Goal: Task Accomplishment & Management: Use online tool/utility

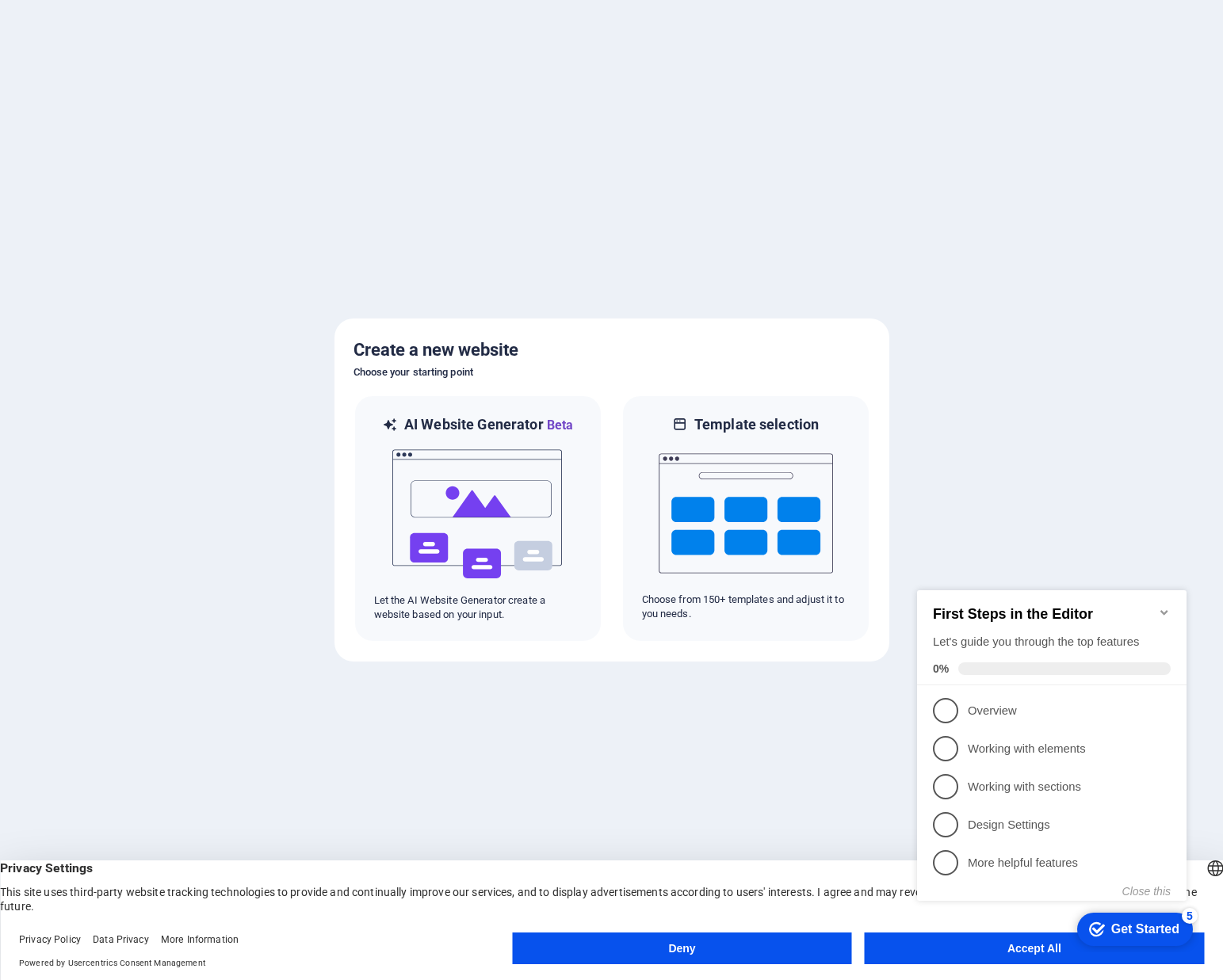
click at [953, 959] on button "Accept All" at bounding box center [1034, 948] width 339 height 31
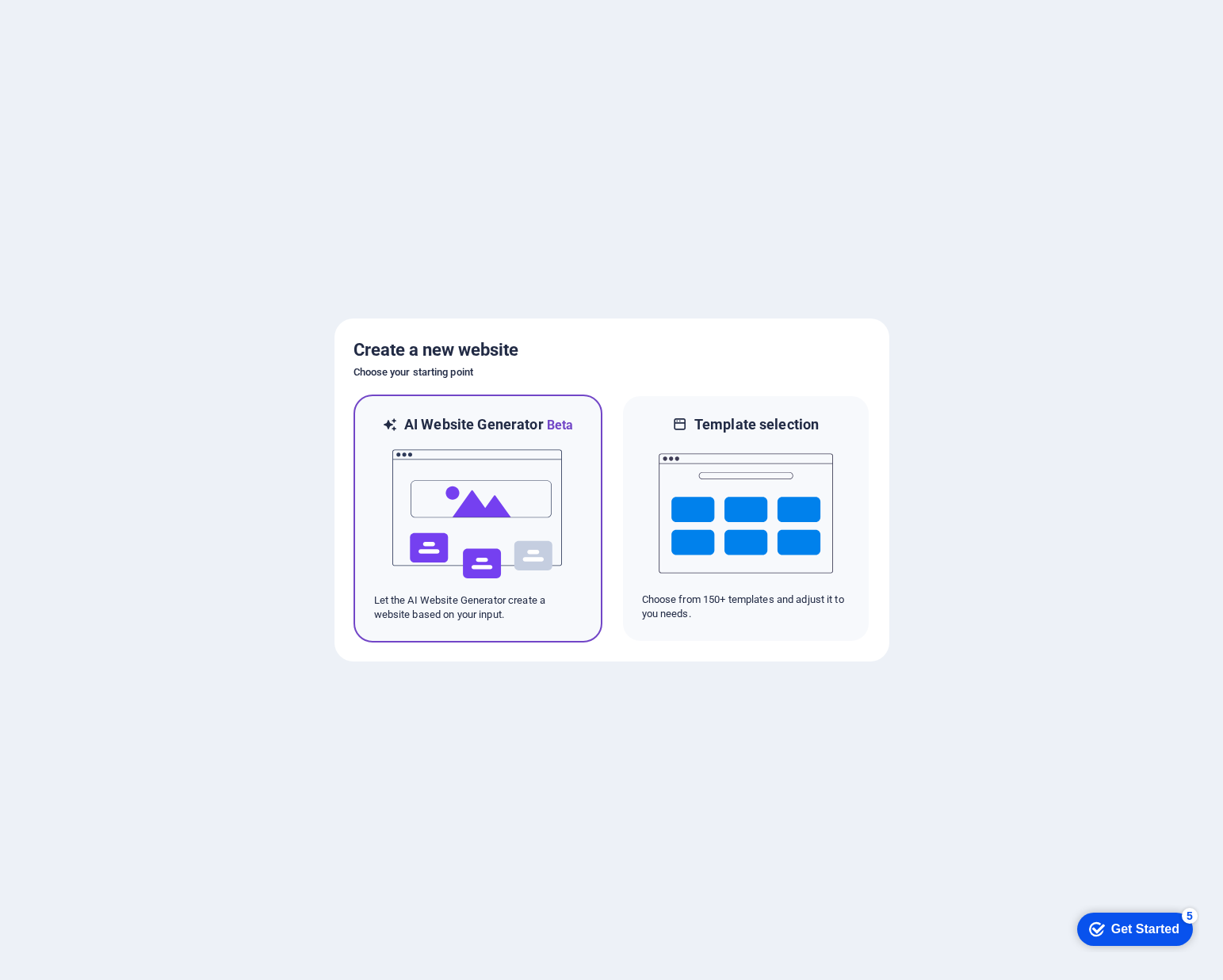
click at [482, 539] on img at bounding box center [477, 514] width 174 height 158
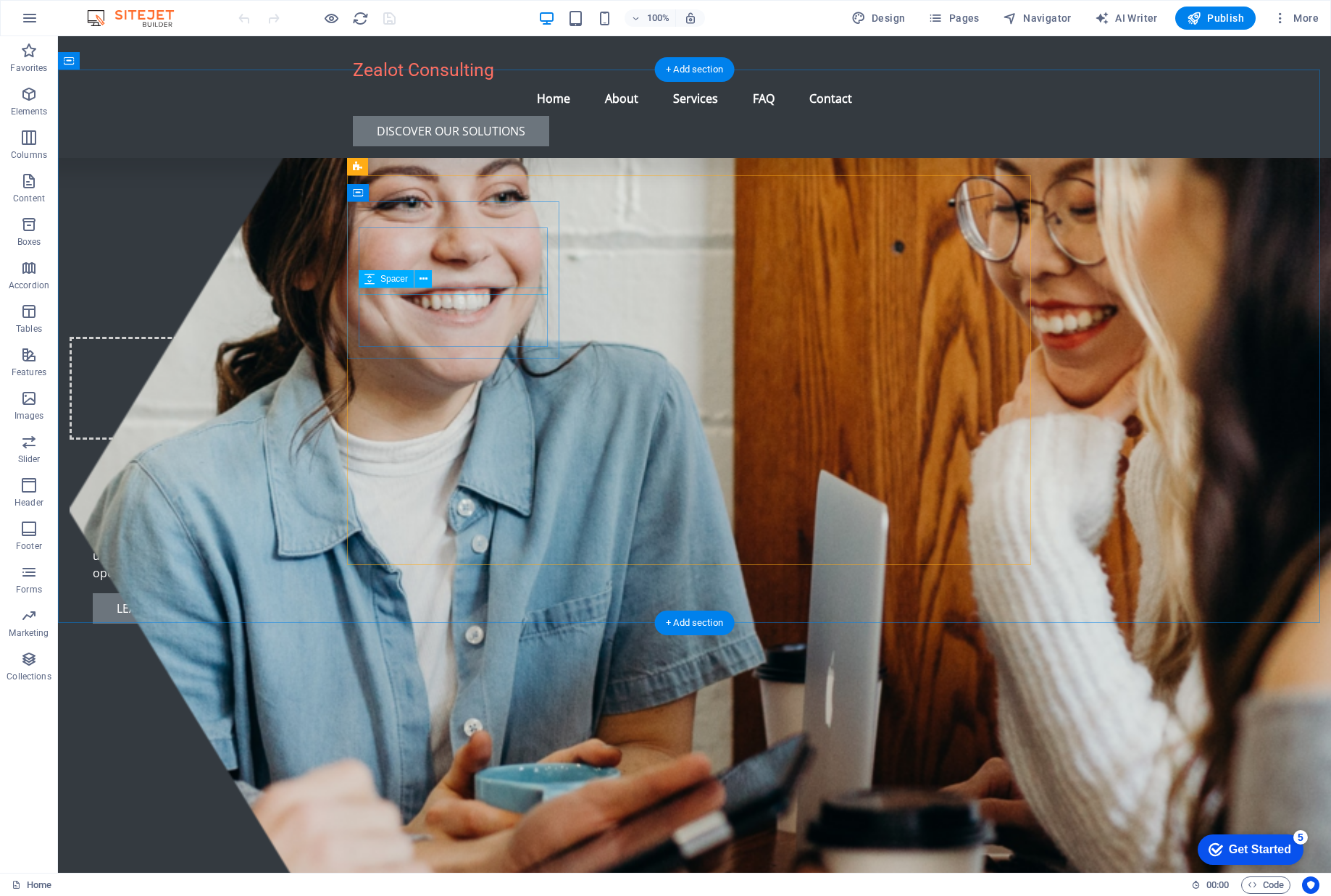
scroll to position [797, 0]
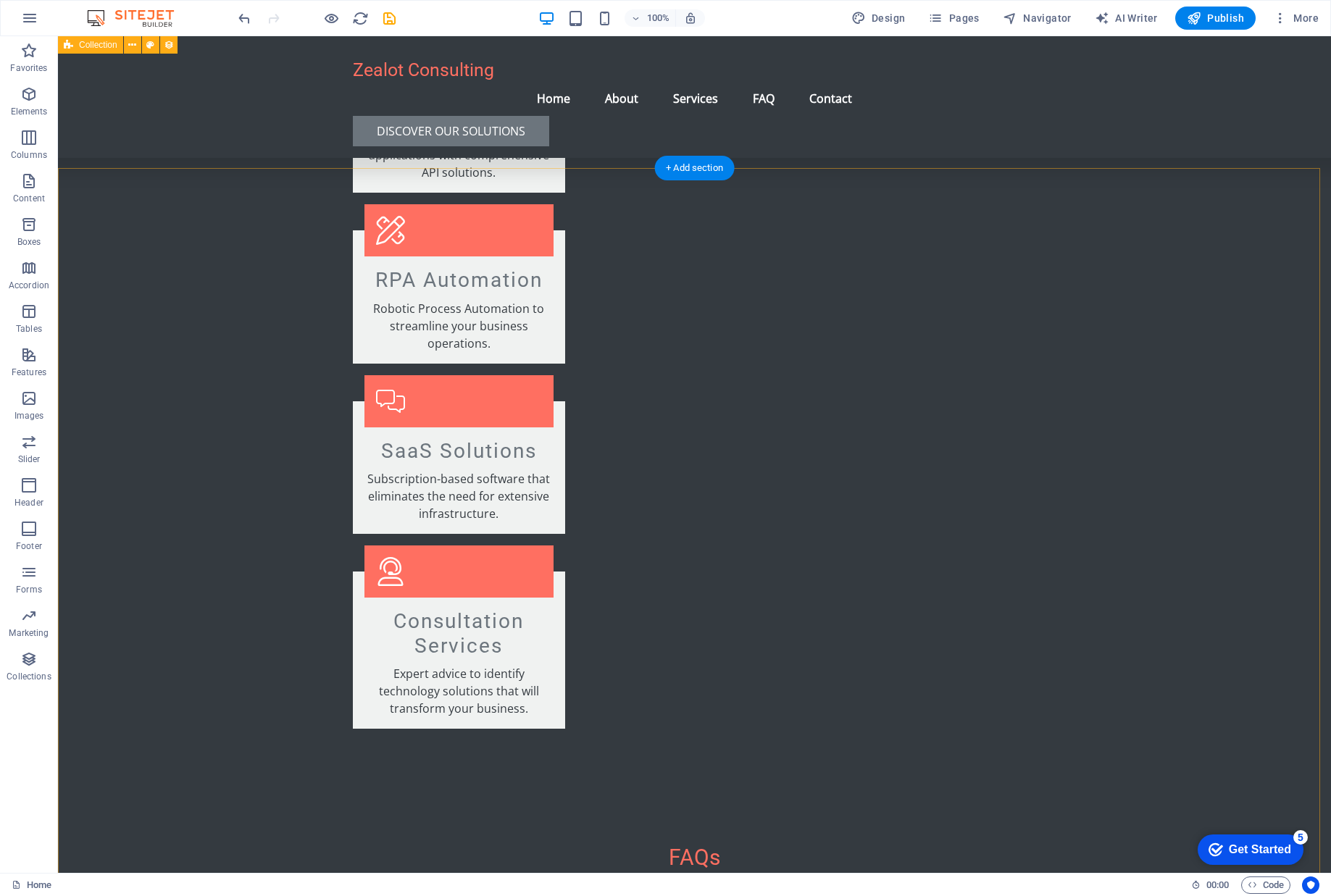
scroll to position [2058, 0]
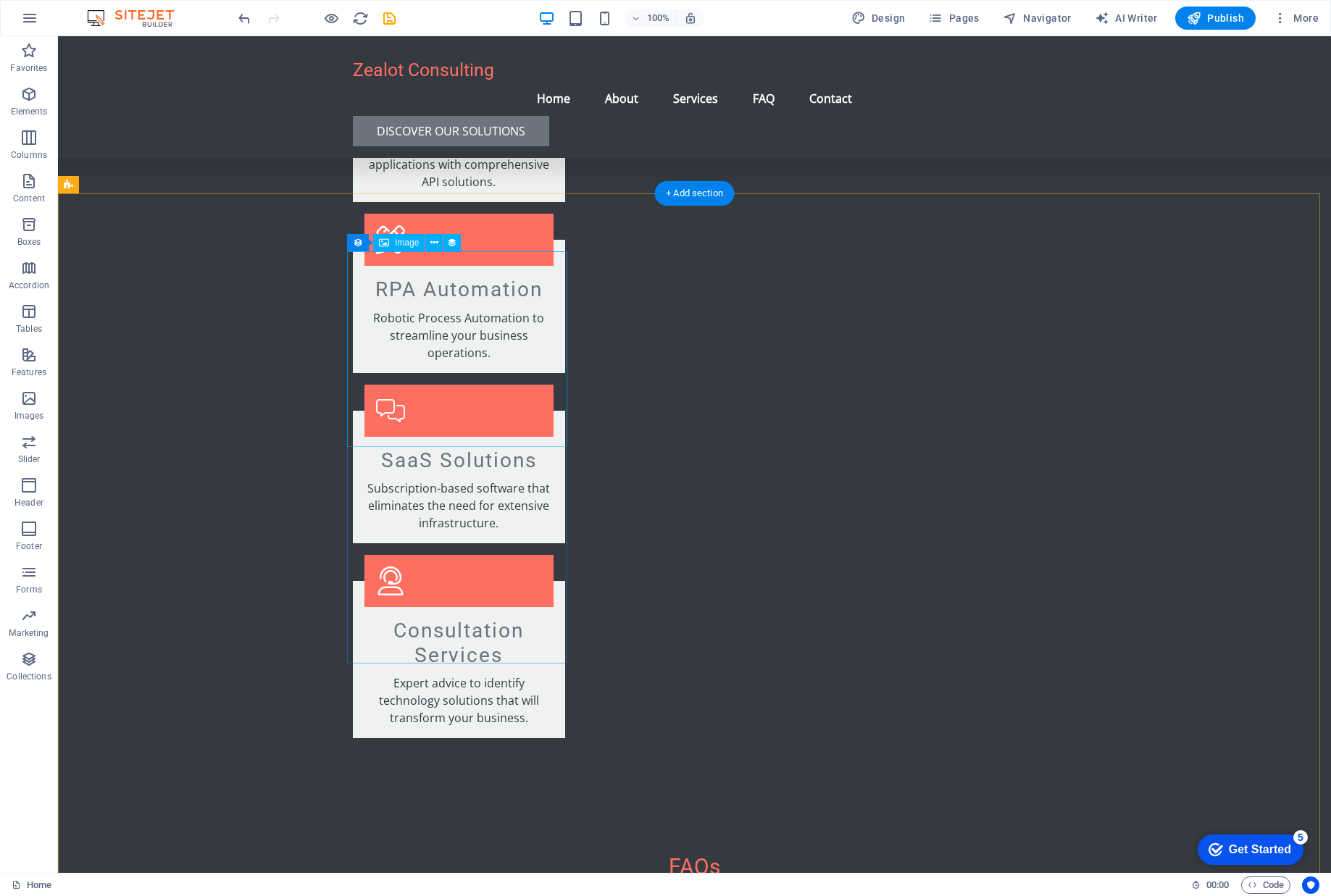
click at [392, 246] on div "Image" at bounding box center [399, 243] width 51 height 18
click at [393, 239] on div "Image" at bounding box center [399, 243] width 51 height 18
click at [434, 242] on icon at bounding box center [434, 243] width 8 height 15
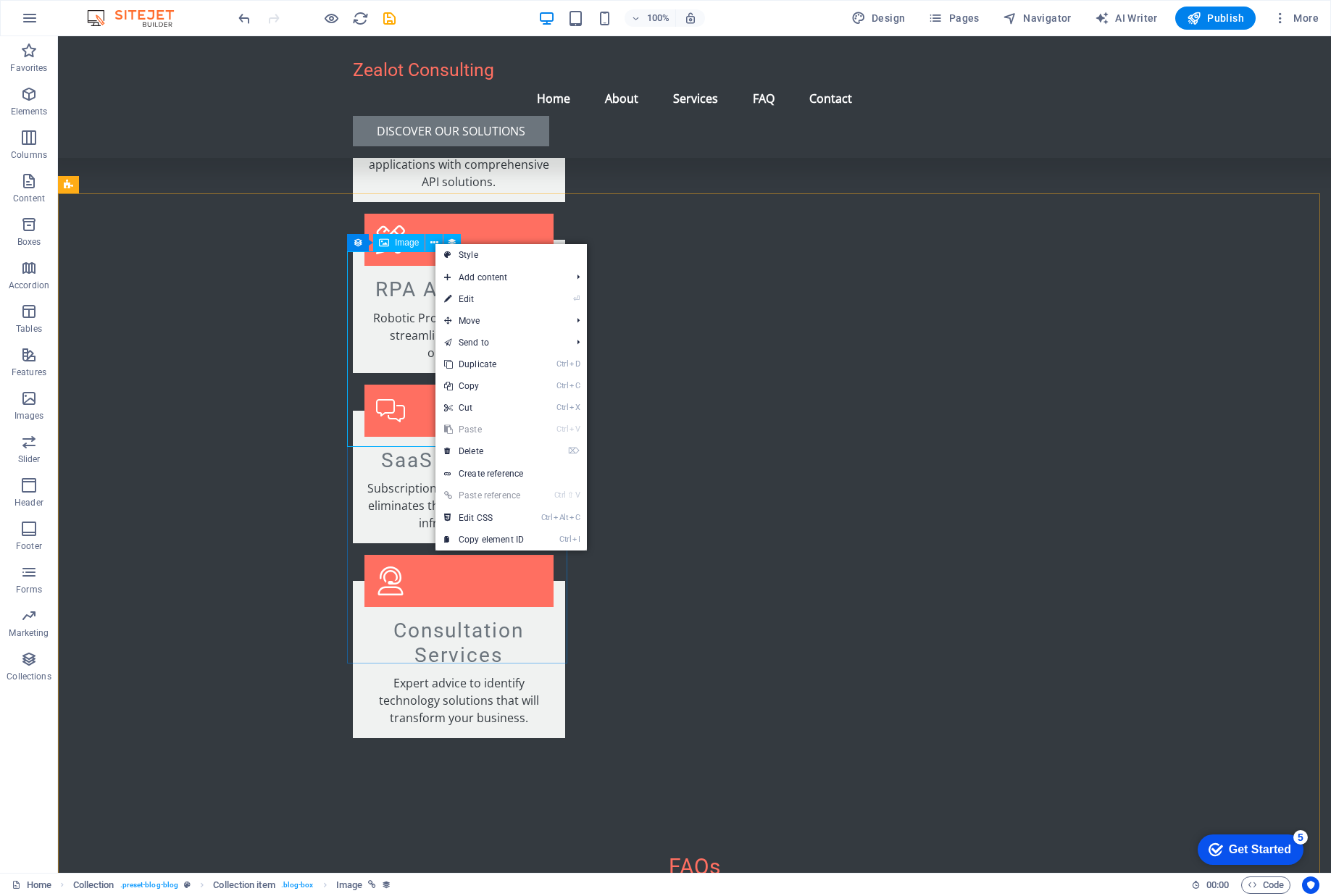
click at [416, 244] on span "Image" at bounding box center [407, 243] width 24 height 9
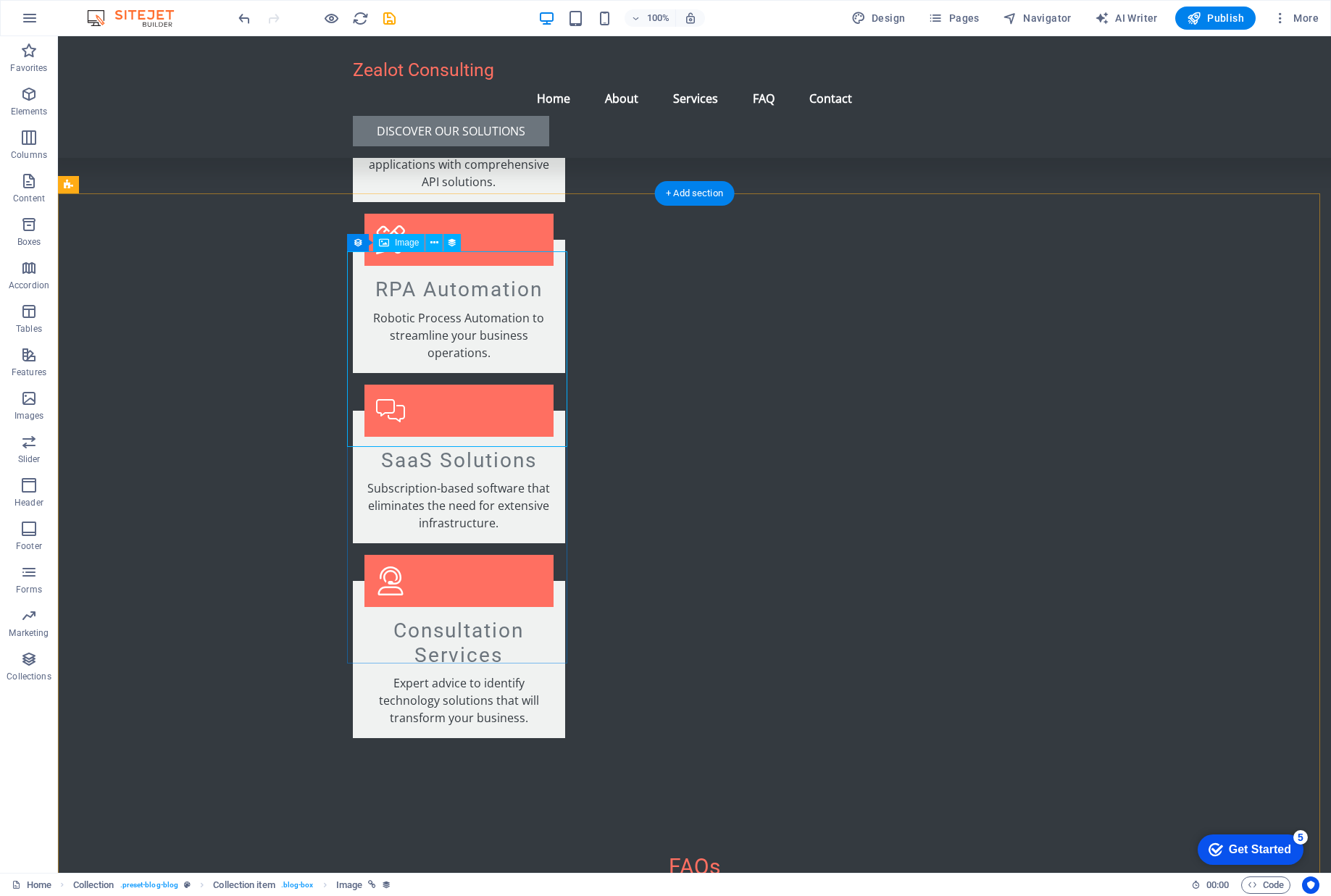
click at [361, 244] on icon at bounding box center [358, 243] width 10 height 18
click at [435, 241] on button at bounding box center [441, 243] width 18 height 18
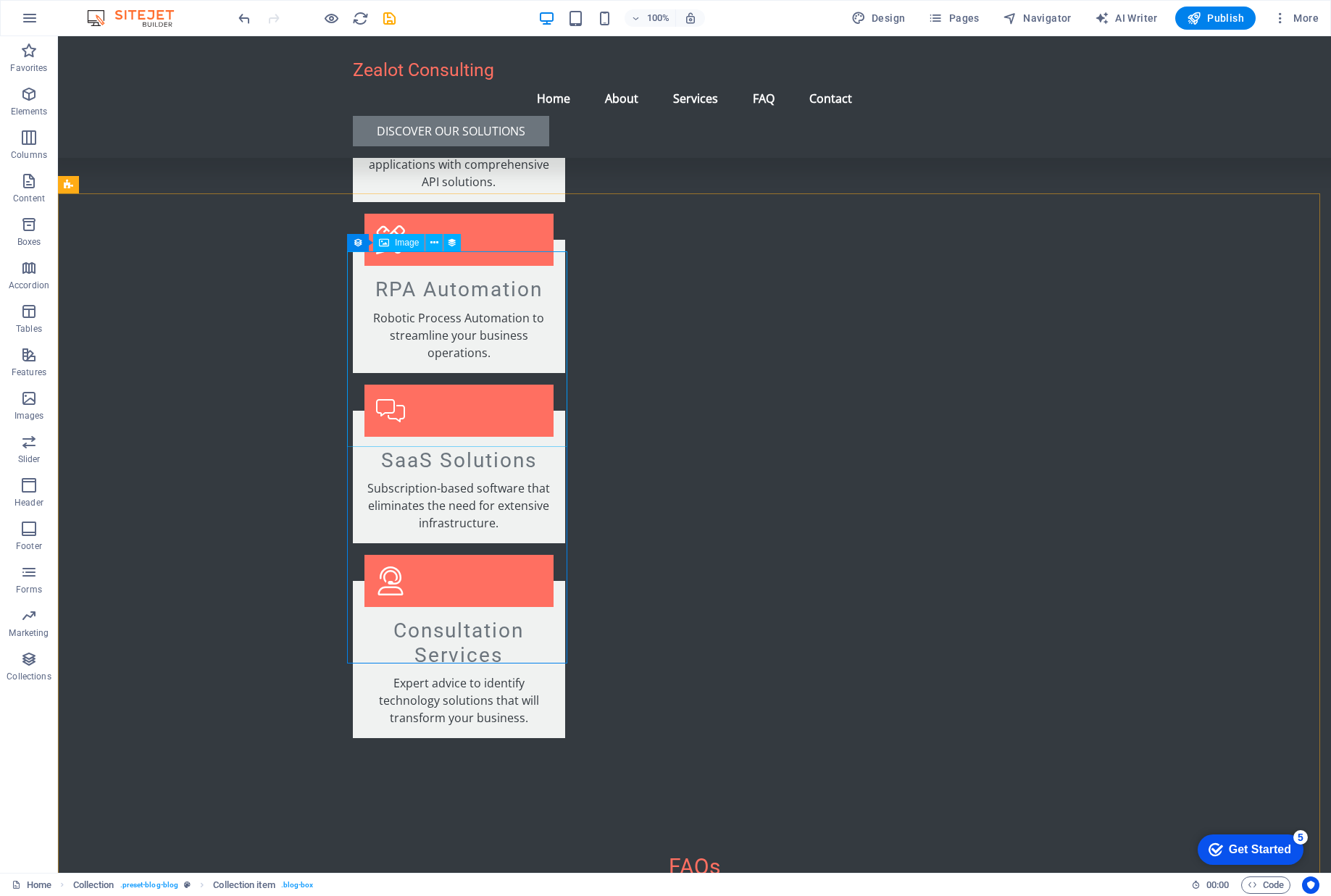
click at [399, 239] on span "Image" at bounding box center [407, 243] width 24 height 9
click at [399, 242] on span "Image" at bounding box center [407, 243] width 24 height 9
select select "px"
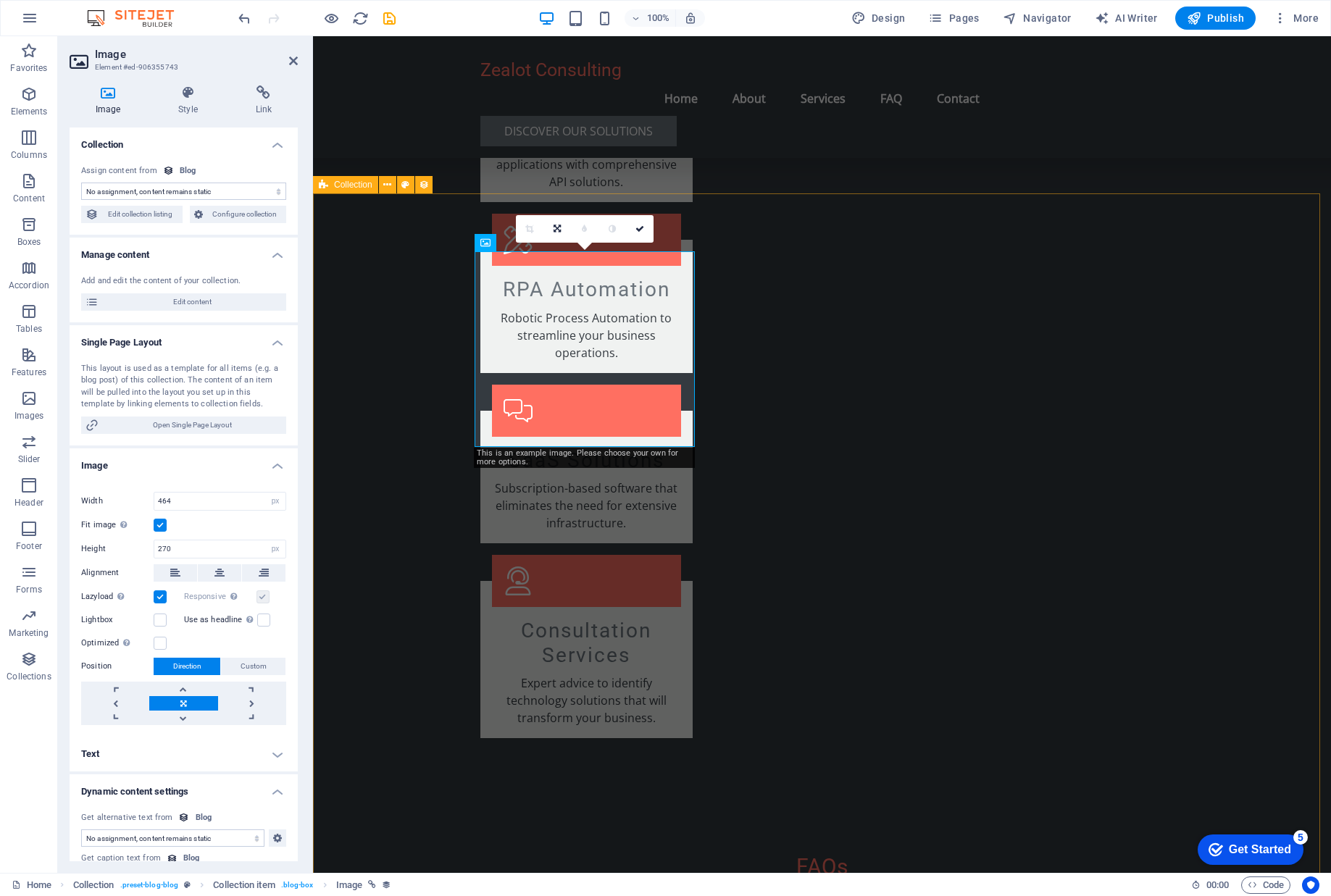
select select "image"
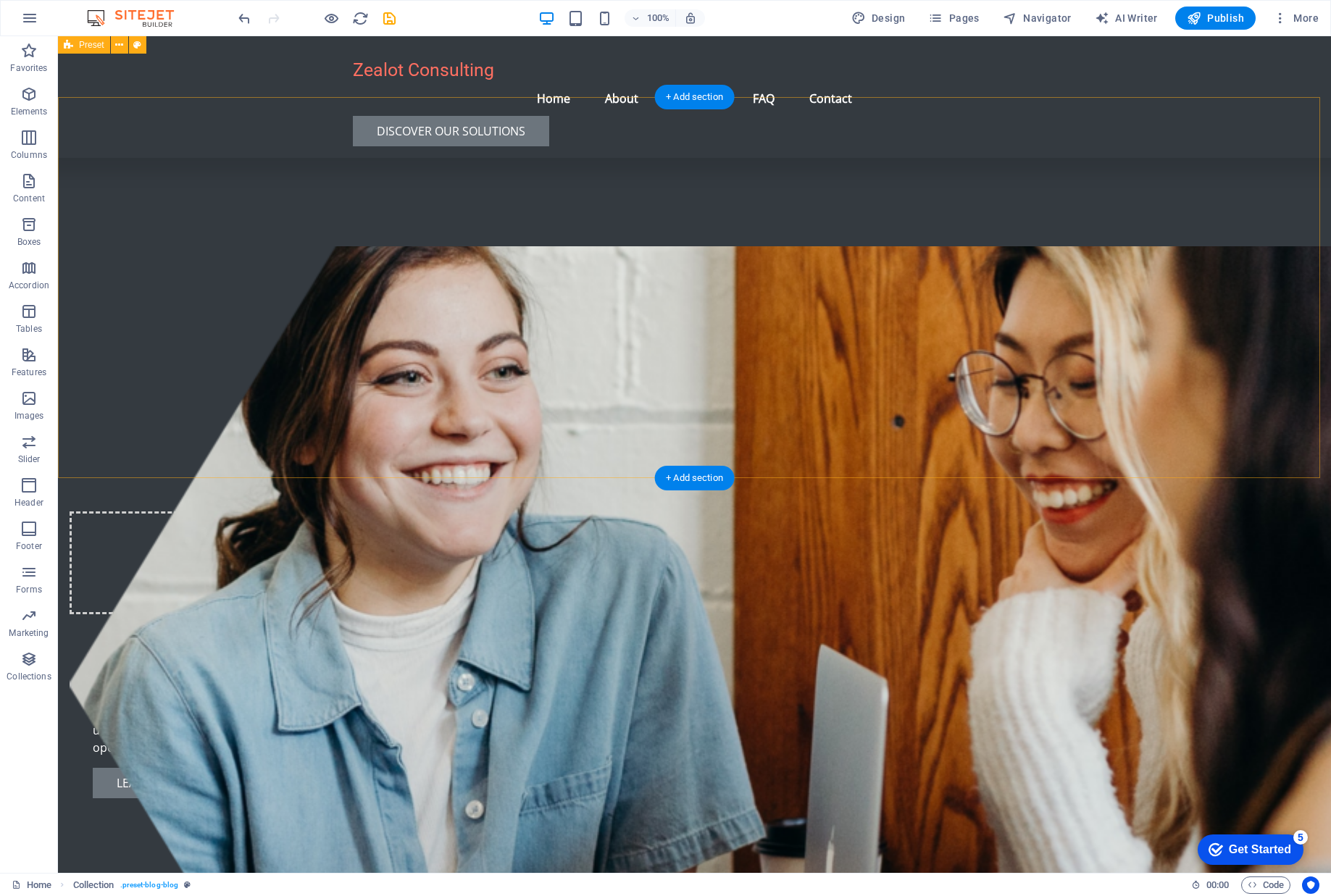
scroll to position [0, 0]
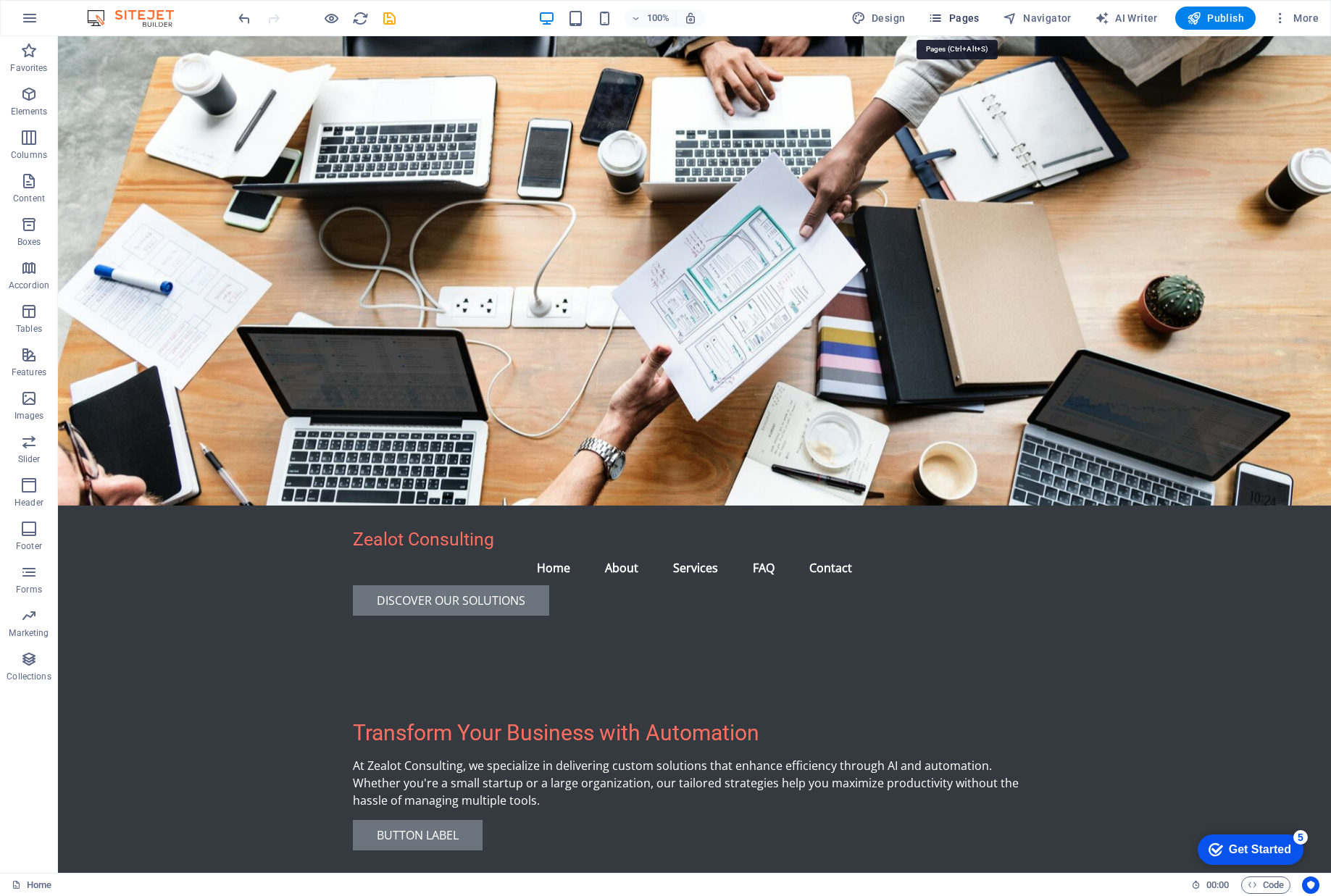
click at [967, 17] on span "Pages" at bounding box center [953, 18] width 51 height 15
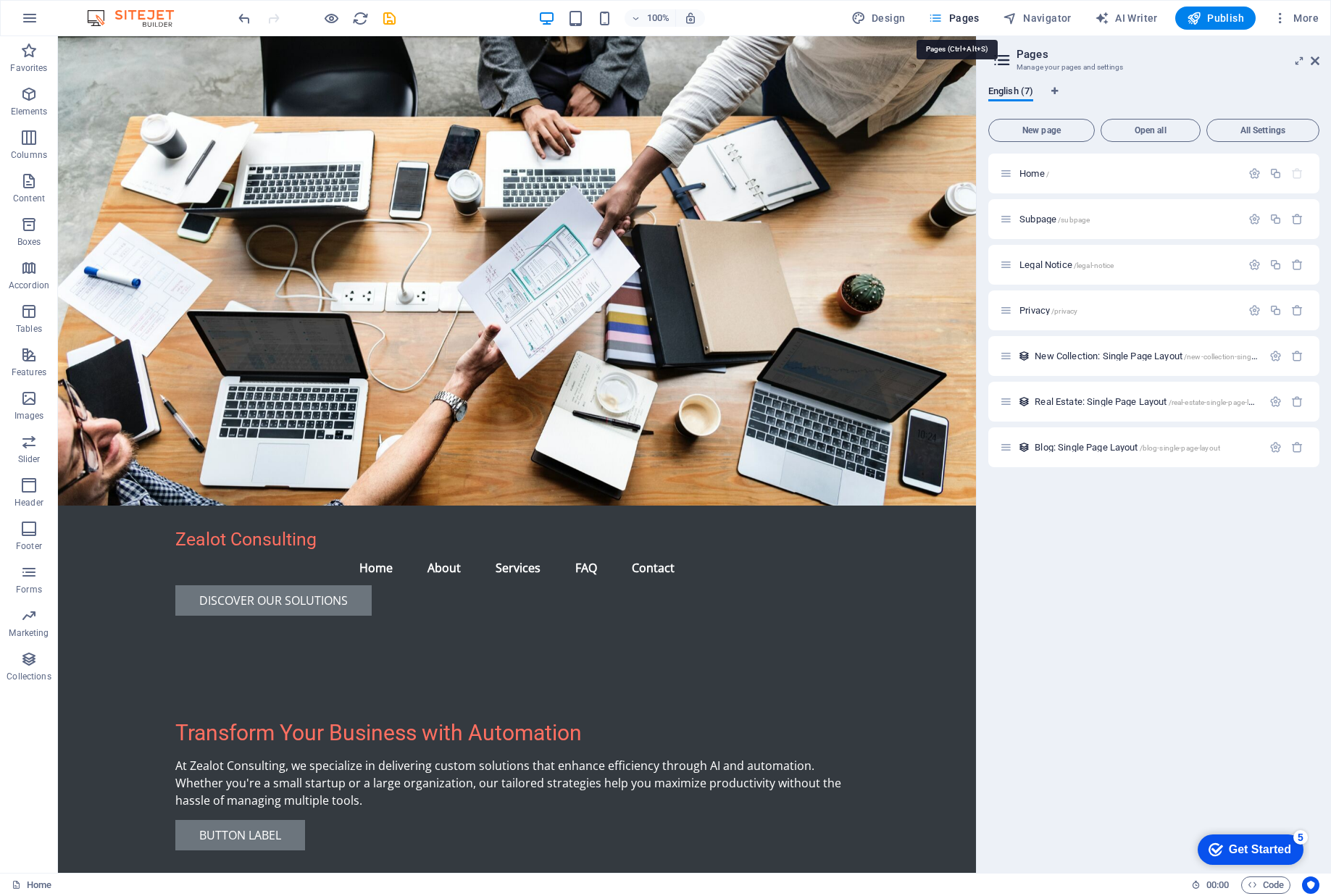
click at [967, 17] on span "Pages" at bounding box center [953, 18] width 51 height 15
click at [1196, 13] on icon "button" at bounding box center [1194, 18] width 15 height 15
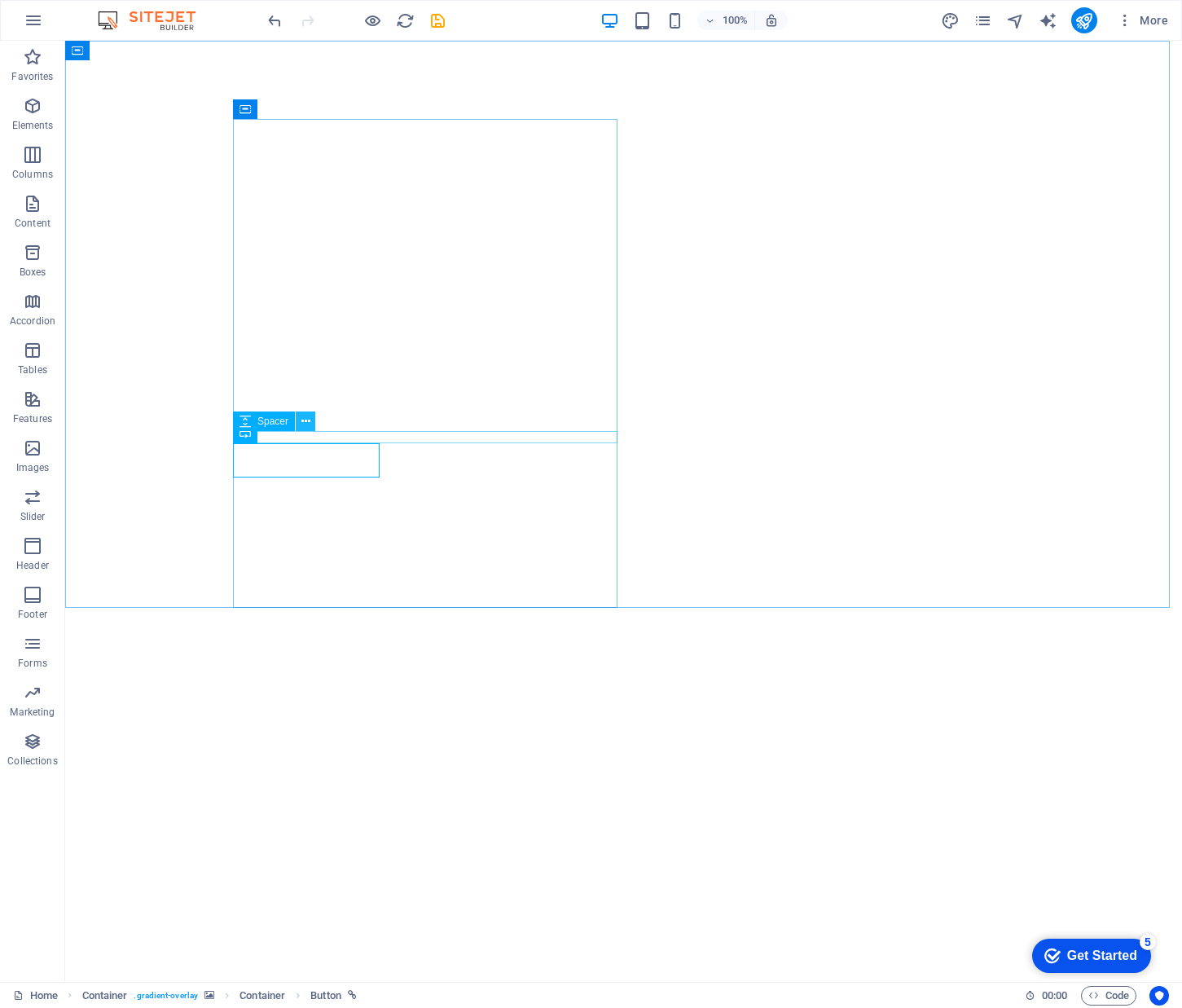
click at [306, 418] on icon at bounding box center [306, 421] width 9 height 17
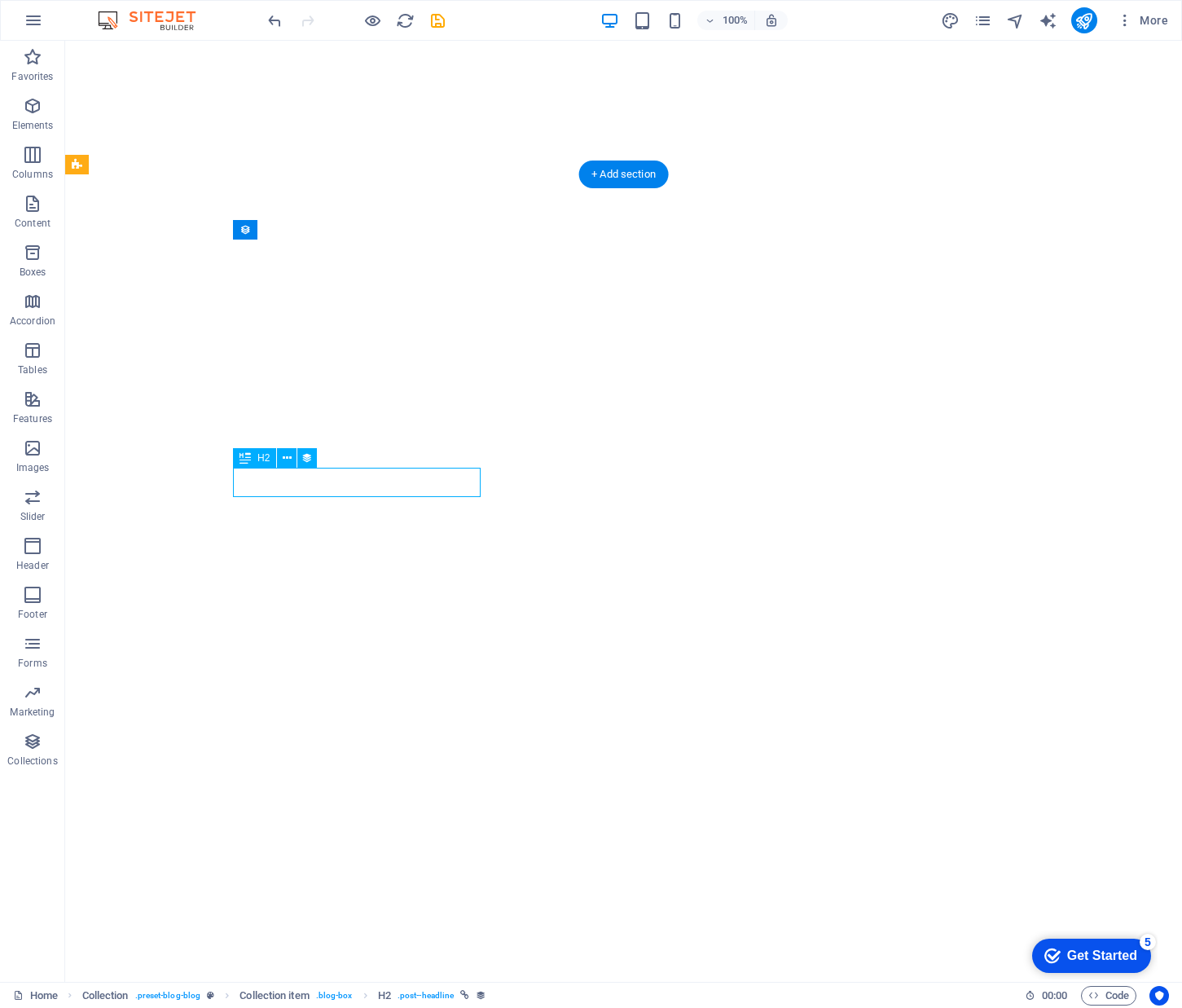
select select "name"
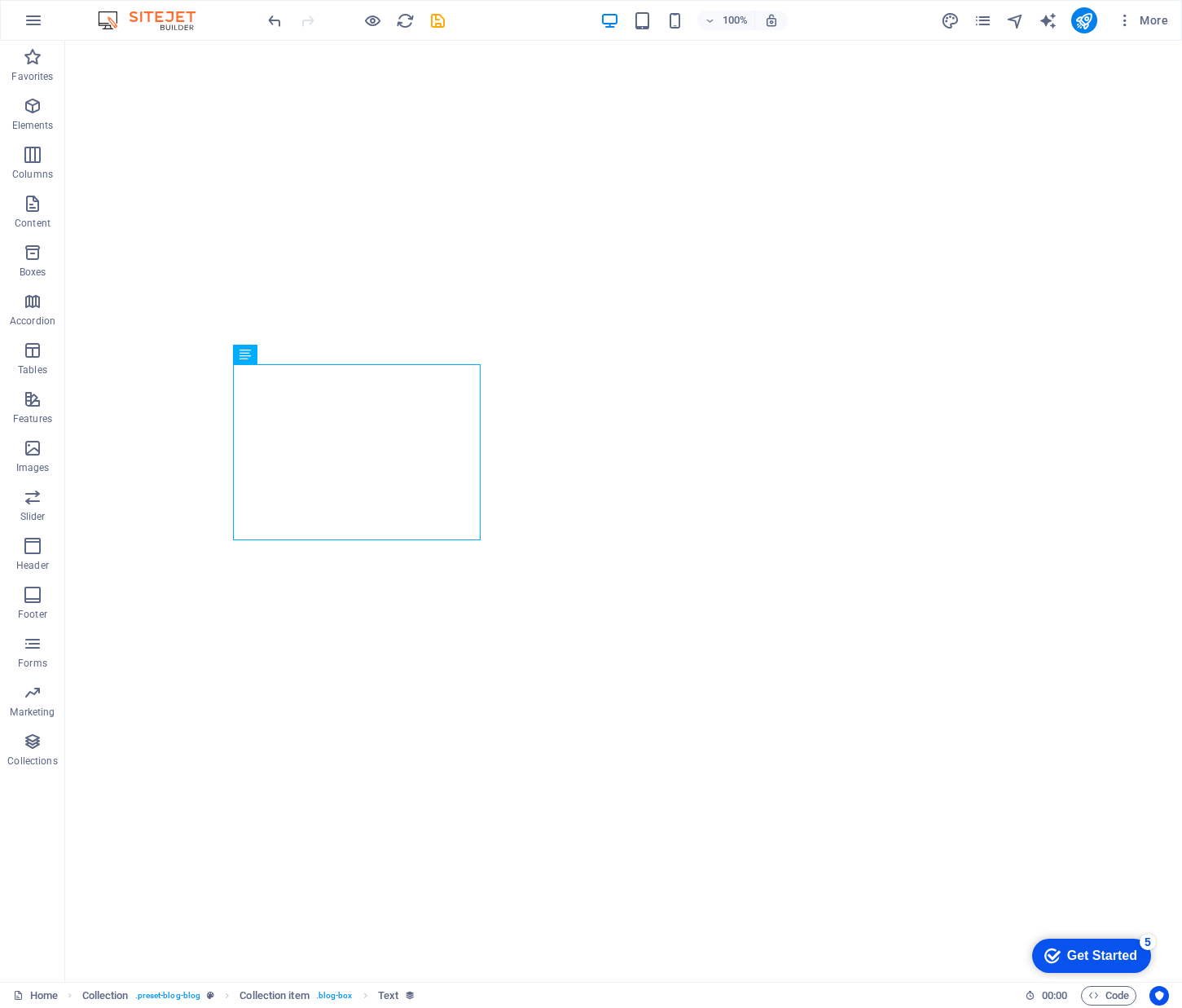
drag, startPoint x: 1102, startPoint y: 946, endPoint x: 1261, endPoint y: 1292, distance: 380.8
click at [1102, 949] on div "Get Started" at bounding box center [1102, 956] width 70 height 15
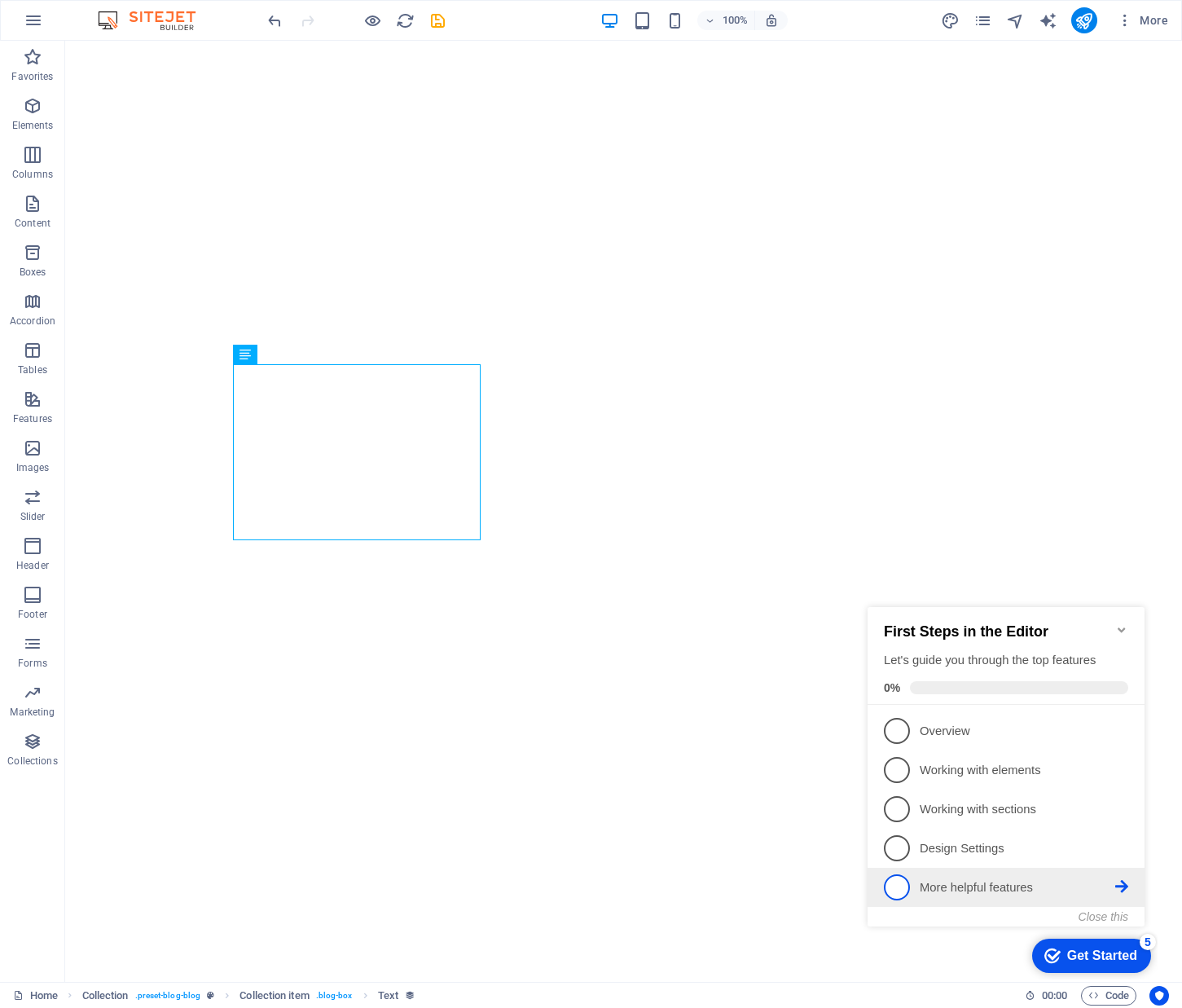
click at [1032, 879] on p "More helpful features - incomplete" at bounding box center [1018, 887] width 196 height 17
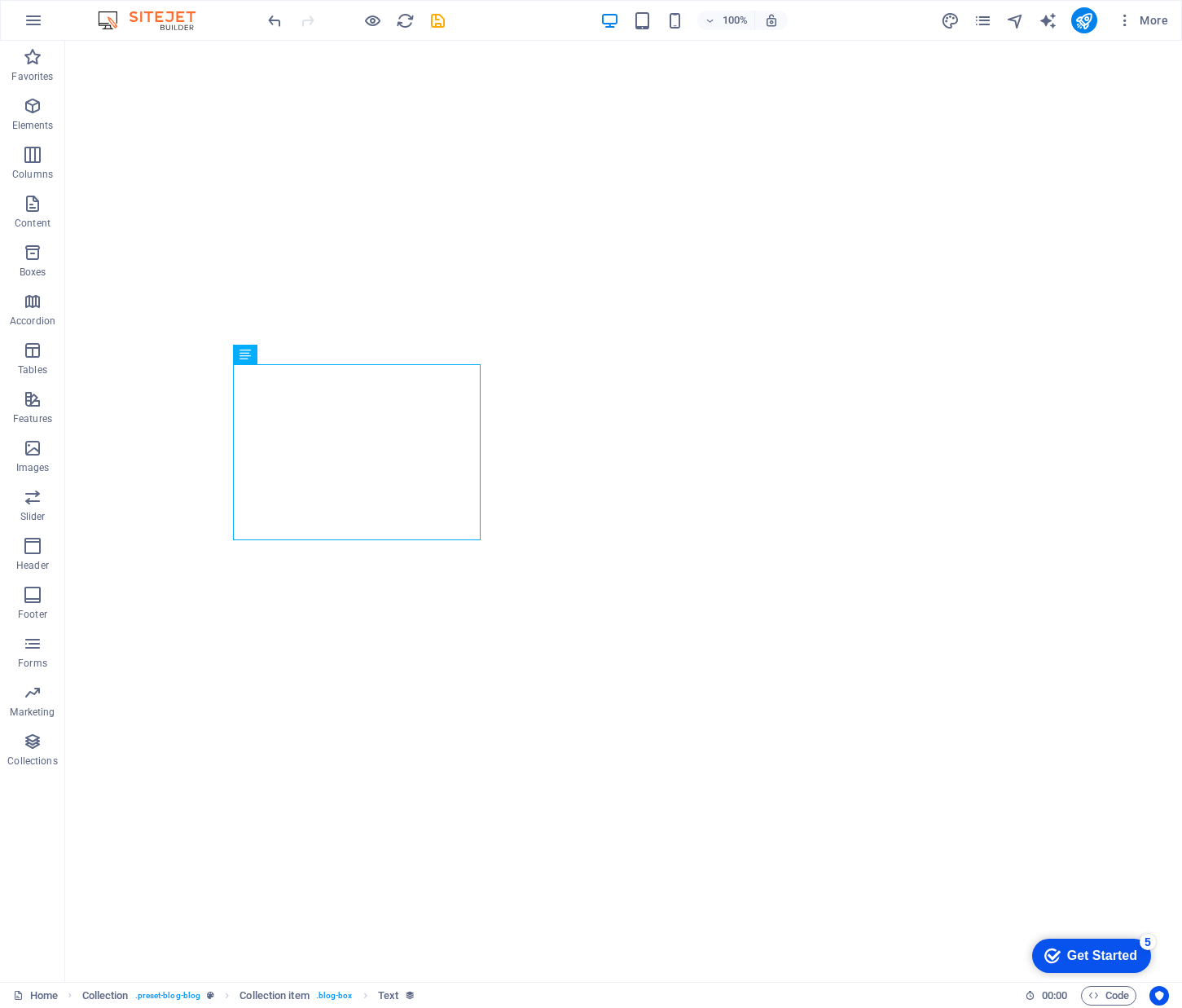
click at [1099, 949] on div "Get Started" at bounding box center [1102, 956] width 70 height 15
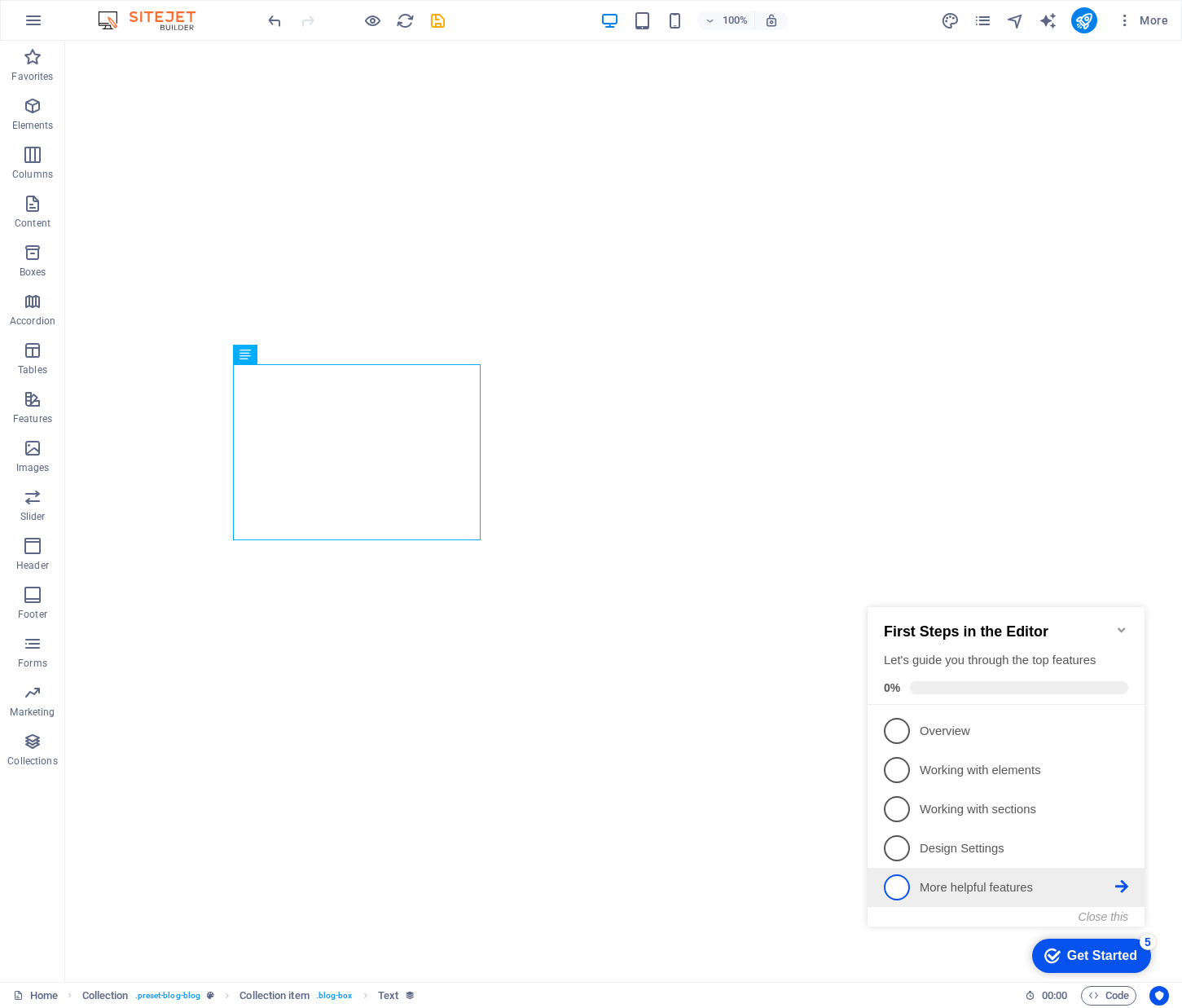
click at [905, 886] on span "5" at bounding box center [897, 887] width 26 height 26
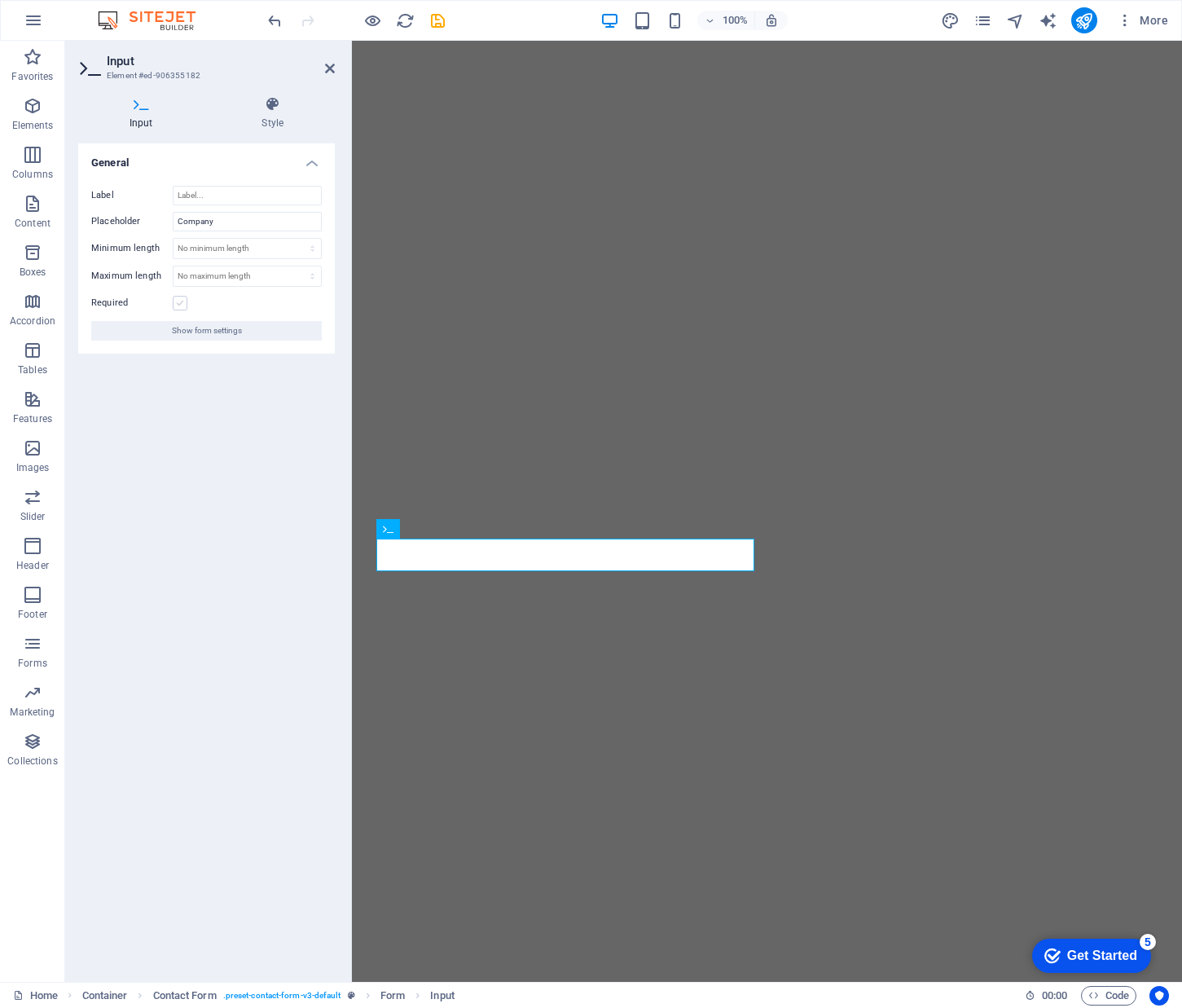
click at [186, 299] on label at bounding box center [180, 303] width 15 height 15
click at [0, 0] on input "Required" at bounding box center [0, 0] width 0 height 0
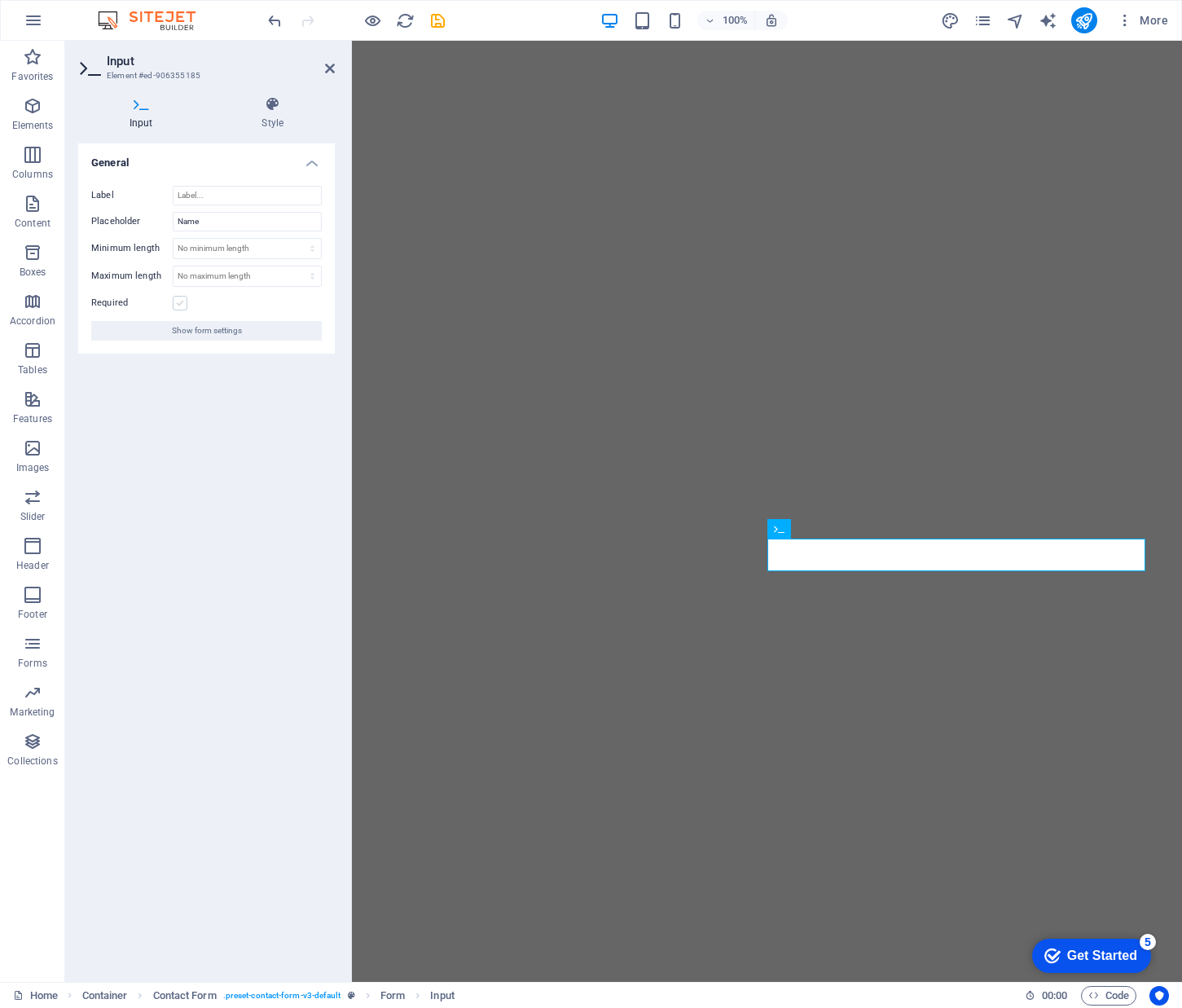
click at [181, 300] on label at bounding box center [180, 303] width 15 height 15
click at [0, 0] on input "Required" at bounding box center [0, 0] width 0 height 0
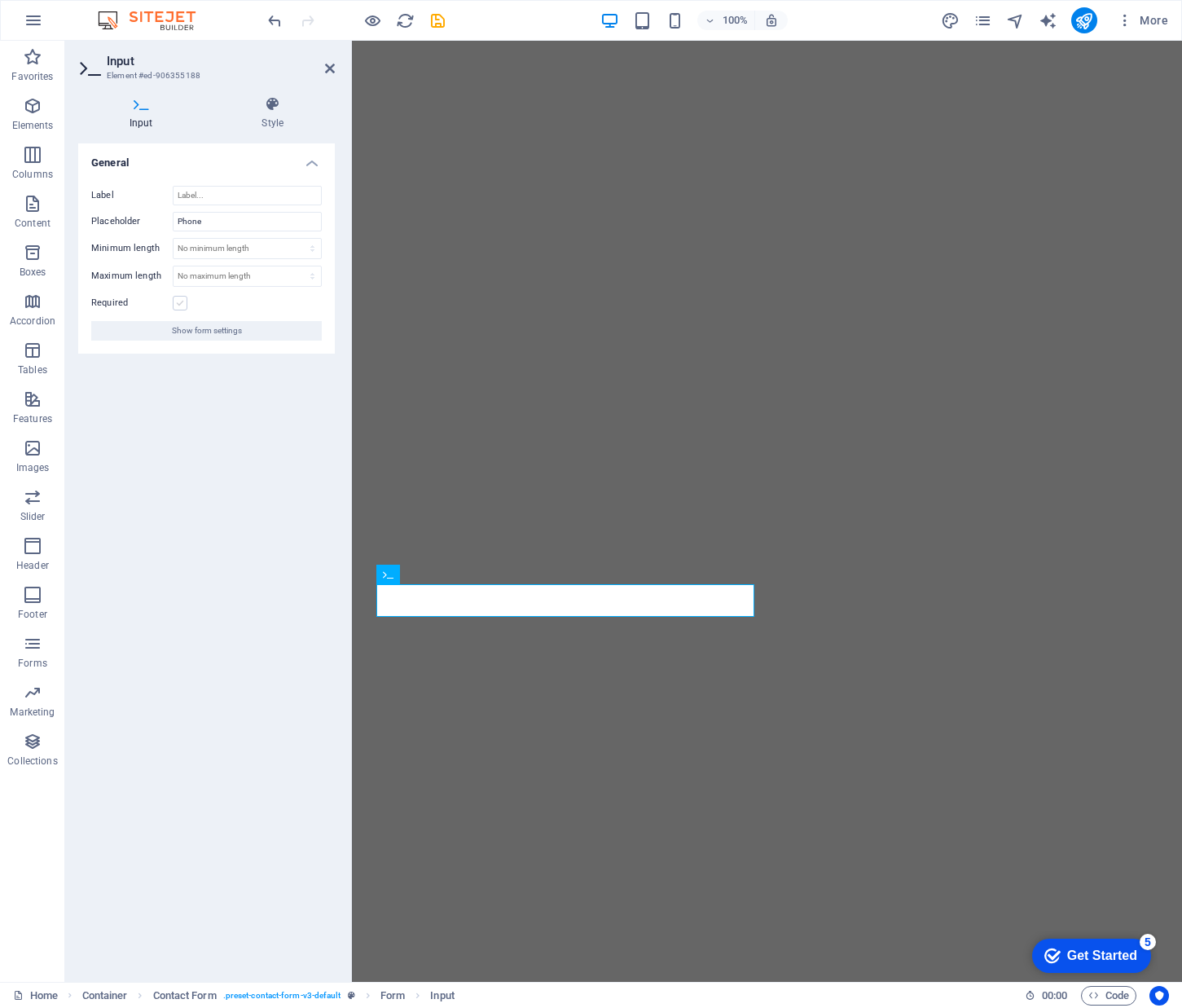
click at [180, 304] on label at bounding box center [180, 303] width 15 height 15
click at [0, 0] on input "Required" at bounding box center [0, 0] width 0 height 0
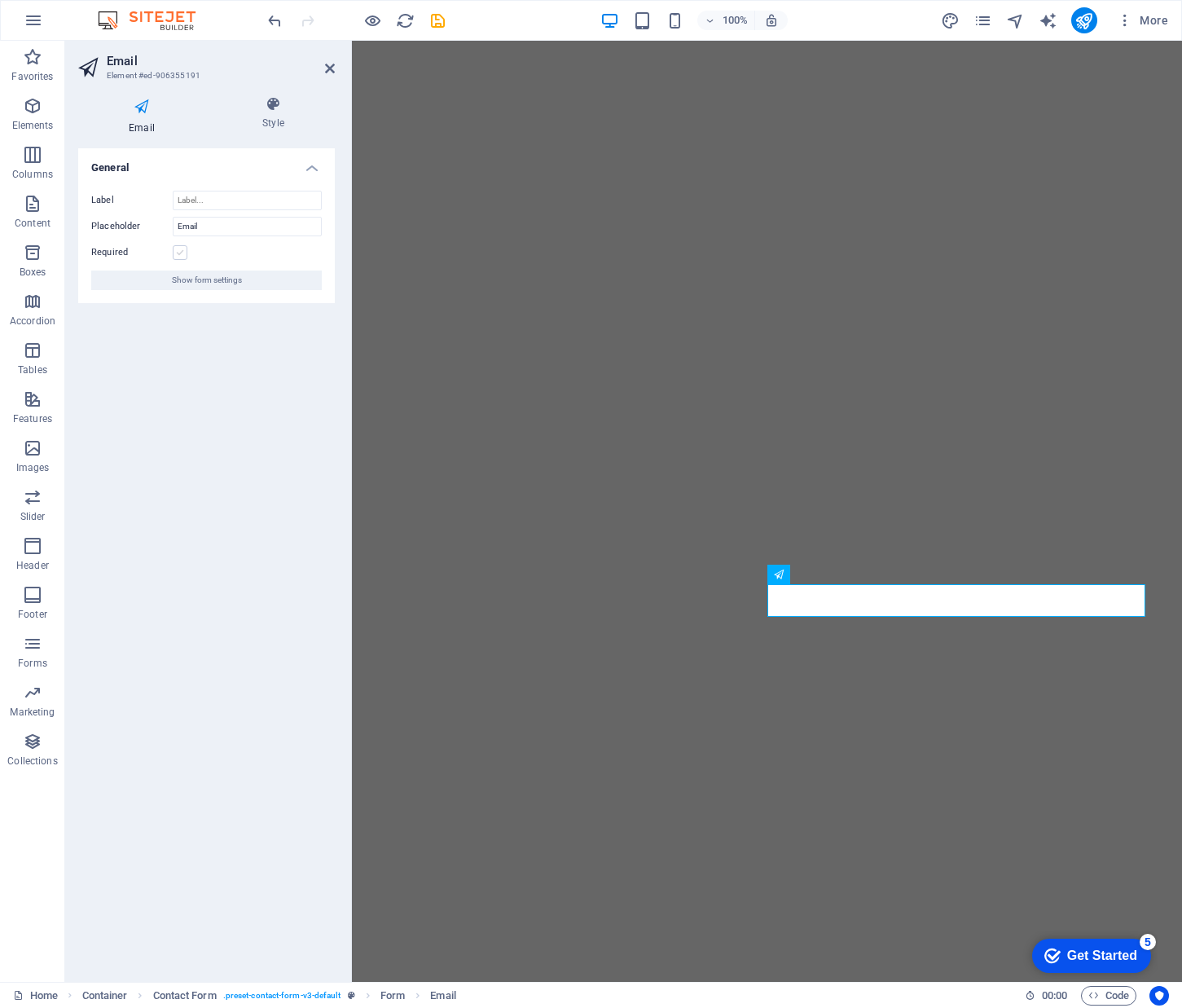
click at [180, 251] on label at bounding box center [180, 253] width 15 height 15
click at [0, 0] on input "Required" at bounding box center [0, 0] width 0 height 0
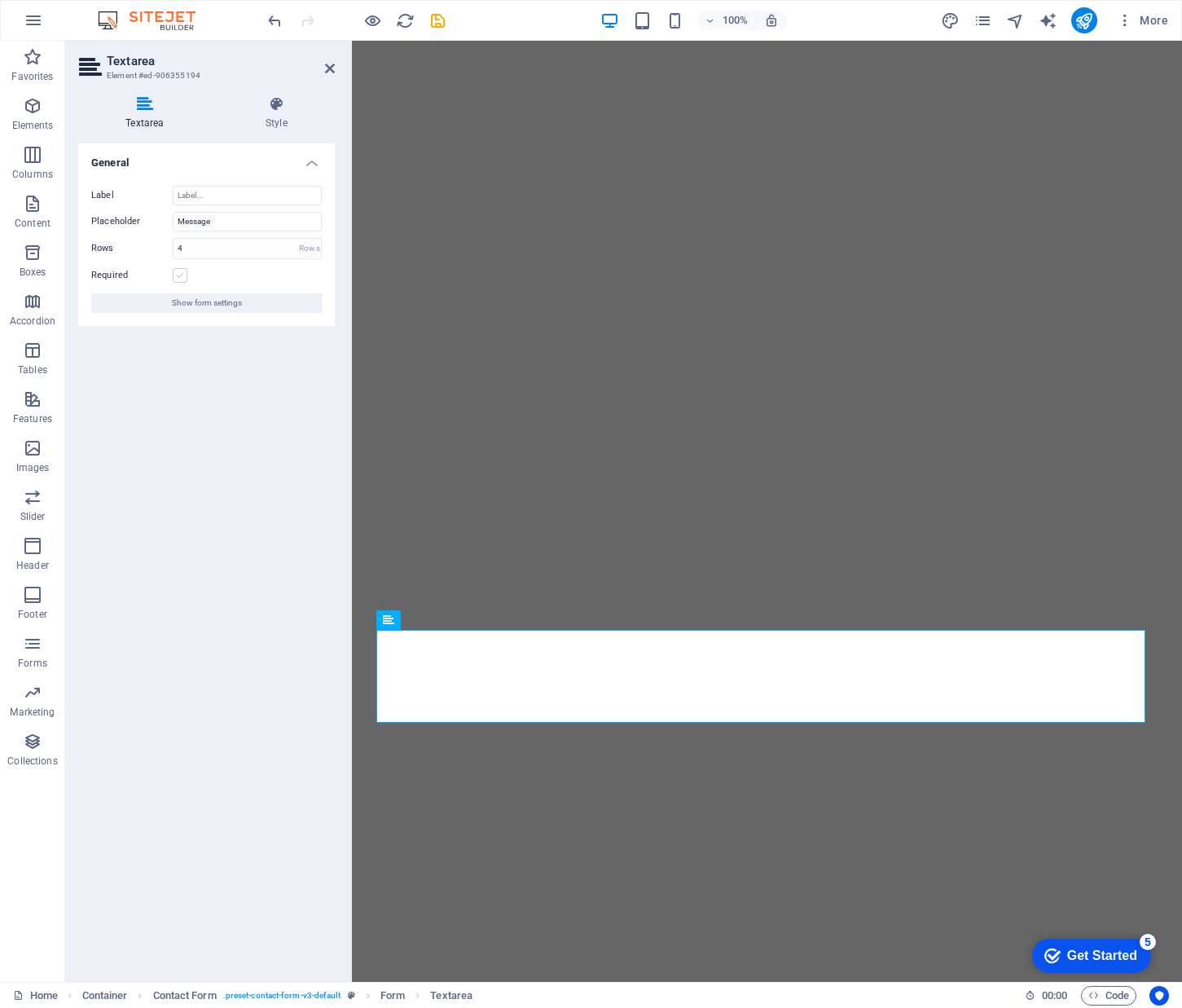
click at [181, 278] on label at bounding box center [180, 276] width 15 height 15
click at [0, 0] on input "Required" at bounding box center [0, 0] width 0 height 0
click at [202, 197] on input "Label" at bounding box center [247, 196] width 150 height 20
click at [240, 392] on div "General Label Placeholder Message Rows 4 Rows Required Show form settings" at bounding box center [206, 556] width 257 height 825
click at [259, 123] on h4 "Style" at bounding box center [276, 112] width 116 height 34
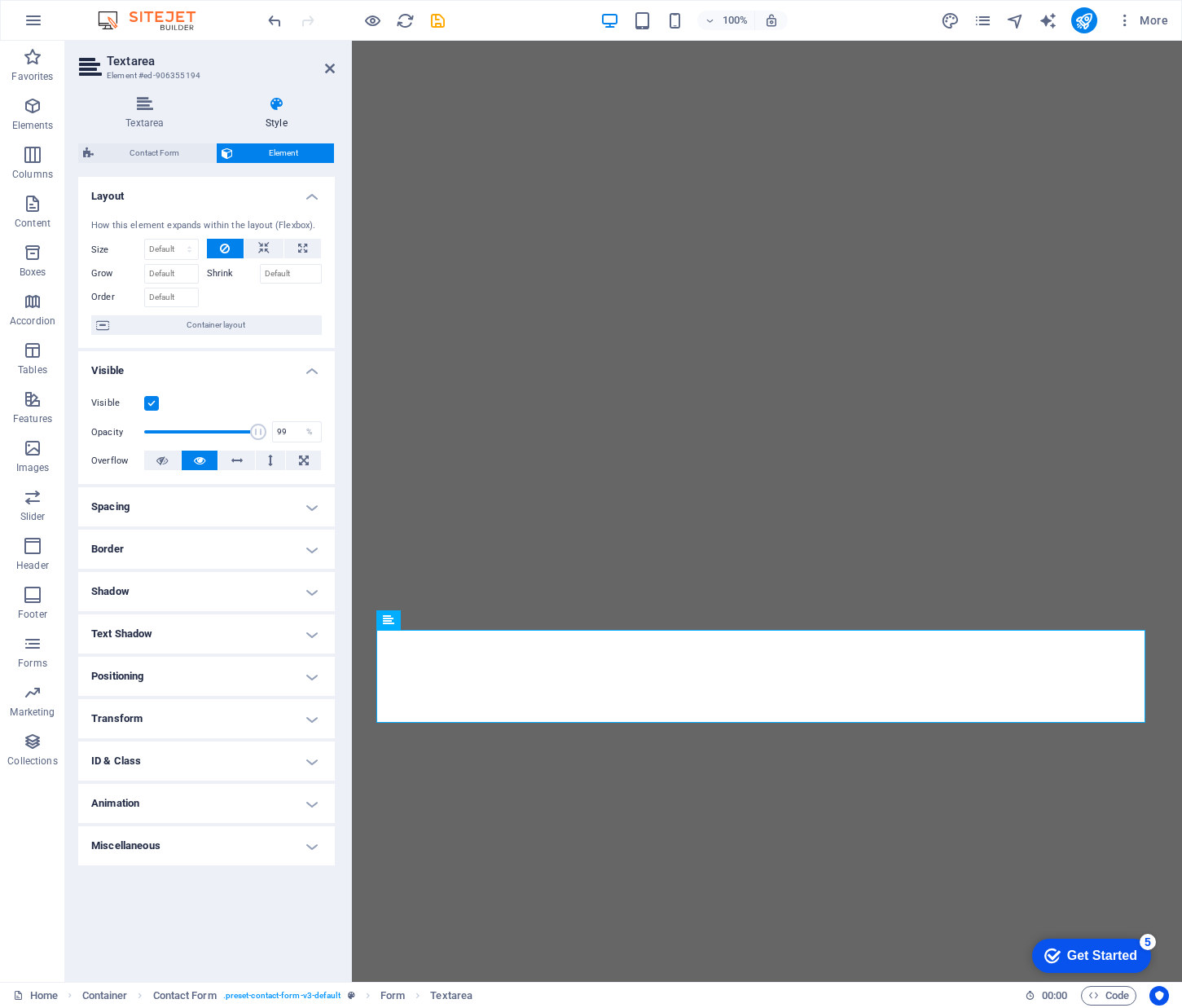
type input "100"
click at [265, 431] on span at bounding box center [259, 432] width 17 height 17
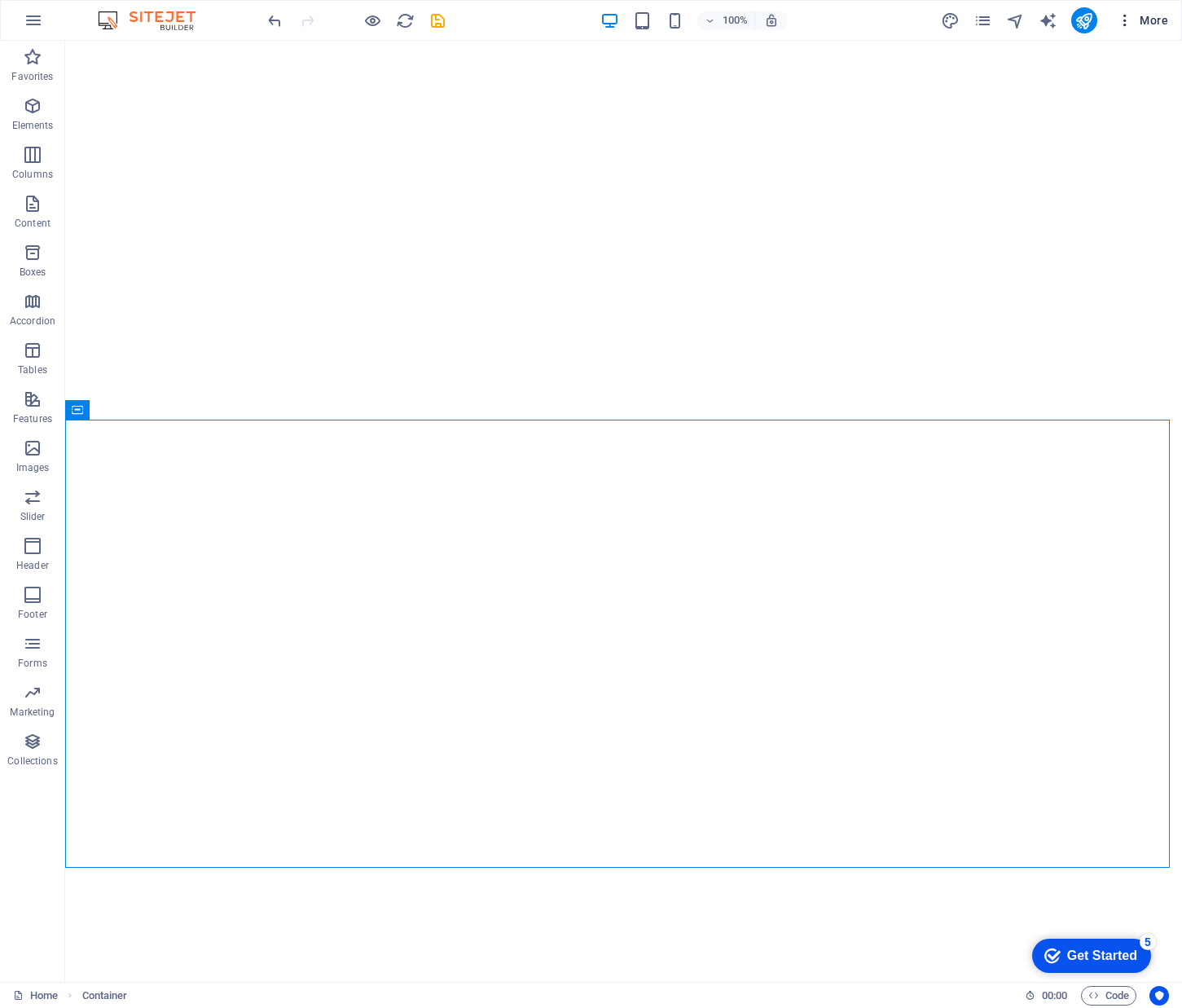
click at [1129, 21] on icon "button" at bounding box center [1125, 21] width 17 height 17
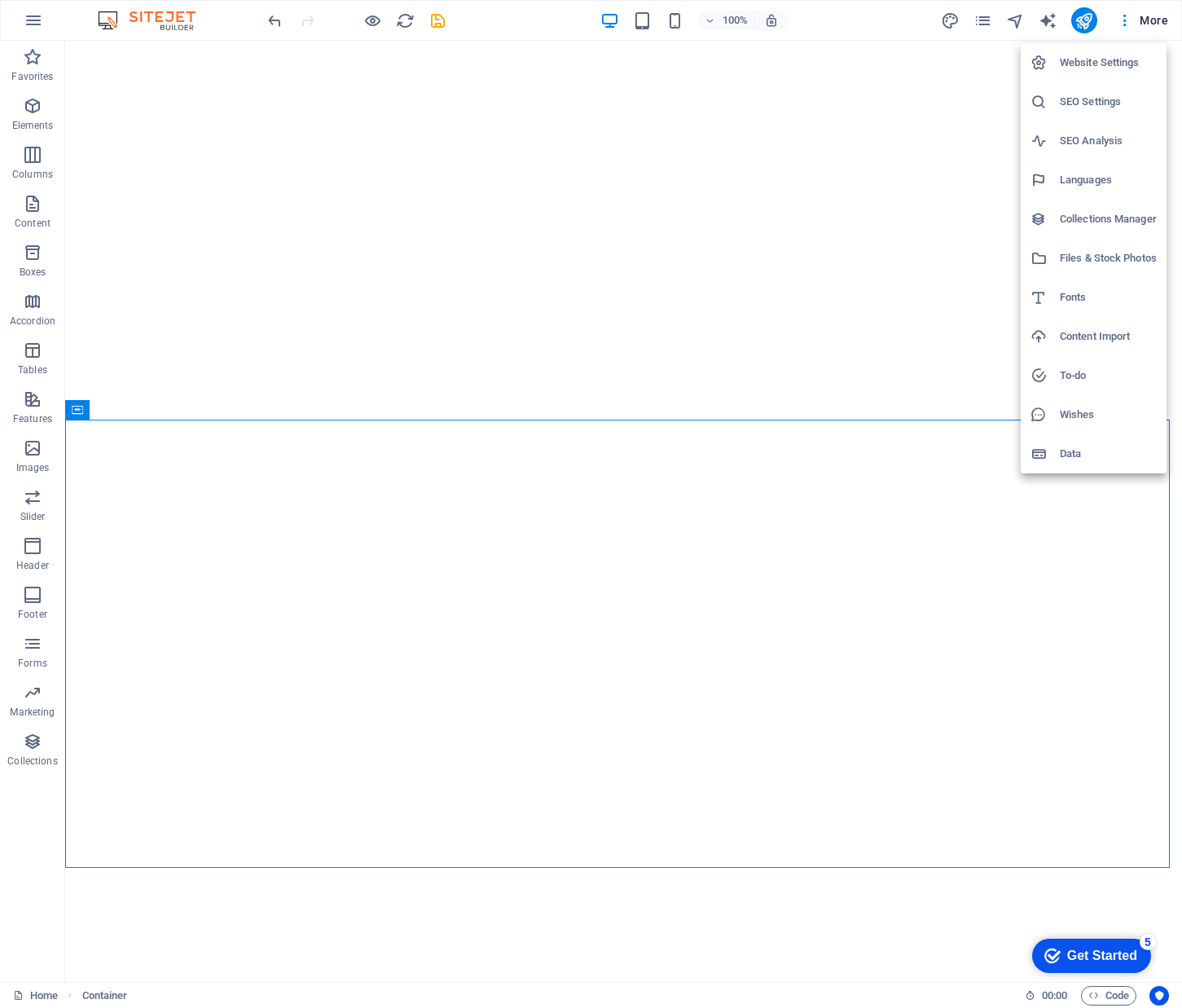
click at [1080, 450] on h6 "Data" at bounding box center [1108, 454] width 97 height 20
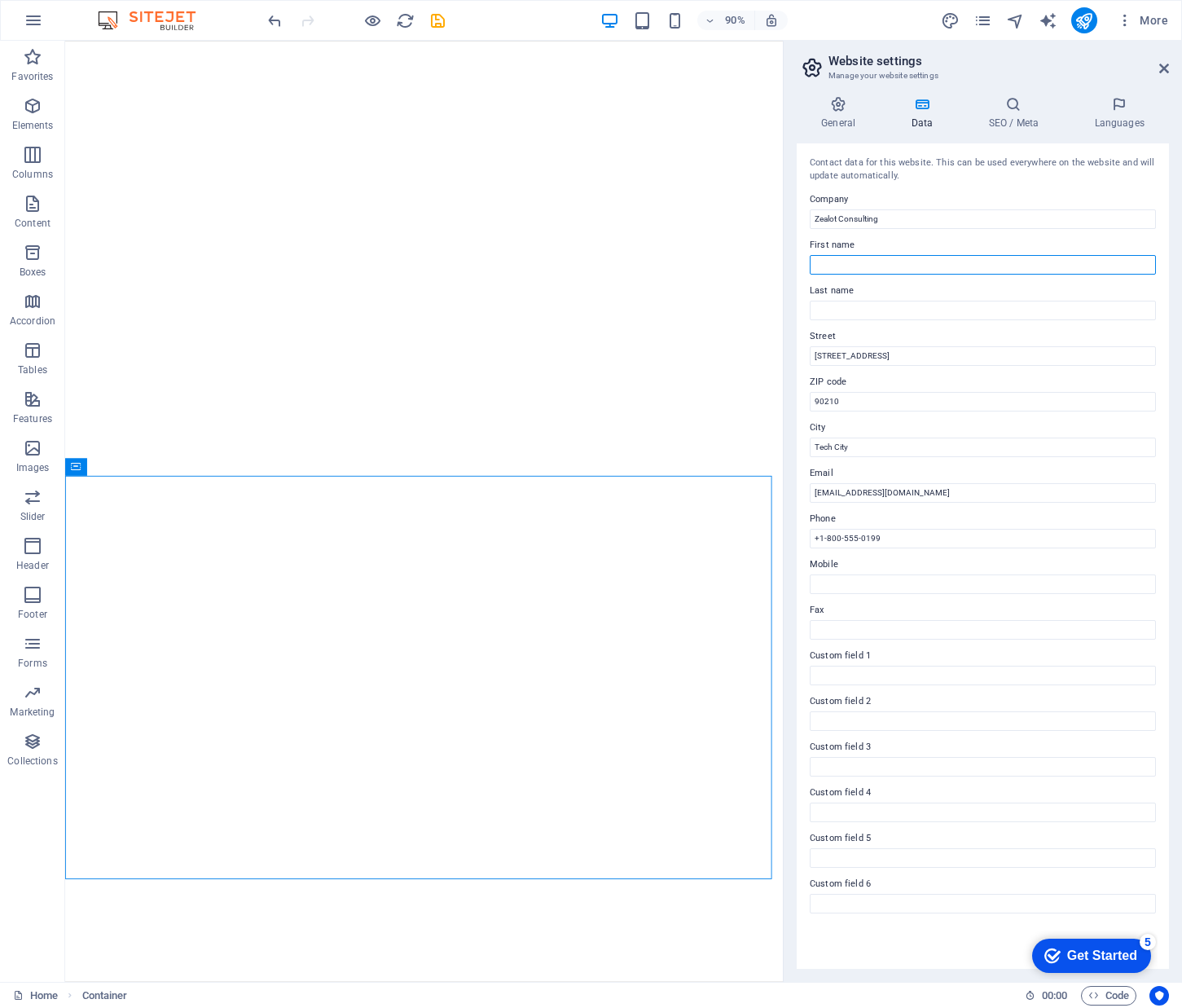
click at [929, 264] on input "First name" at bounding box center [982, 265] width 346 height 20
drag, startPoint x: 824, startPoint y: 308, endPoint x: 834, endPoint y: 320, distance: 15.6
click at [824, 308] on input "Last name" at bounding box center [982, 311] width 346 height 20
click at [808, 349] on div "Contact data for this website. This can be used everywhere on the website and w…" at bounding box center [983, 556] width 373 height 825
type input "Tuberozelor 8a"
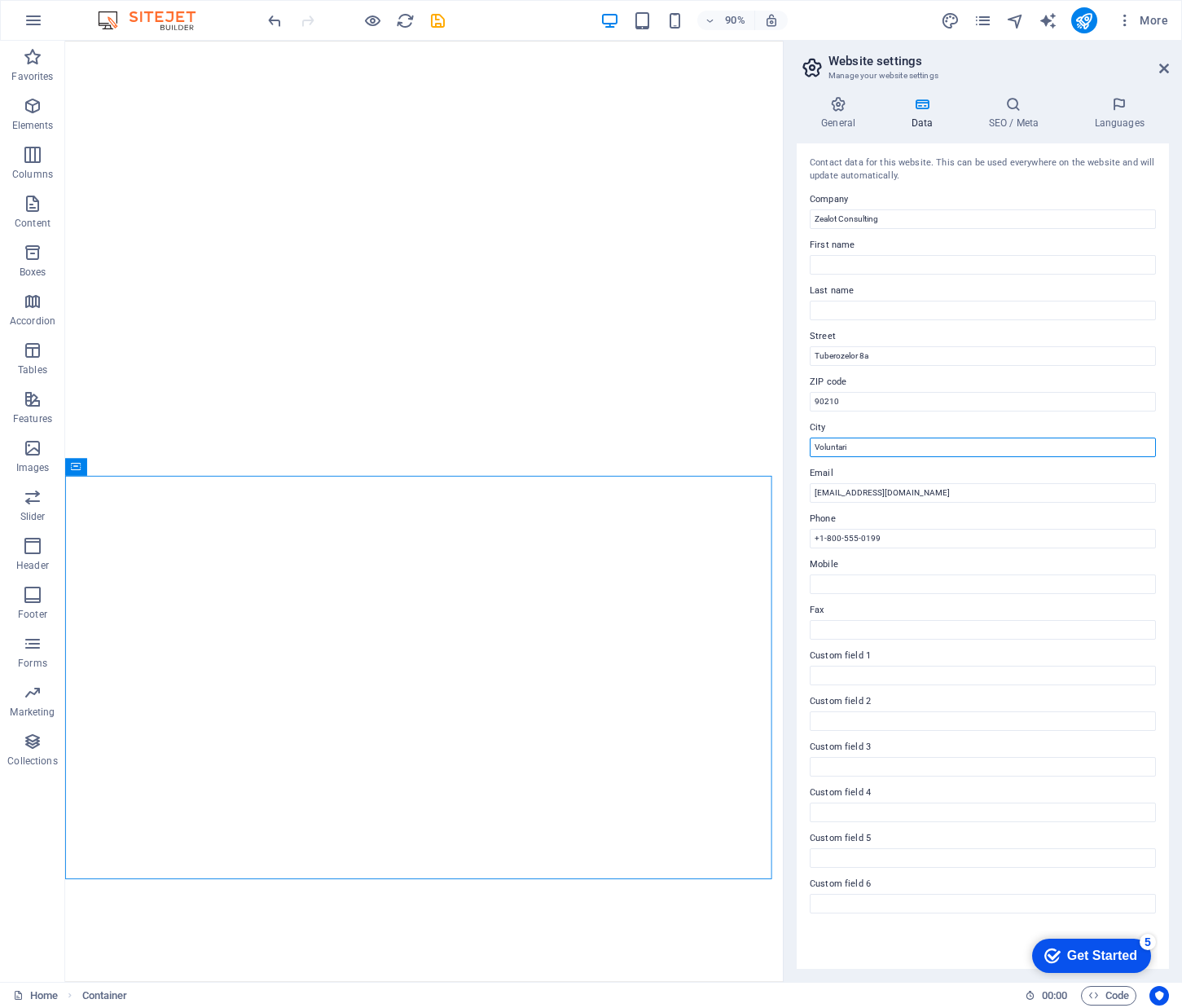
type input "Voluntari"
type input "0"
type input "office@zealot.ro"
drag, startPoint x: 1093, startPoint y: 953, endPoint x: 1246, endPoint y: 1195, distance: 286.3
click at [1089, 951] on div "Get Started" at bounding box center [1102, 956] width 70 height 15
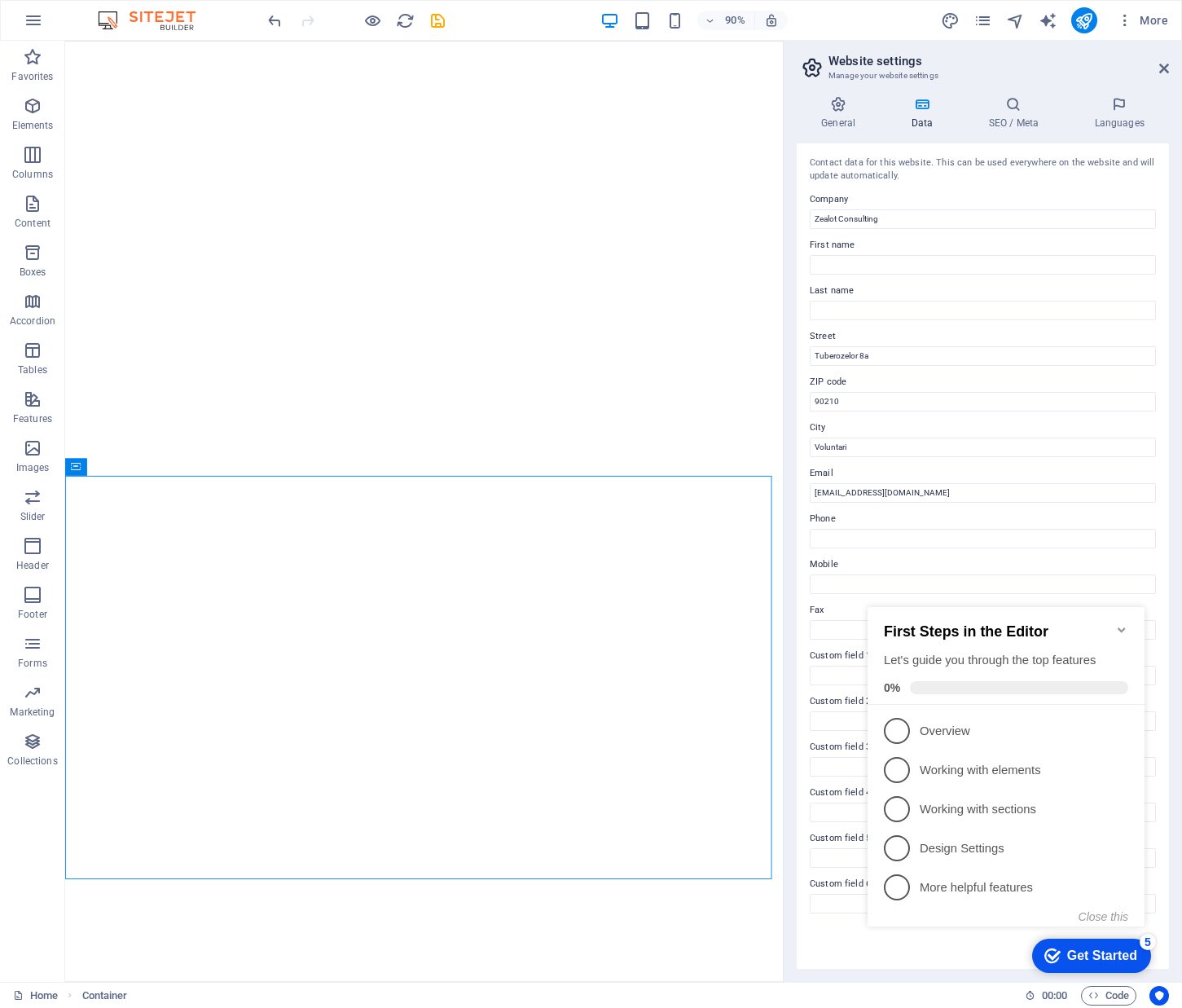
click at [1088, 951] on div "Get Started" at bounding box center [1102, 956] width 70 height 15
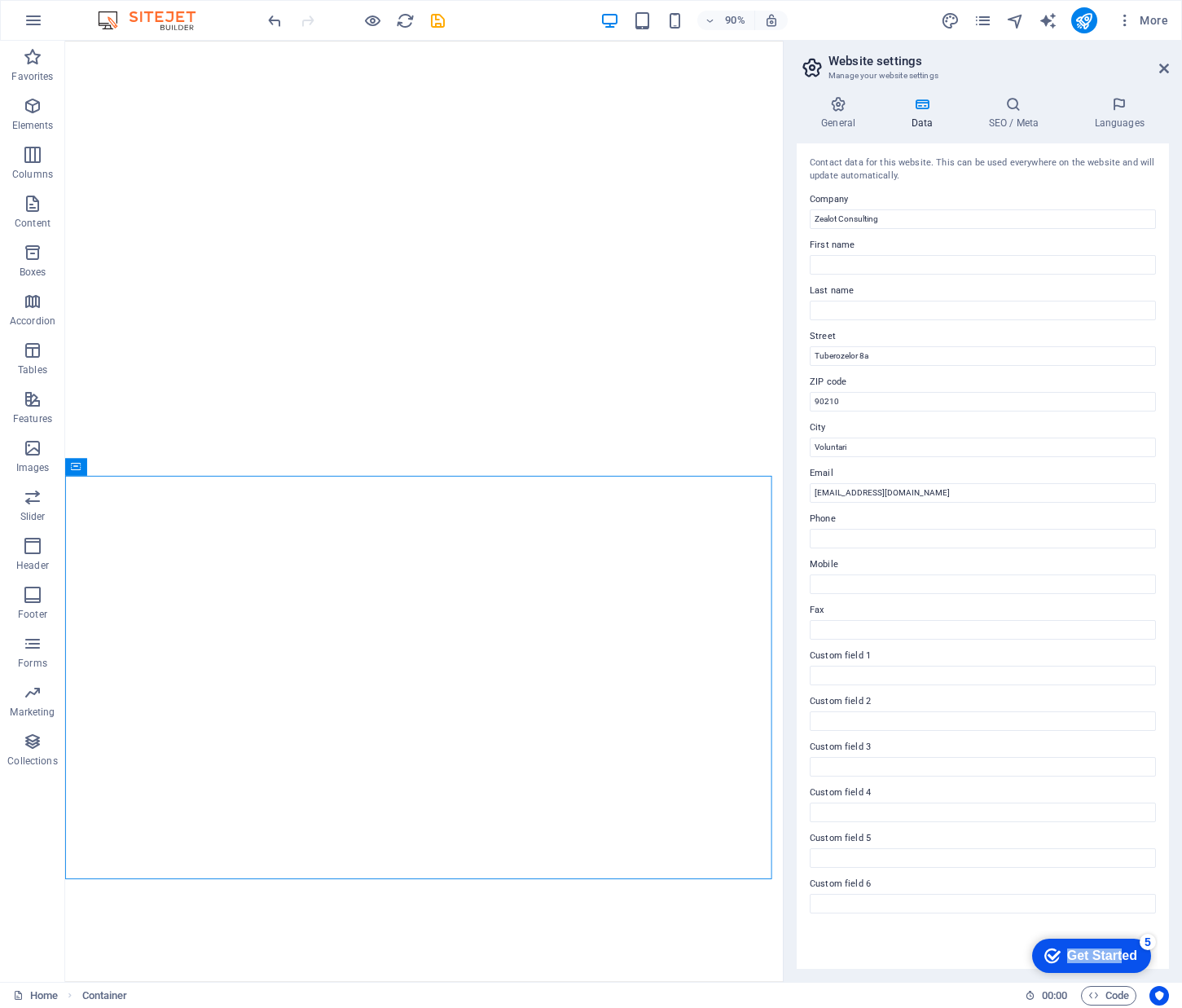
drag, startPoint x: 1258, startPoint y: 1297, endPoint x: 1170, endPoint y: 1298, distance: 88.0
click at [1019, 951] on html "checkmark Get Started 5 First Steps in the Editor Let's guide you through the t…" at bounding box center [1089, 954] width 139 height 49
drag, startPoint x: 151, startPoint y: 368, endPoint x: 972, endPoint y: 950, distance: 1006.4
click at [972, 950] on div "Contact data for this website. This can be used everywhere on the website and w…" at bounding box center [983, 556] width 373 height 825
click at [839, 131] on div "General Data SEO / Meta Languages Website name zealot.ro Logo Drag files here, …" at bounding box center [983, 532] width 373 height 872
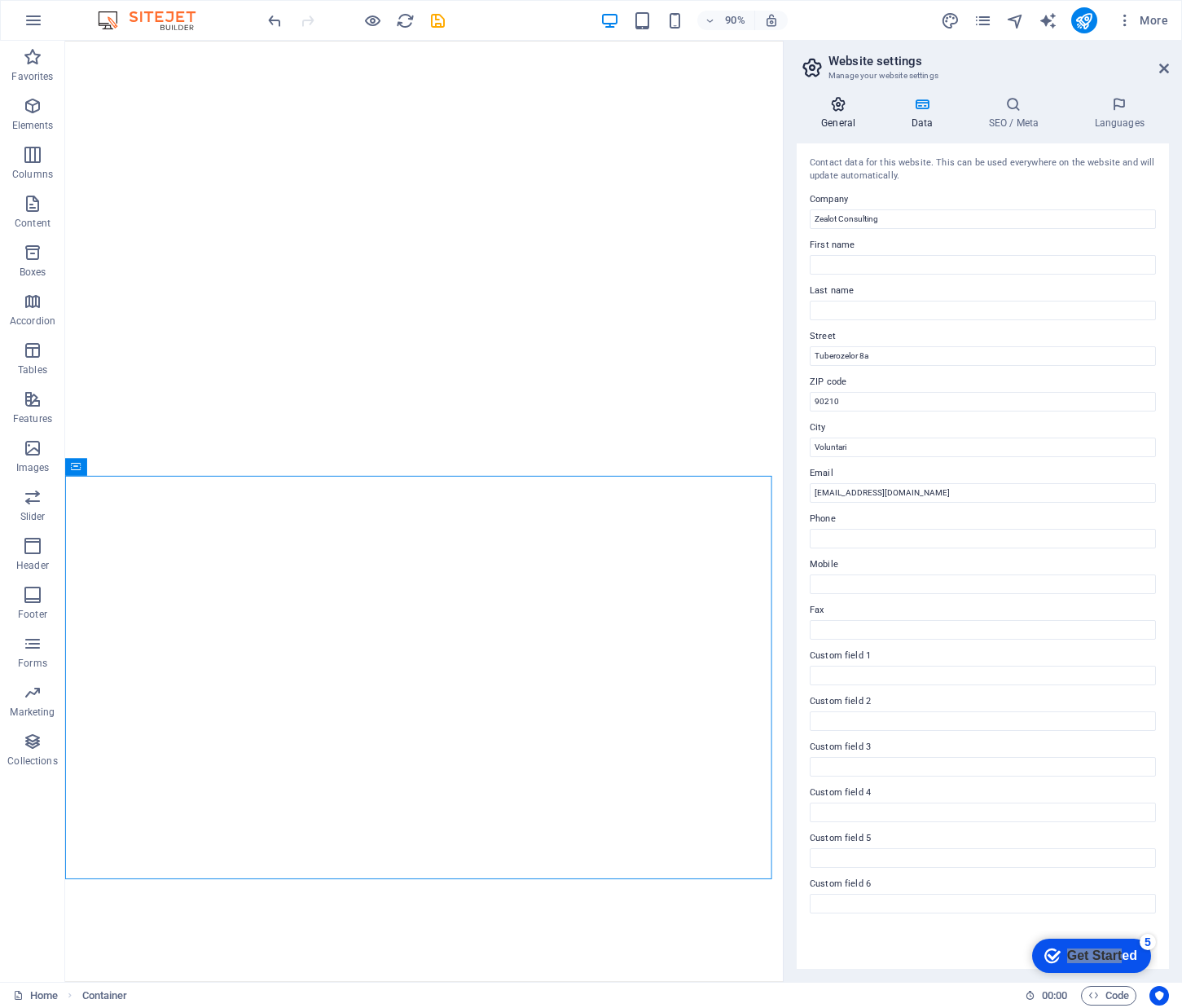
click at [838, 116] on h4 "General" at bounding box center [842, 112] width 90 height 34
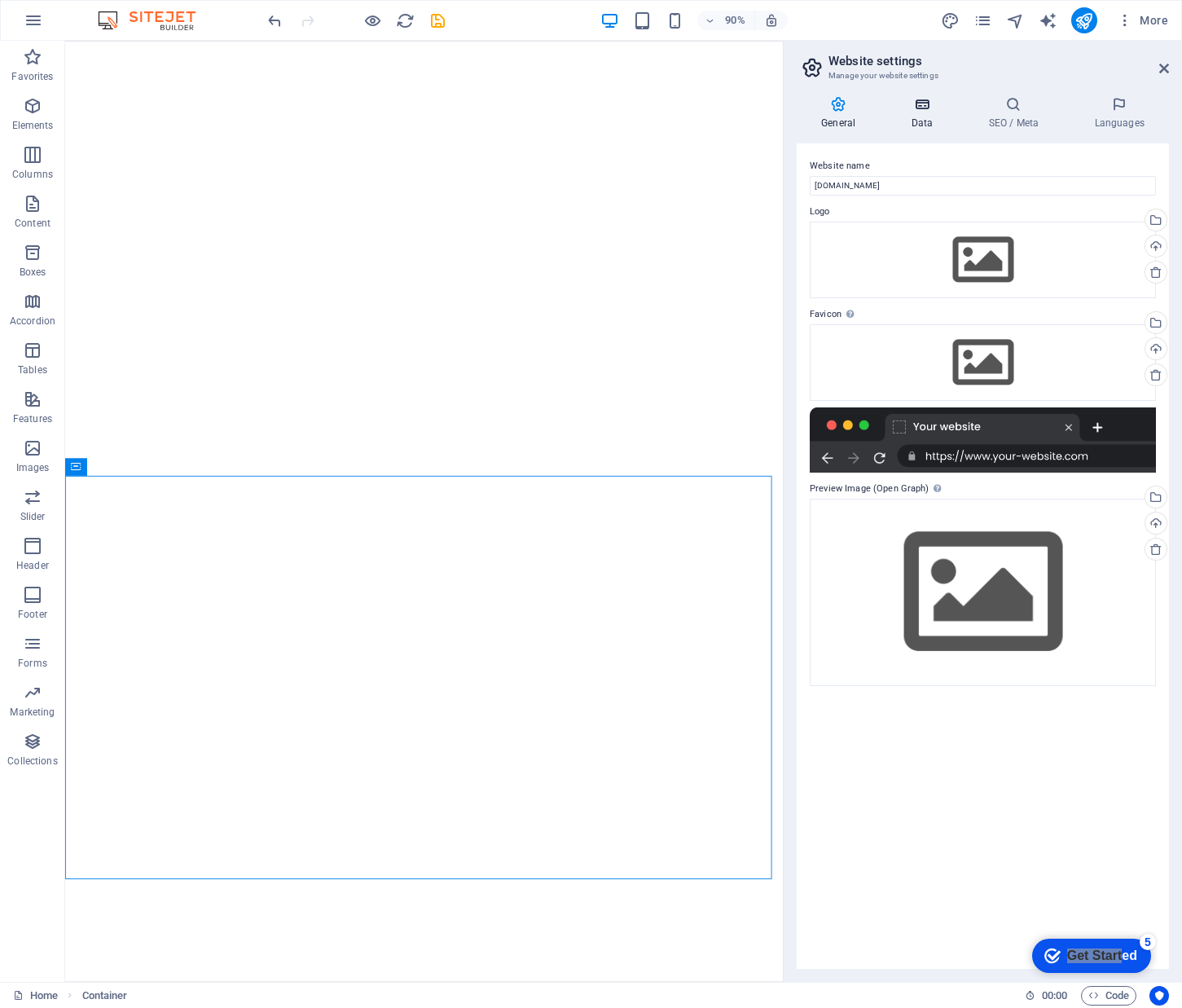
click at [921, 113] on h4 "Data" at bounding box center [925, 112] width 78 height 34
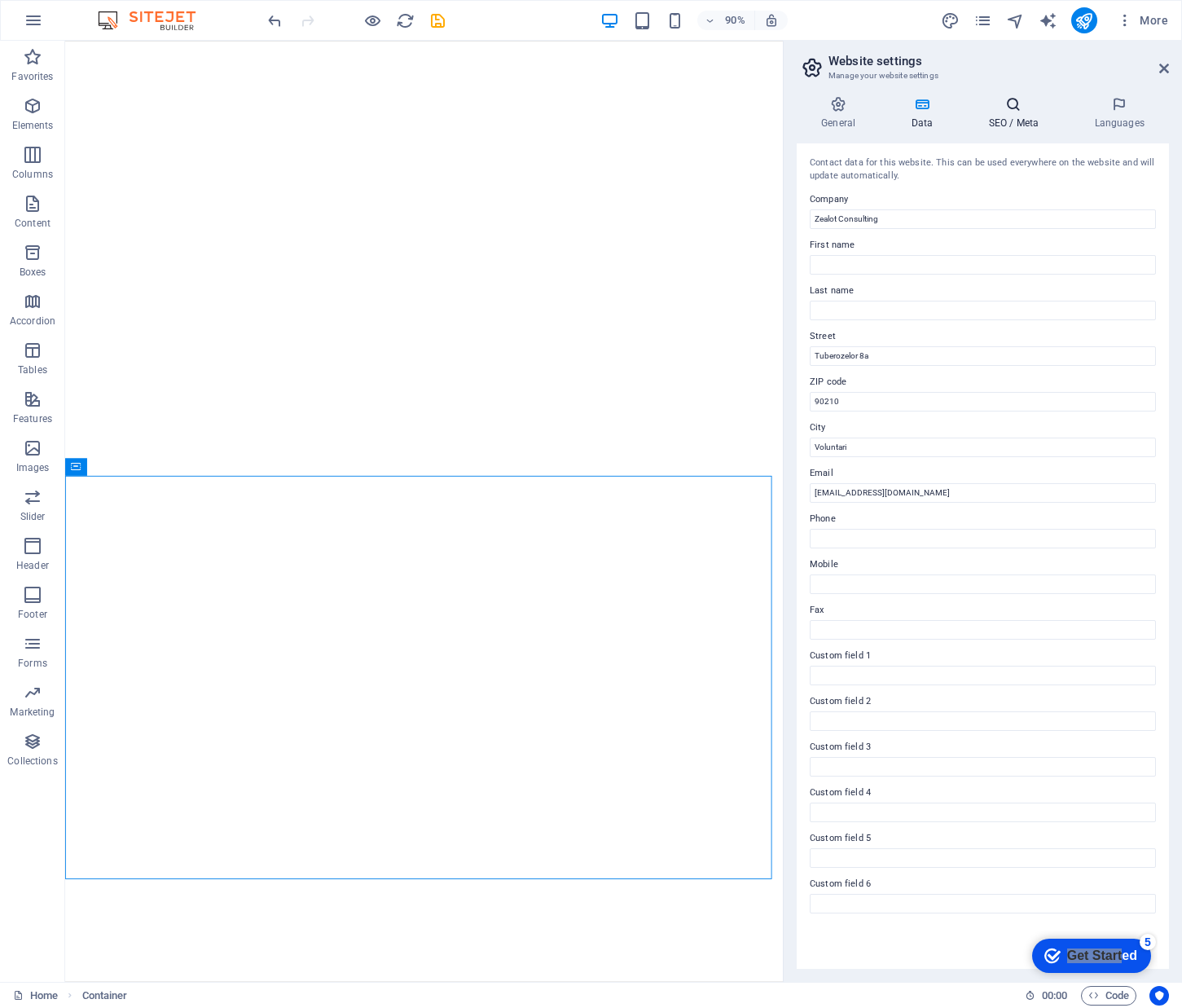
click at [1017, 119] on h4 "SEO / Meta" at bounding box center [1017, 112] width 106 height 34
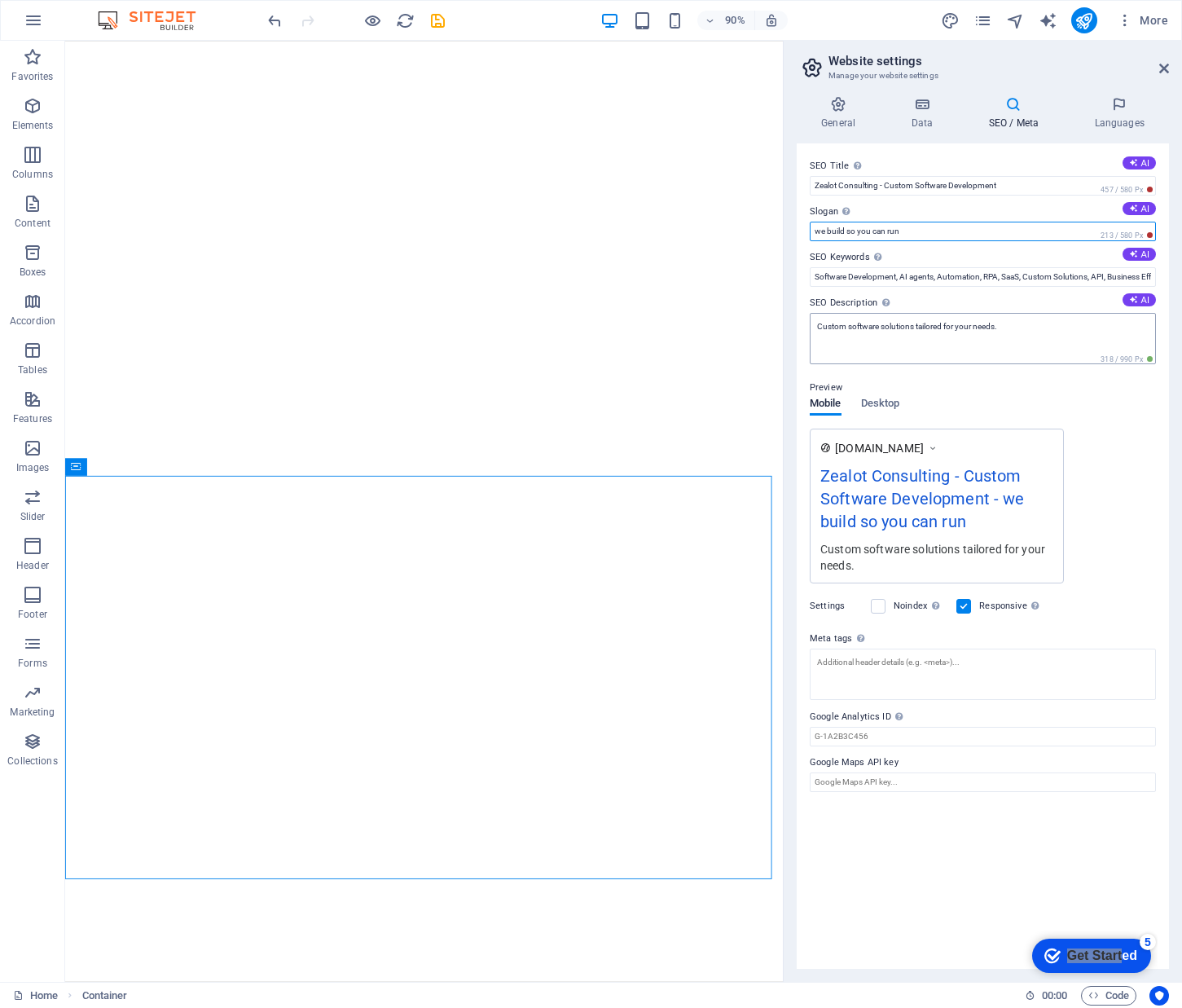
type input "we build so you can run"
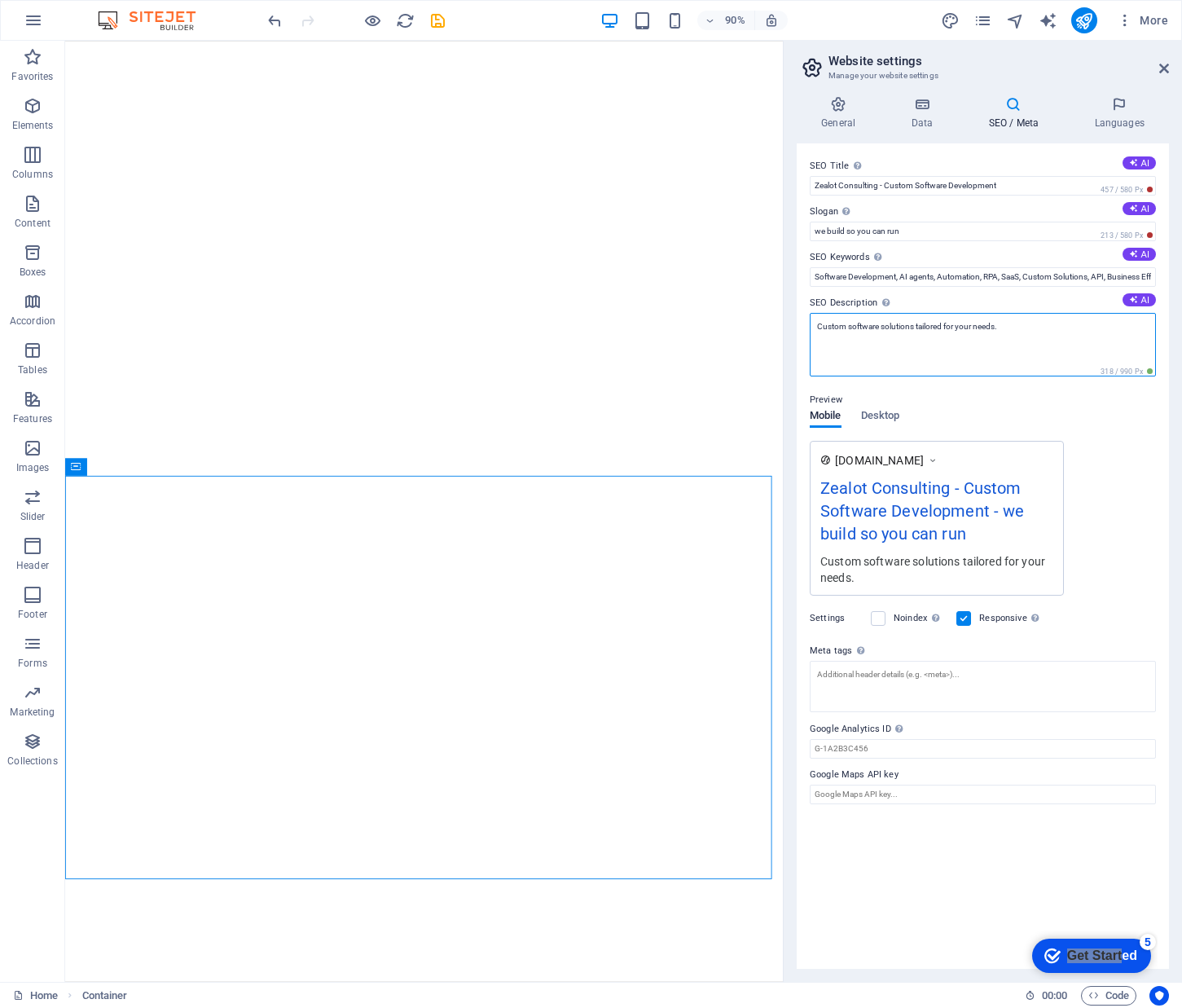
drag, startPoint x: 1021, startPoint y: 332, endPoint x: 815, endPoint y: 328, distance: 206.0
click at [815, 328] on textarea "Custom software solutions tailored for your needs." at bounding box center [982, 345] width 346 height 64
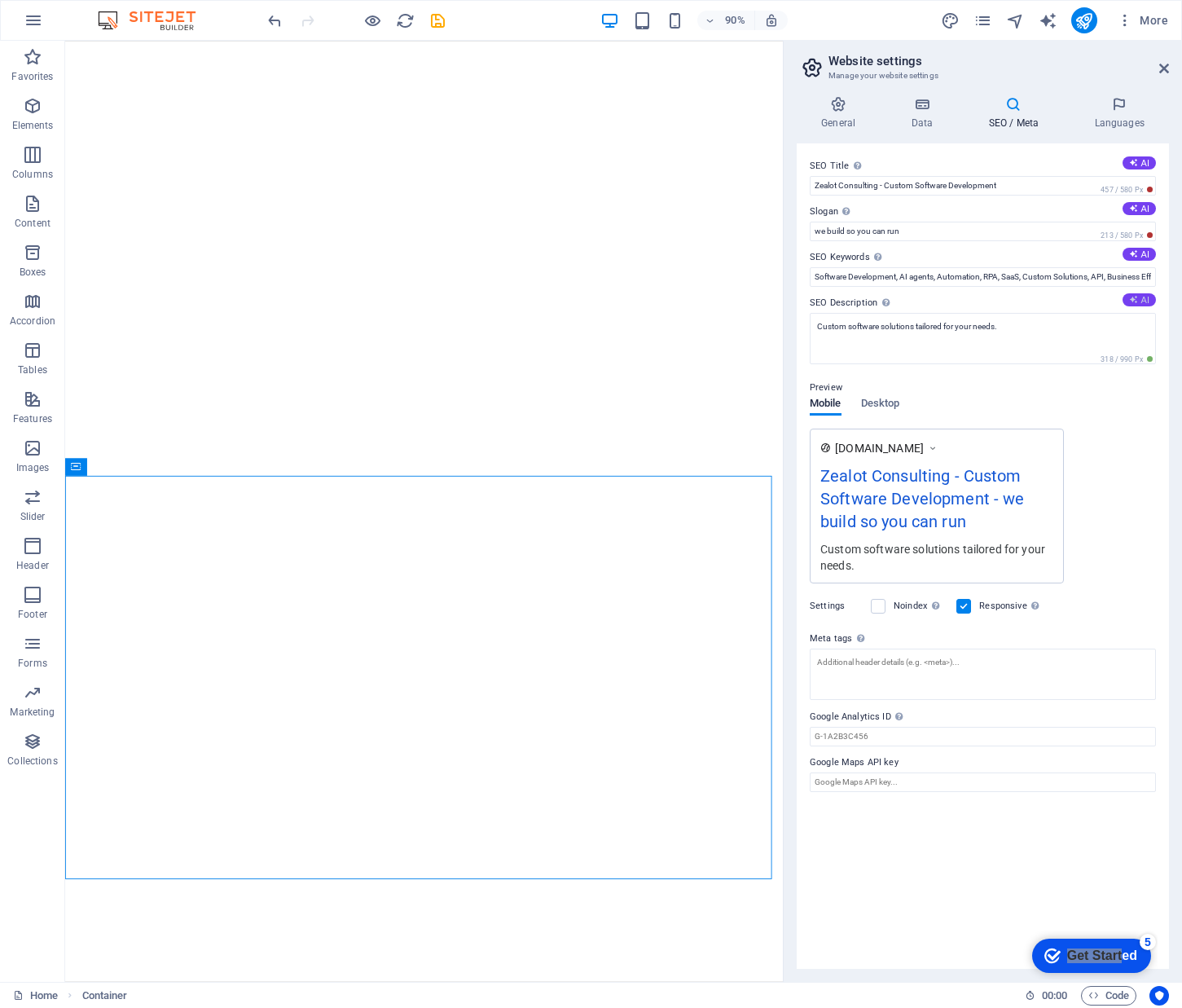
click at [1138, 302] on button "AI" at bounding box center [1139, 300] width 33 height 13
type textarea "Boost your business efficiency with Zealot Consultings AI-powered automation an…"
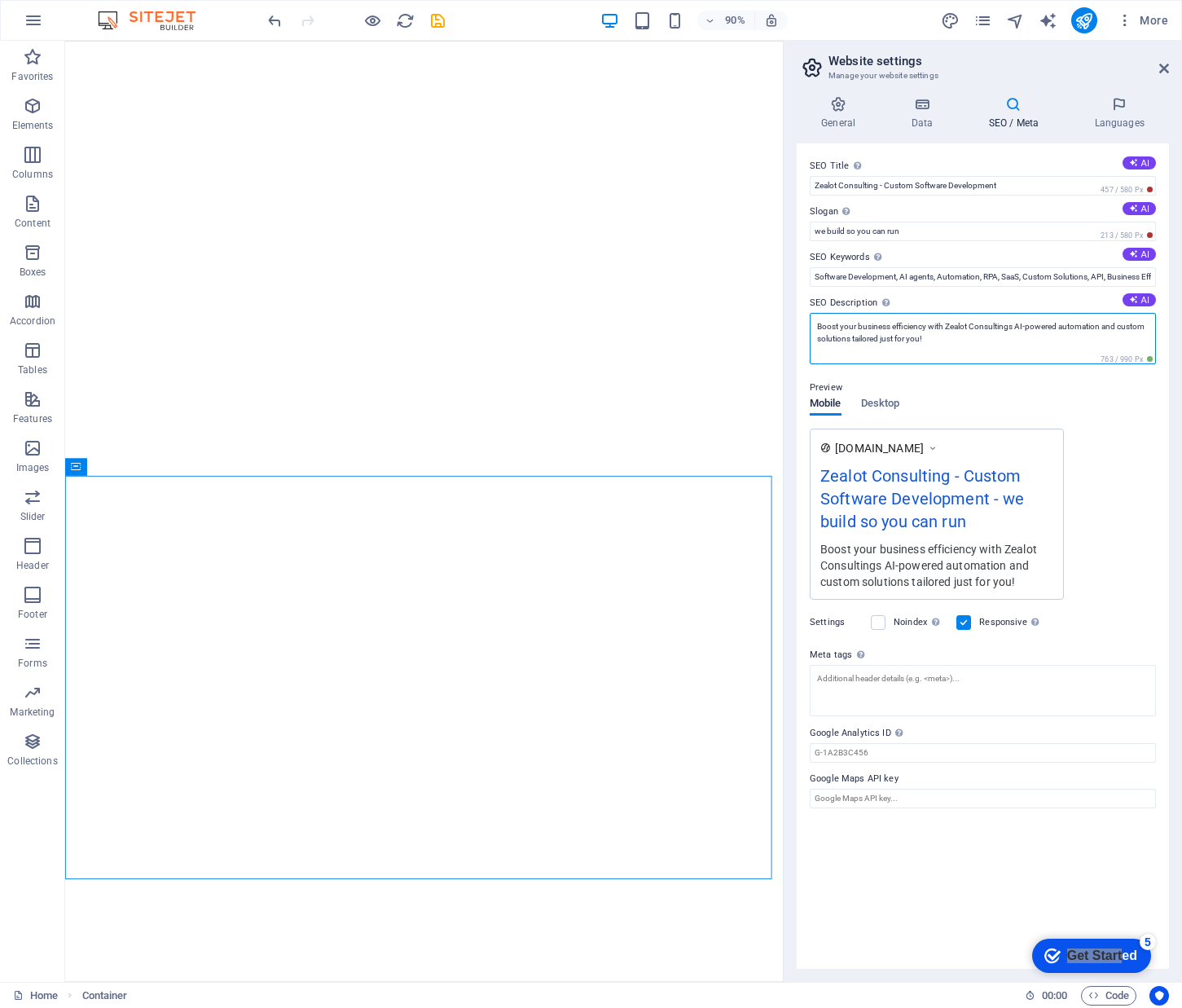
click at [965, 349] on textarea "Boost your business efficiency with Zealot Consultings AI-powered automation an…" at bounding box center [982, 339] width 346 height 51
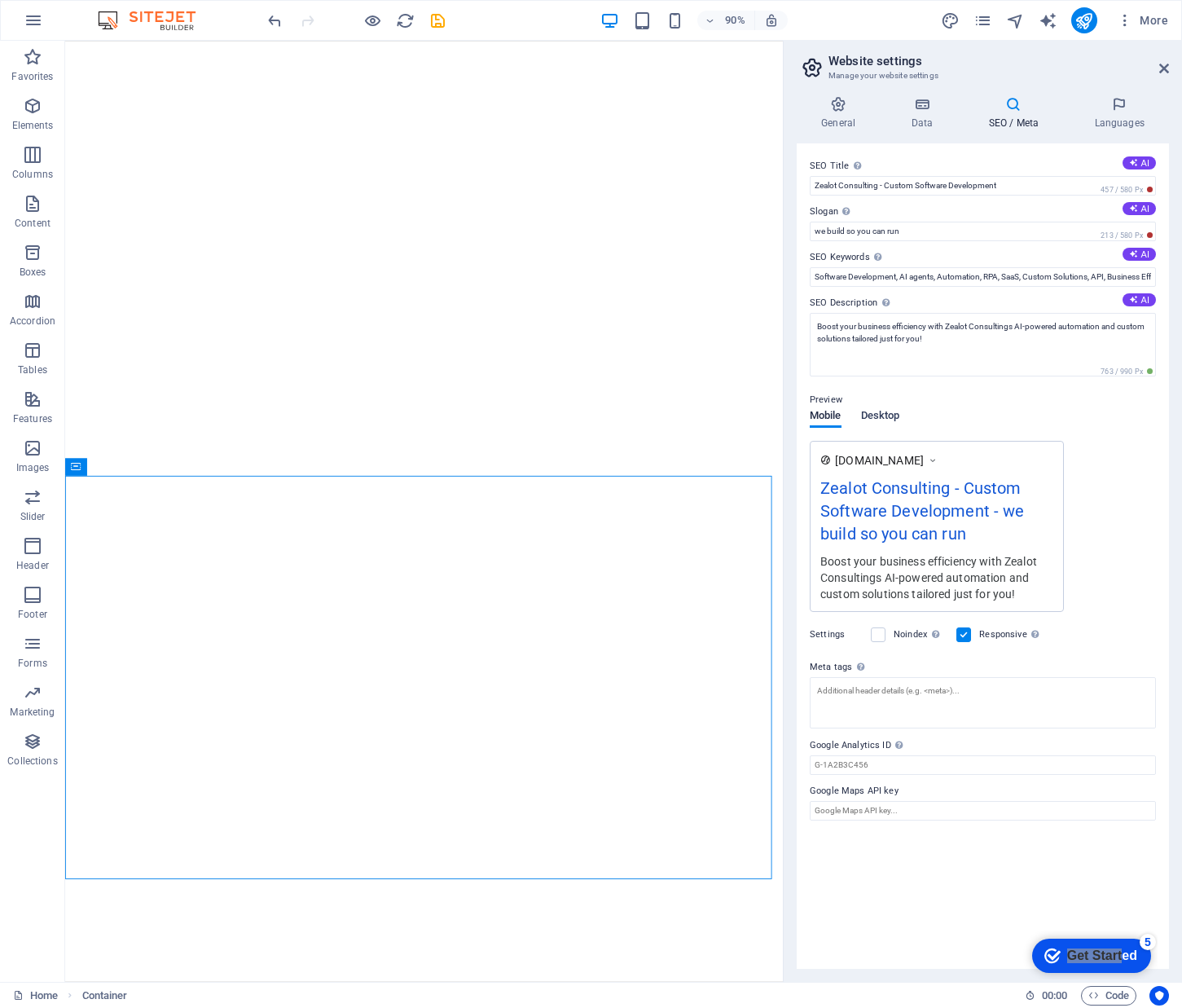
click at [892, 413] on button "Desktop" at bounding box center [881, 419] width 39 height 18
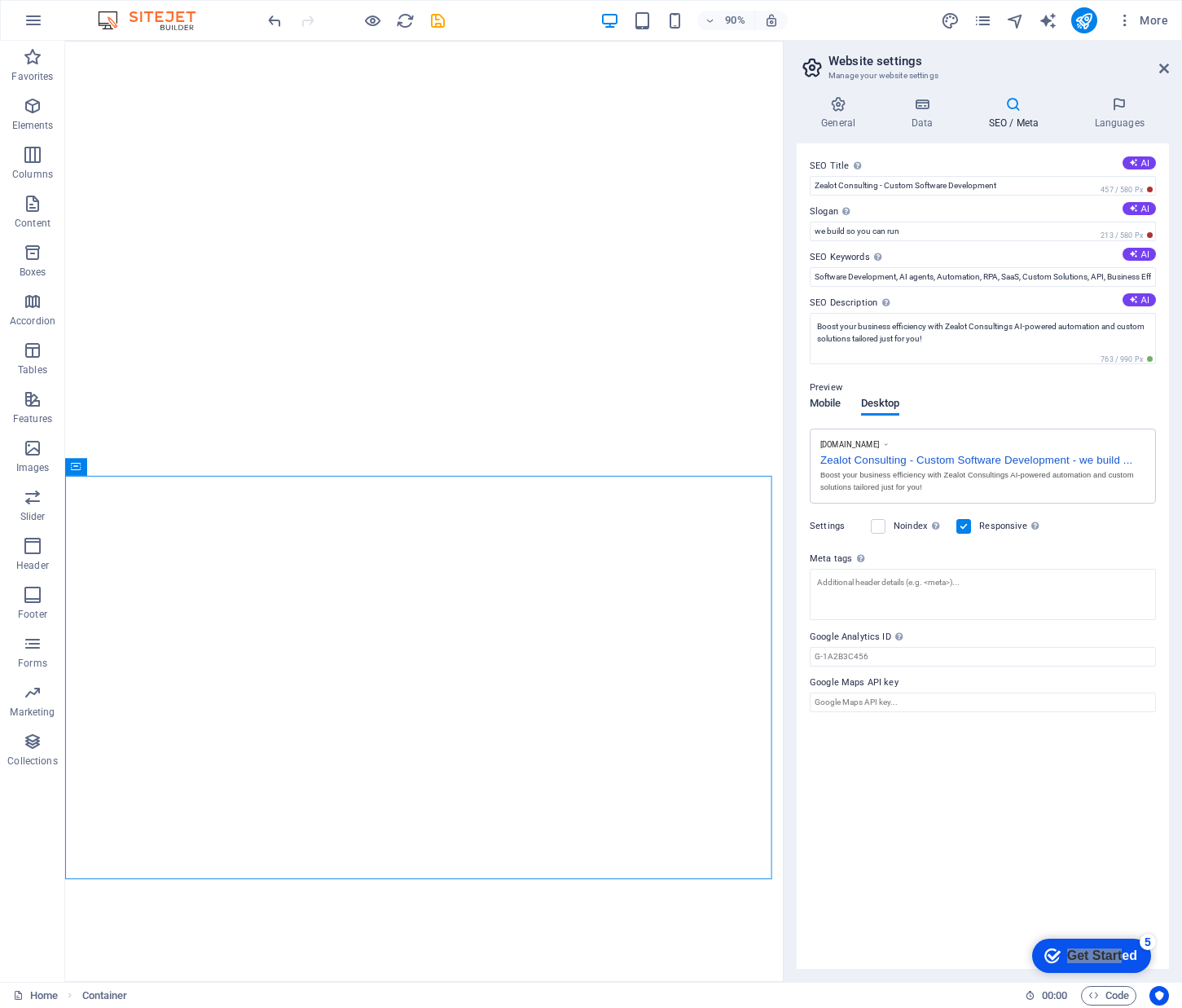
click at [828, 406] on span "Mobile" at bounding box center [825, 405] width 31 height 23
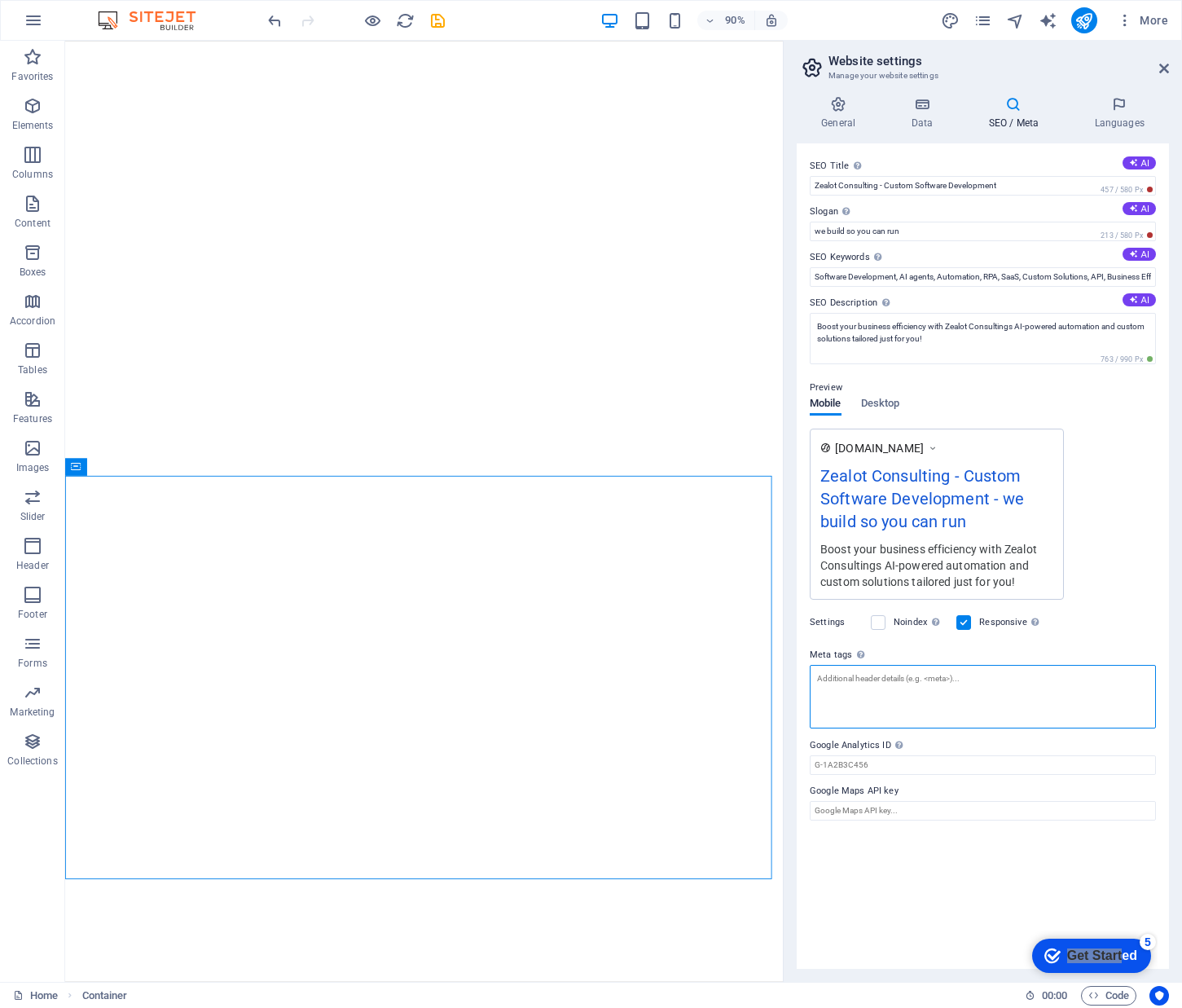
click at [939, 687] on textarea "Meta tags Enter HTML code here that will be placed inside the tags of your webs…" at bounding box center [982, 697] width 346 height 64
type textarea "adroid, apple, mobile, apps, website, automation, integration, gamification"
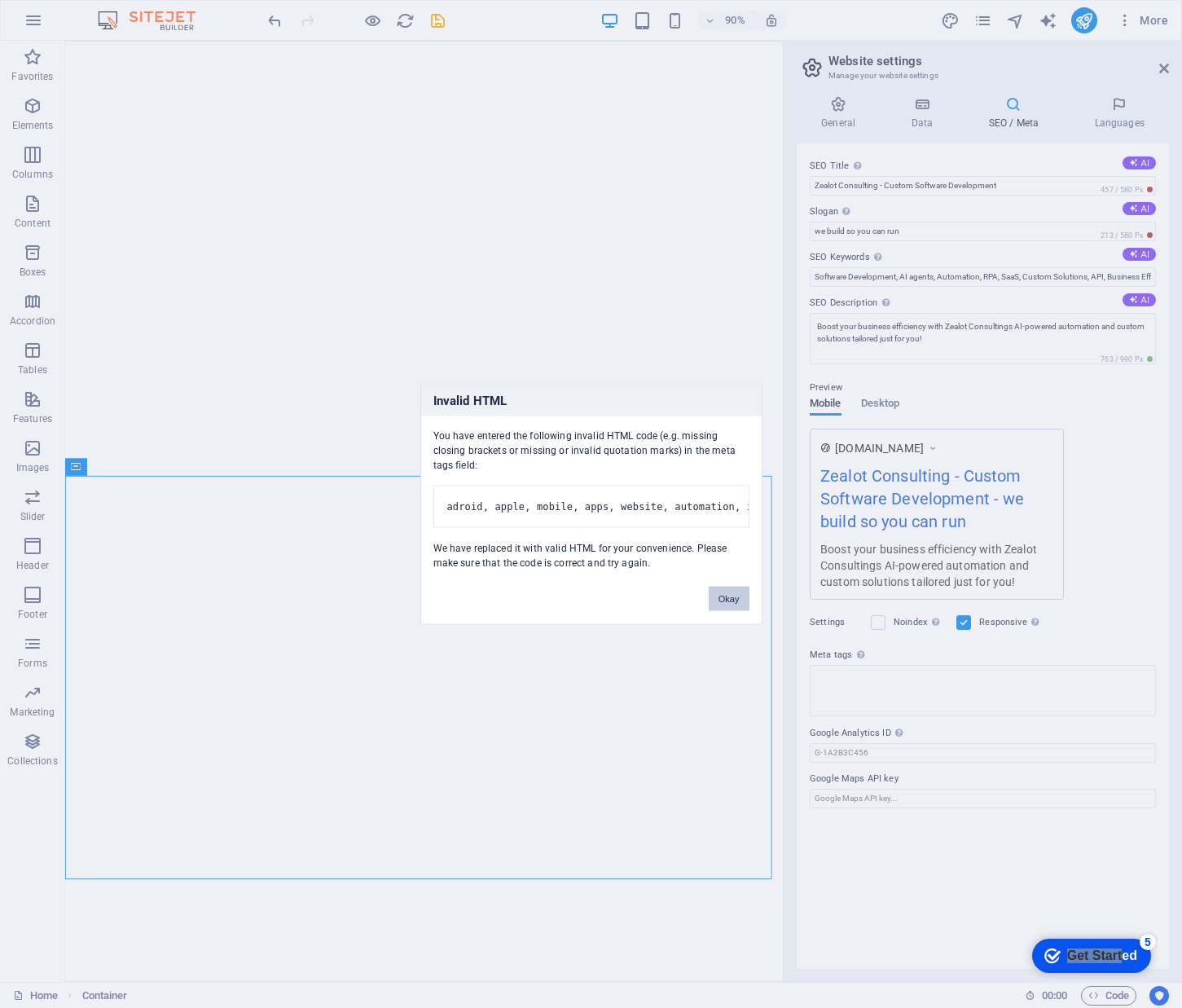
click at [893, 853] on body "Zealot Consulting Home Favorites Elements Columns Content Boxes Accordion Table…" at bounding box center [591, 504] width 1182 height 1008
click at [732, 608] on button "Okay" at bounding box center [729, 598] width 40 height 25
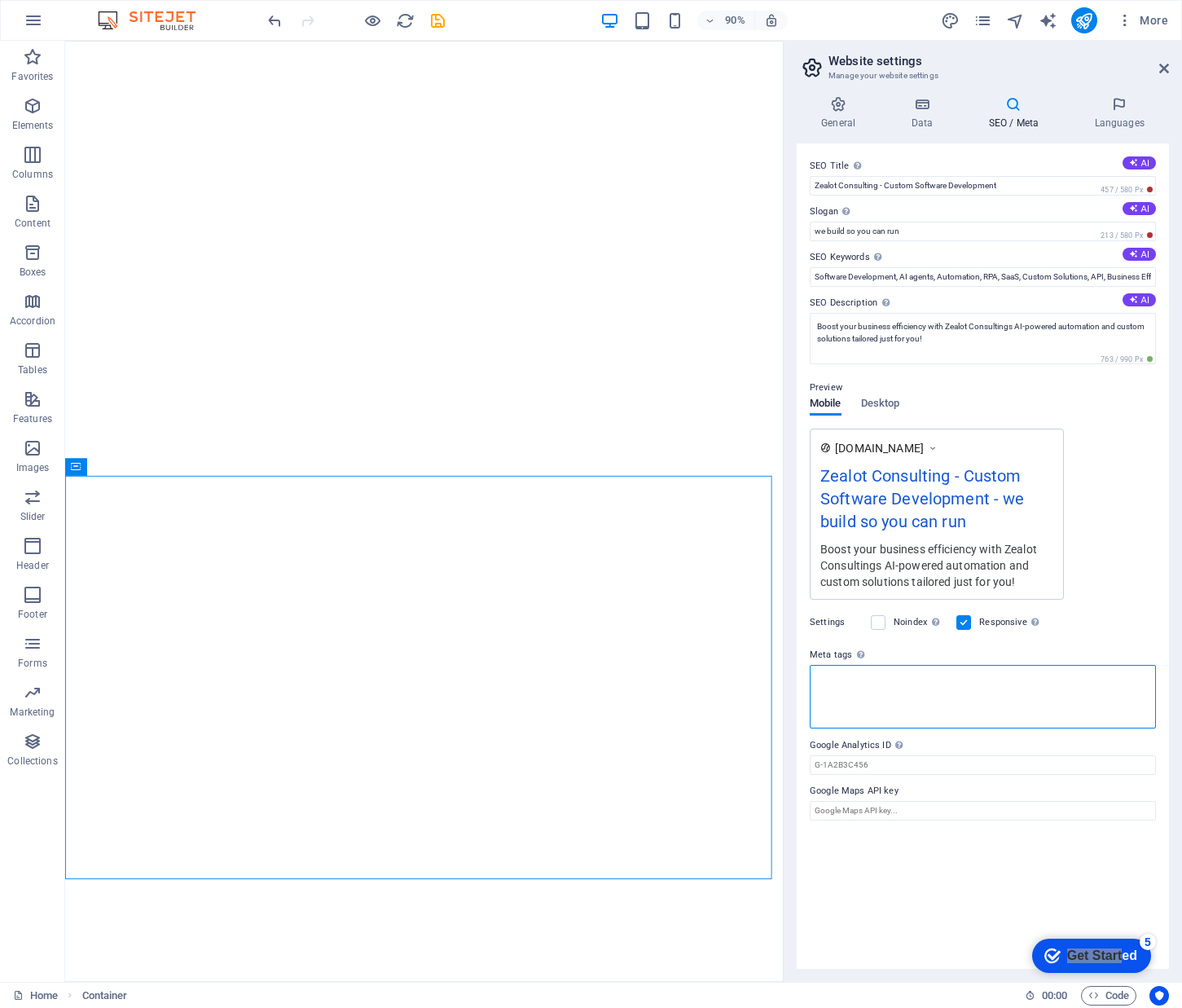
drag, startPoint x: 881, startPoint y: 676, endPoint x: 889, endPoint y: 685, distance: 12.0
click at [881, 677] on textarea "Meta tags Enter HTML code here that will be placed inside the tags of your webs…" at bounding box center [982, 697] width 346 height 64
click at [894, 683] on textarea "Meta tags Enter HTML code here that will be placed inside the tags of your webs…" at bounding box center [982, 697] width 346 height 64
click at [1123, 101] on icon at bounding box center [1119, 104] width 99 height 17
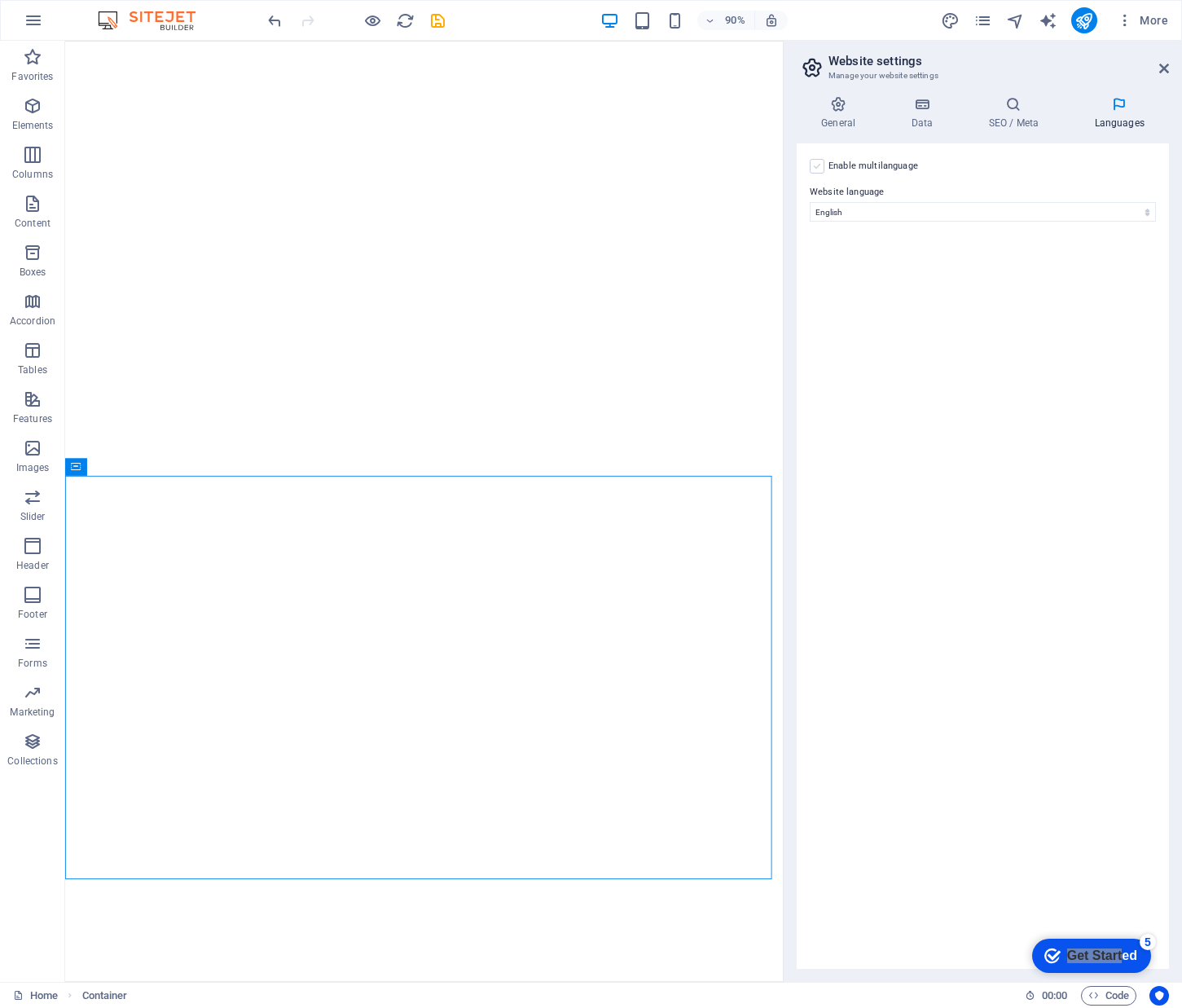
click at [819, 168] on label at bounding box center [817, 166] width 15 height 15
click at [0, 0] on input "Enable multilanguage To disable multilanguage delete all languages until only o…" at bounding box center [0, 0] width 0 height 0
click at [952, 289] on select "Abkhazian Afar Afrikaans Akan Albanian Amharic Arabic Aragonese Armenian Assame…" at bounding box center [983, 291] width 271 height 20
click at [933, 288] on select "Abkhazian Afar Afrikaans Akan Albanian Amharic Arabic Aragonese Armenian Assame…" at bounding box center [983, 291] width 271 height 20
select select "131"
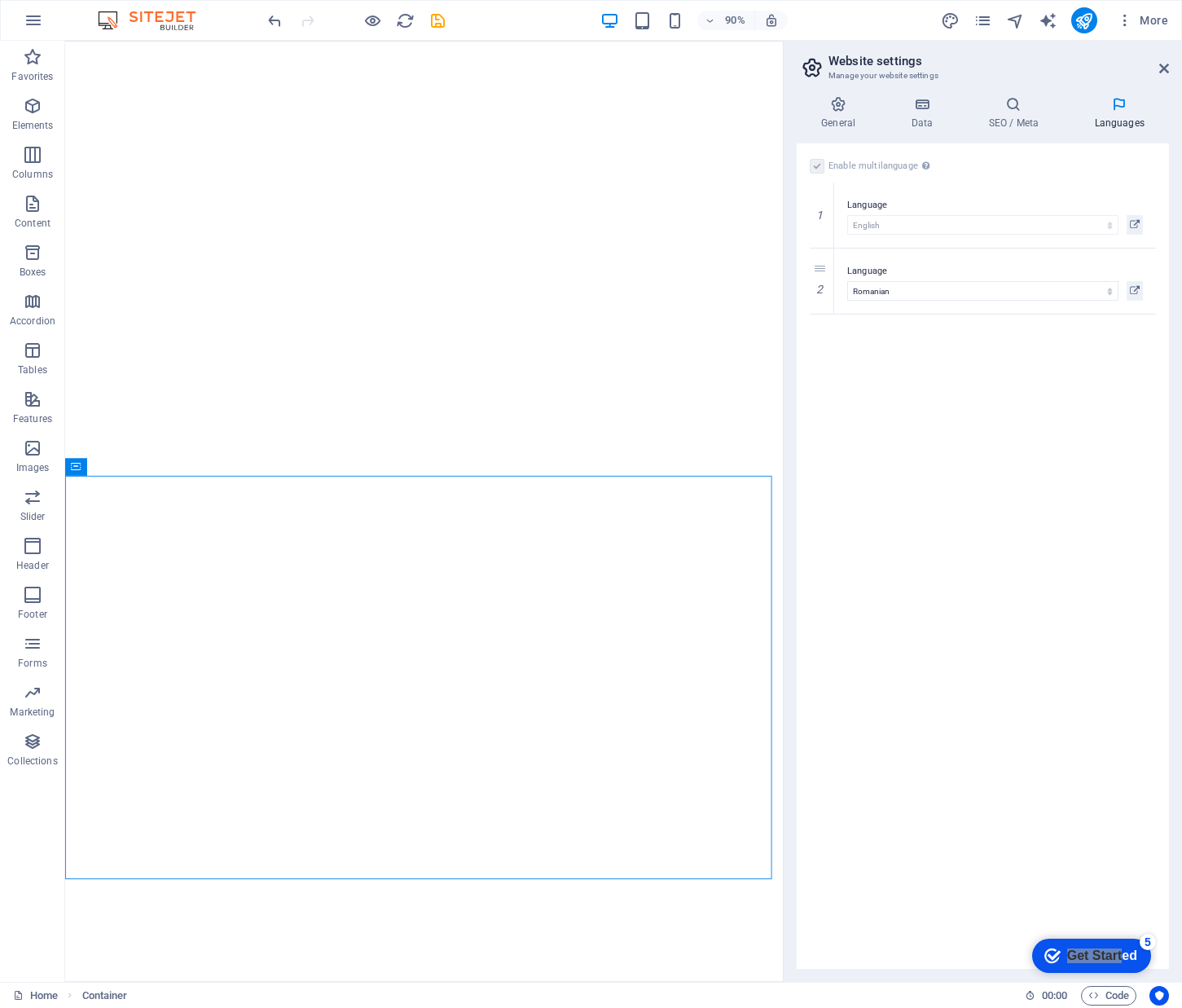
click at [987, 410] on div "Enable multilanguage To disable multilanguage delete all languages until only o…" at bounding box center [983, 556] width 373 height 825
click at [990, 631] on div "Enable multilanguage To disable multilanguage delete all languages until only o…" at bounding box center [983, 556] width 373 height 825
click at [1161, 64] on icon at bounding box center [1165, 69] width 10 height 13
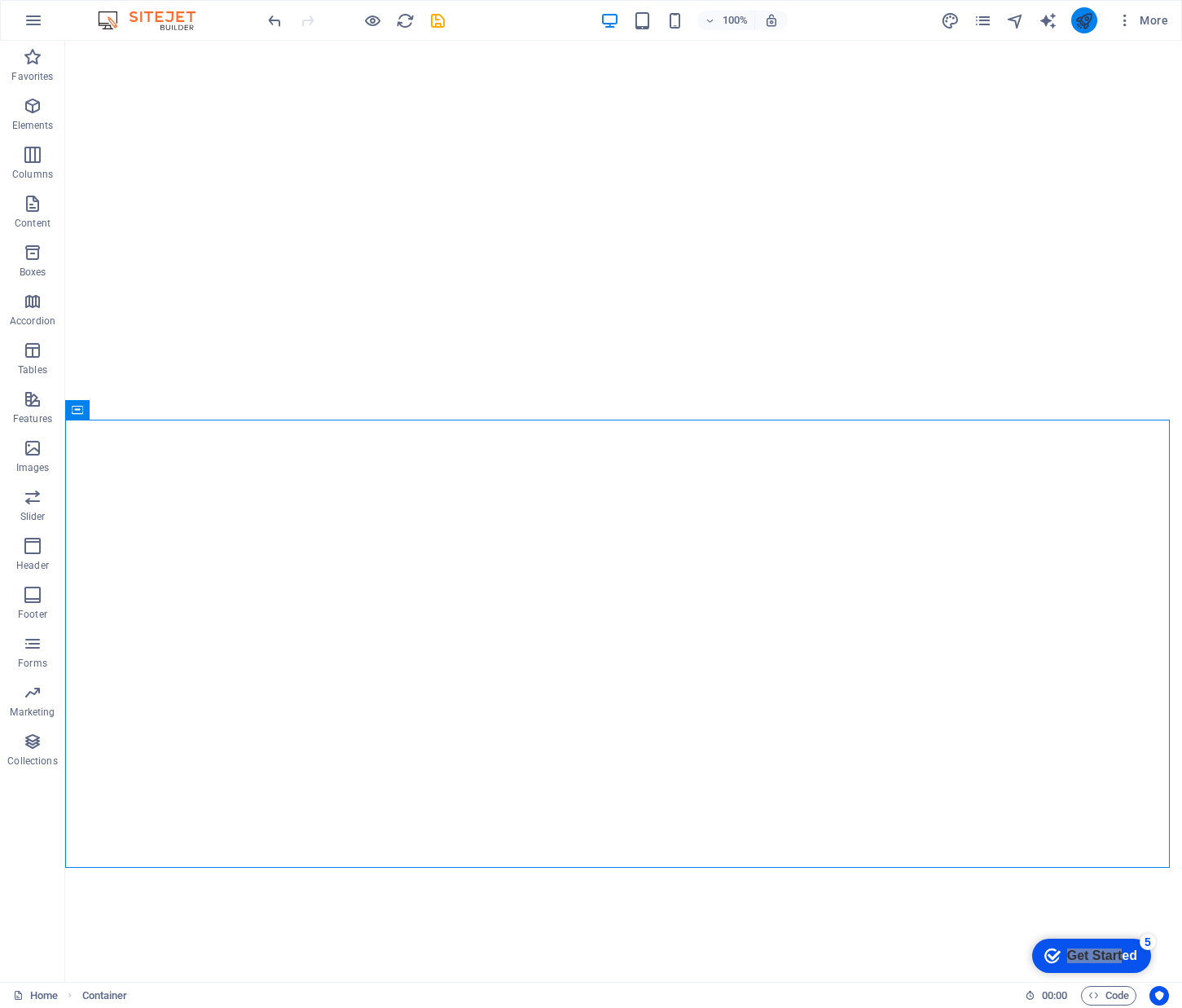
click at [1091, 23] on icon "publish" at bounding box center [1084, 21] width 19 height 19
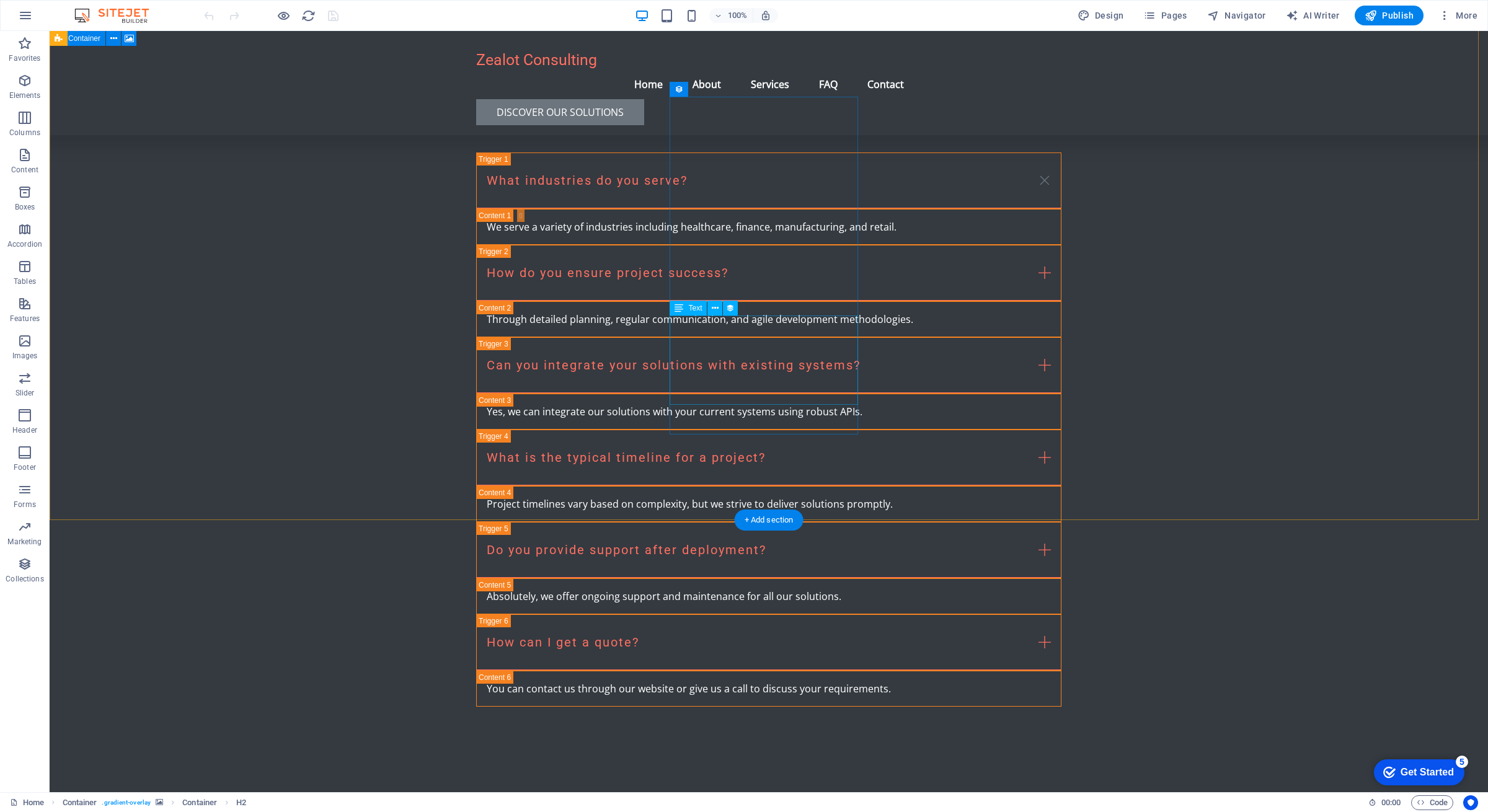
scroll to position [2401, 0]
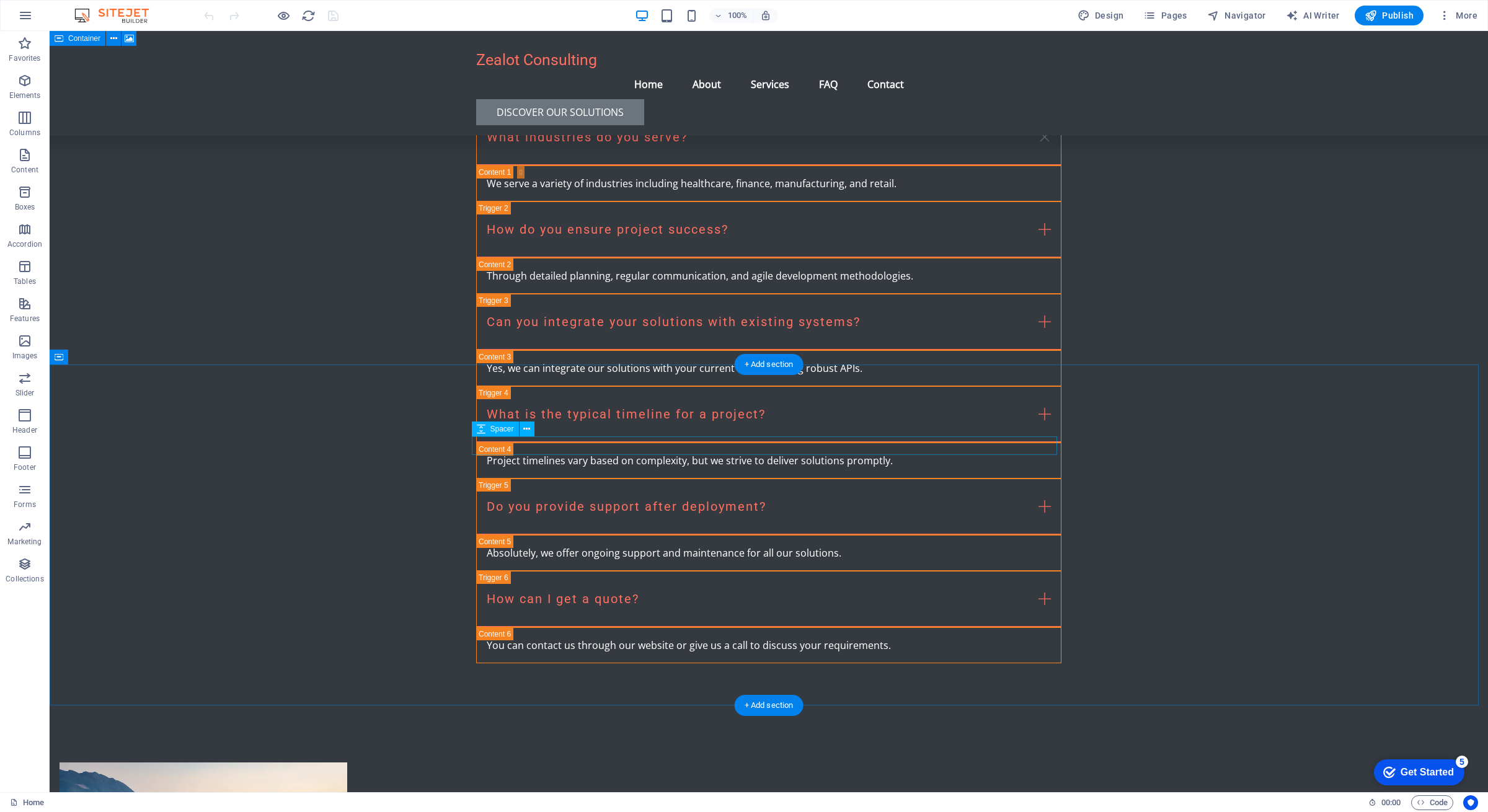
click at [506, 447] on span "Contact Form" at bounding box center [512, 447] width 45 height 8
click at [547, 447] on icon at bounding box center [548, 447] width 7 height 13
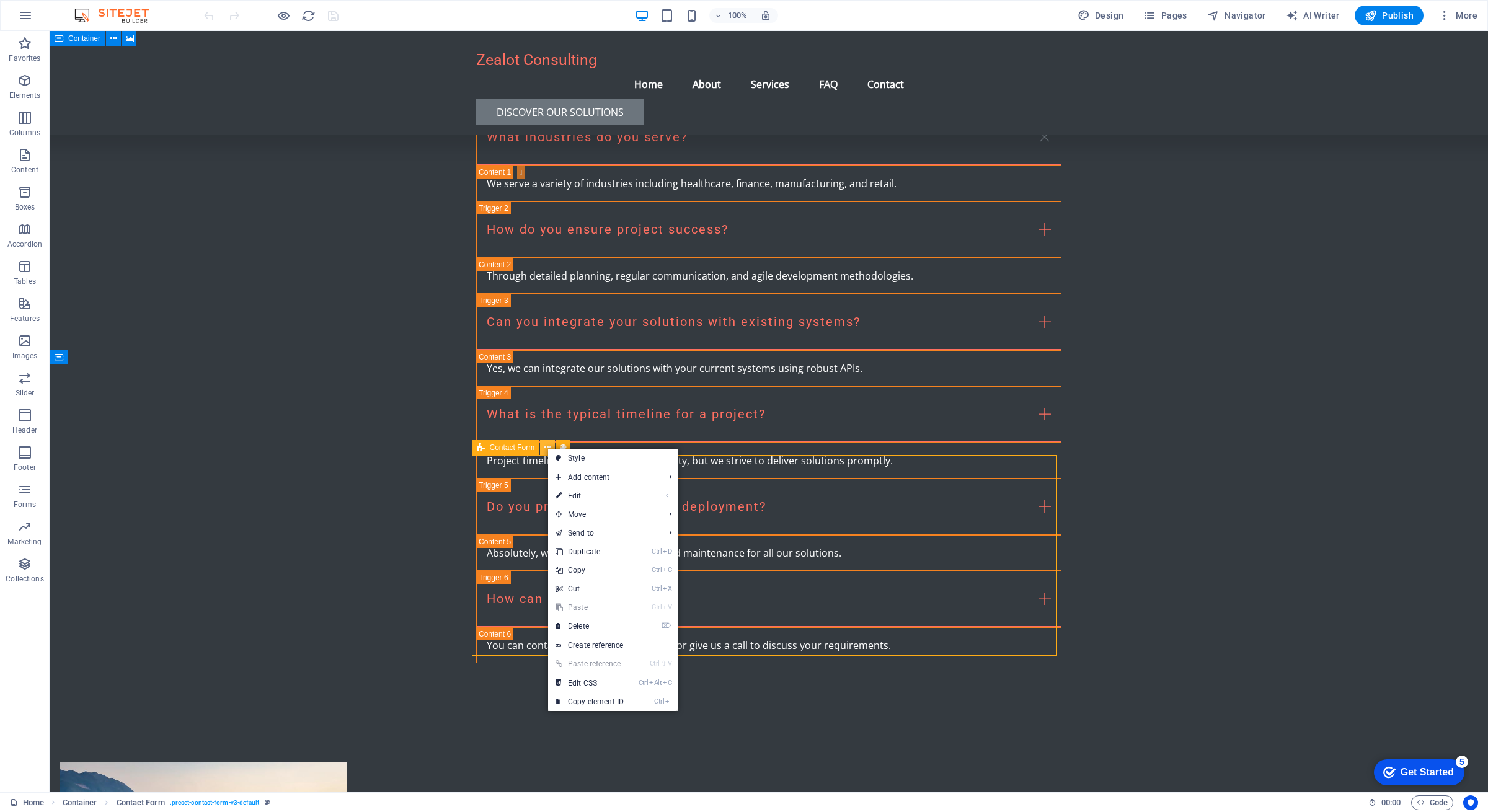
click at [547, 447] on icon at bounding box center [548, 447] width 7 height 13
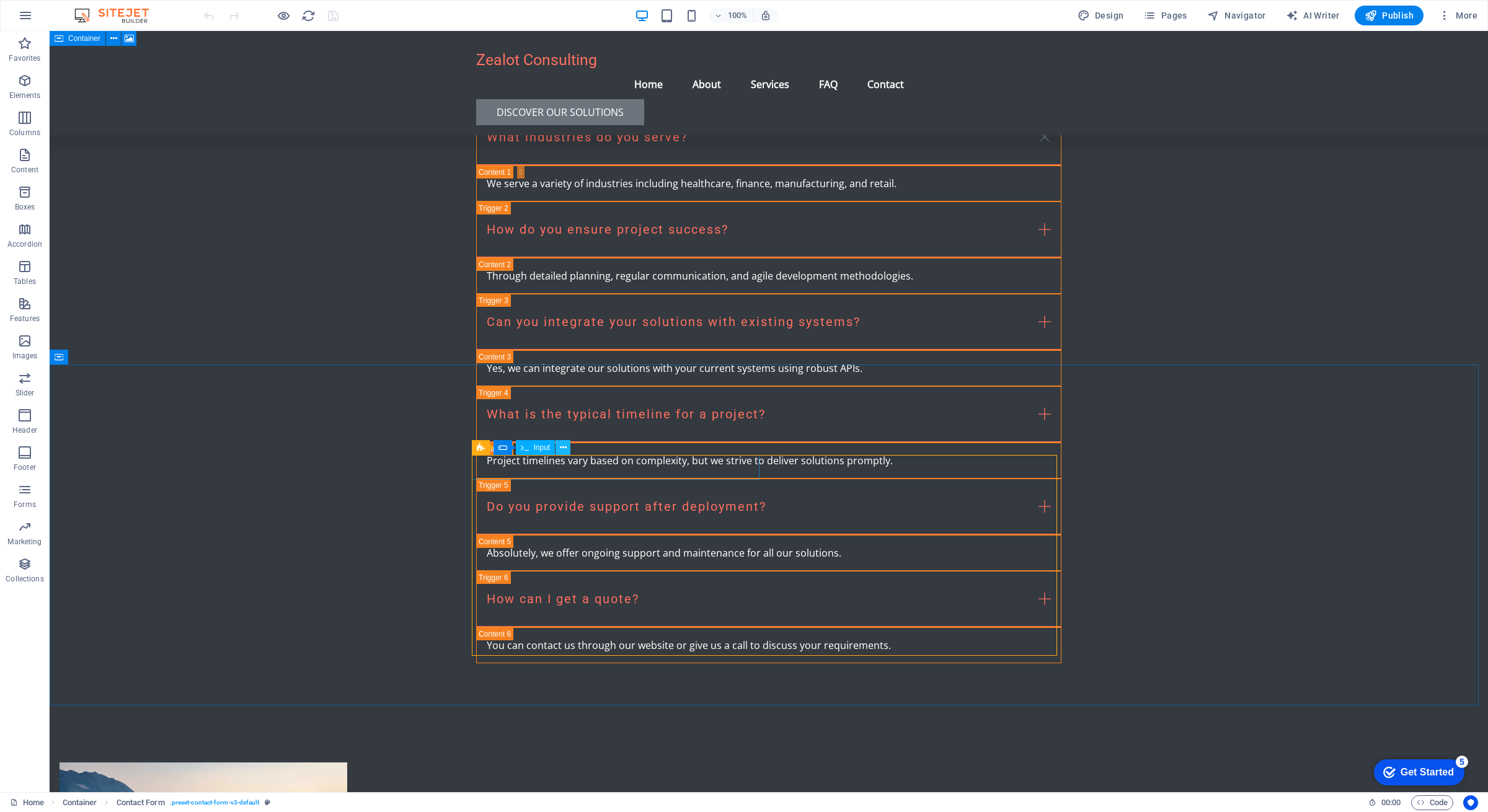
click at [561, 449] on icon at bounding box center [563, 447] width 7 height 13
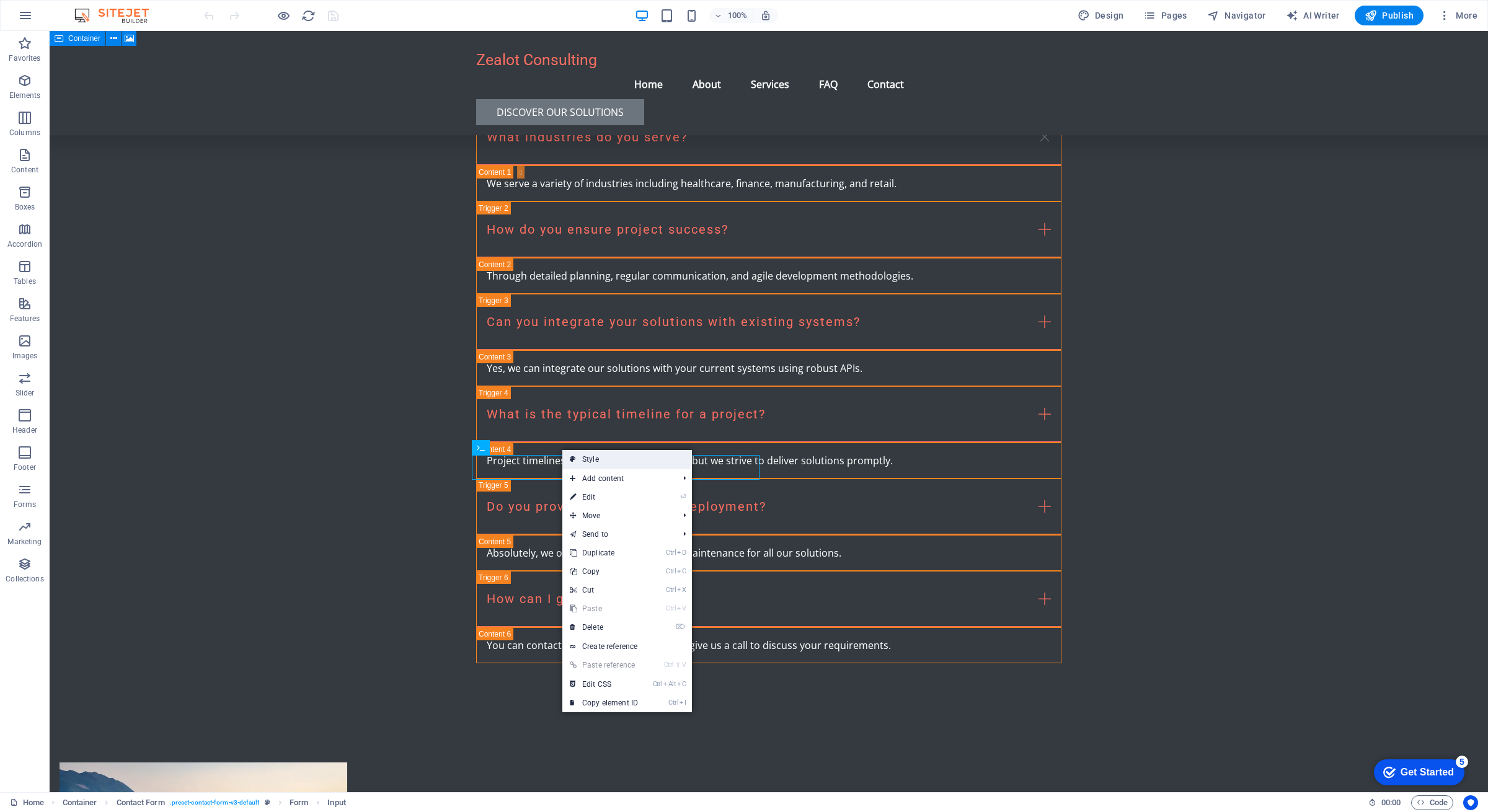
click at [588, 458] on link "Style" at bounding box center [627, 459] width 130 height 19
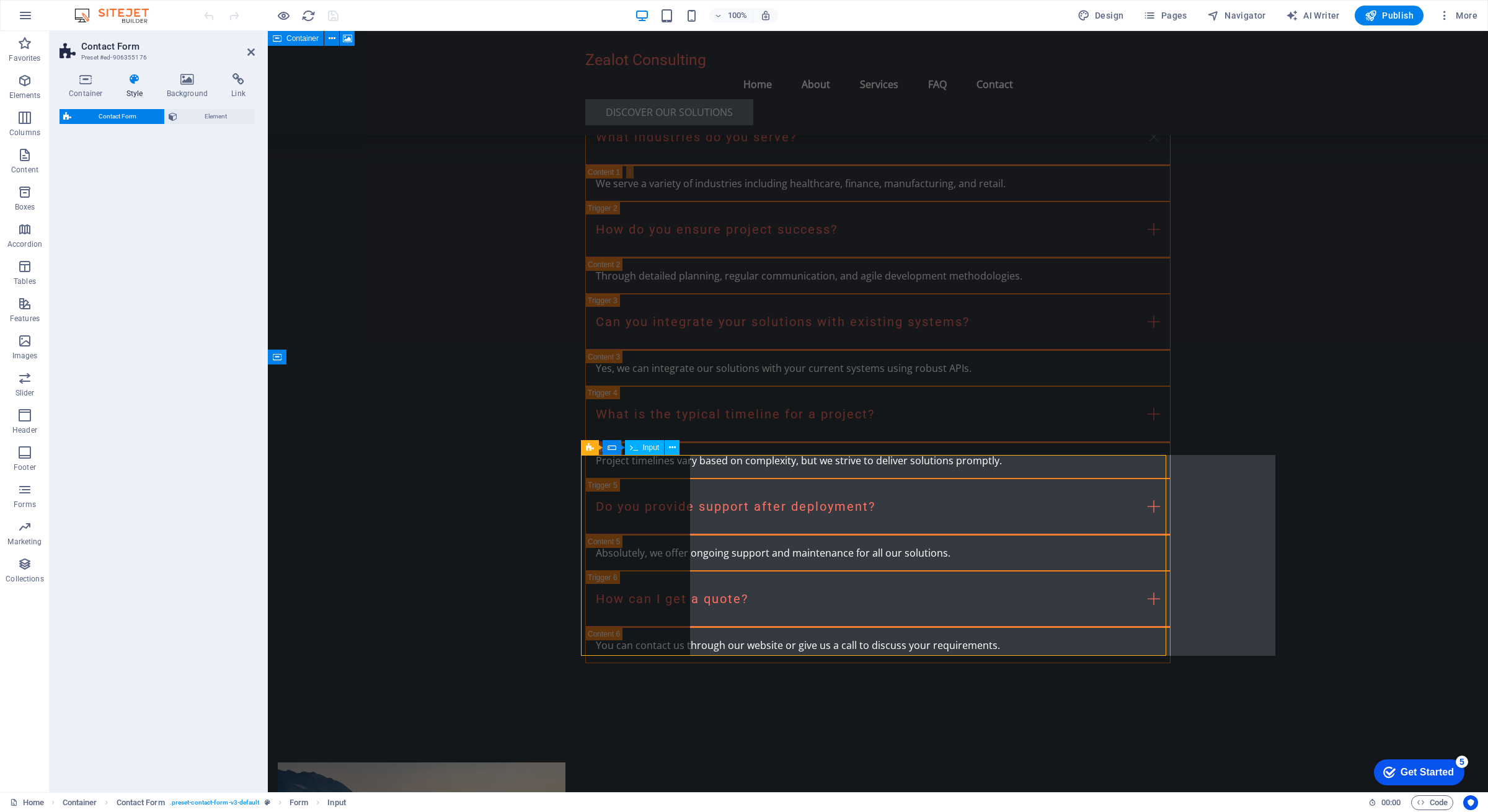
select select "rem"
select select "preset-contact-form-v3-default"
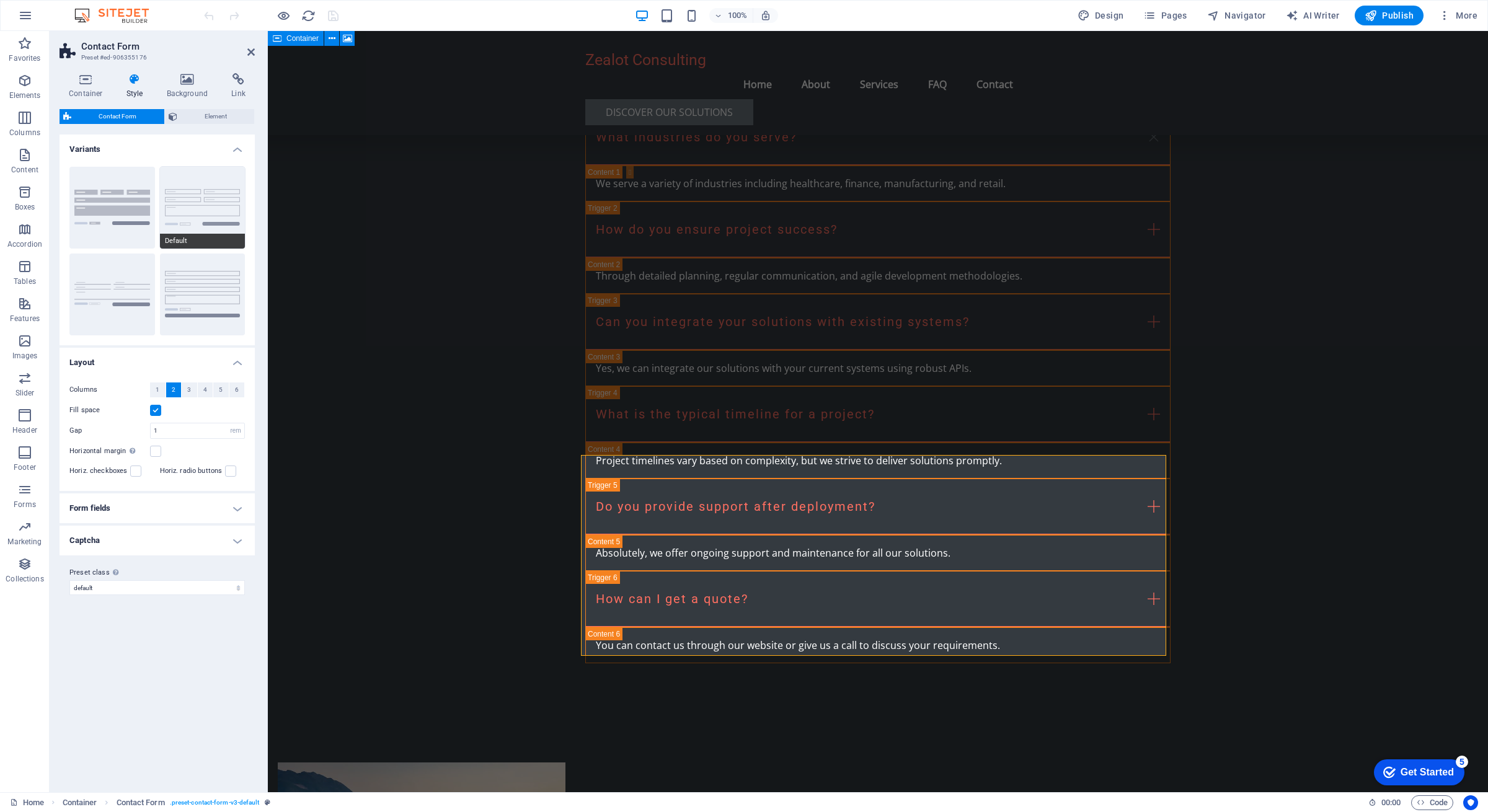
click at [212, 206] on button "Default" at bounding box center [202, 207] width 85 height 82
click at [117, 200] on button "Background" at bounding box center [112, 207] width 85 height 82
click at [131, 276] on button "Plain" at bounding box center [112, 294] width 85 height 82
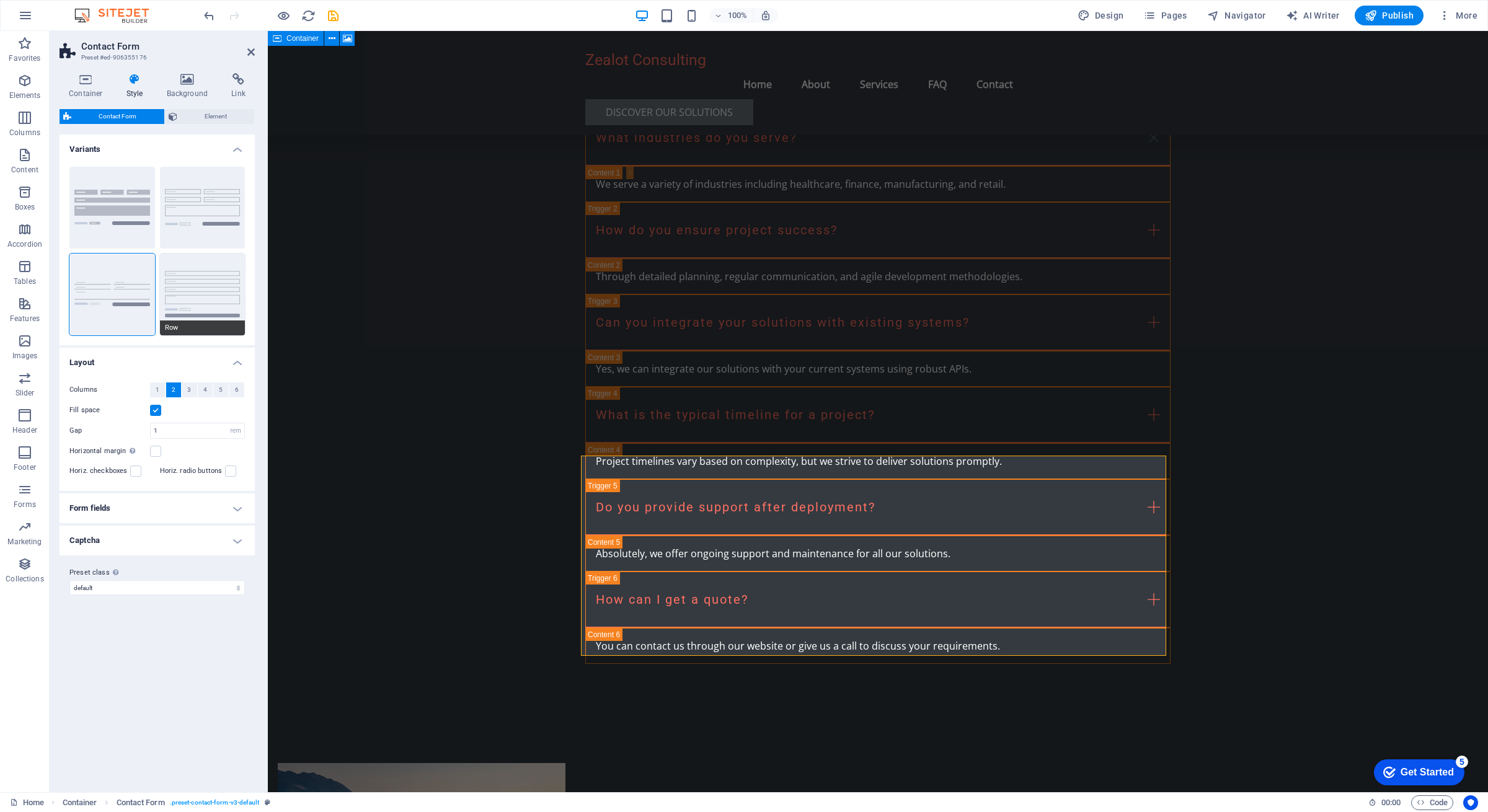
click at [193, 280] on button "Row" at bounding box center [202, 294] width 85 height 82
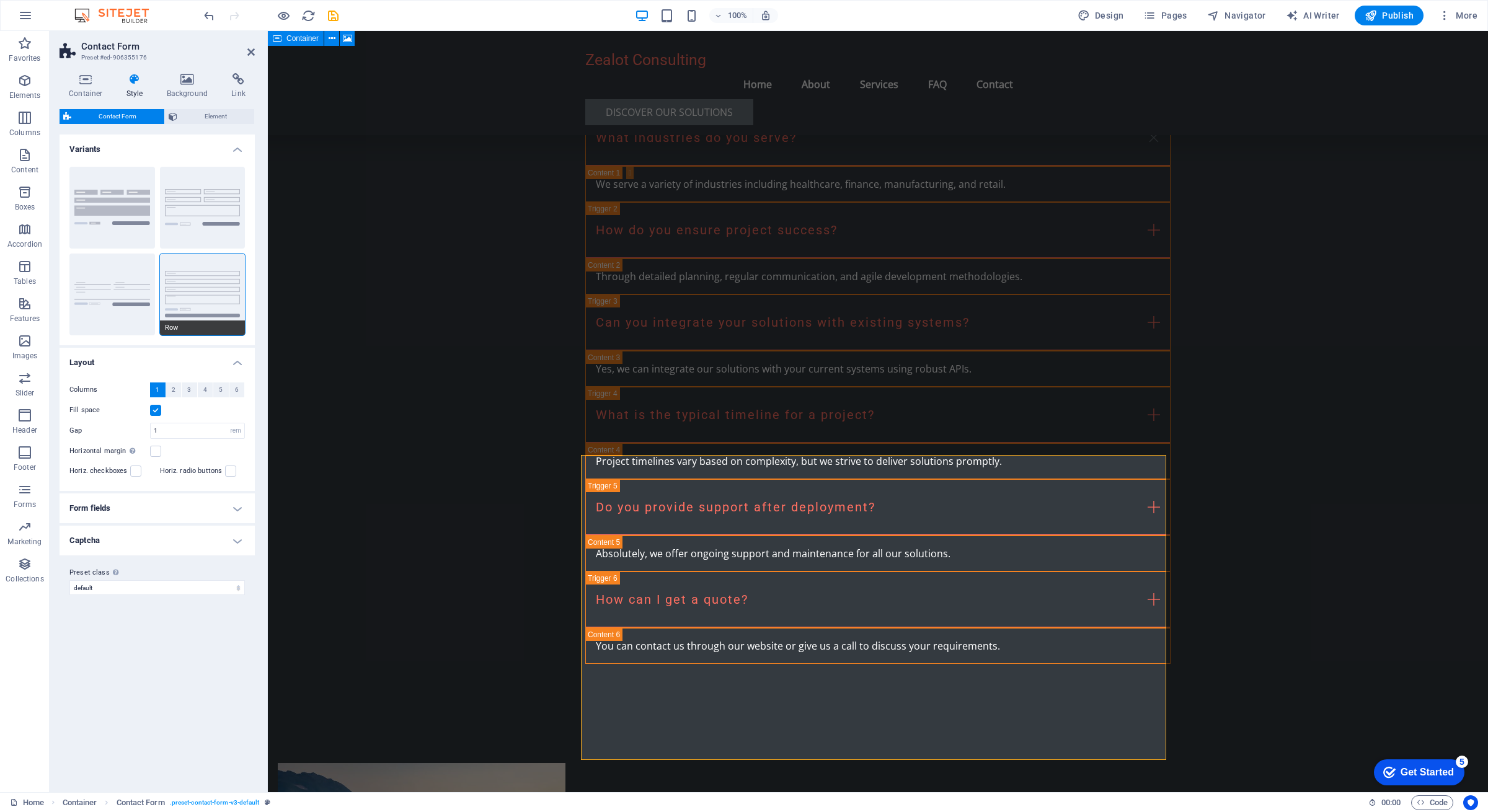
scroll to position [2401, 0]
click at [185, 82] on icon at bounding box center [188, 79] width 60 height 13
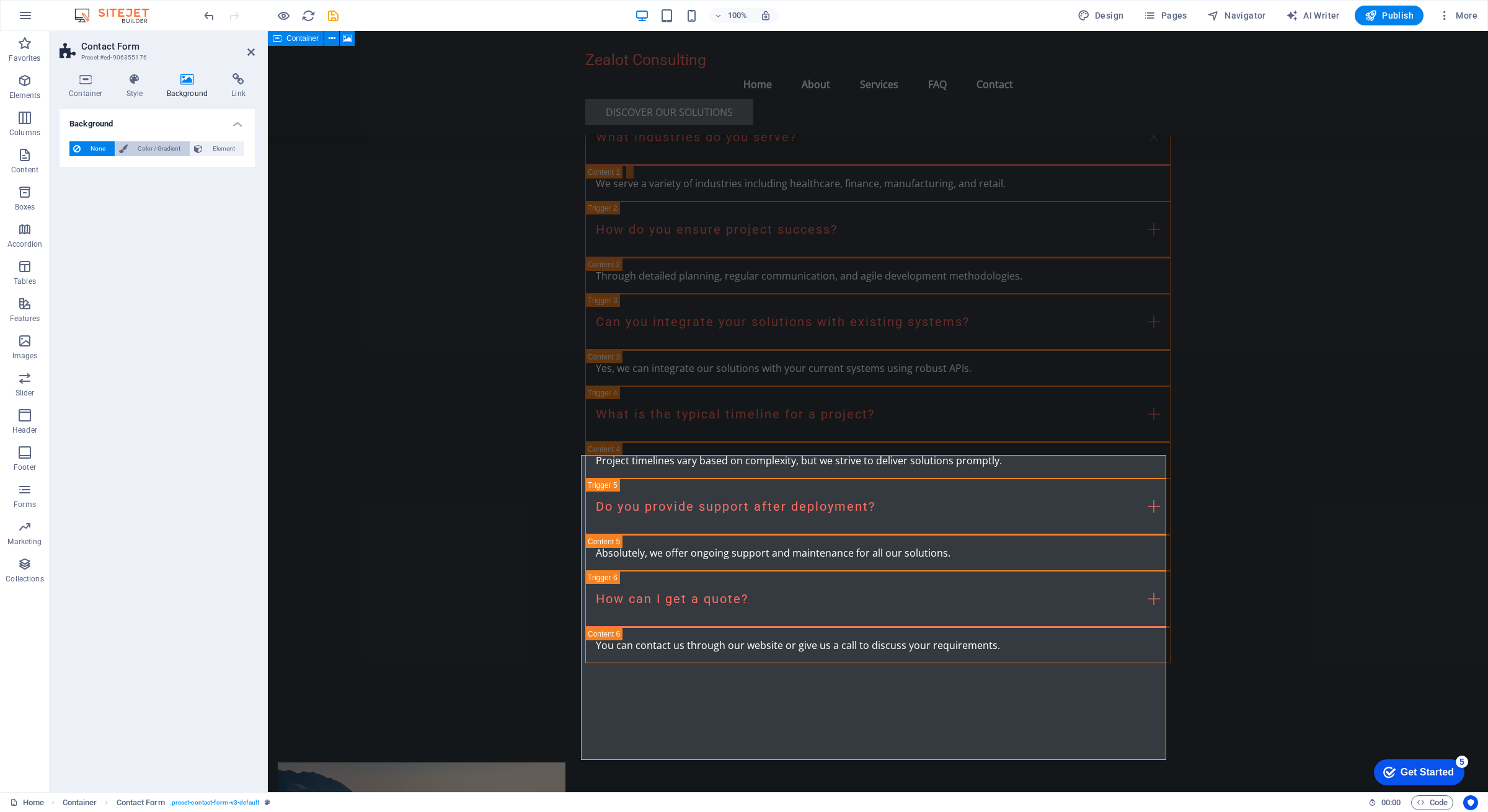
click at [151, 150] on span "Color / Gradient" at bounding box center [158, 149] width 55 height 15
click at [97, 150] on span "None" at bounding box center [97, 149] width 26 height 15
click at [216, 151] on span "Element" at bounding box center [223, 149] width 34 height 15
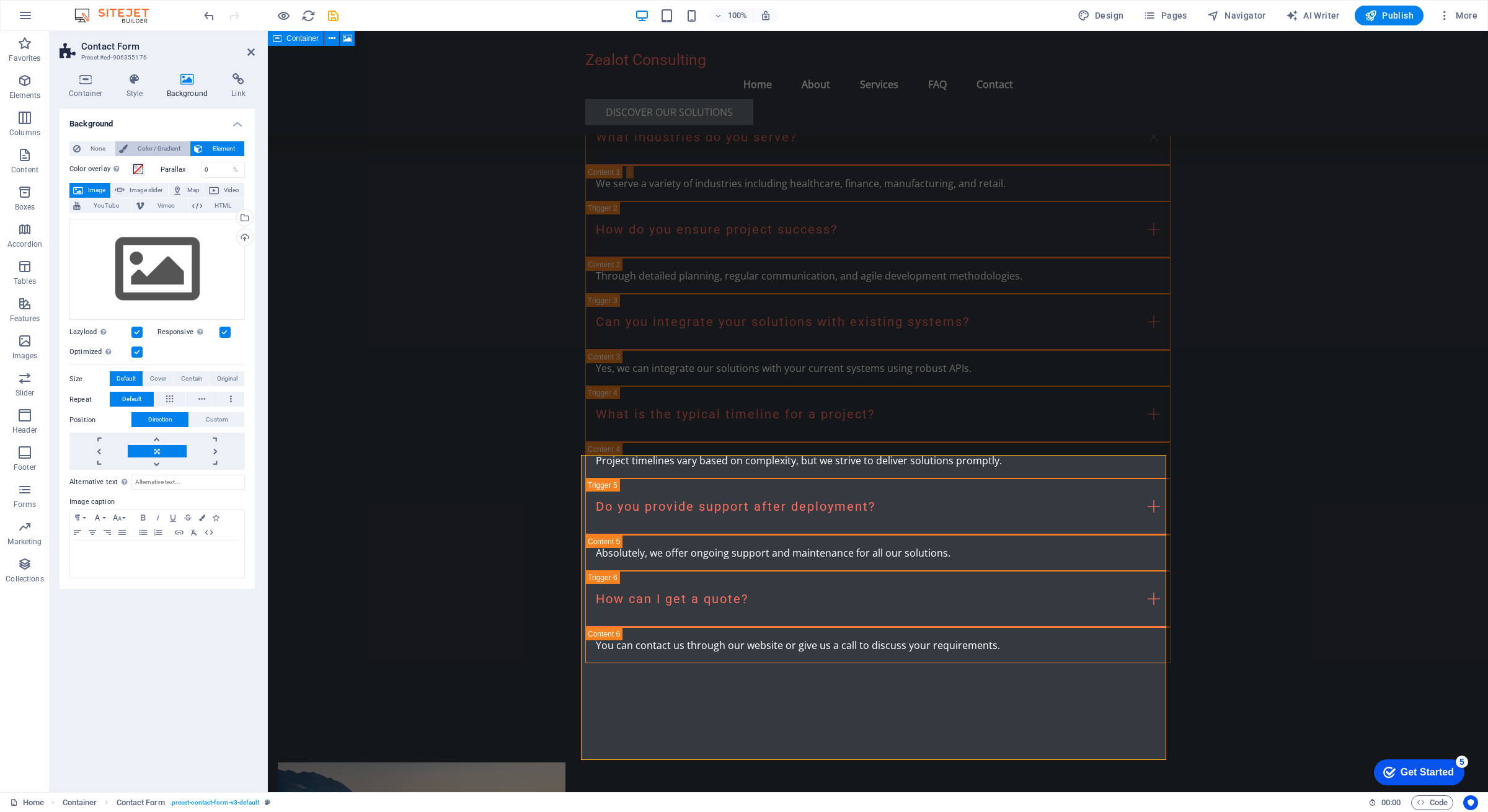
drag, startPoint x: 158, startPoint y: 150, endPoint x: 118, endPoint y: 150, distance: 40.0
click at [158, 150] on span "Color / Gradient" at bounding box center [158, 149] width 55 height 15
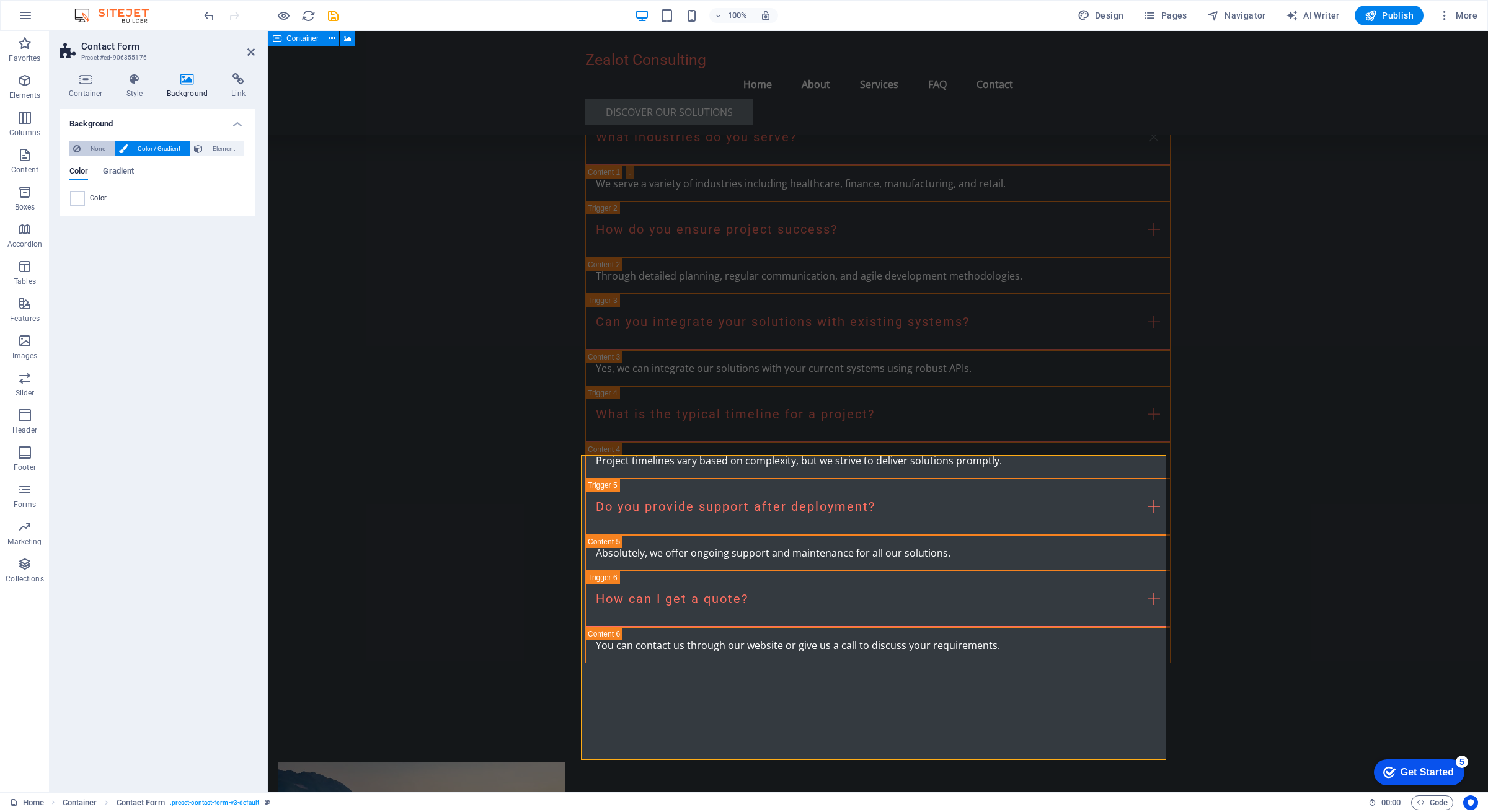
click at [102, 149] on span "None" at bounding box center [97, 149] width 26 height 15
click at [130, 89] on h4 "Style" at bounding box center [137, 85] width 40 height 26
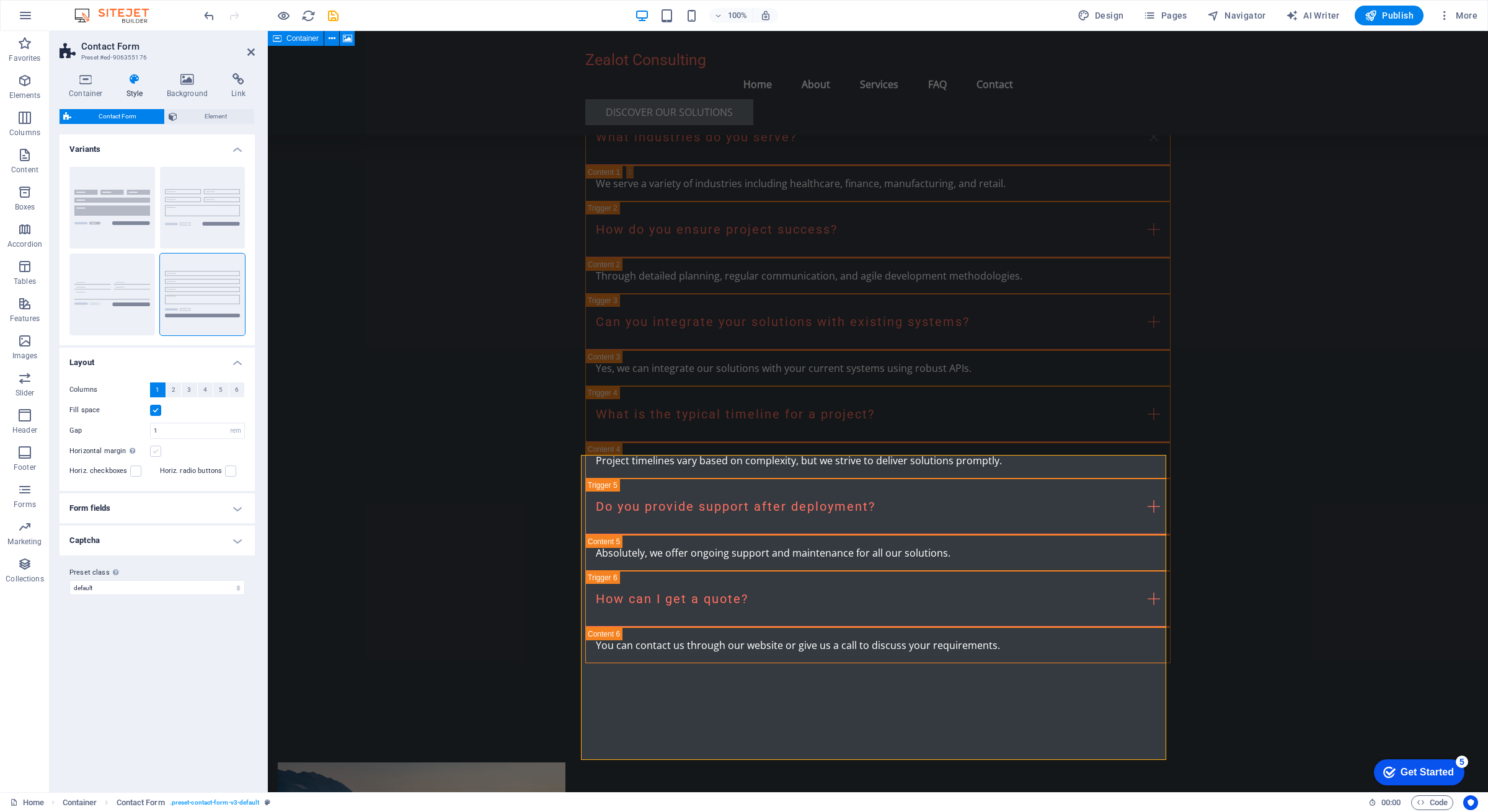
click at [158, 453] on label at bounding box center [156, 451] width 11 height 11
click at [0, 0] on input "Horizontal margin Only if the containers "Content width" is not set to "Default"" at bounding box center [0, 0] width 0 height 0
click at [158, 453] on label at bounding box center [156, 451] width 11 height 11
click at [0, 0] on input "Horizontal margin Only if the containers "Content width" is not set to "Default"" at bounding box center [0, 0] width 0 height 0
click at [178, 532] on h4 "Captcha" at bounding box center [157, 540] width 196 height 30
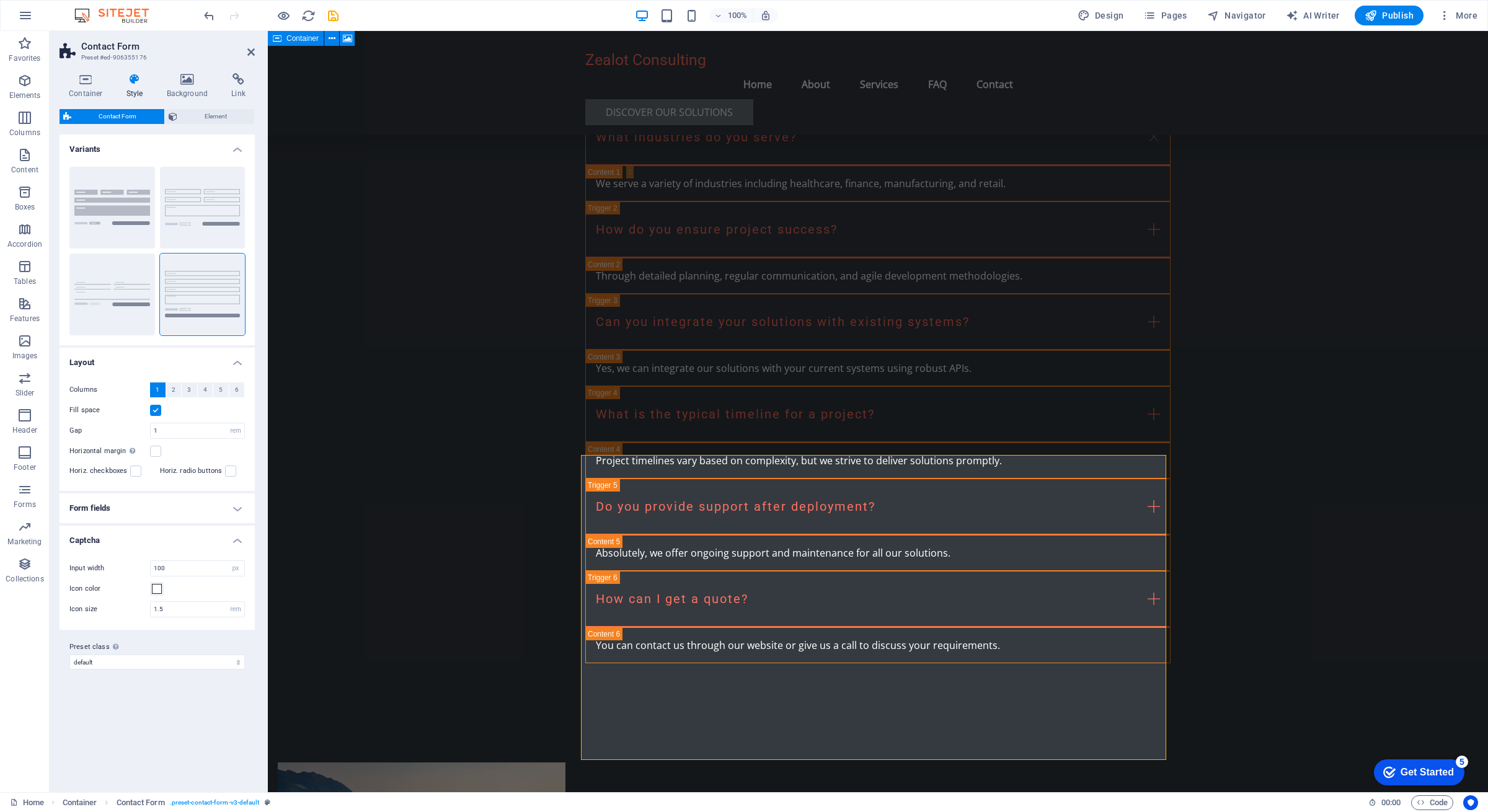
click at [178, 532] on h4 "Captcha" at bounding box center [157, 537] width 196 height 23
click at [182, 508] on h4 "Form fields" at bounding box center [157, 508] width 196 height 30
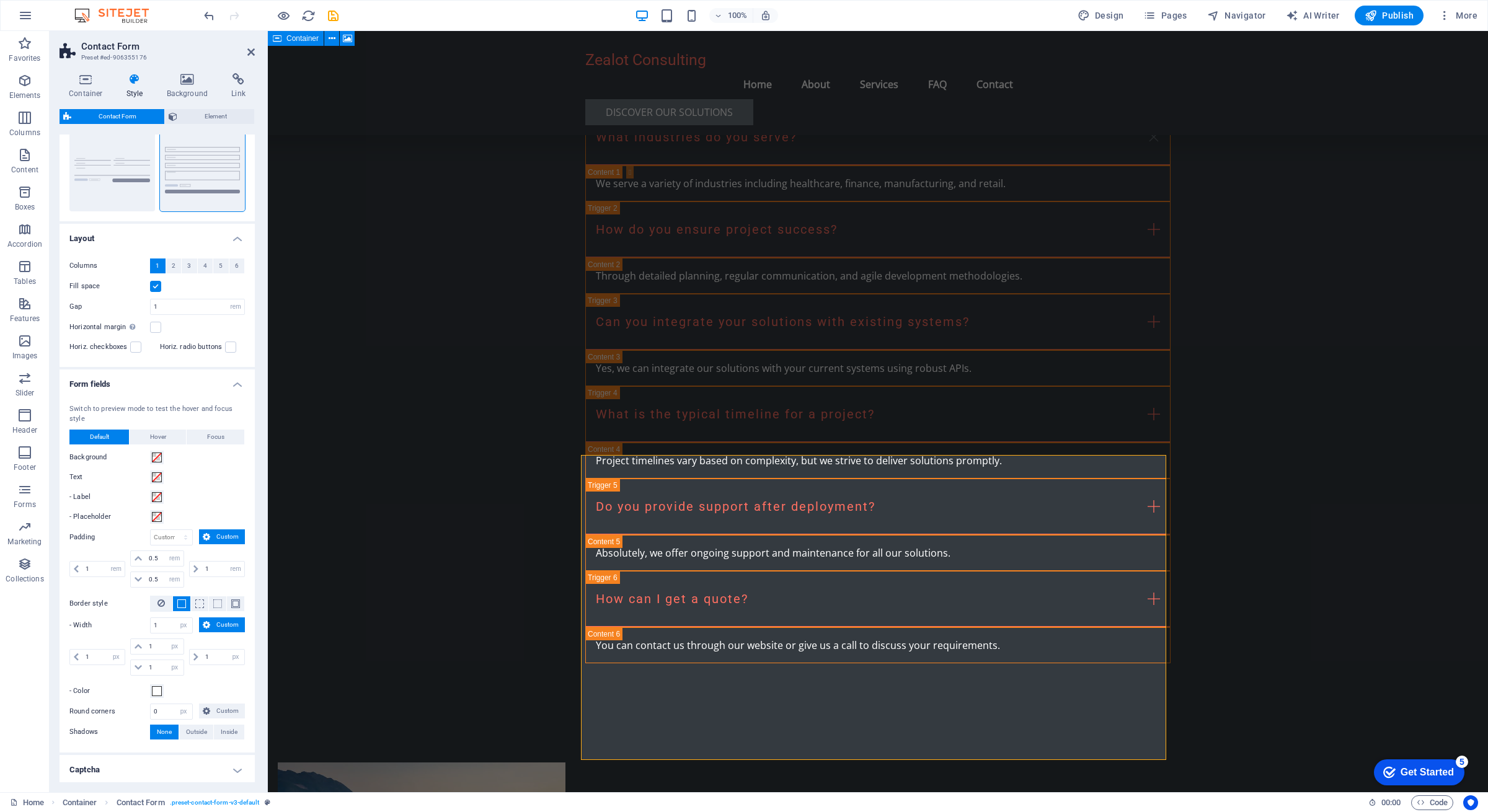
scroll to position [176, 0]
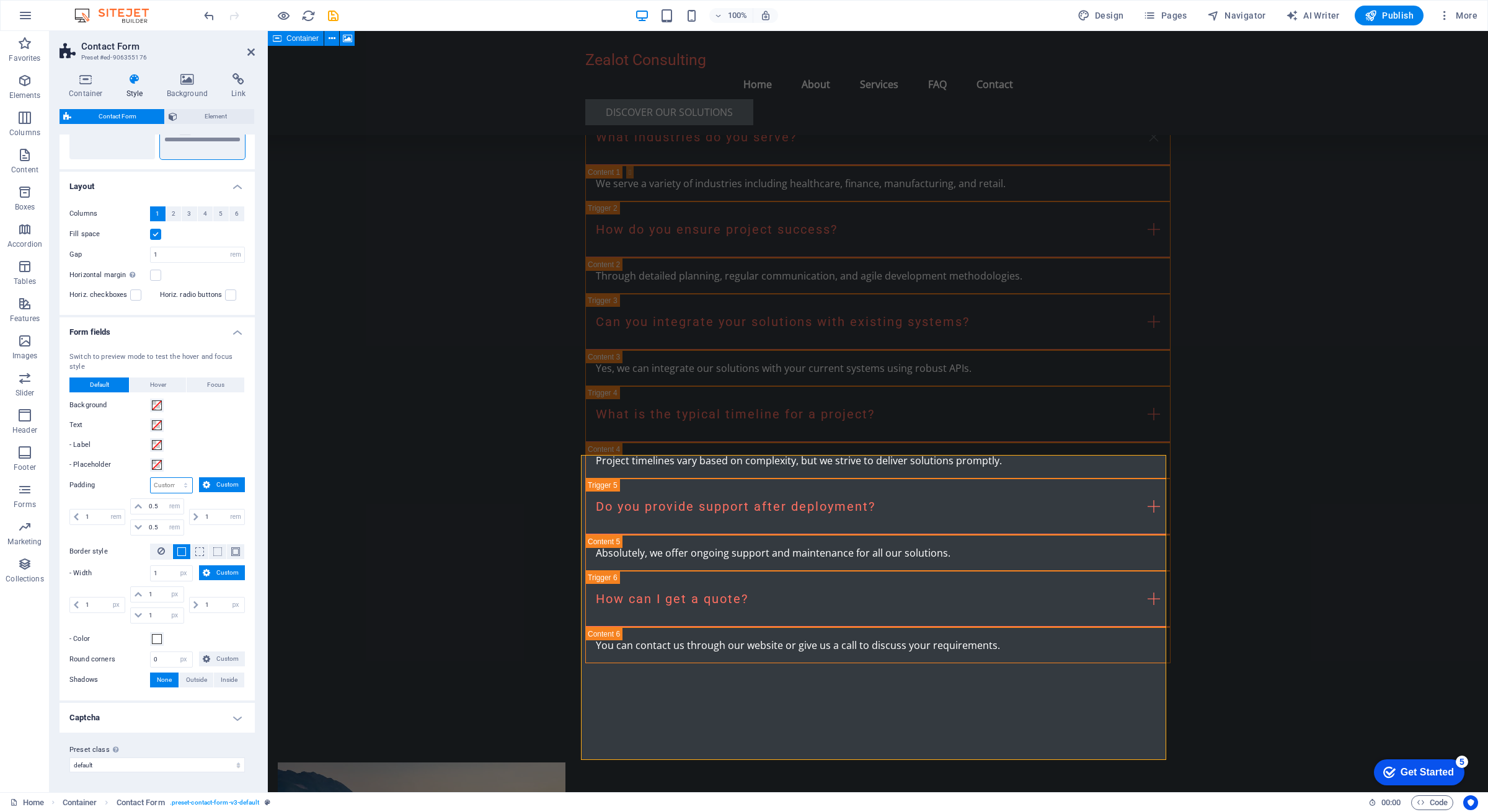
click at [175, 488] on select "px rem % vh vw Custom" at bounding box center [172, 485] width 41 height 15
click at [227, 632] on div "- Color" at bounding box center [157, 639] width 175 height 15
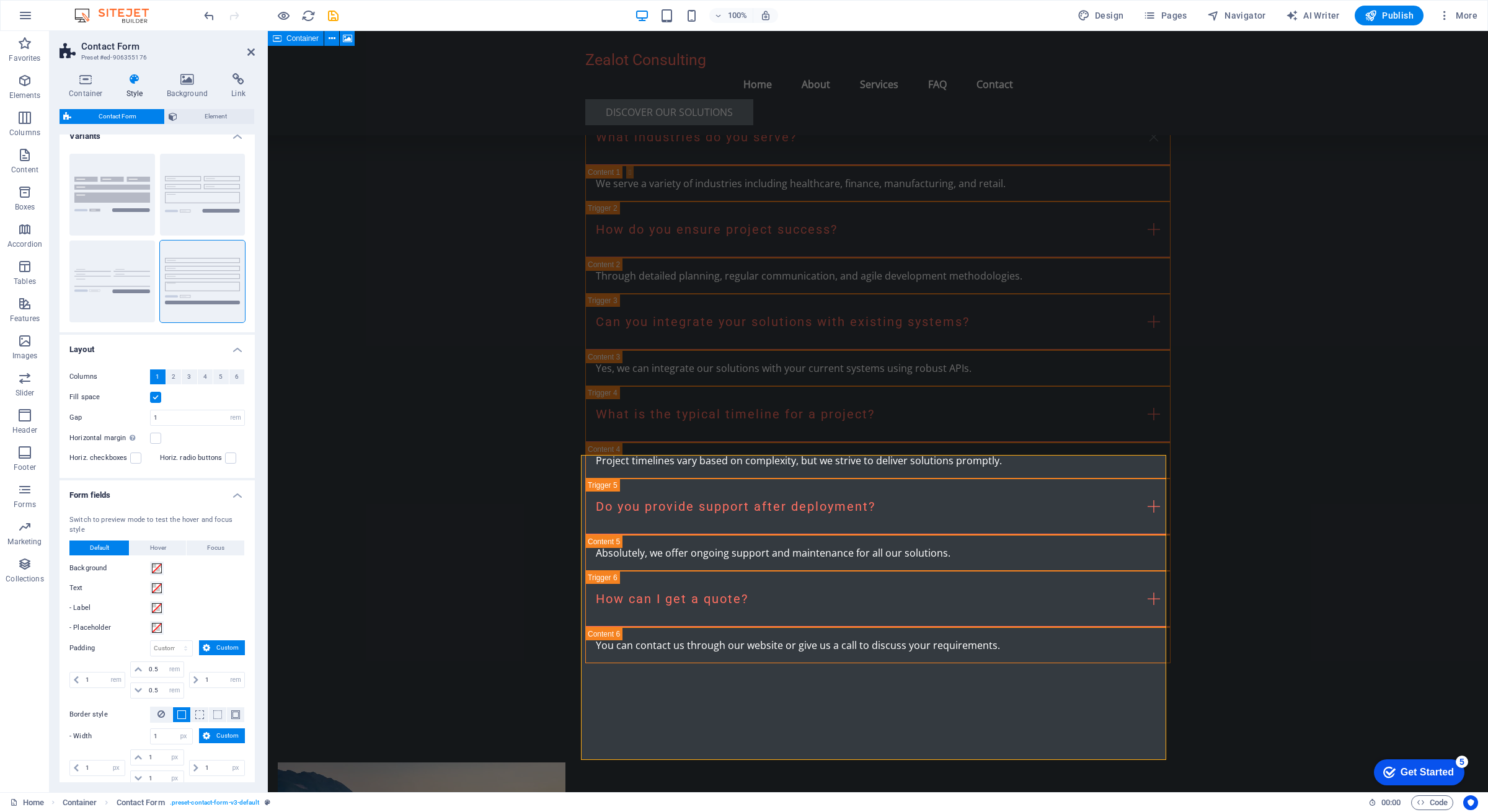
scroll to position [0, 0]
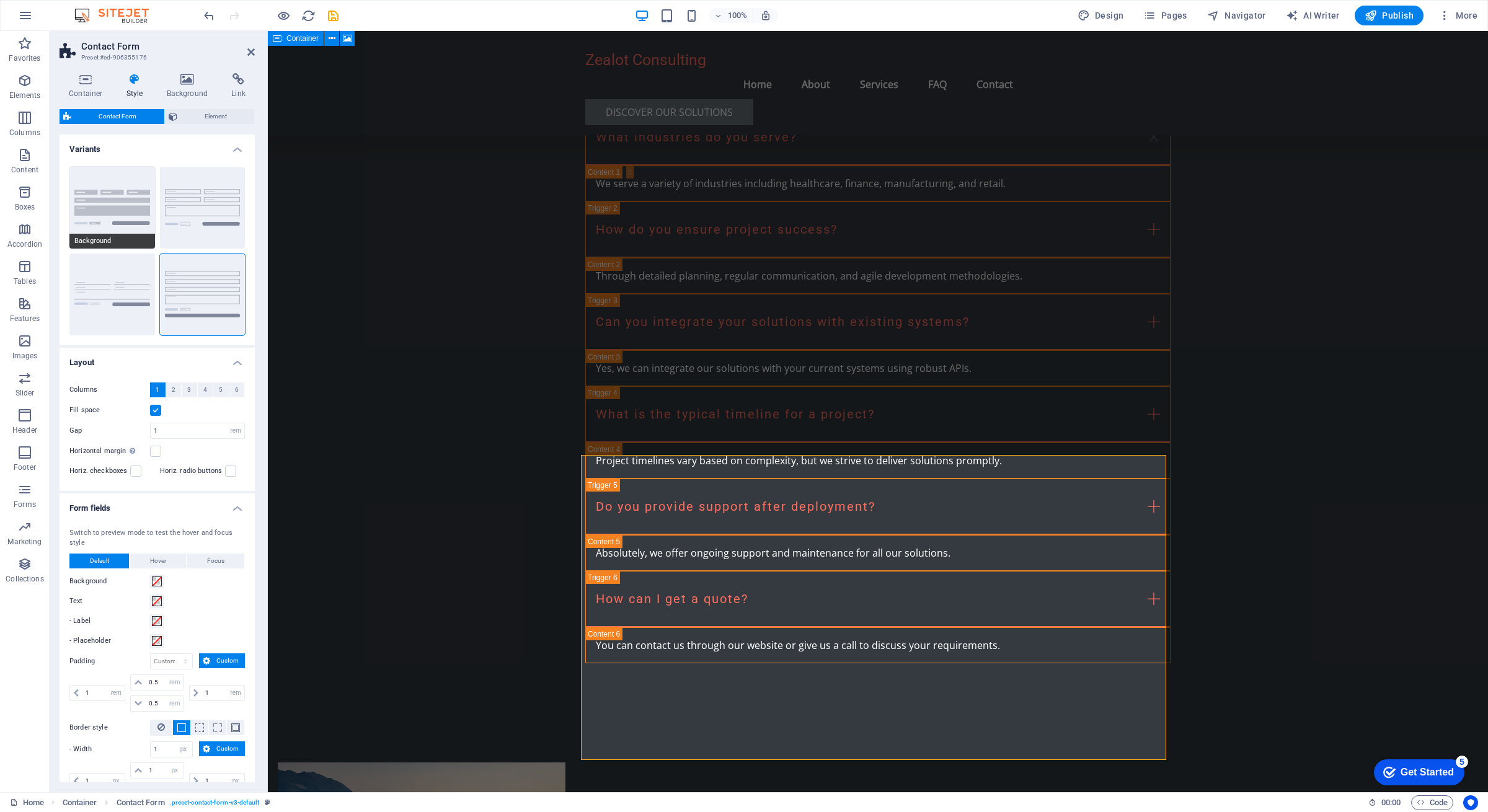
click at [145, 209] on button "Background" at bounding box center [112, 207] width 85 height 82
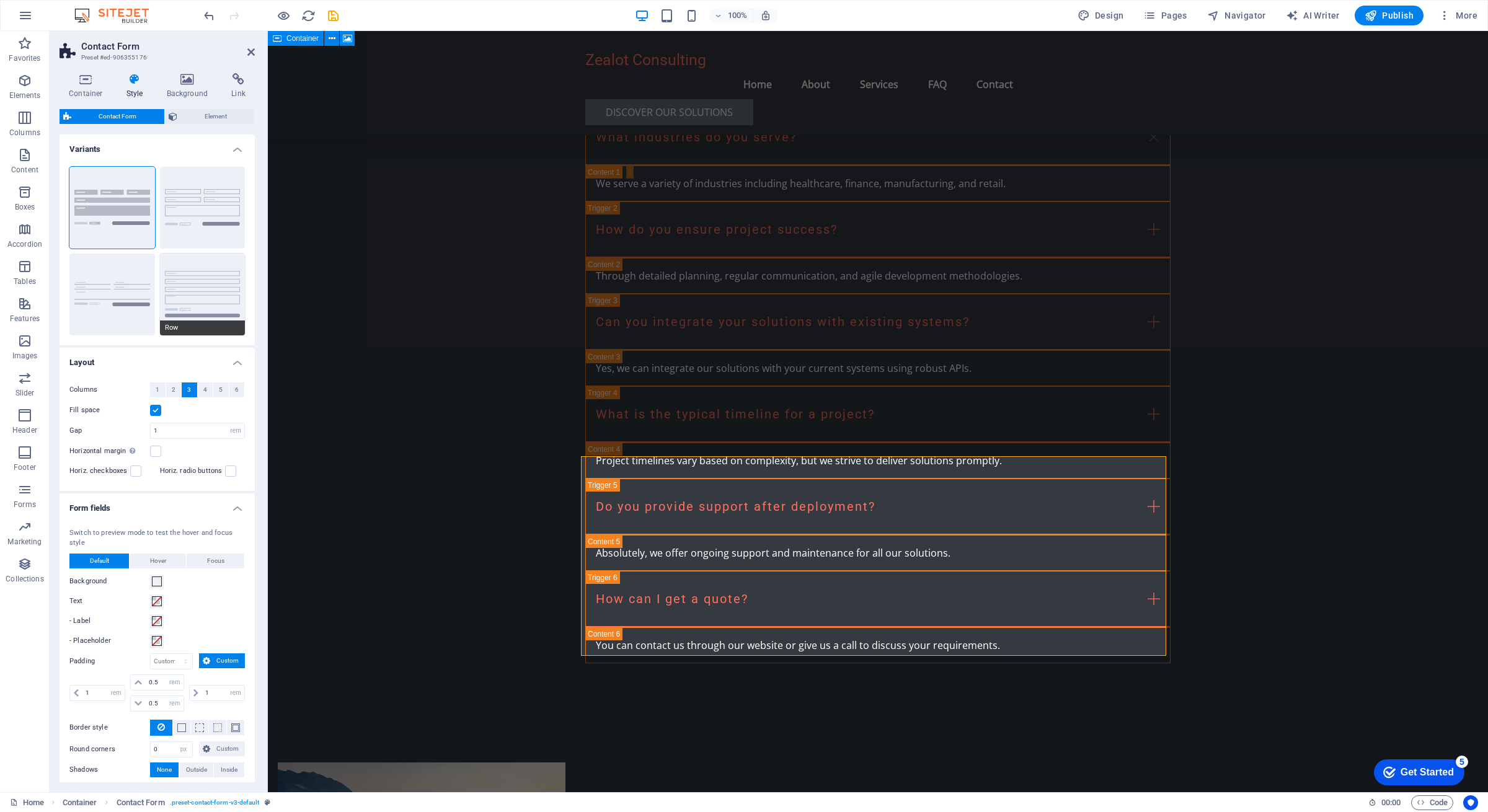
scroll to position [2400, 0]
click at [195, 117] on span "Element" at bounding box center [216, 117] width 70 height 15
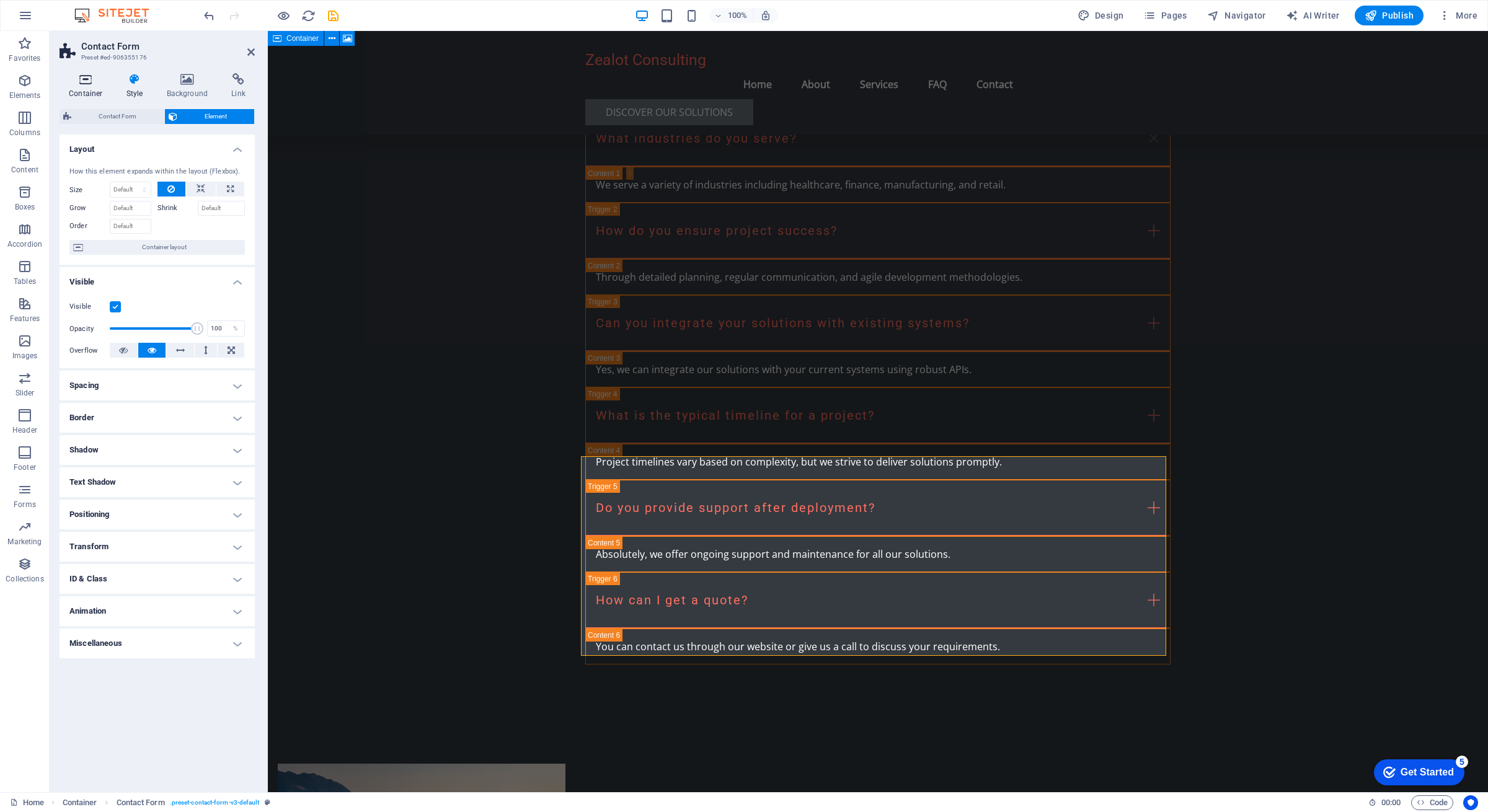
click at [91, 90] on h4 "Container" at bounding box center [89, 85] width 58 height 26
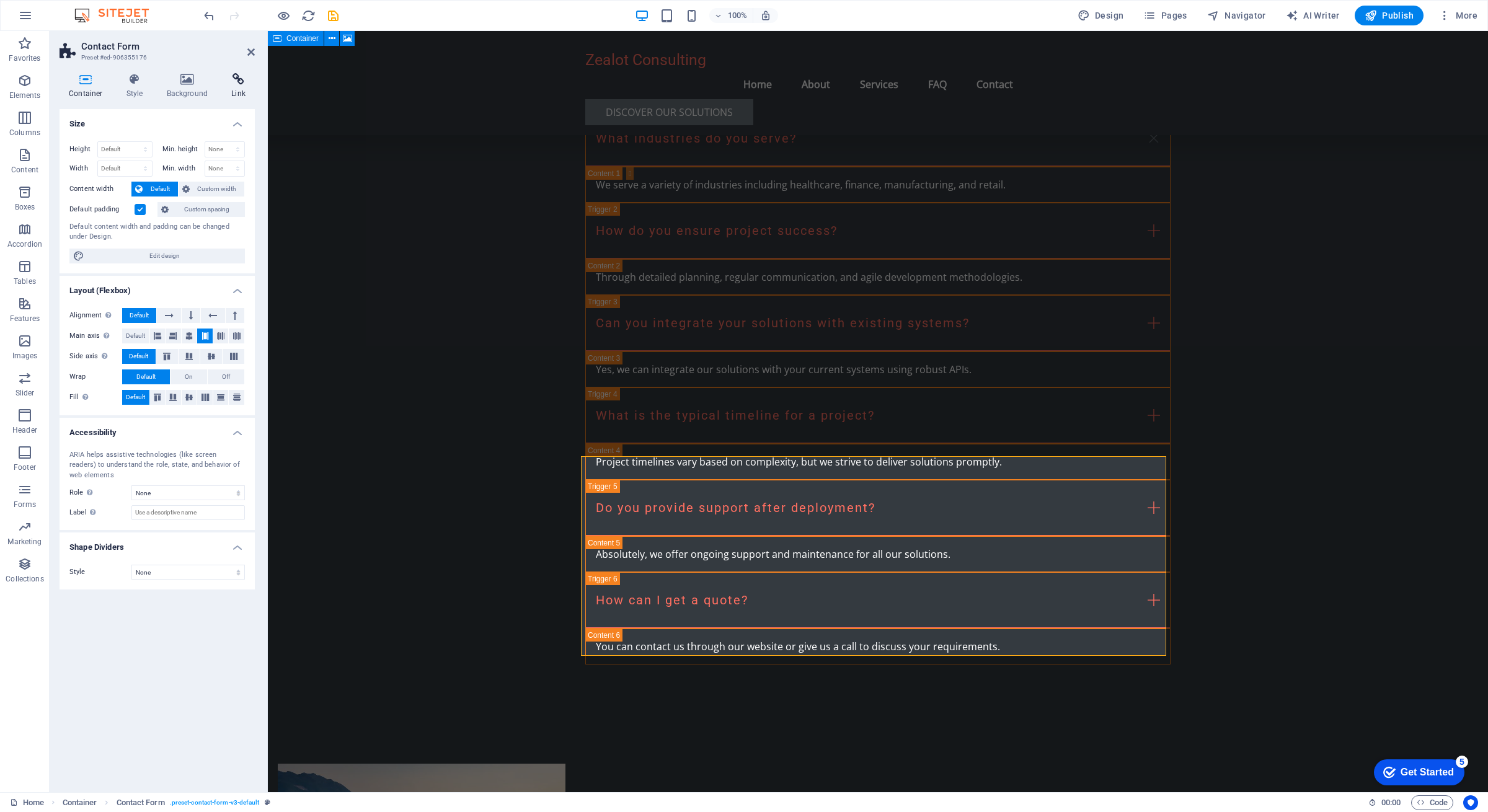
click at [237, 82] on icon at bounding box center [238, 79] width 33 height 13
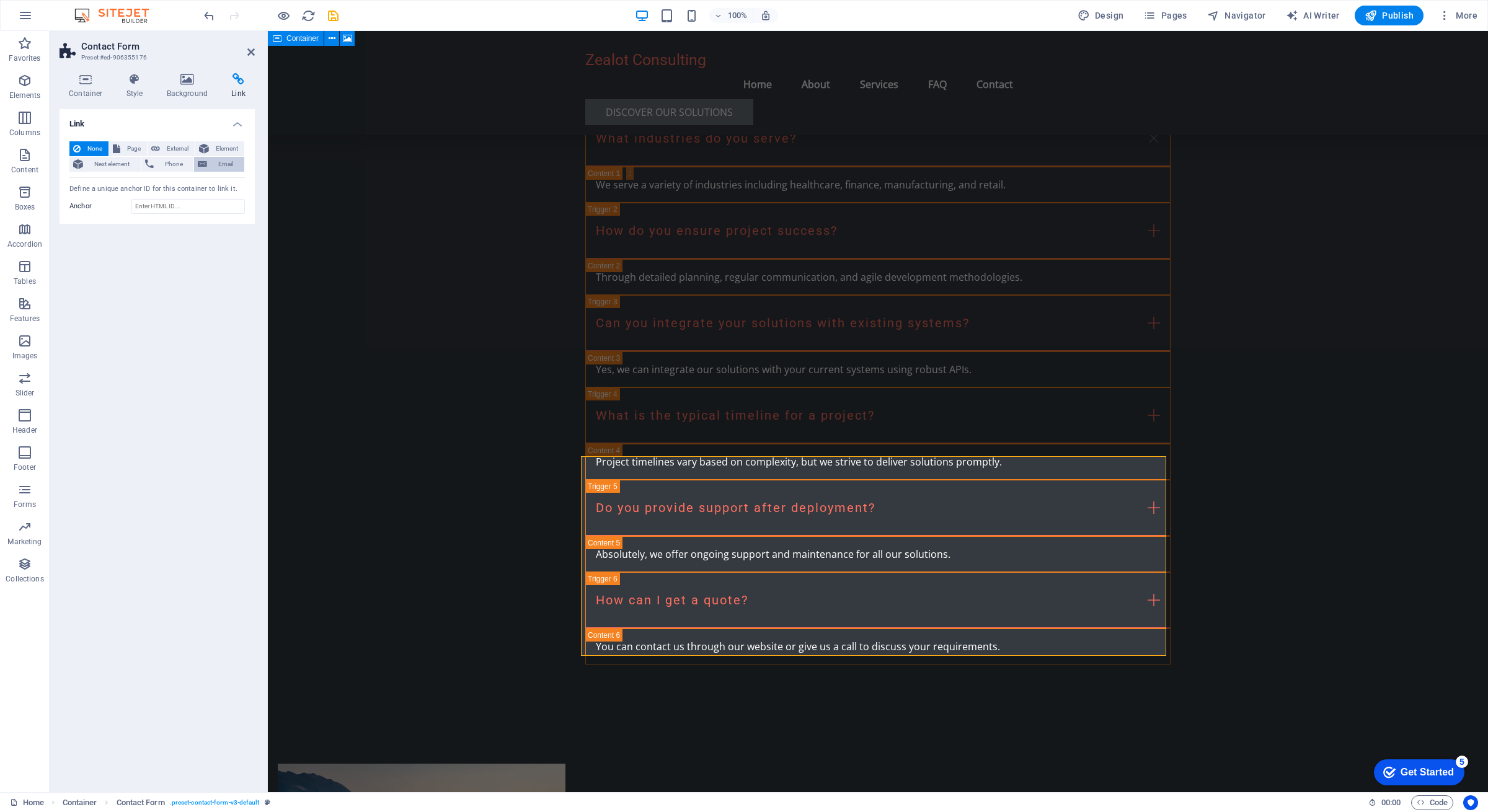
click at [226, 165] on span "Email" at bounding box center [225, 165] width 30 height 15
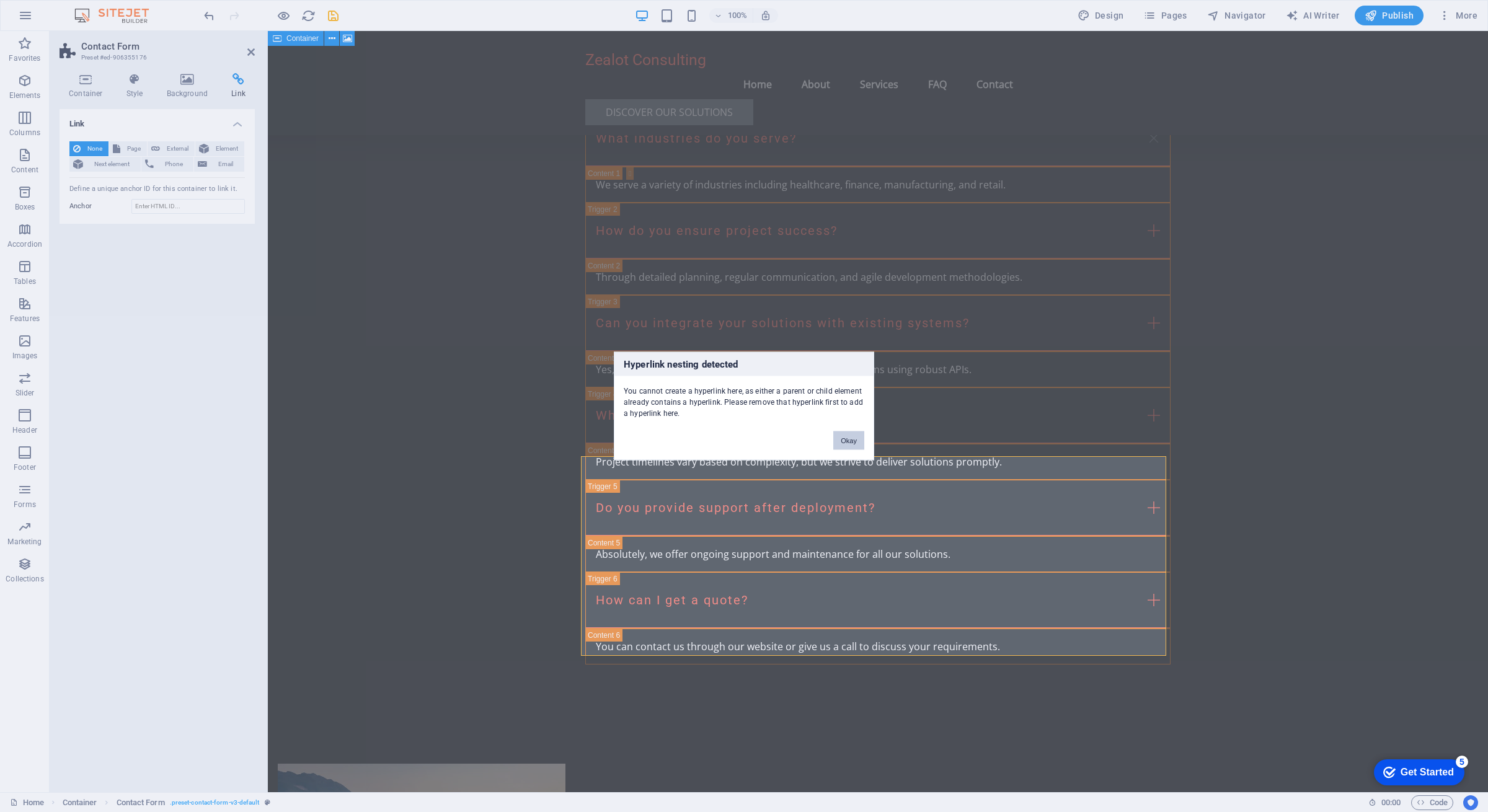
click at [847, 439] on button "Okay" at bounding box center [849, 441] width 31 height 19
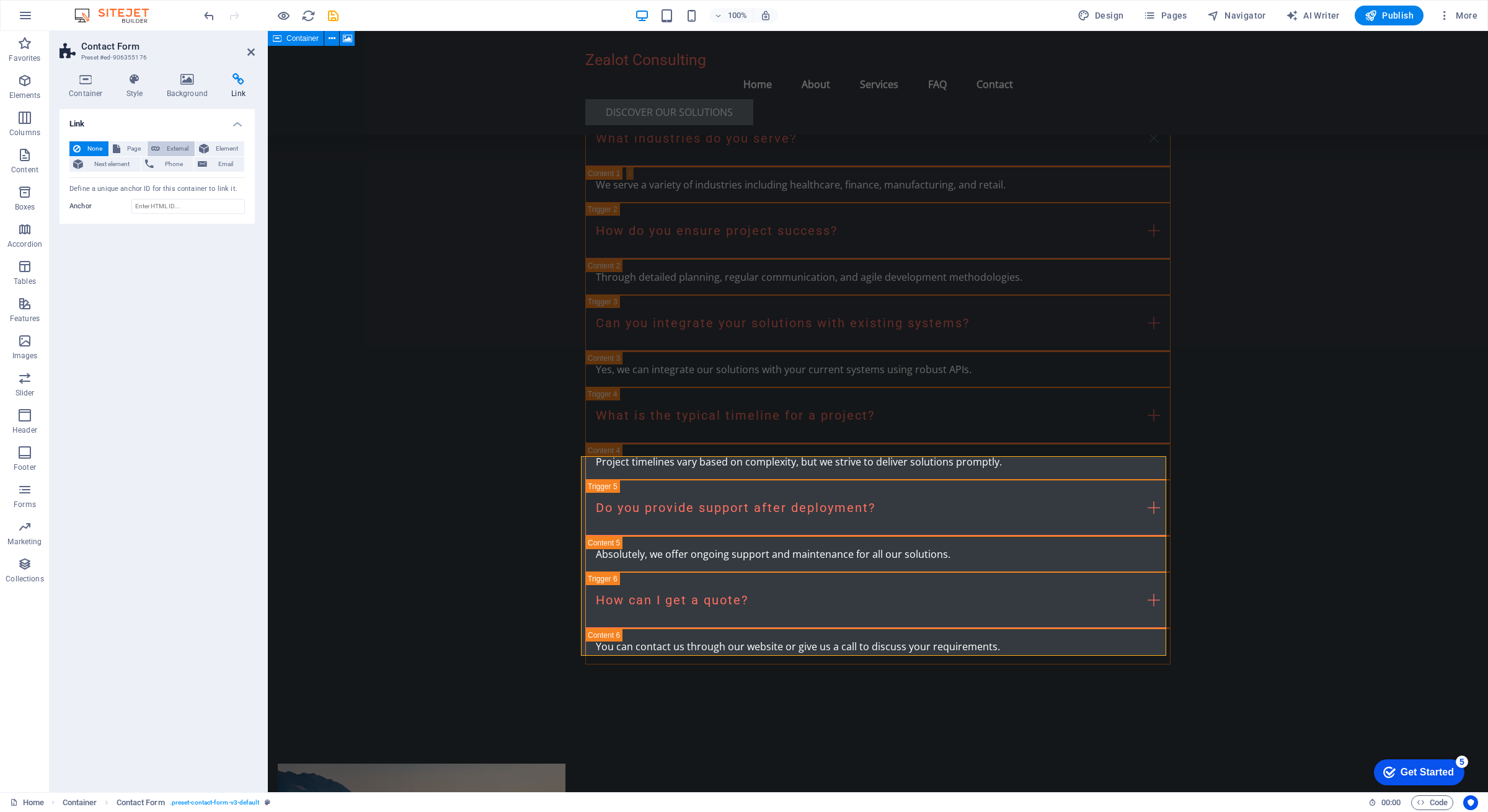
click at [163, 146] on span "External" at bounding box center [177, 149] width 27 height 15
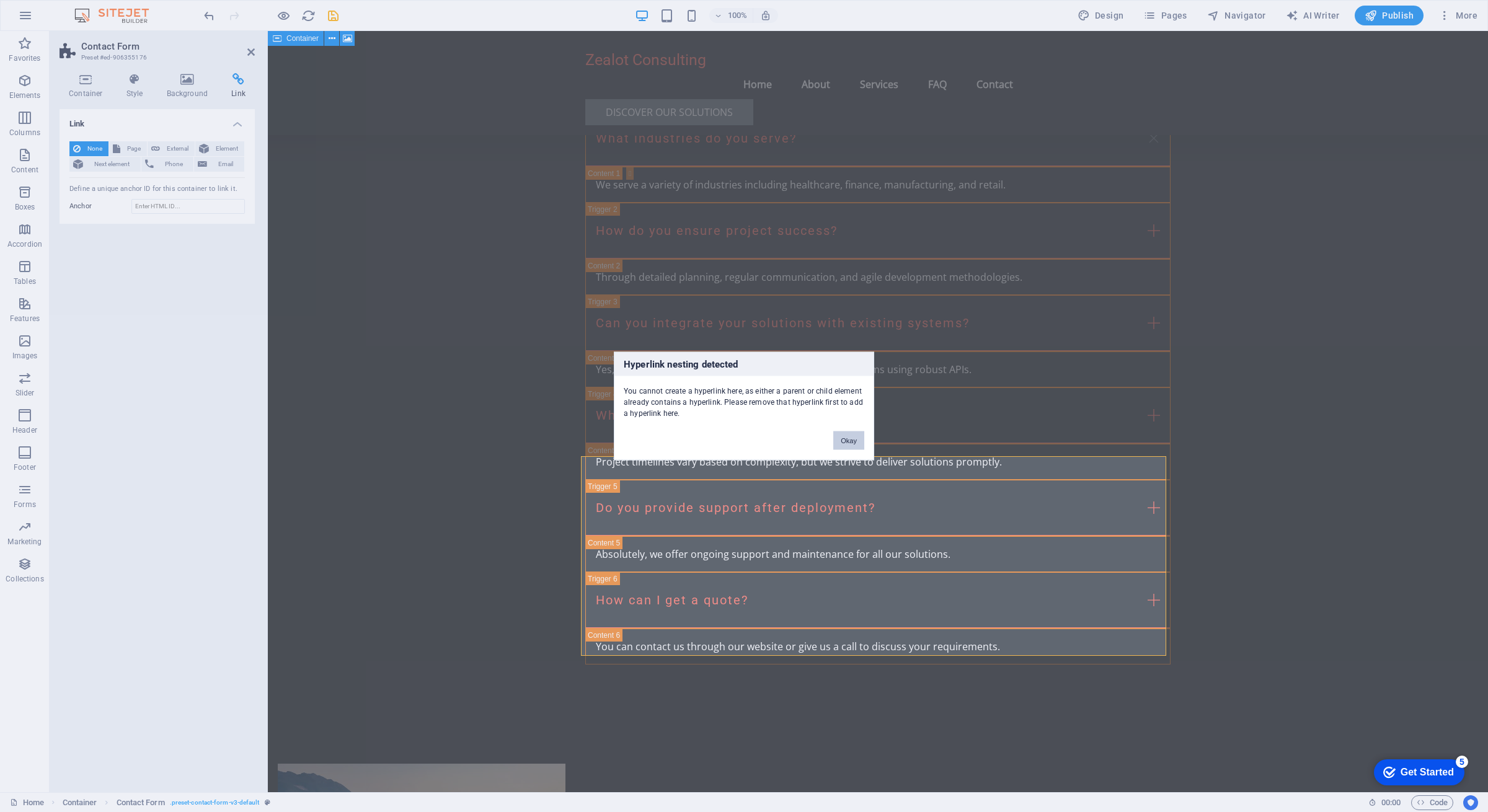
click at [850, 441] on button "Okay" at bounding box center [849, 441] width 31 height 19
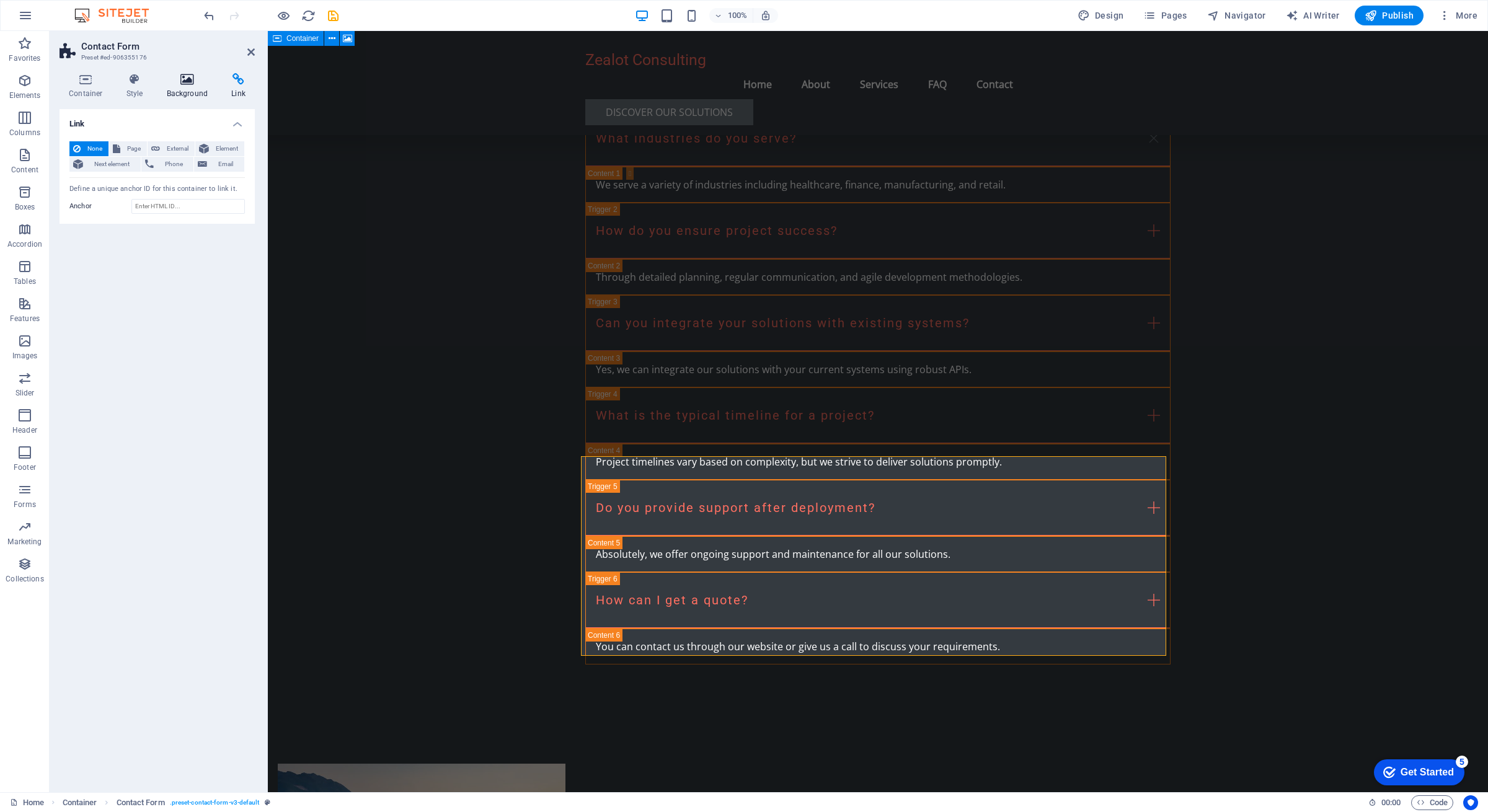
click at [194, 93] on h4 "Background" at bounding box center [190, 85] width 65 height 26
click at [139, 84] on icon at bounding box center [135, 79] width 35 height 13
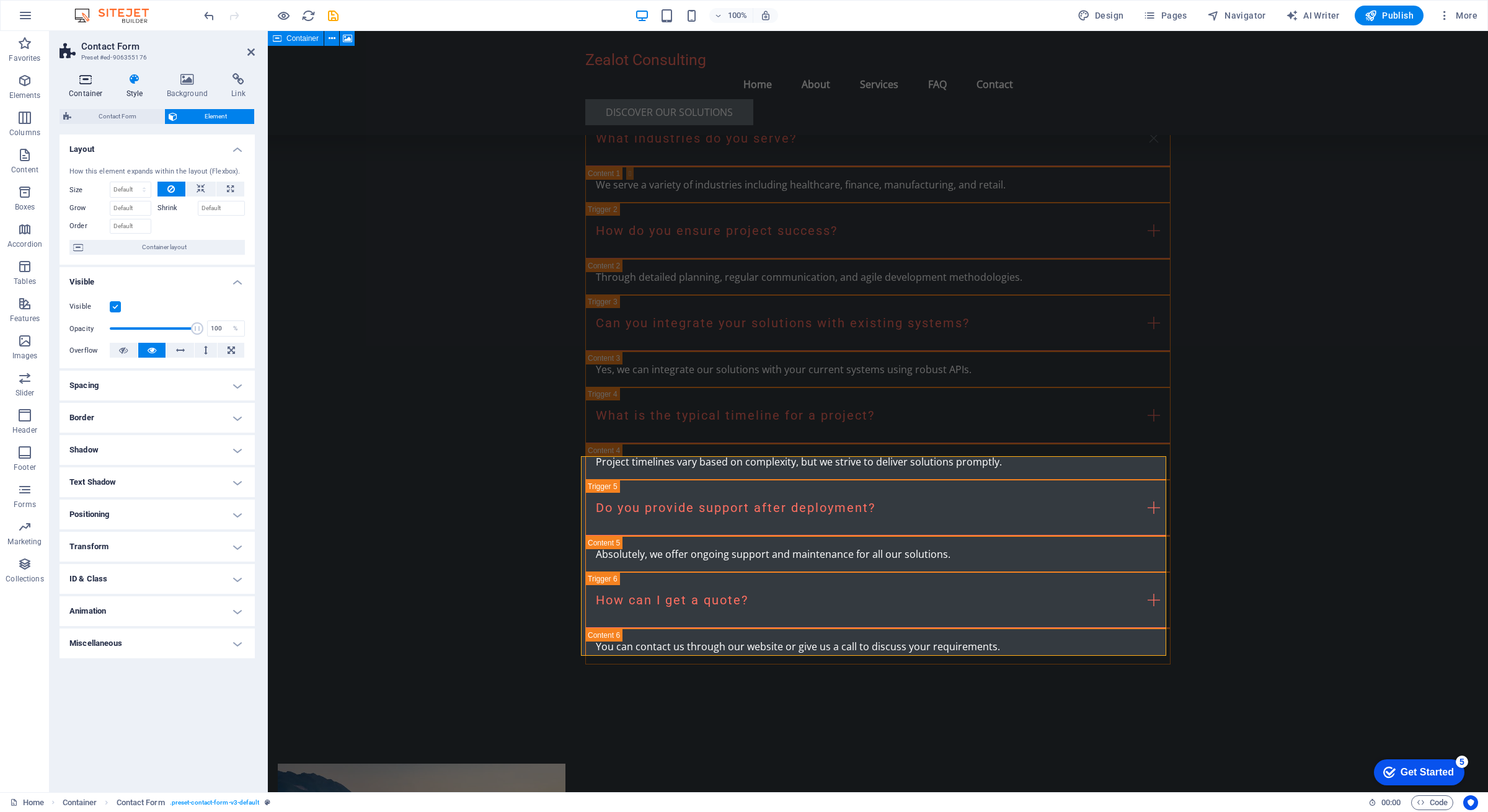
click at [83, 87] on h4 "Container" at bounding box center [89, 85] width 58 height 26
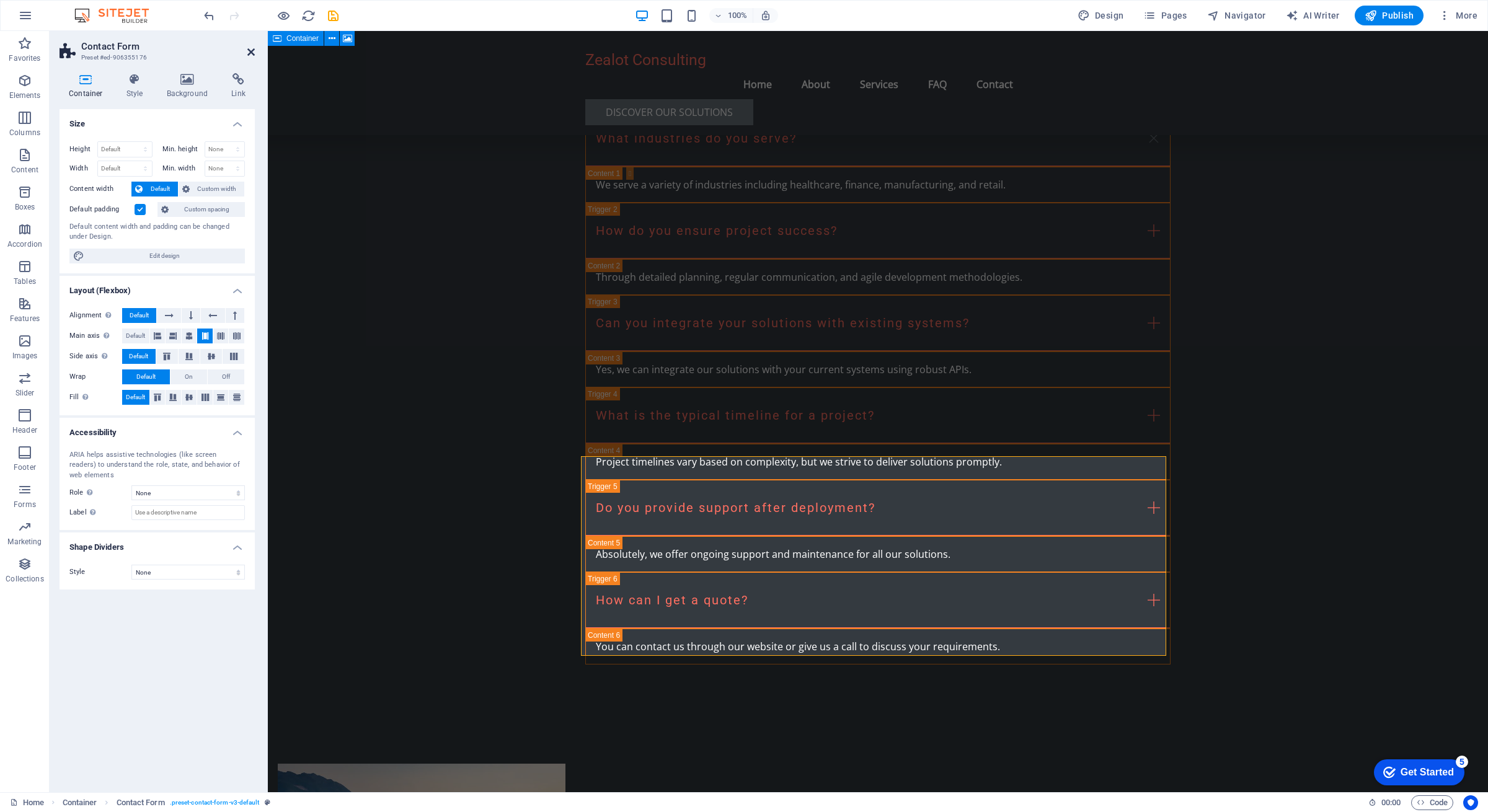
click at [251, 54] on icon at bounding box center [251, 52] width 8 height 10
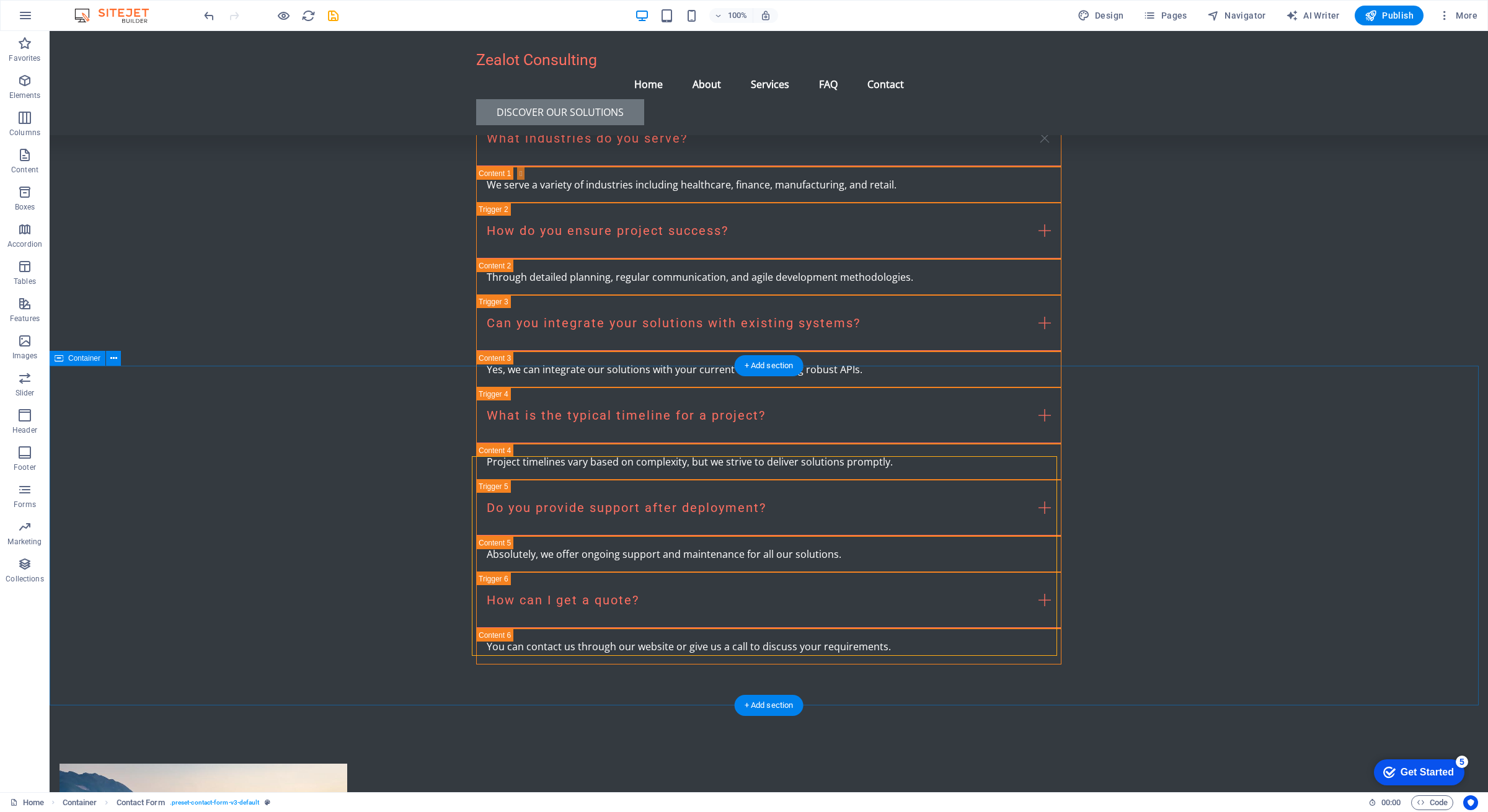
click at [840, 626] on icon at bounding box center [841, 622] width 7 height 13
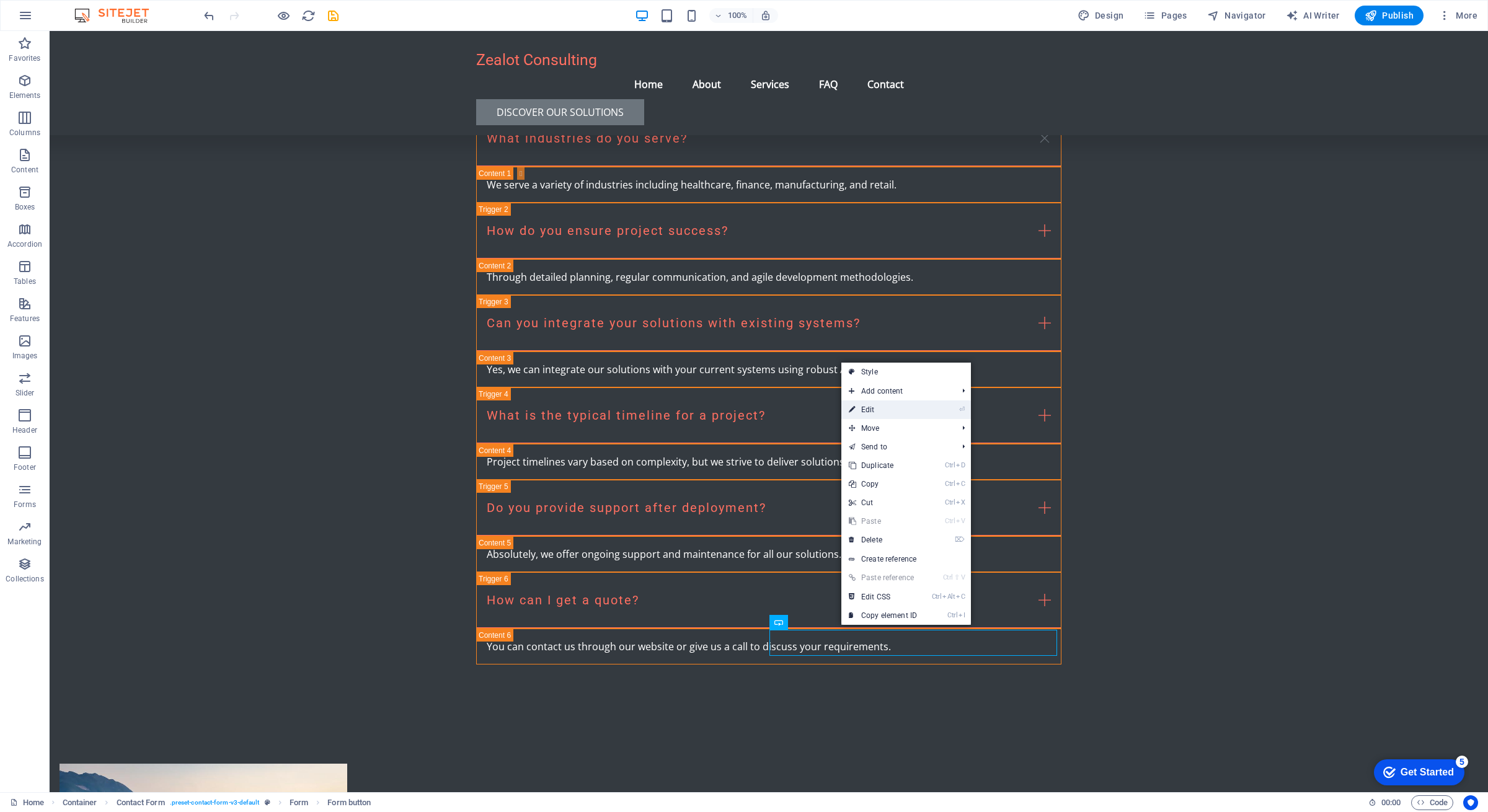
click at [879, 415] on link "⏎ Edit" at bounding box center [883, 410] width 83 height 19
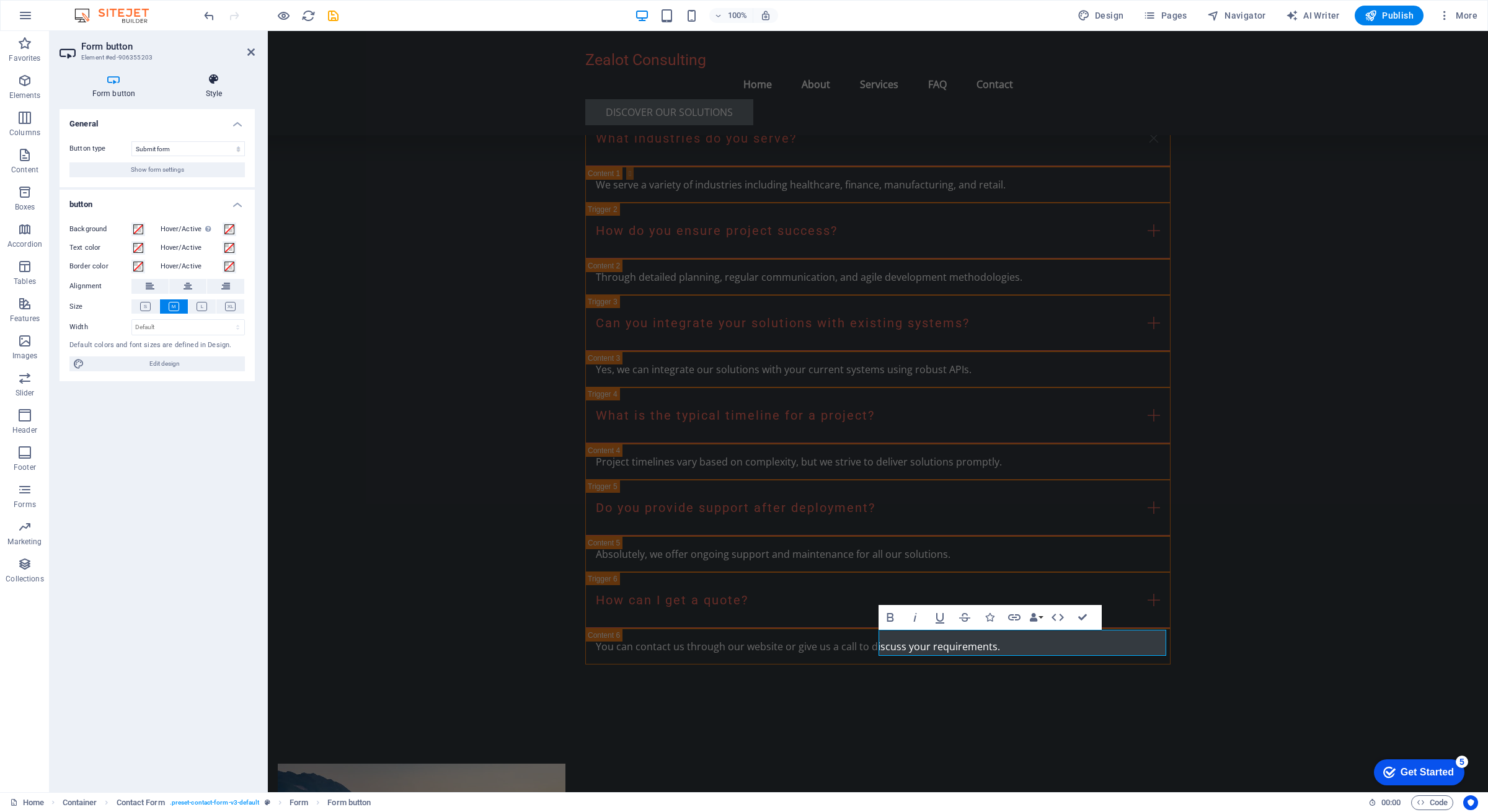
click at [207, 88] on h4 "Style" at bounding box center [214, 85] width 82 height 26
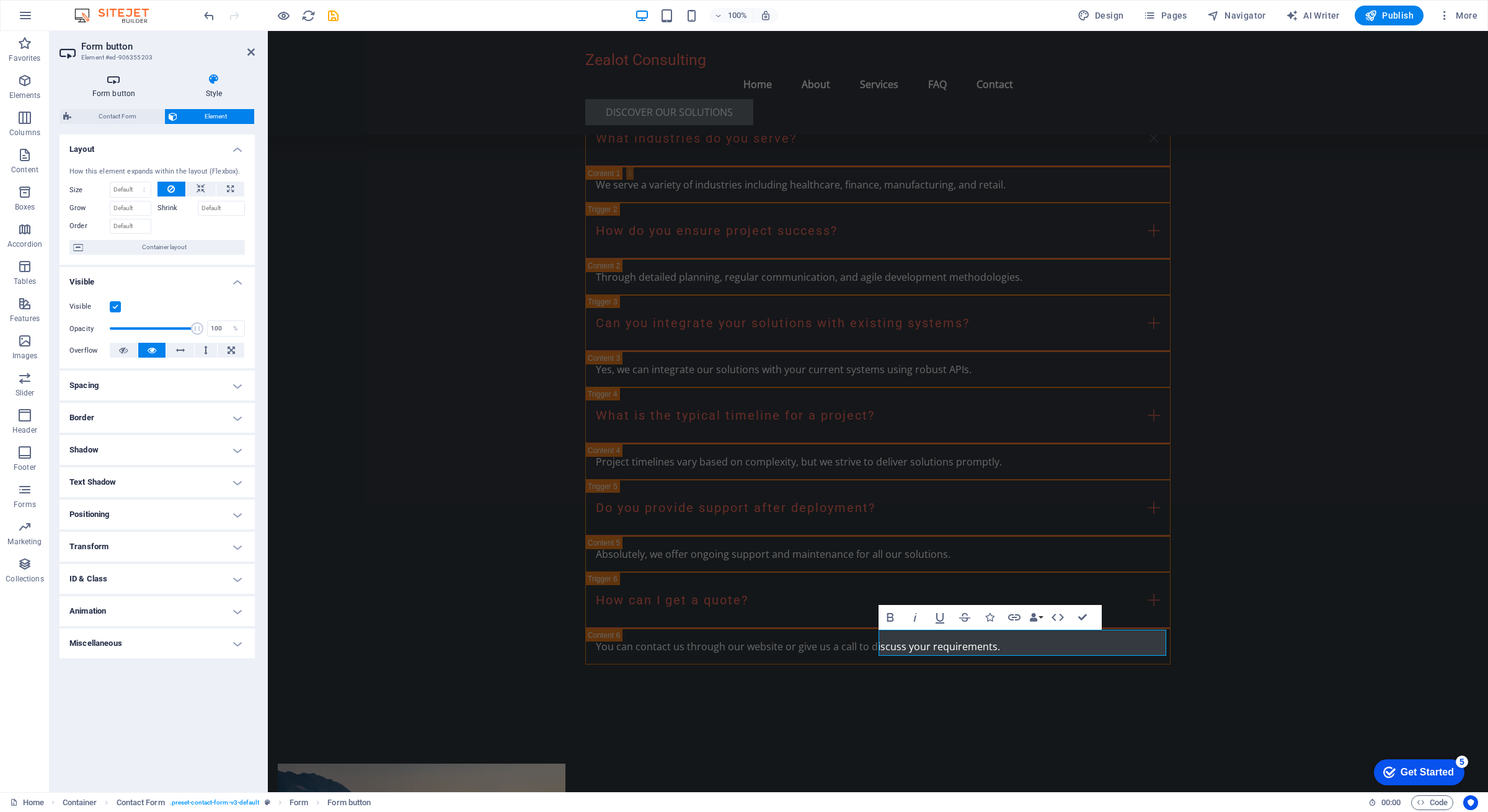
click at [96, 89] on h4 "Form button" at bounding box center [116, 85] width 114 height 26
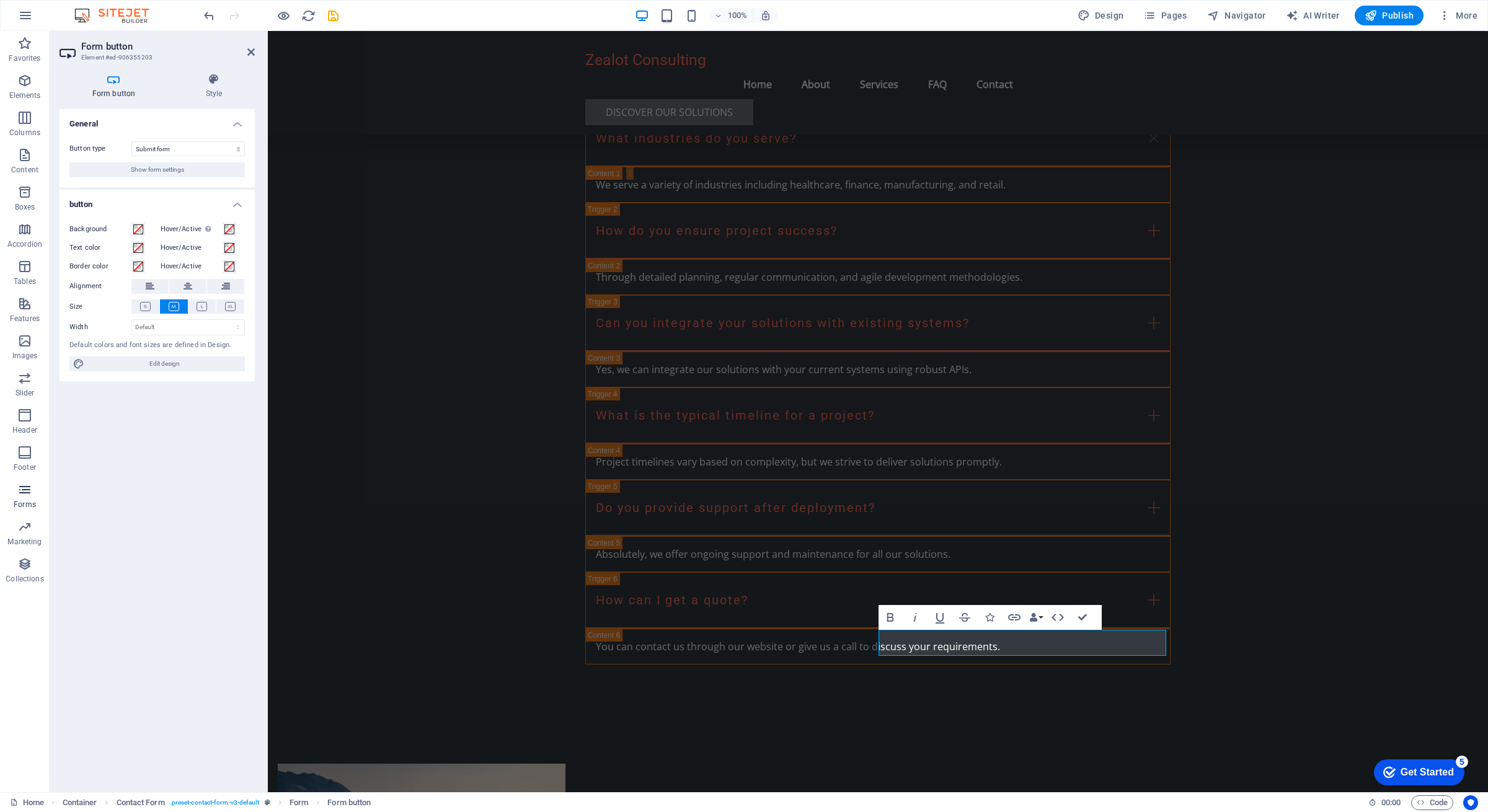
click at [31, 488] on icon "button" at bounding box center [25, 490] width 15 height 15
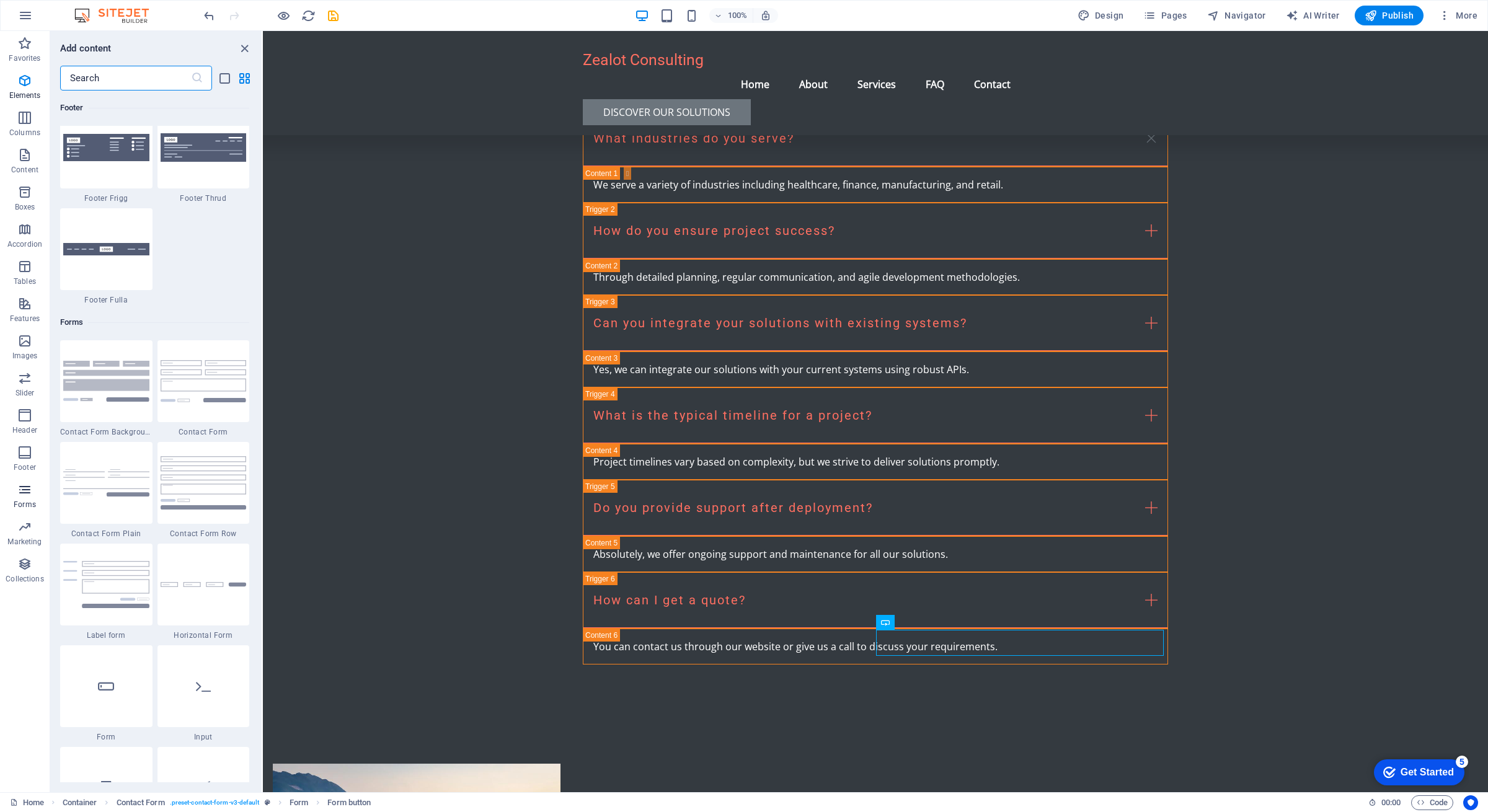
scroll to position [9051, 0]
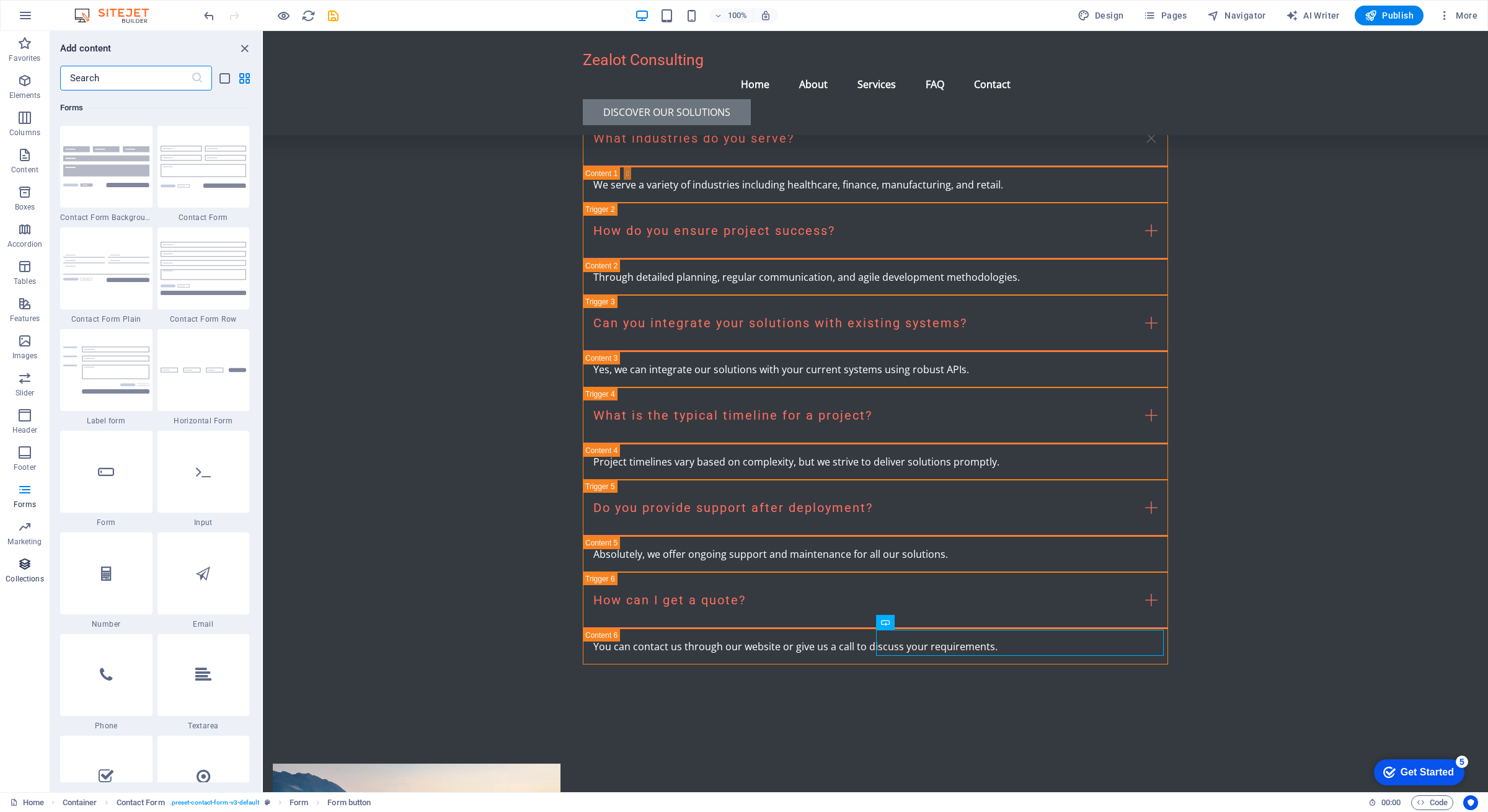
click at [24, 565] on icon "button" at bounding box center [25, 564] width 15 height 15
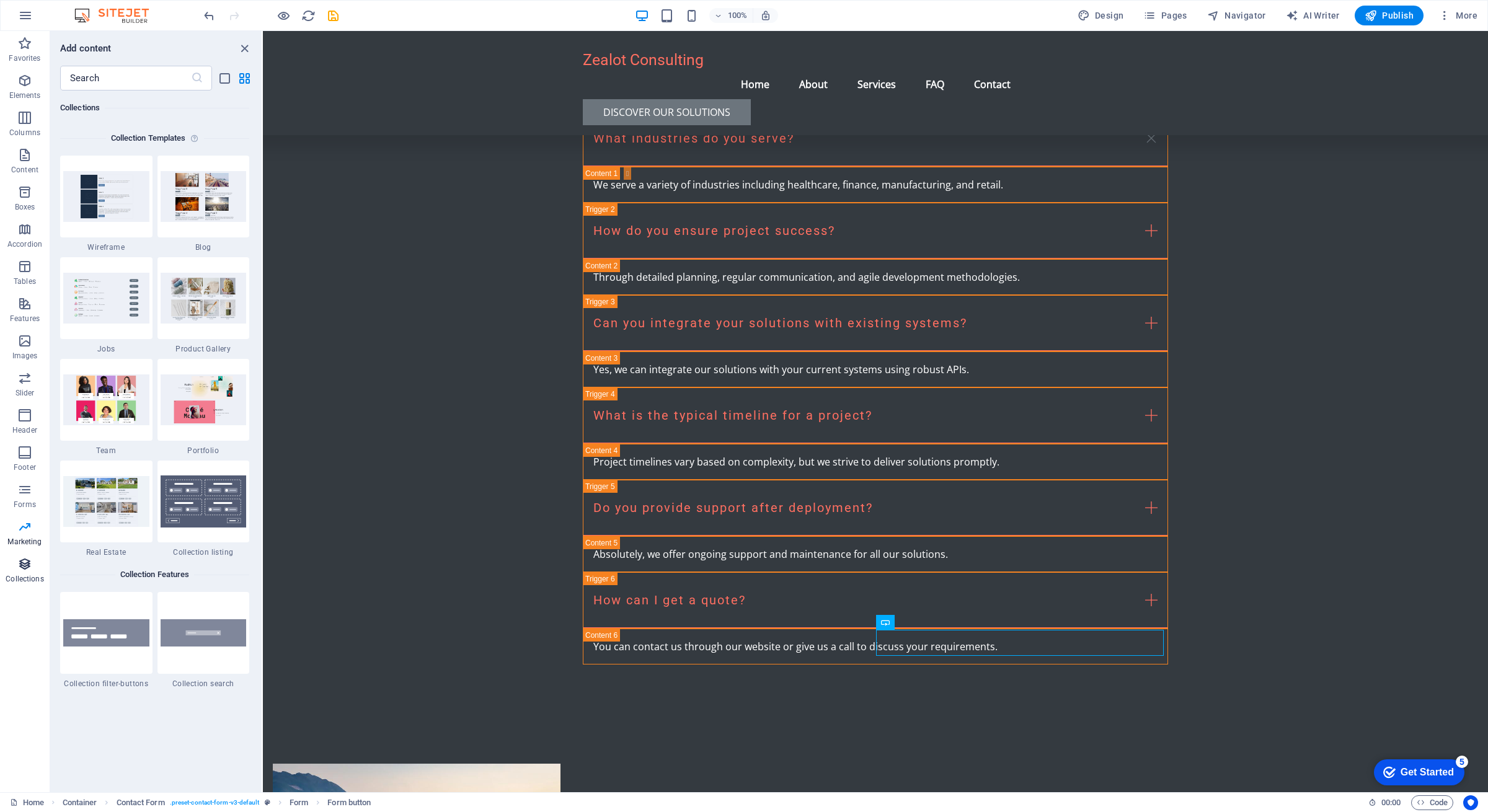
scroll to position [11349, 0]
click at [24, 86] on icon "button" at bounding box center [25, 80] width 15 height 15
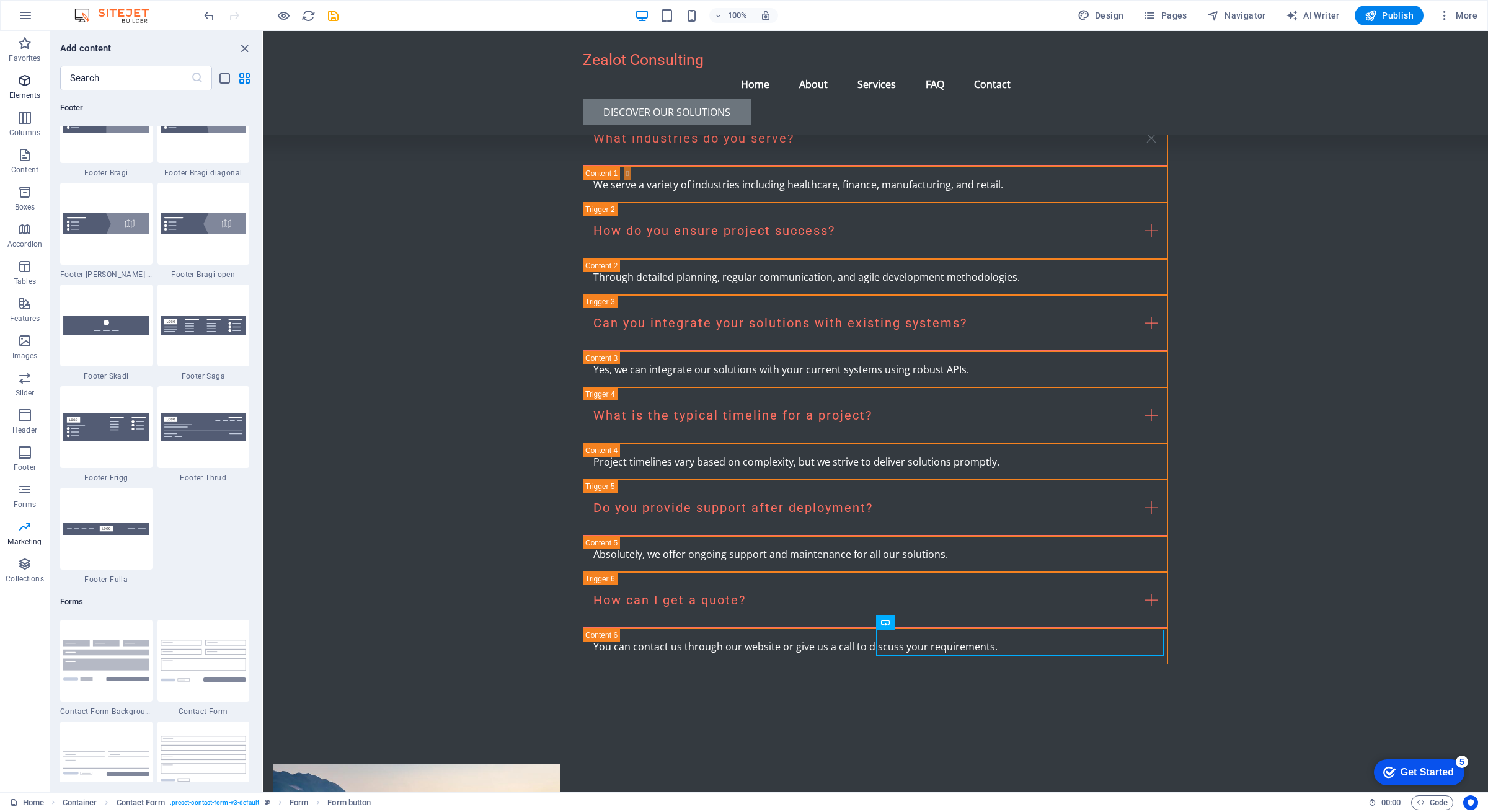
scroll to position [132, 0]
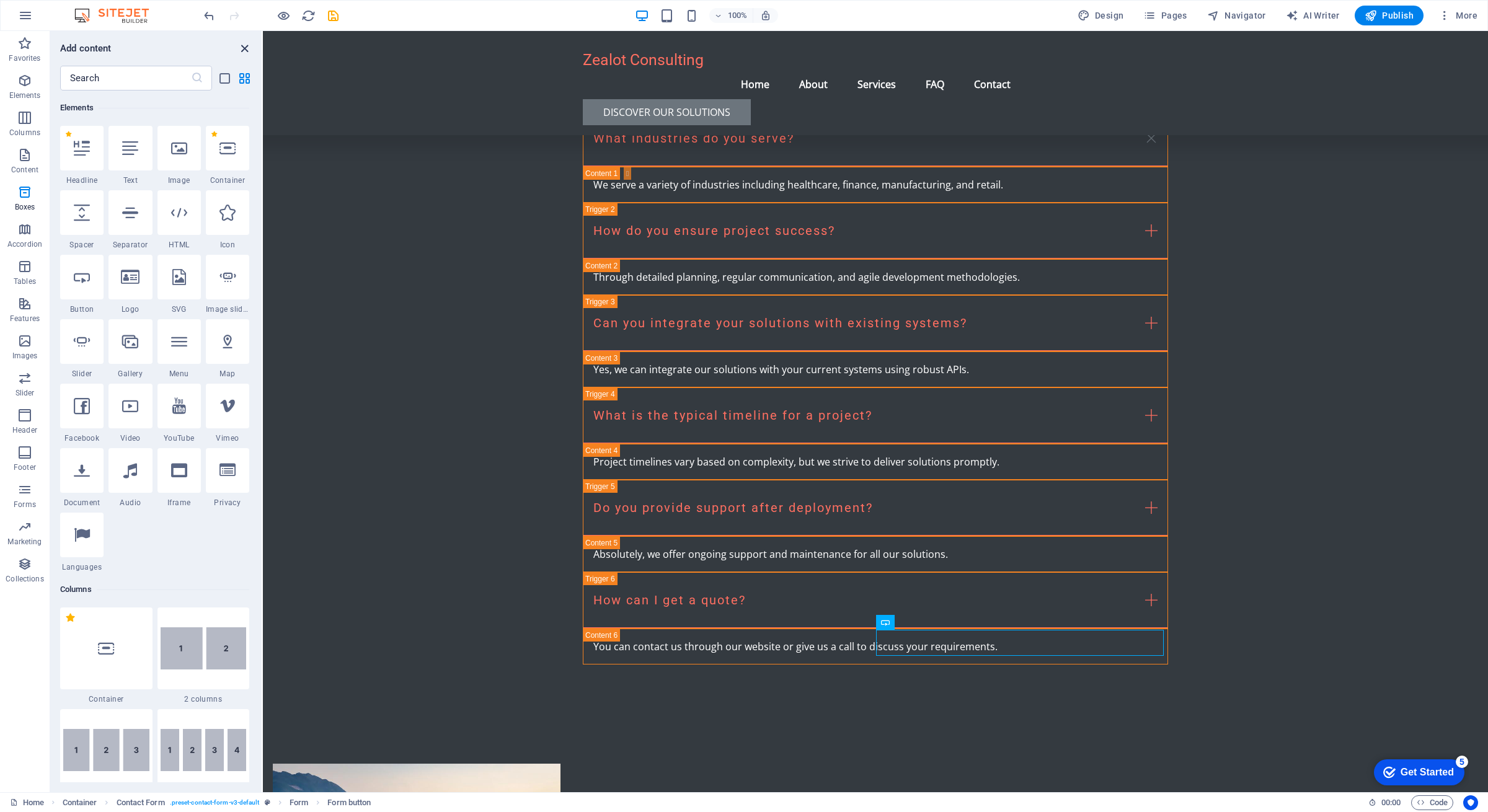
click at [248, 46] on icon "close panel" at bounding box center [245, 48] width 14 height 14
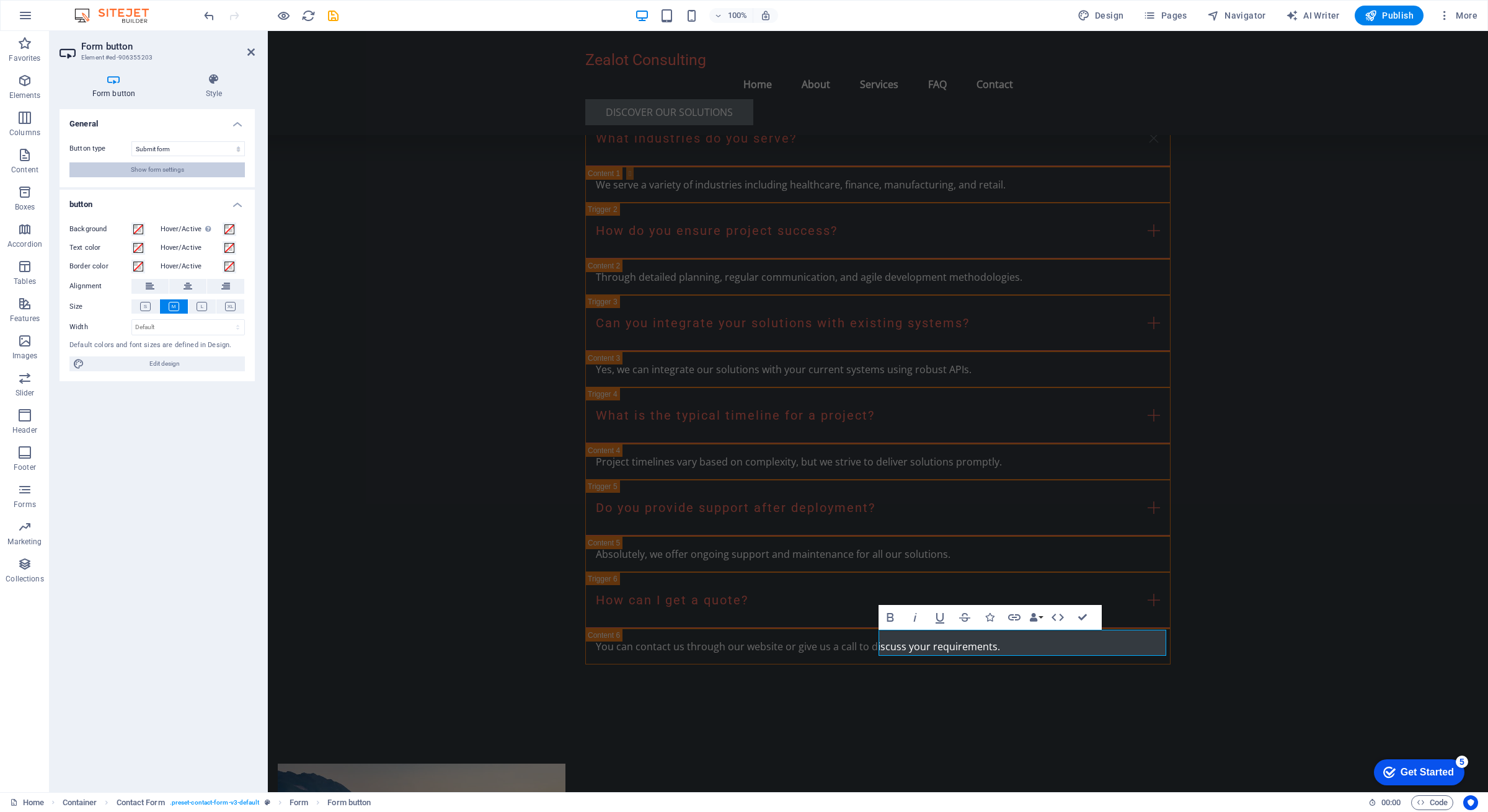
click at [189, 173] on button "Show form settings" at bounding box center [157, 170] width 175 height 15
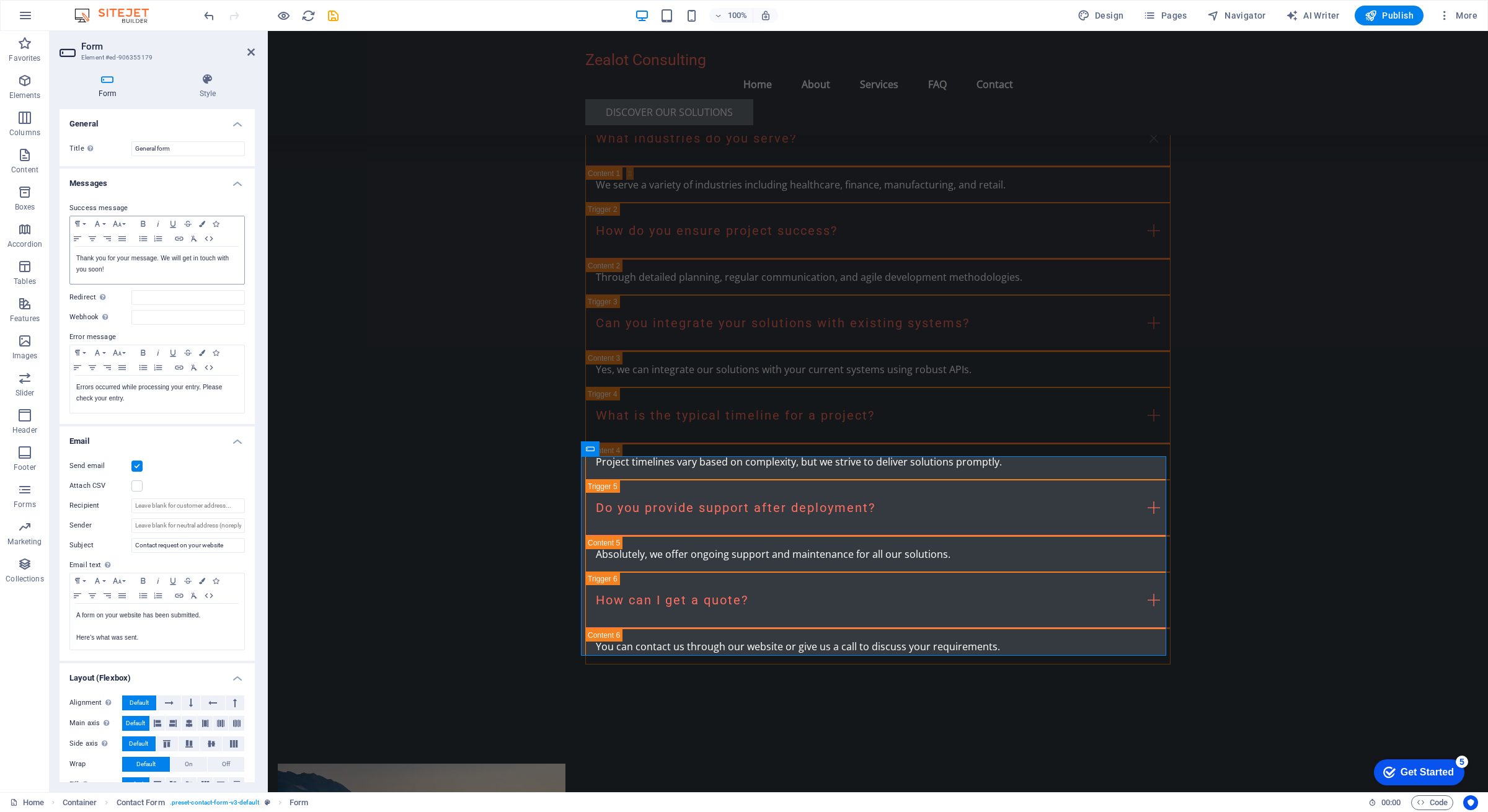
scroll to position [21, 0]
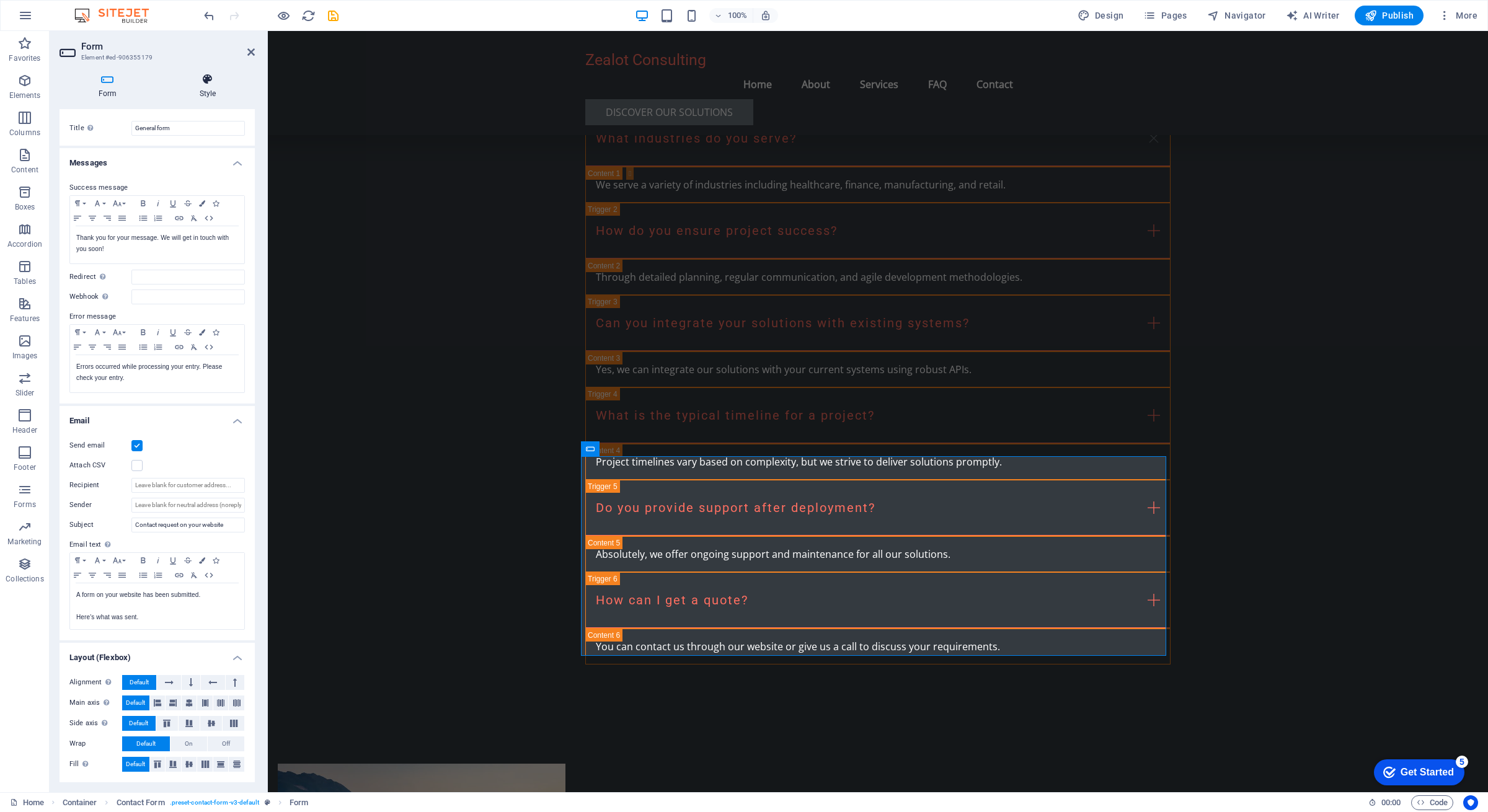
click at [208, 84] on icon at bounding box center [207, 79] width 94 height 13
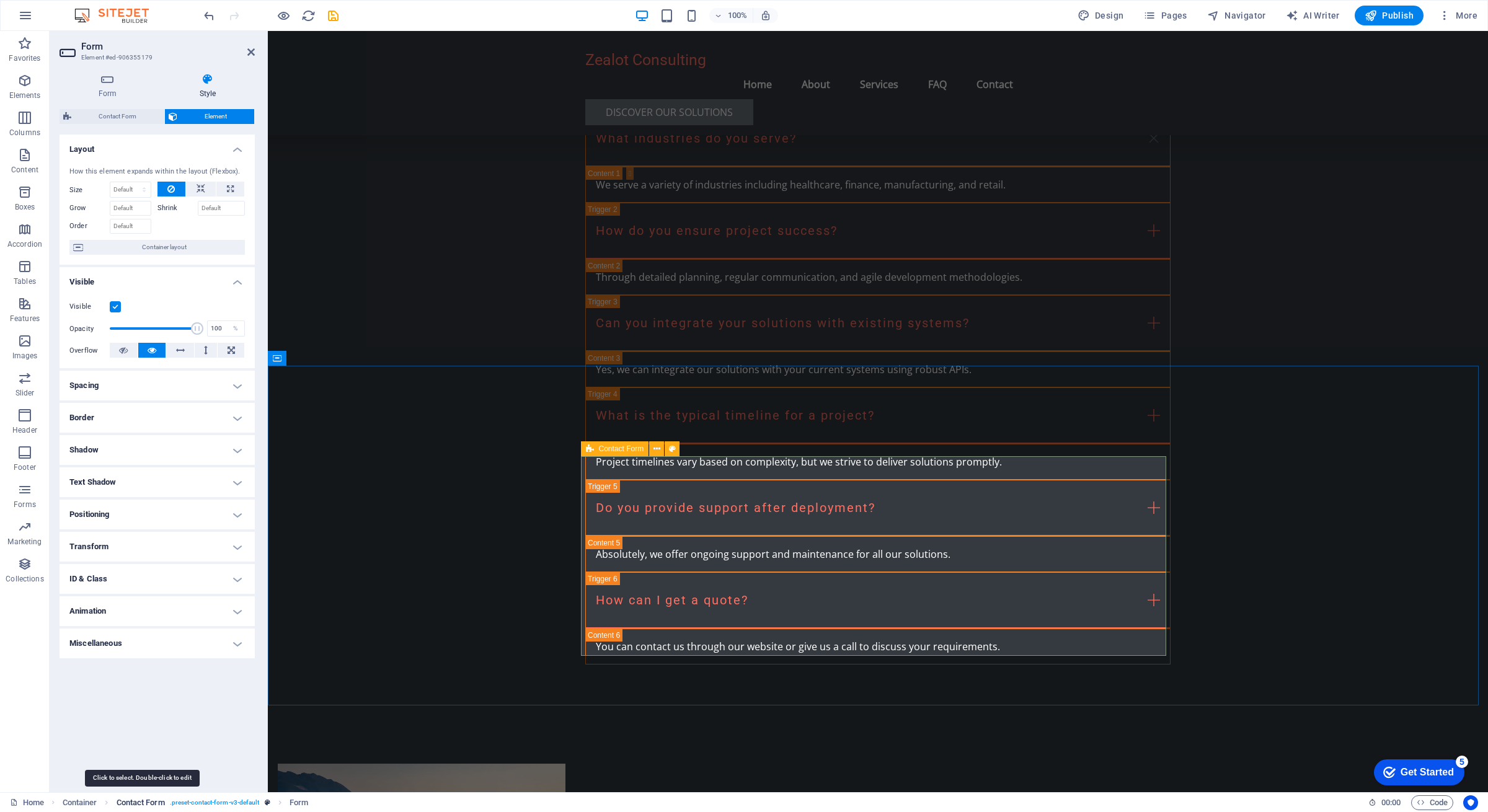
click at [141, 801] on span "Contact Form" at bounding box center [140, 803] width 48 height 15
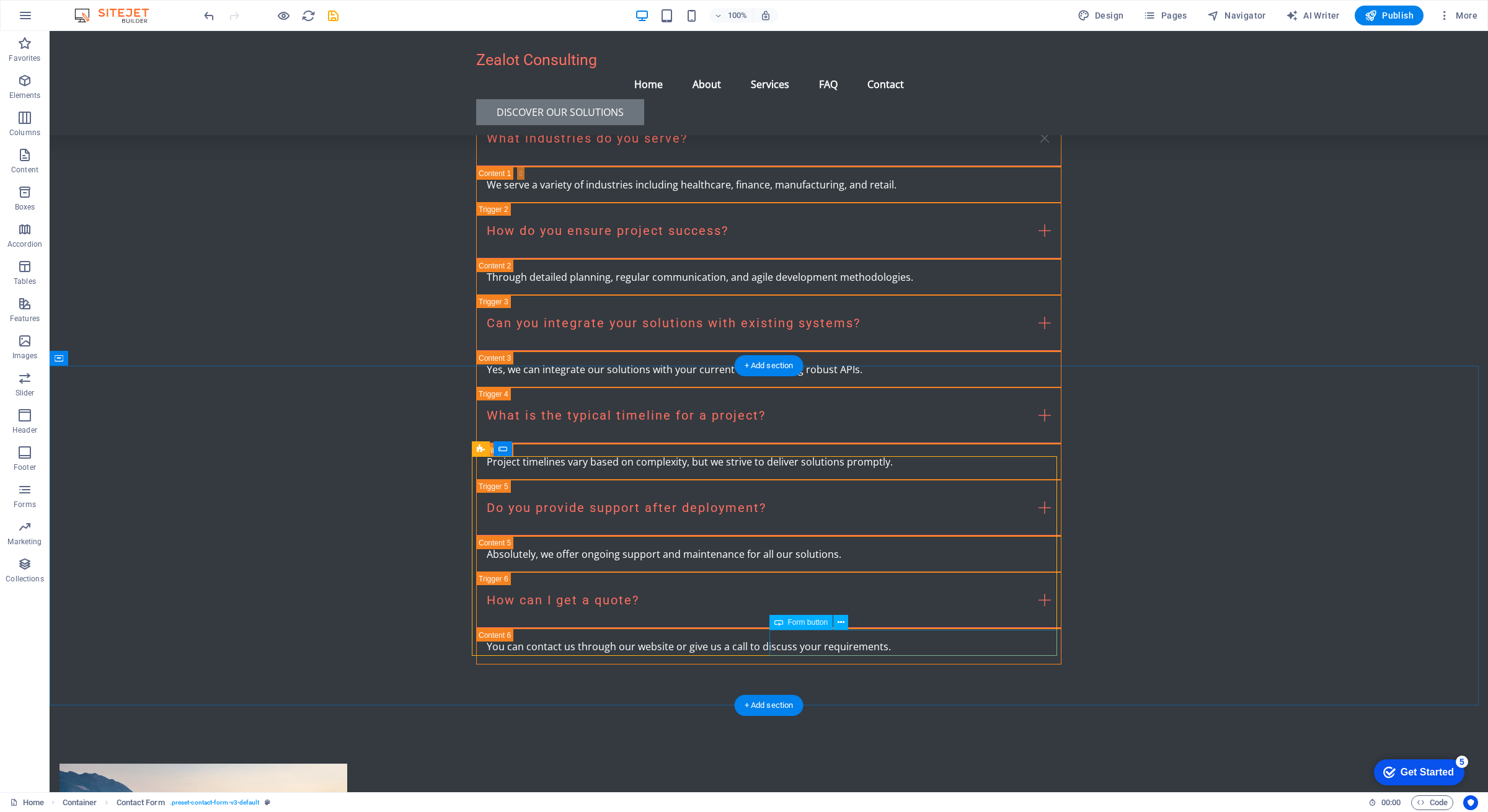
click at [843, 623] on icon at bounding box center [841, 622] width 7 height 13
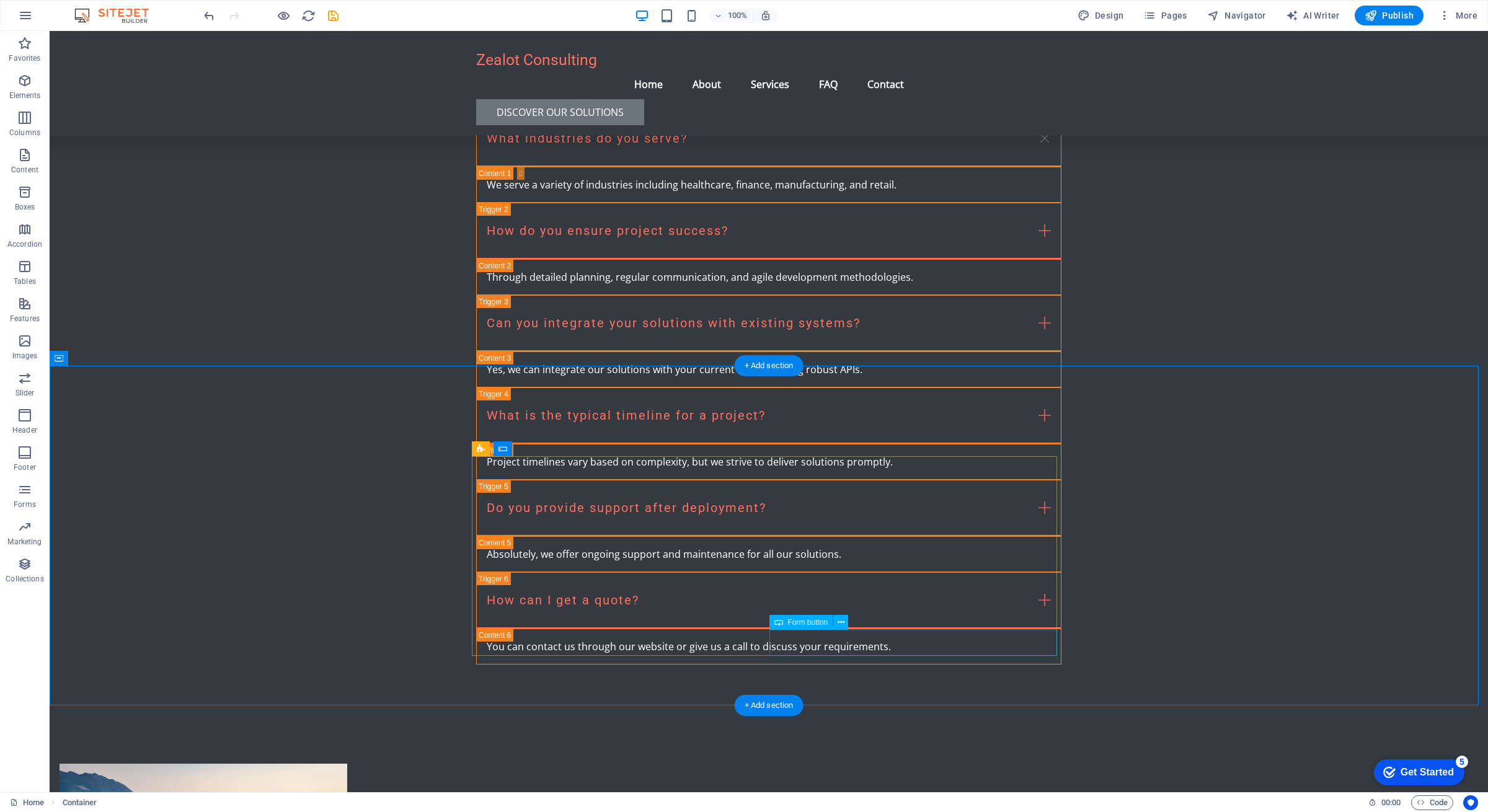
click at [1309, 18] on span "AI Writer" at bounding box center [1313, 16] width 54 height 13
select select "English"
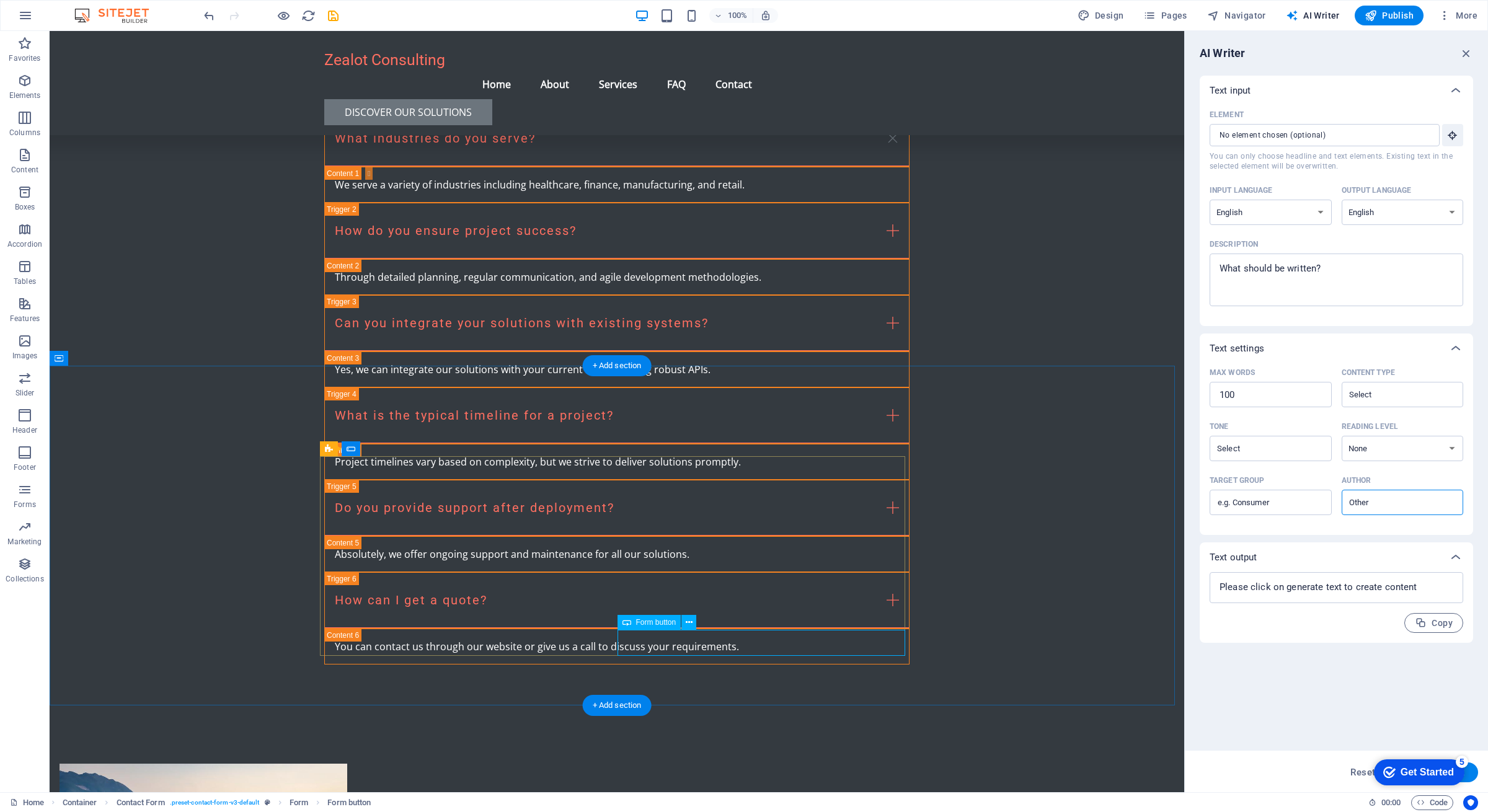
click at [1274, 139] on input "Element ​ You can only choose headline and text elements. Existing text in the …" at bounding box center [1320, 135] width 221 height 23
click at [1453, 136] on icon "button" at bounding box center [1453, 135] width 11 height 11
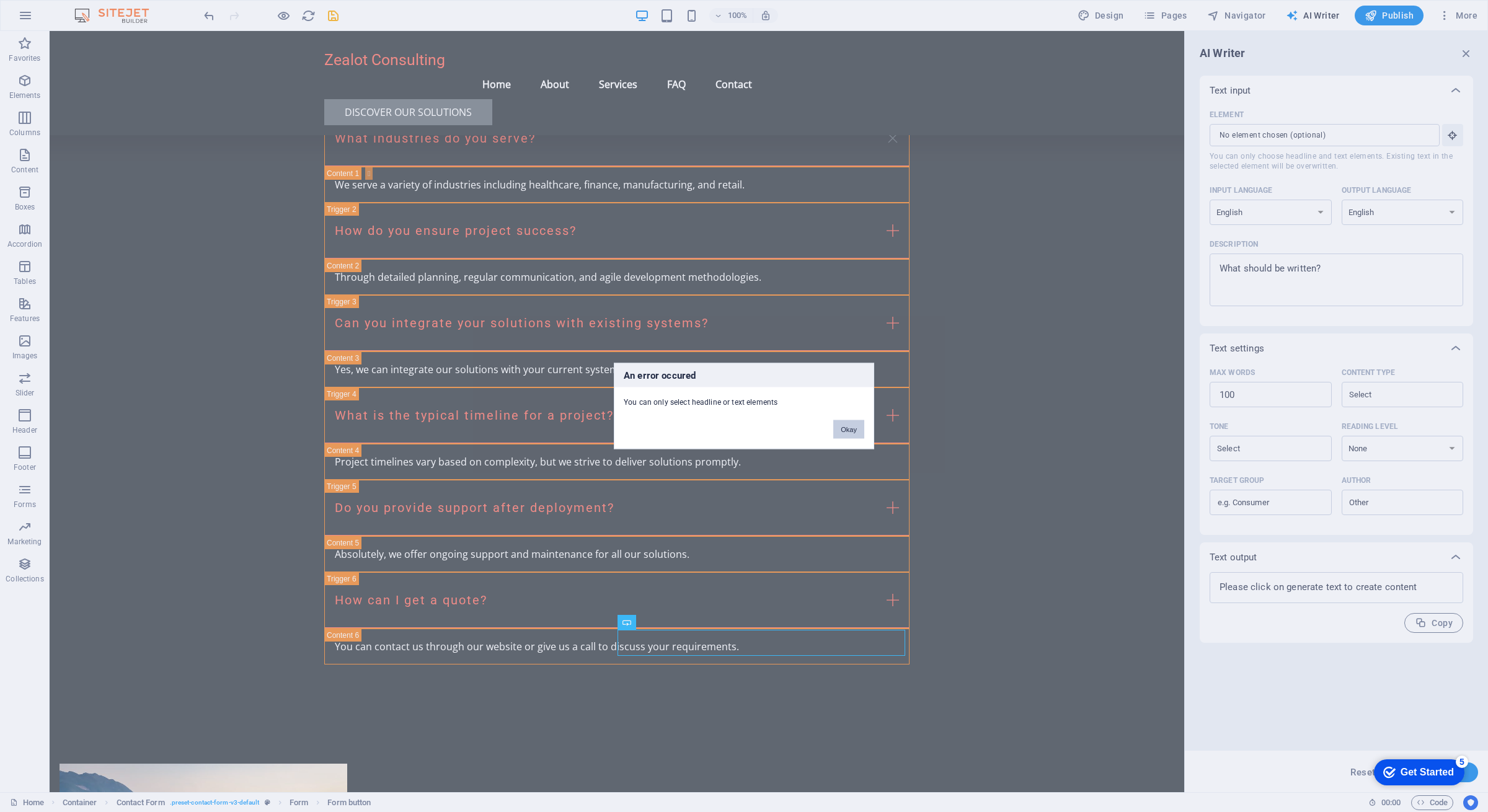
drag, startPoint x: 851, startPoint y: 429, endPoint x: 814, endPoint y: 395, distance: 50.2
click at [851, 429] on button "Okay" at bounding box center [849, 430] width 31 height 19
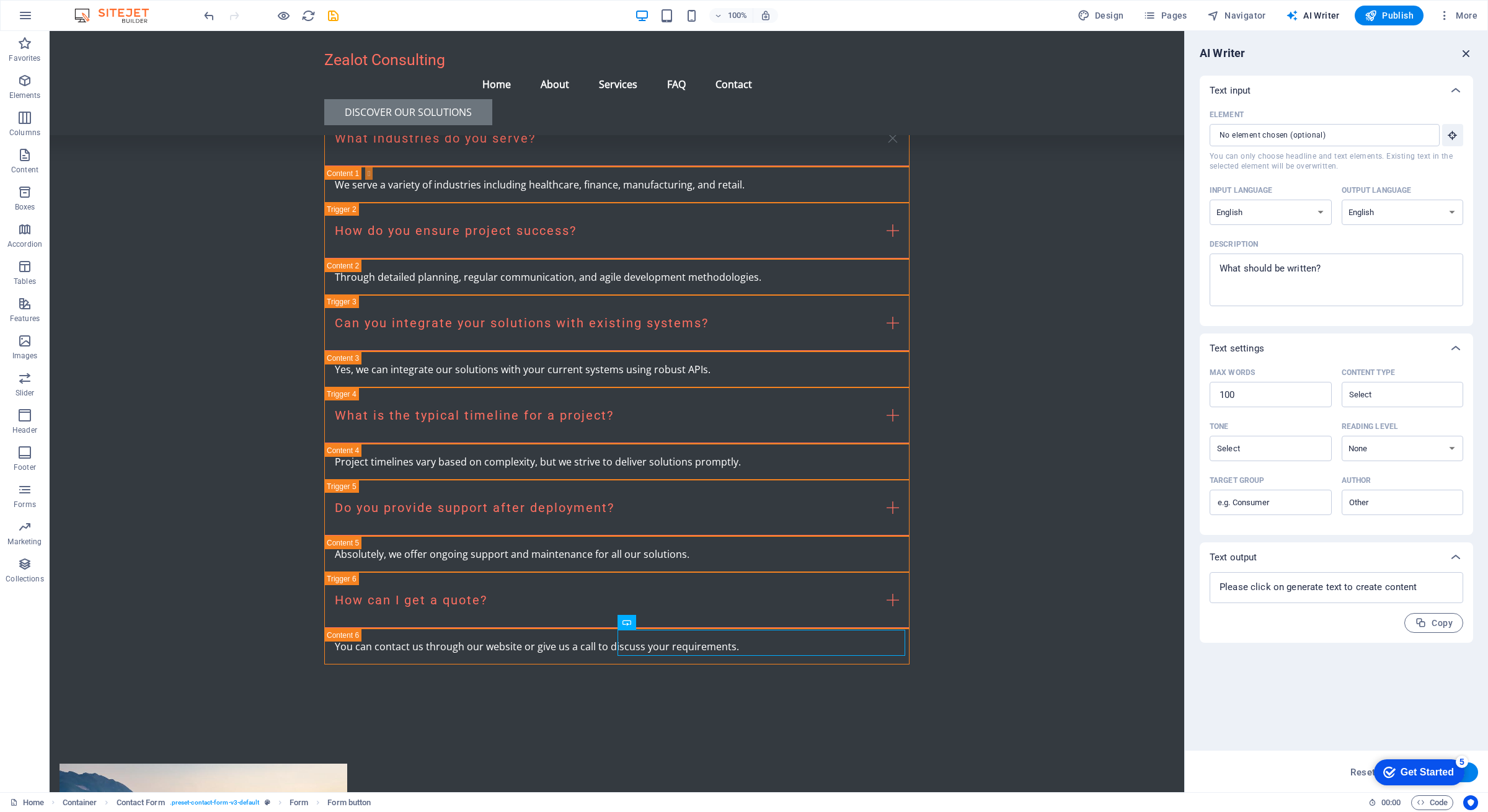
click at [1467, 51] on icon "button" at bounding box center [1467, 53] width 14 height 14
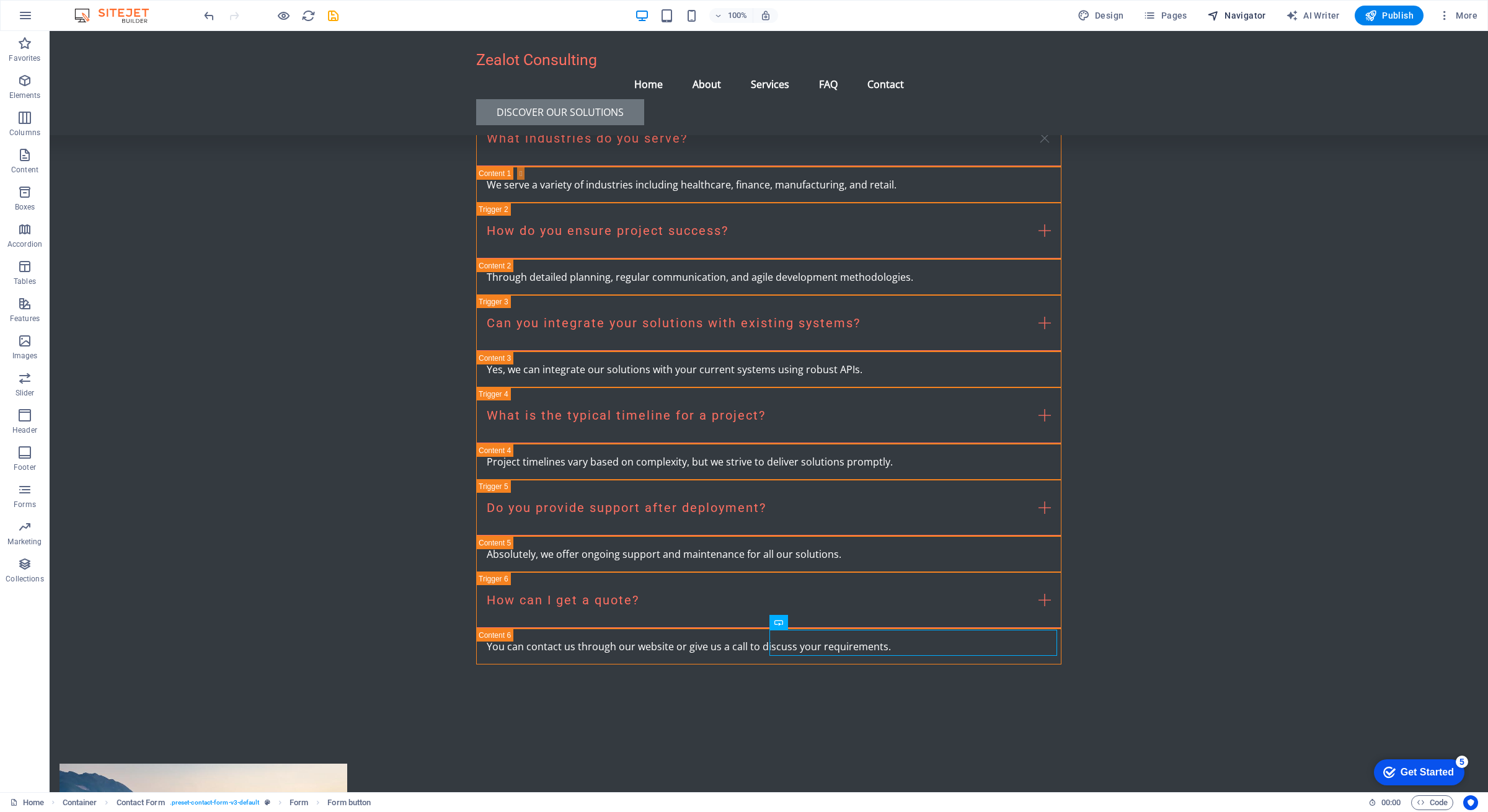
click at [1238, 17] on span "Navigator" at bounding box center [1237, 16] width 59 height 13
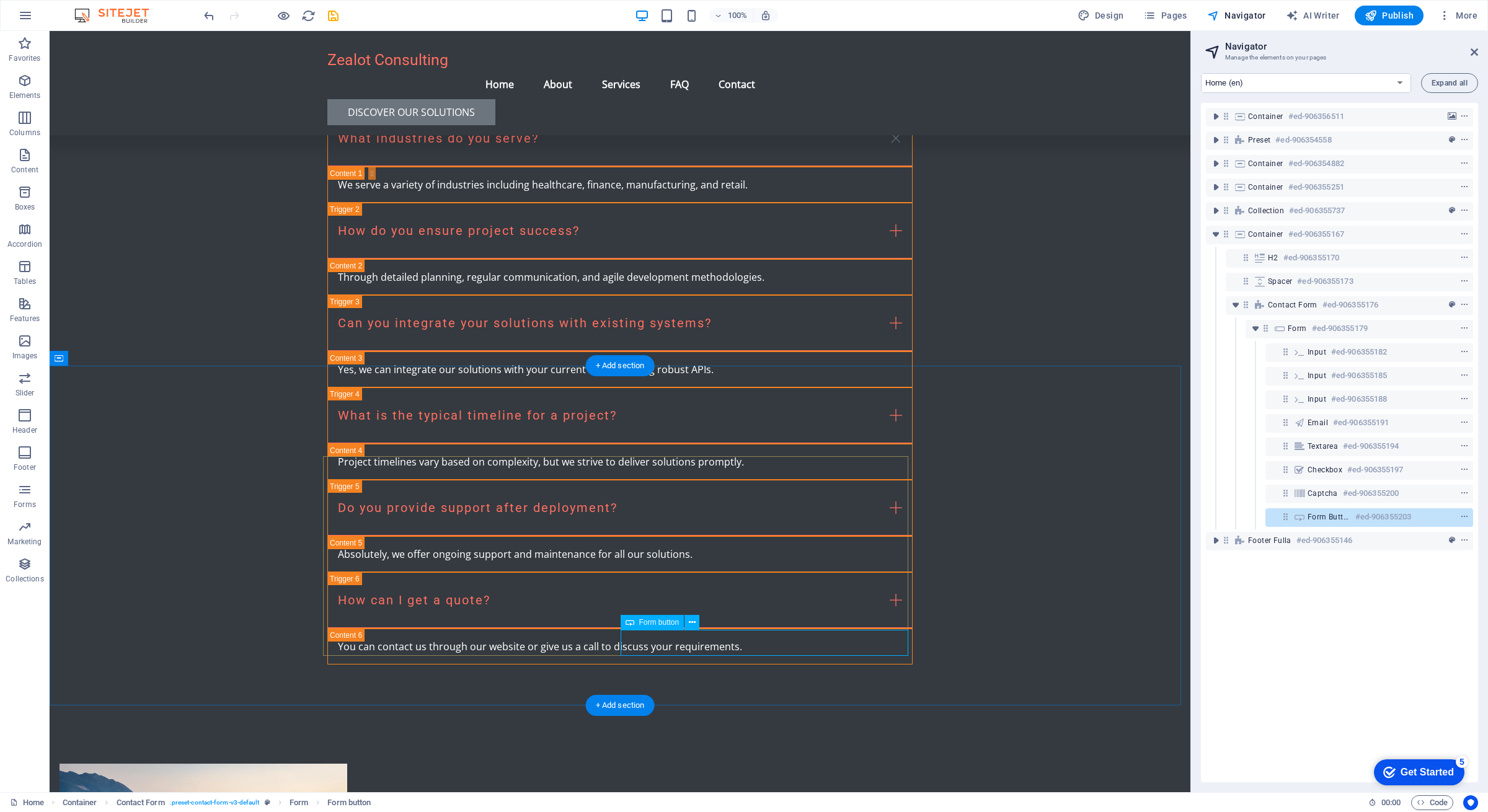
click at [1463, 519] on icon "context-menu" at bounding box center [1465, 517] width 9 height 9
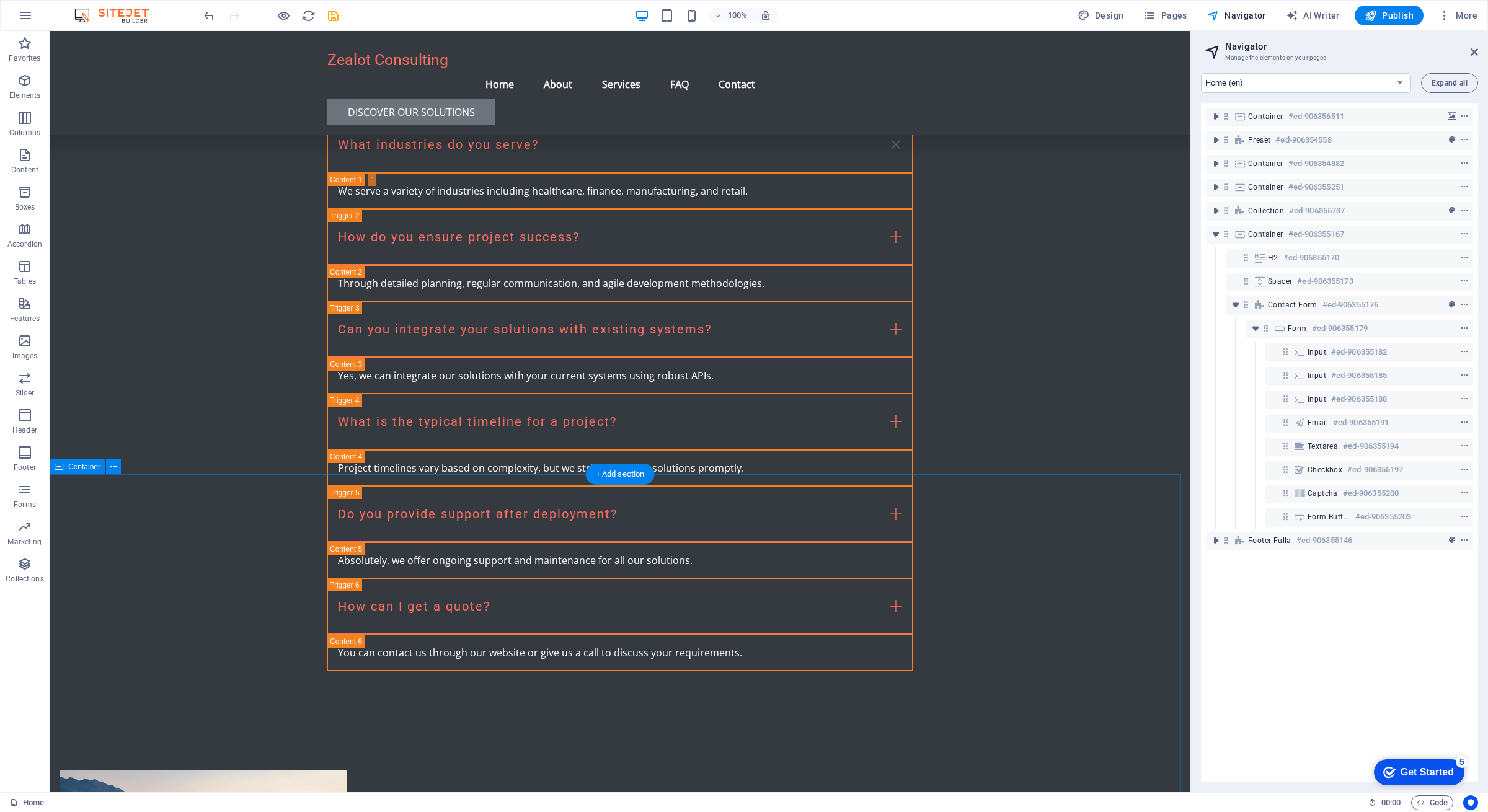
scroll to position [2400, 0]
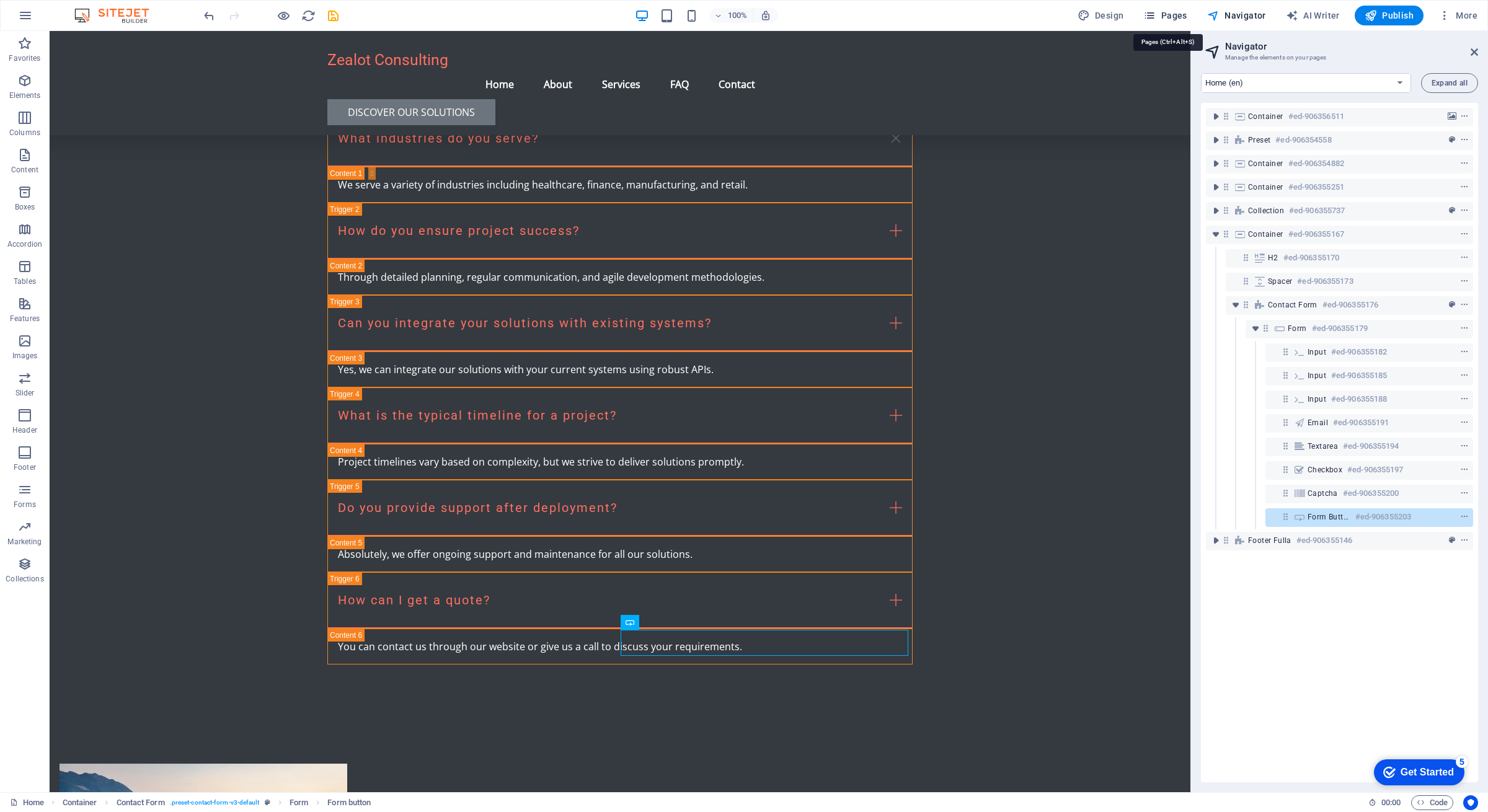
click at [1169, 9] on span "Pages" at bounding box center [1165, 16] width 43 height 13
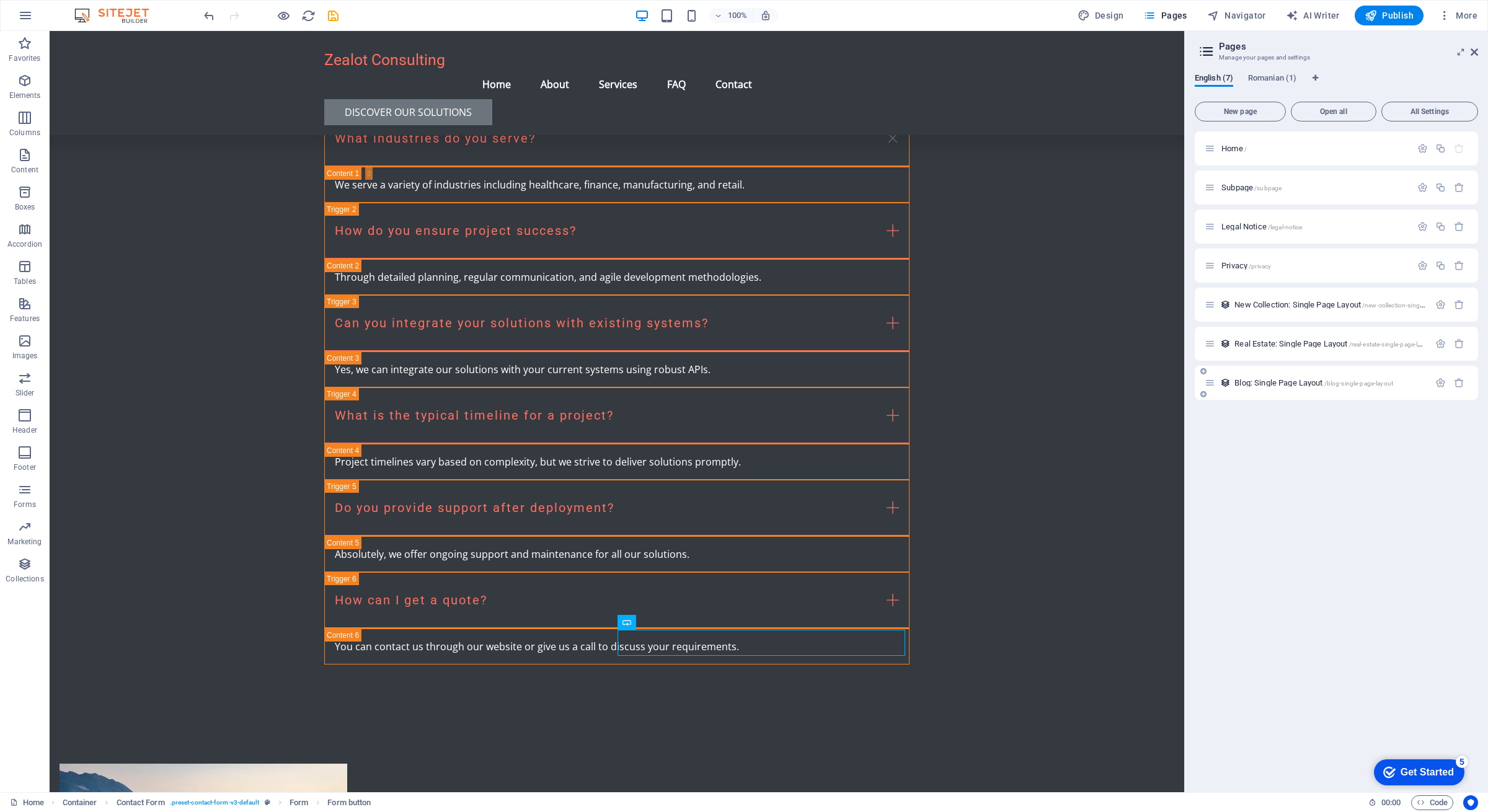
drag, startPoint x: 1280, startPoint y: 385, endPoint x: 1250, endPoint y: 388, distance: 30.1
click at [1250, 388] on div "Blog: Single Page Layout /blog-single-page-layout" at bounding box center [1317, 383] width 224 height 14
click at [1214, 383] on icon at bounding box center [1210, 383] width 11 height 11
click at [1265, 383] on span "Blog: Single Page Layout /blog-single-page-layout" at bounding box center [1314, 383] width 159 height 9
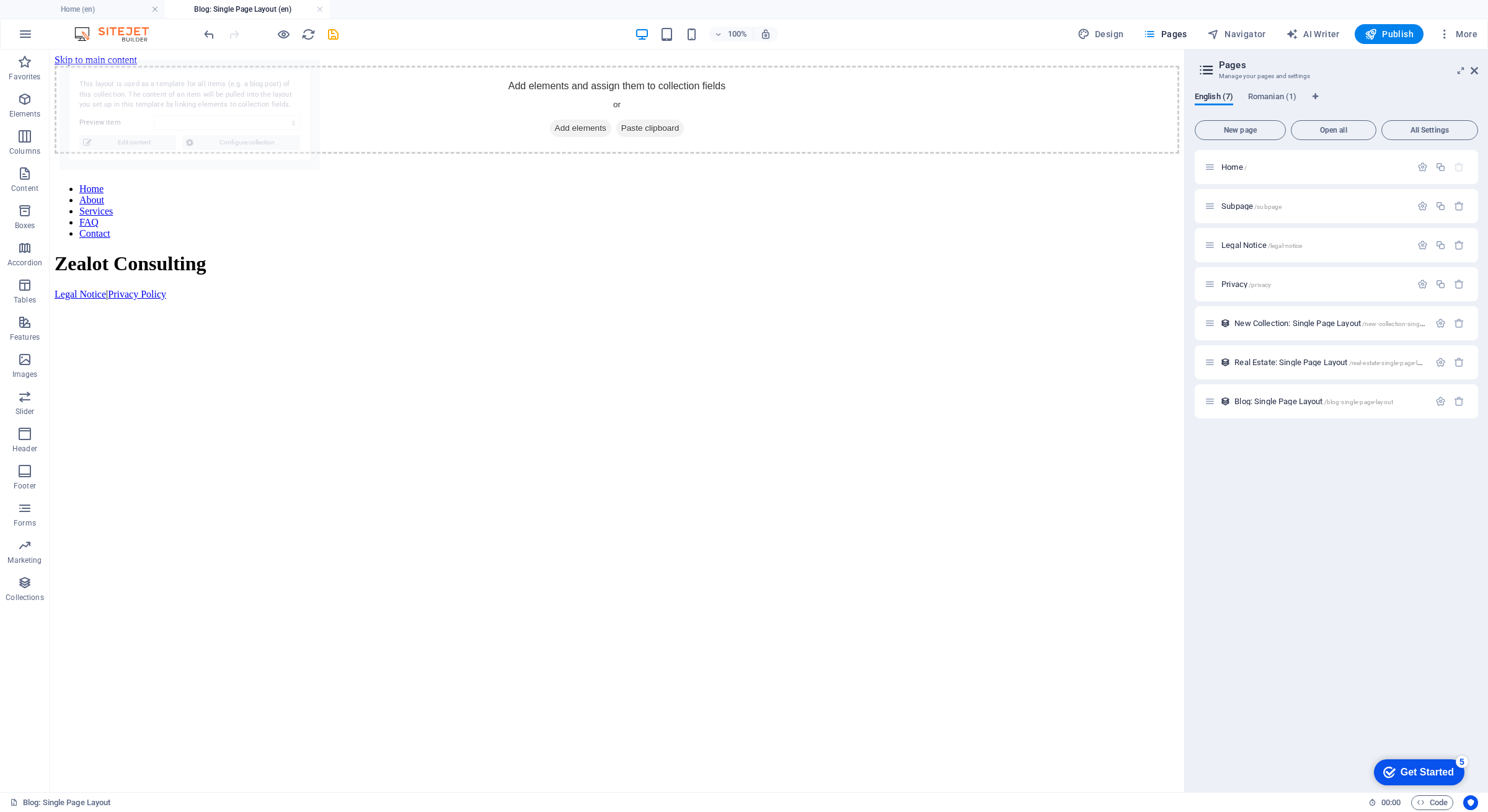
scroll to position [0, 0]
select select "68b9b555786bbd0a3a018899"
click at [1291, 361] on span "Real Estate: Single Page Layout /real-estate-single-page-layout" at bounding box center [1334, 362] width 199 height 9
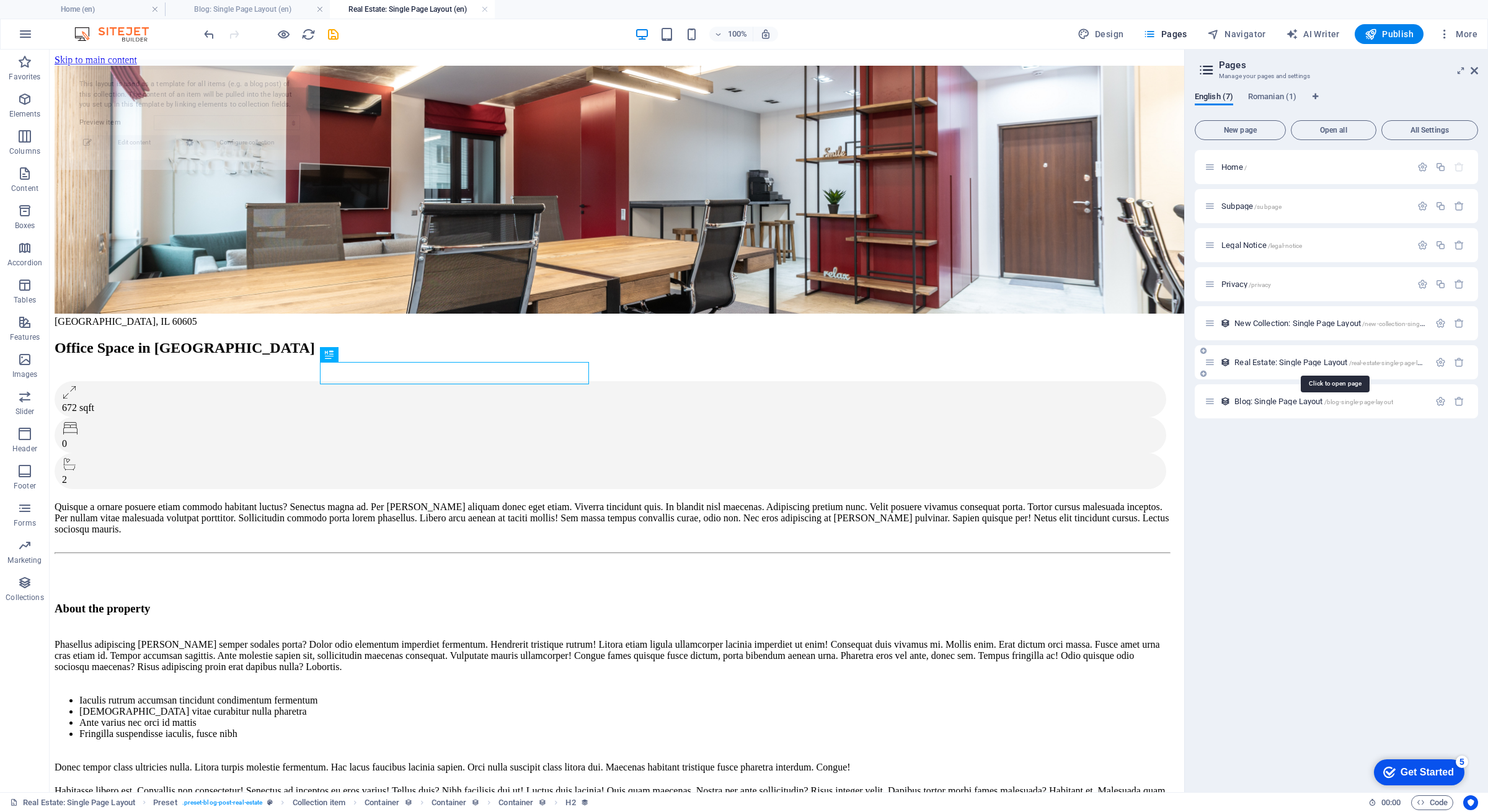
select select "68b9b555786bbd0a3a0188a2"
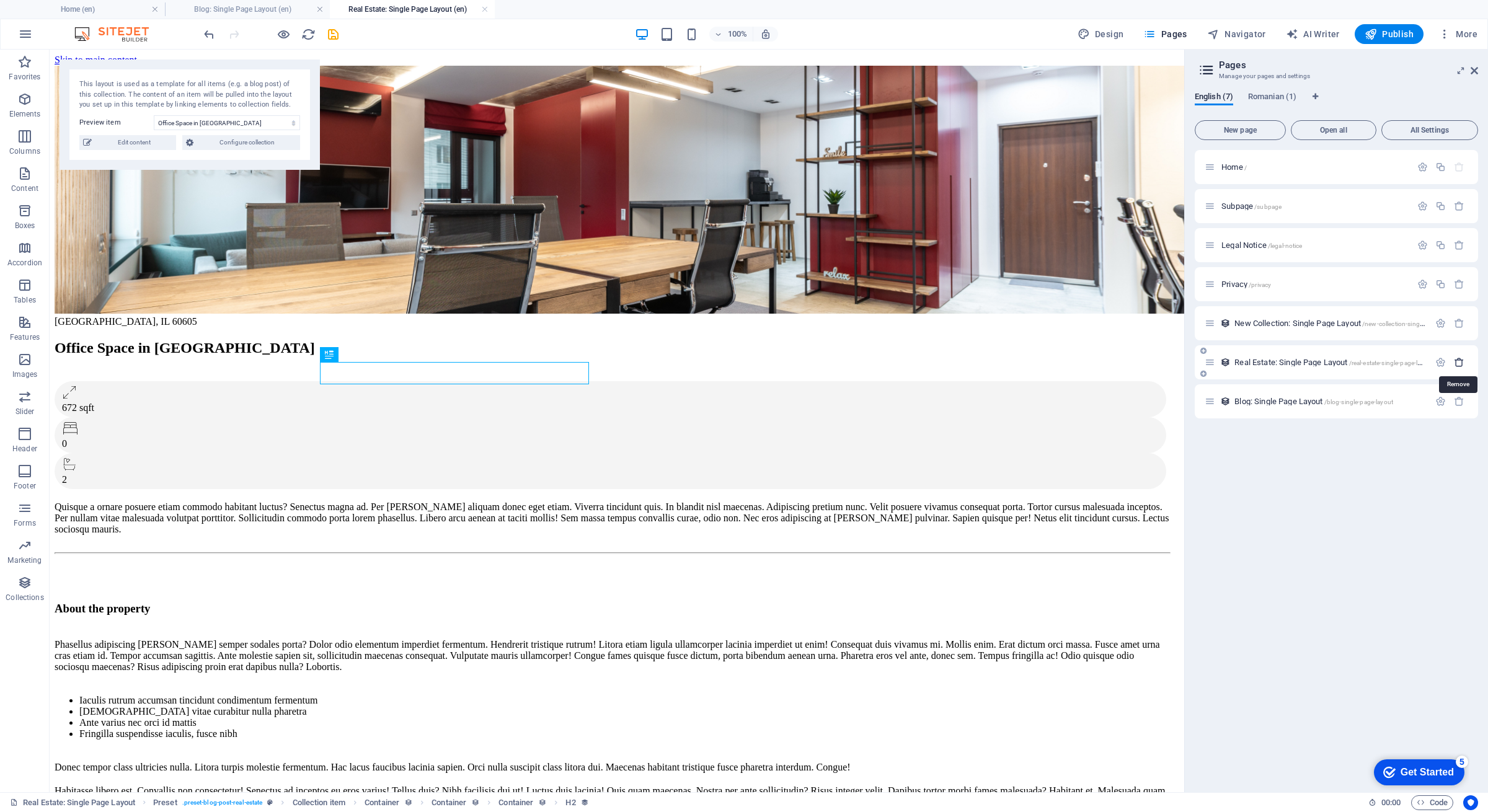
click at [1457, 360] on icon "button" at bounding box center [1459, 362] width 11 height 11
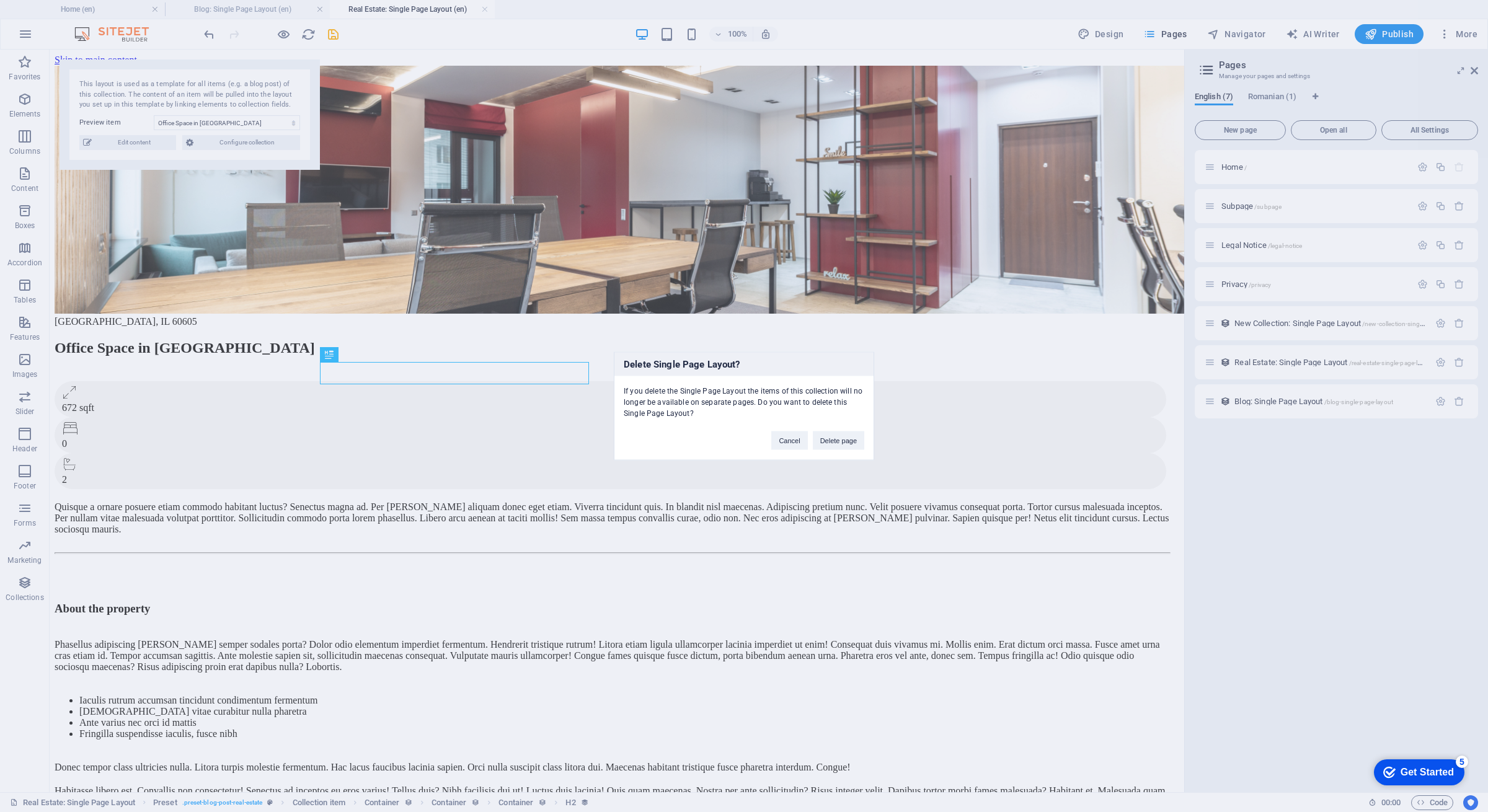
click at [1086, 407] on div "Delete Single Page Layout? If you delete the Single Page Layout the items of th…" at bounding box center [744, 406] width 1488 height 812
drag, startPoint x: 842, startPoint y: 436, endPoint x: 1024, endPoint y: 404, distance: 184.8
click at [842, 436] on button "Delete page" at bounding box center [839, 441] width 52 height 19
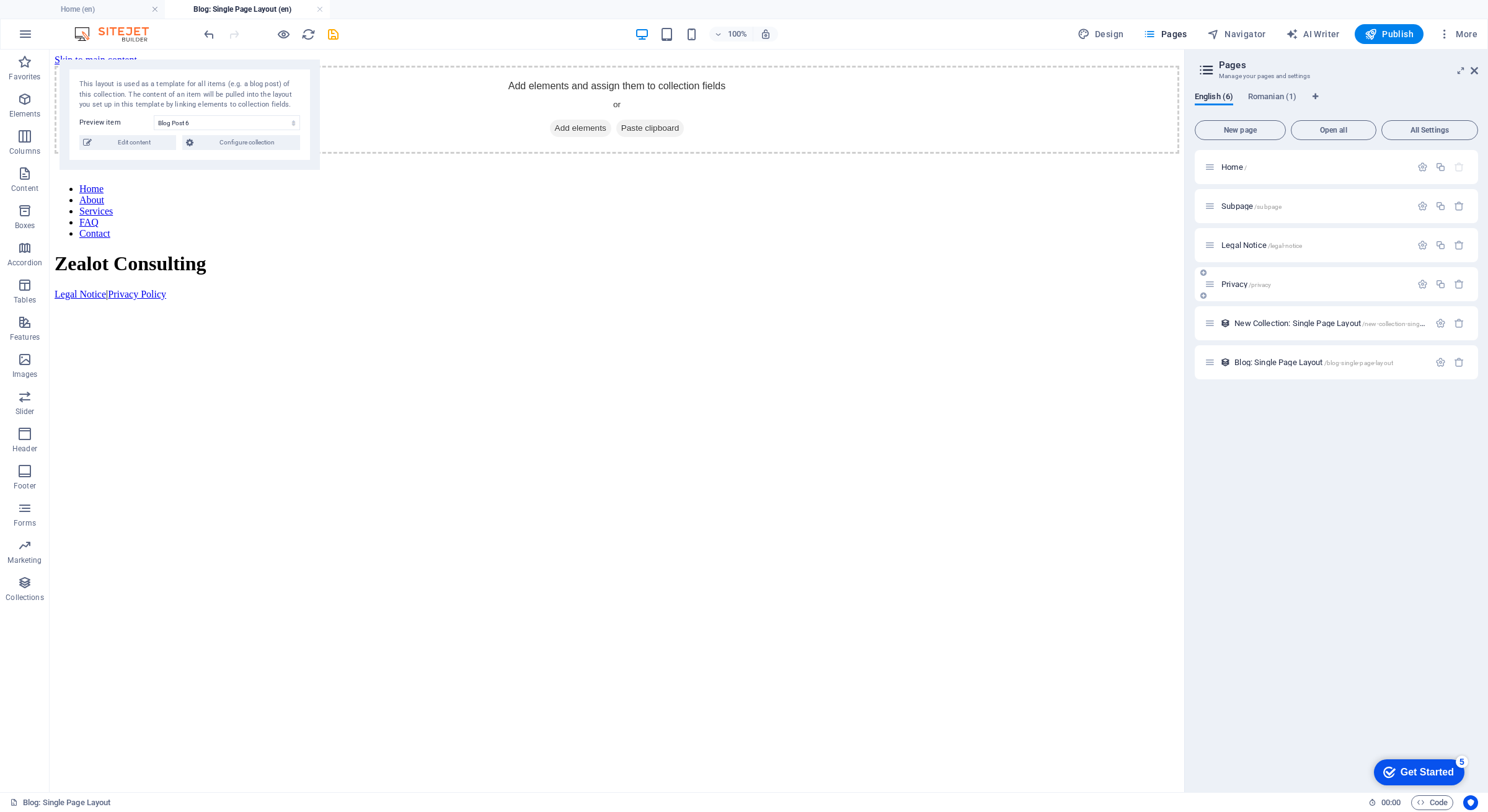
click at [1237, 282] on span "Privacy /privacy" at bounding box center [1246, 284] width 50 height 9
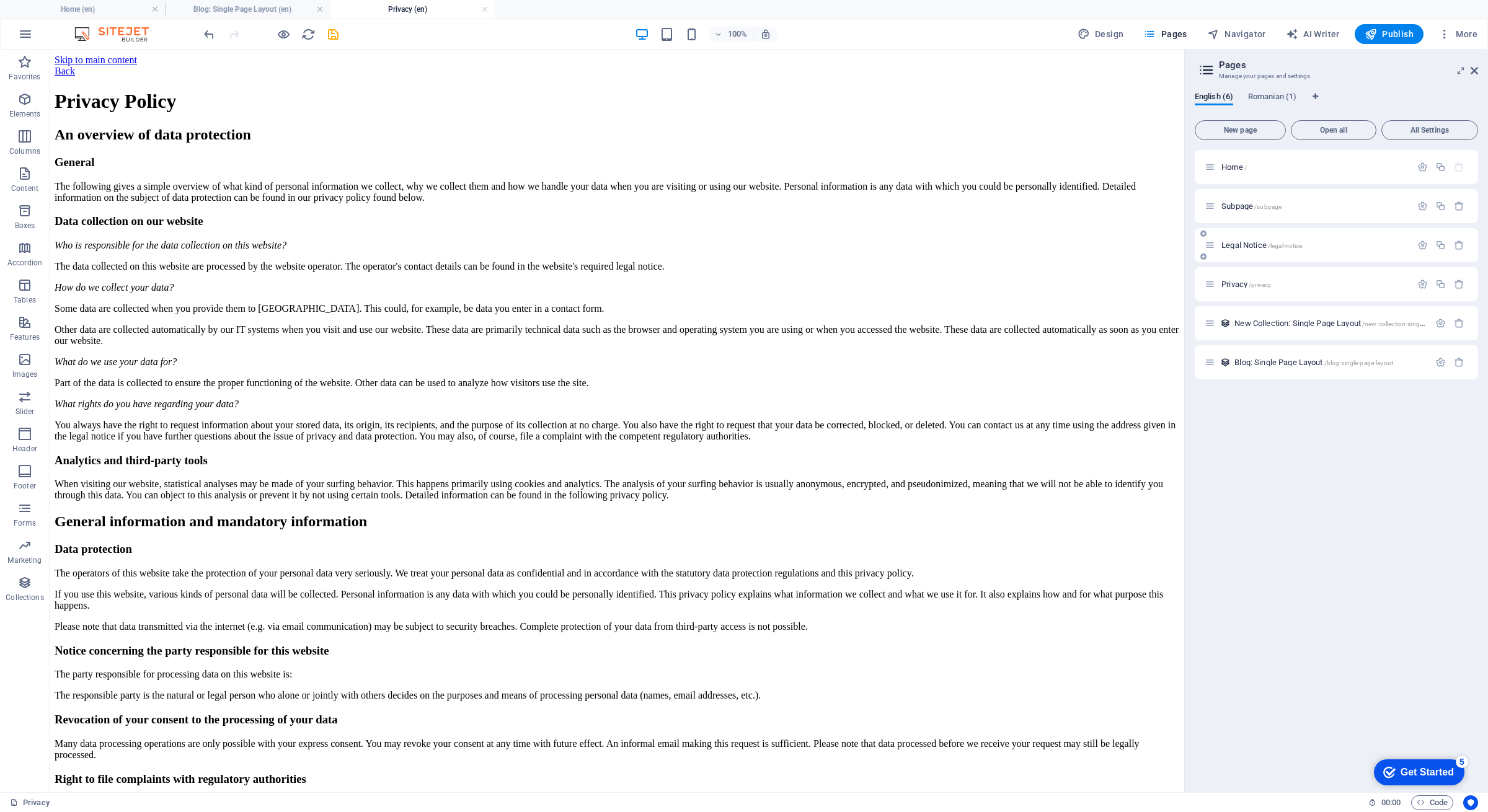
click at [1259, 245] on span "Legal Notice /legal-notice" at bounding box center [1262, 245] width 80 height 9
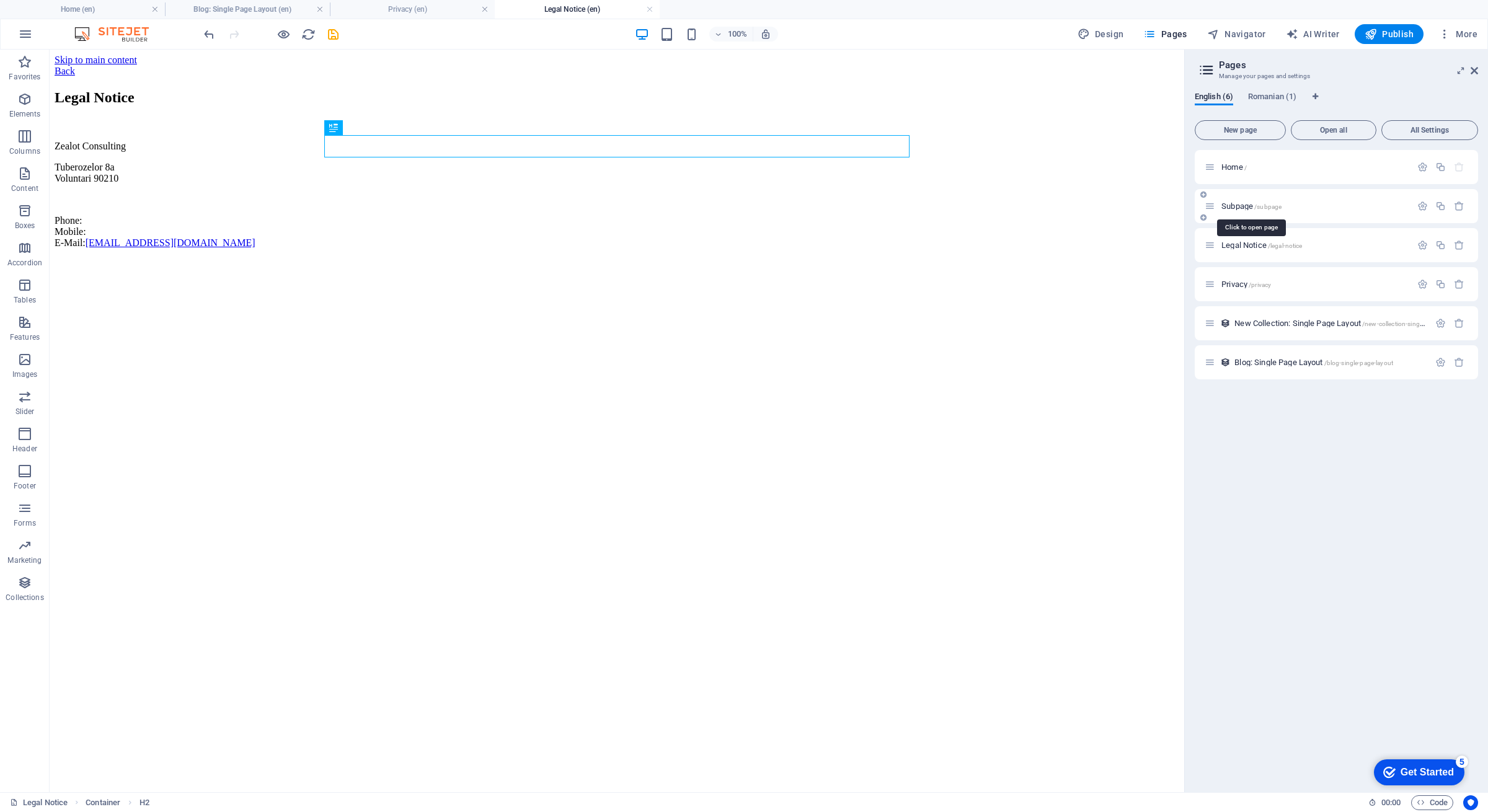
click at [1249, 208] on span "Subpage /subpage" at bounding box center [1252, 206] width 60 height 9
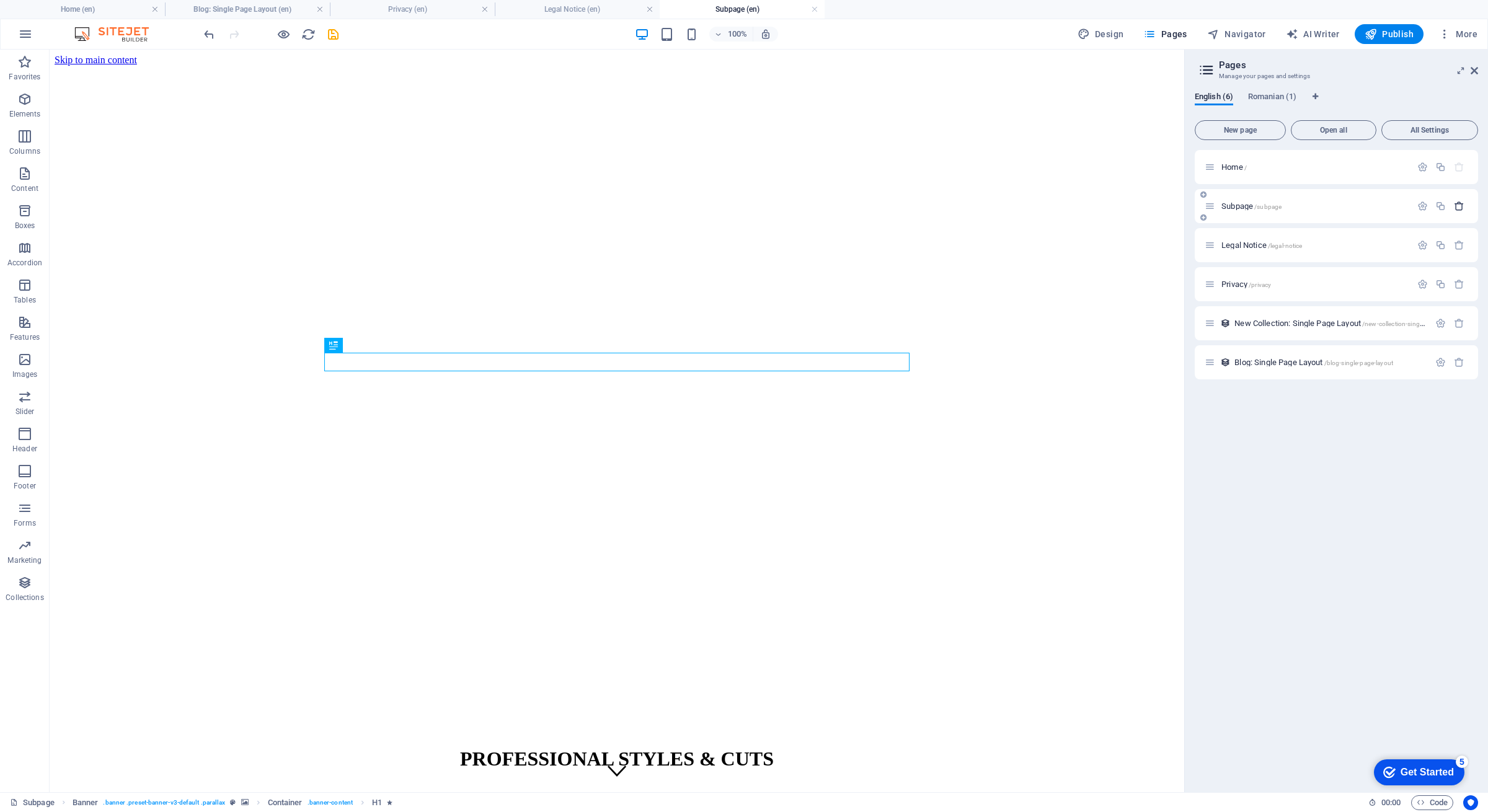
click at [1460, 206] on icon "button" at bounding box center [1459, 206] width 11 height 11
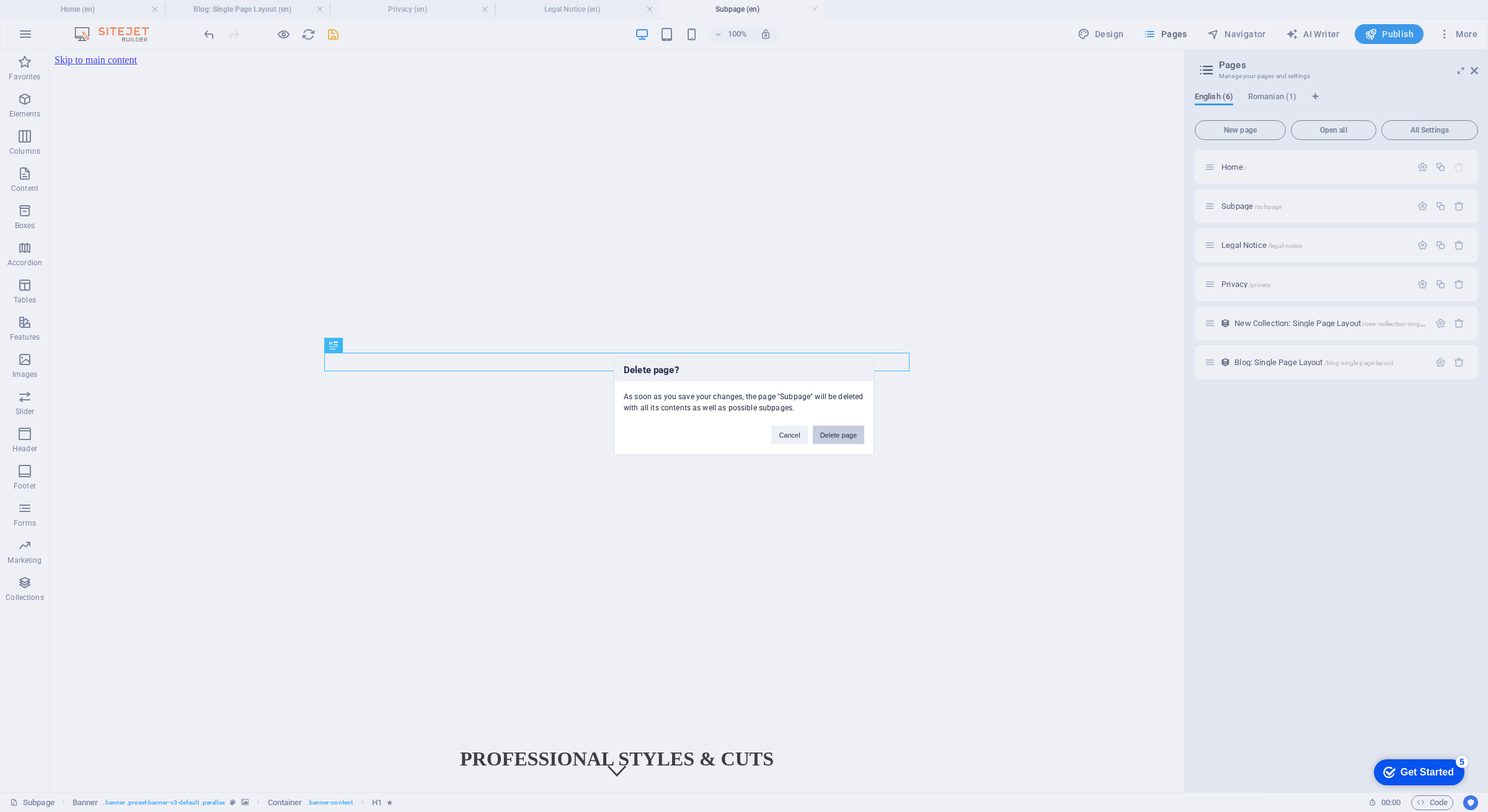
drag, startPoint x: 846, startPoint y: 438, endPoint x: 1021, endPoint y: 222, distance: 278.0
click at [846, 438] on button "Delete page" at bounding box center [839, 436] width 52 height 19
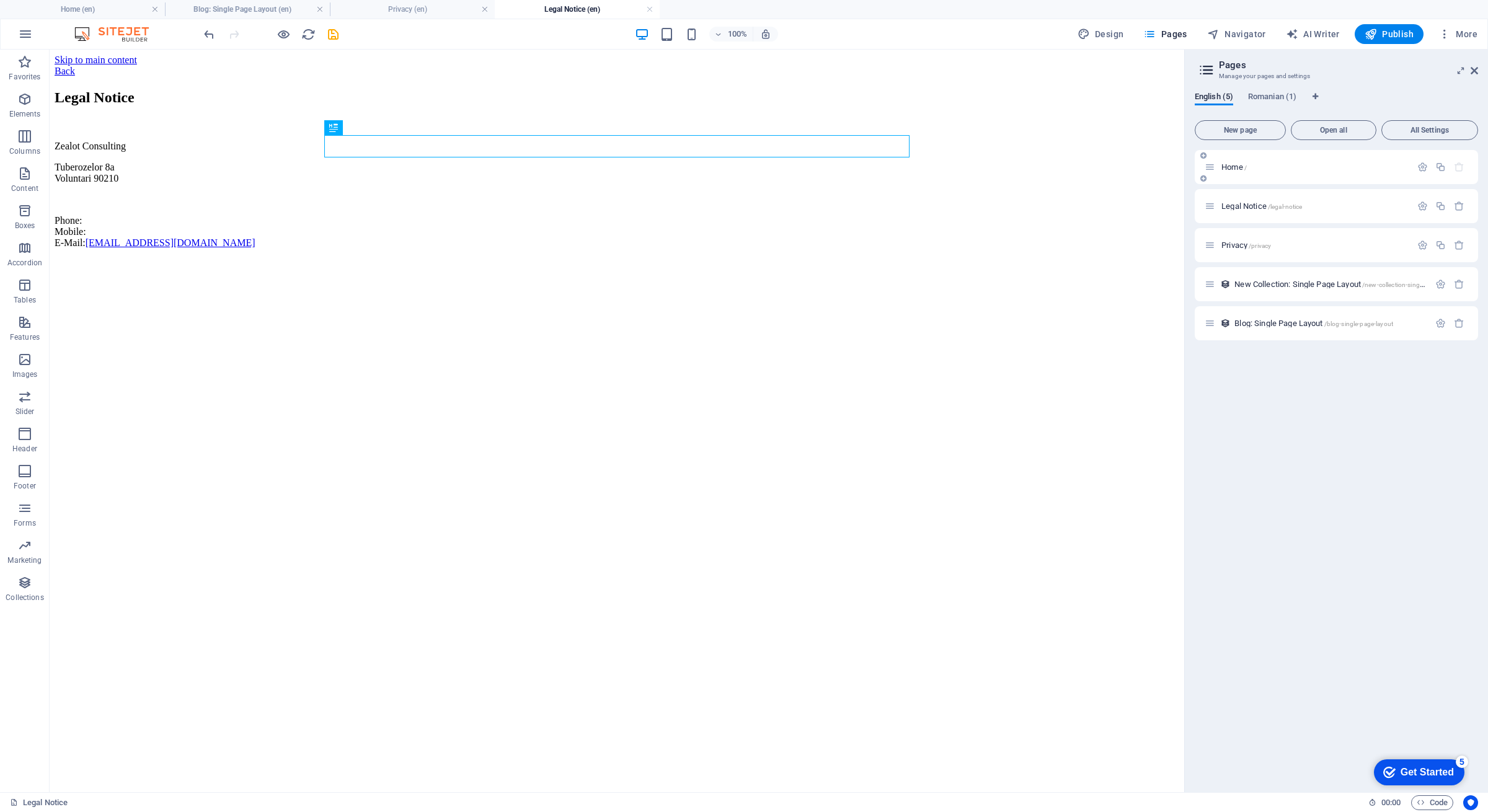
click at [1236, 165] on span "Home /" at bounding box center [1234, 167] width 25 height 9
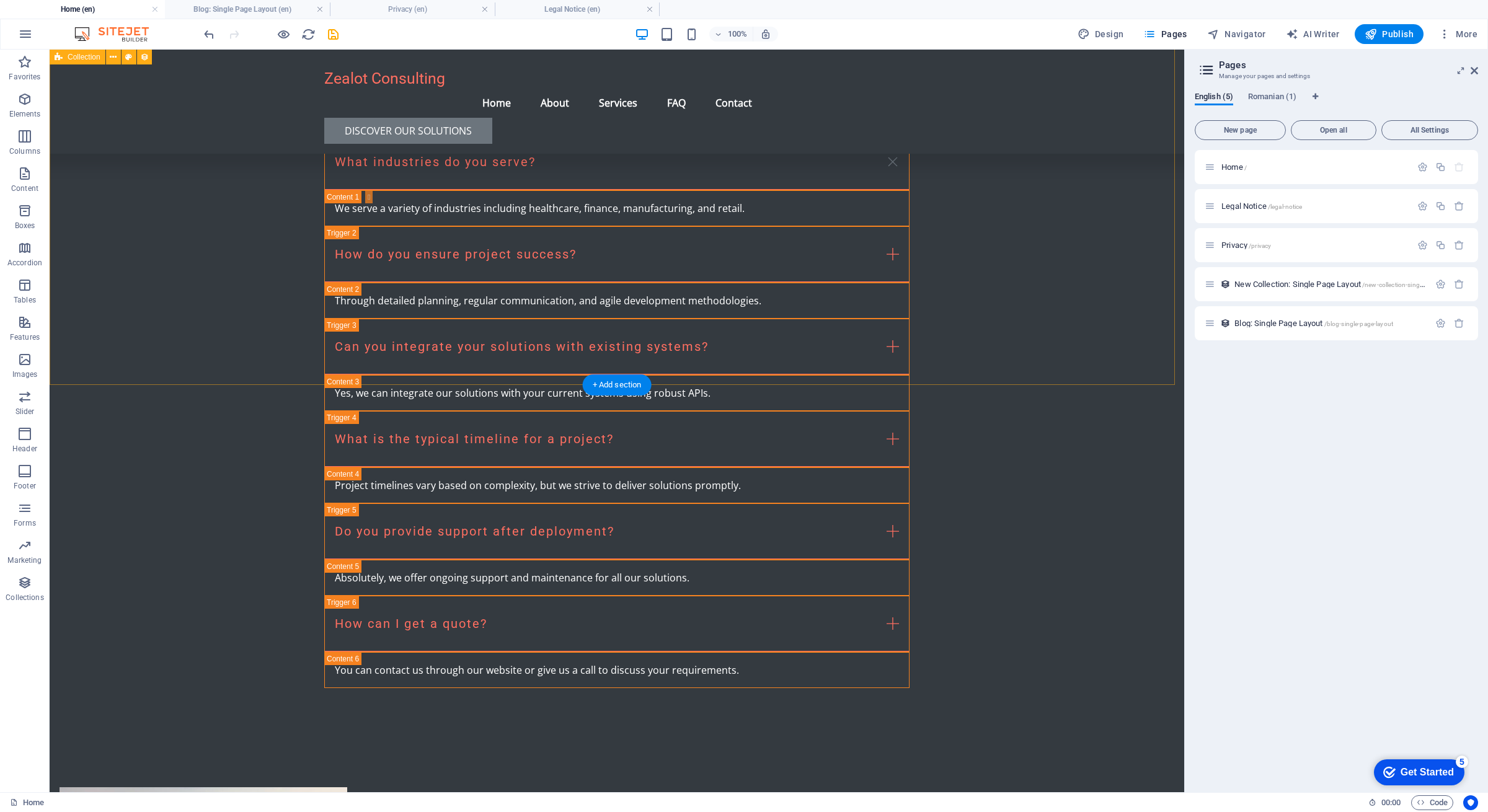
scroll to position [2419, 0]
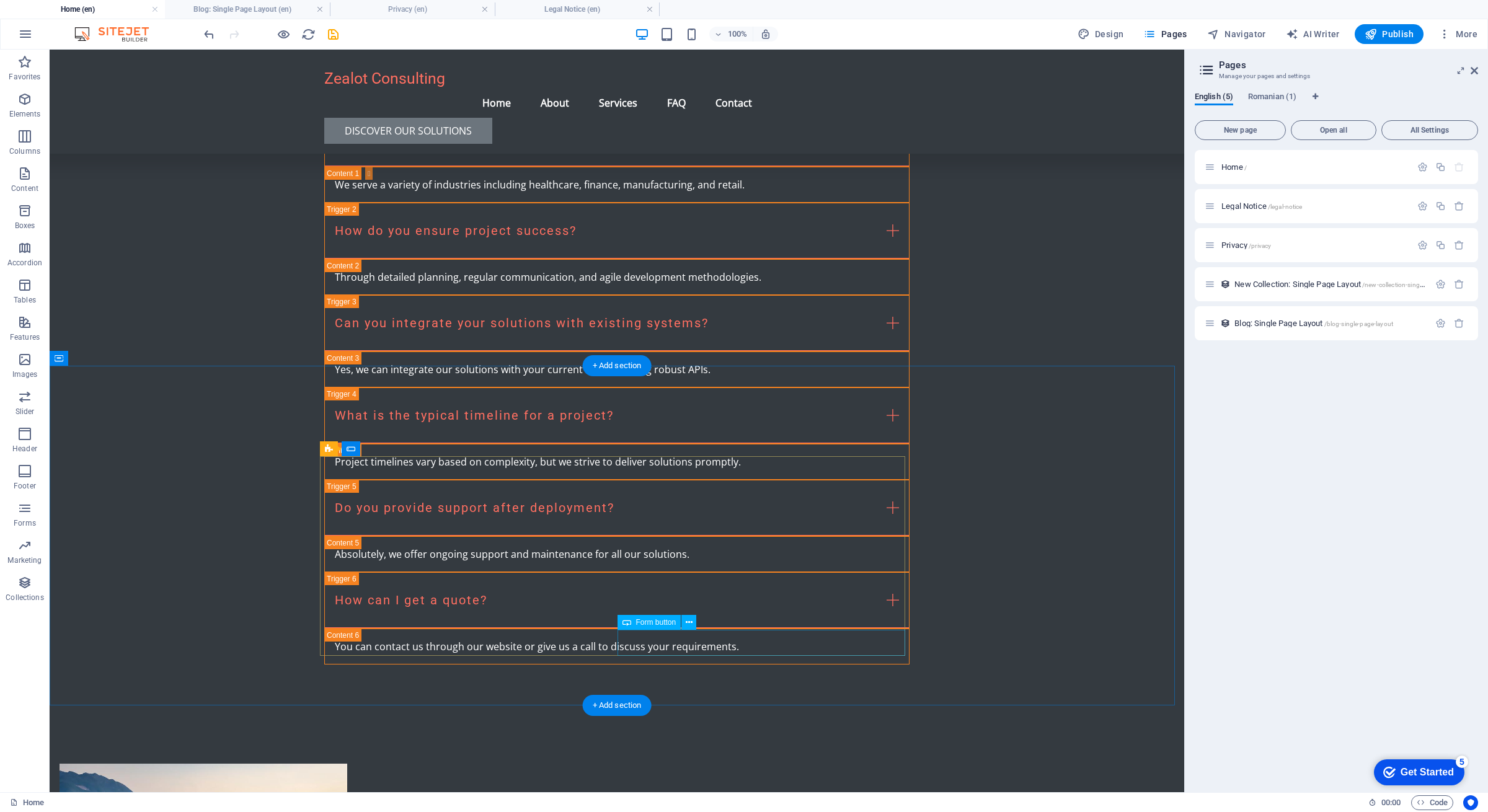
click at [1274, 98] on span "Romanian (1)" at bounding box center [1272, 98] width 48 height 18
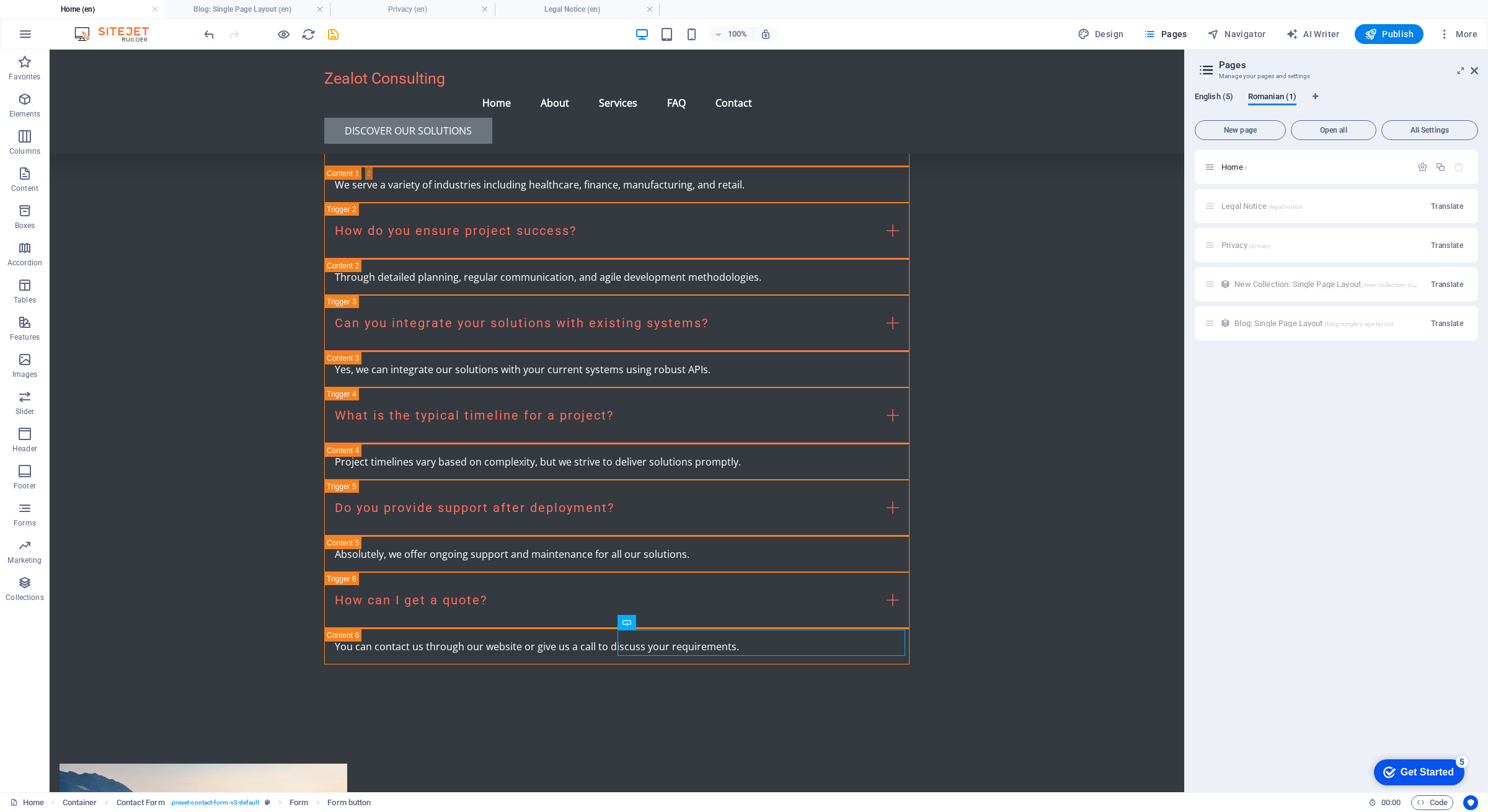
click at [1222, 95] on span "English (5)" at bounding box center [1214, 98] width 38 height 18
click at [1430, 123] on button "All Settings" at bounding box center [1430, 130] width 97 height 20
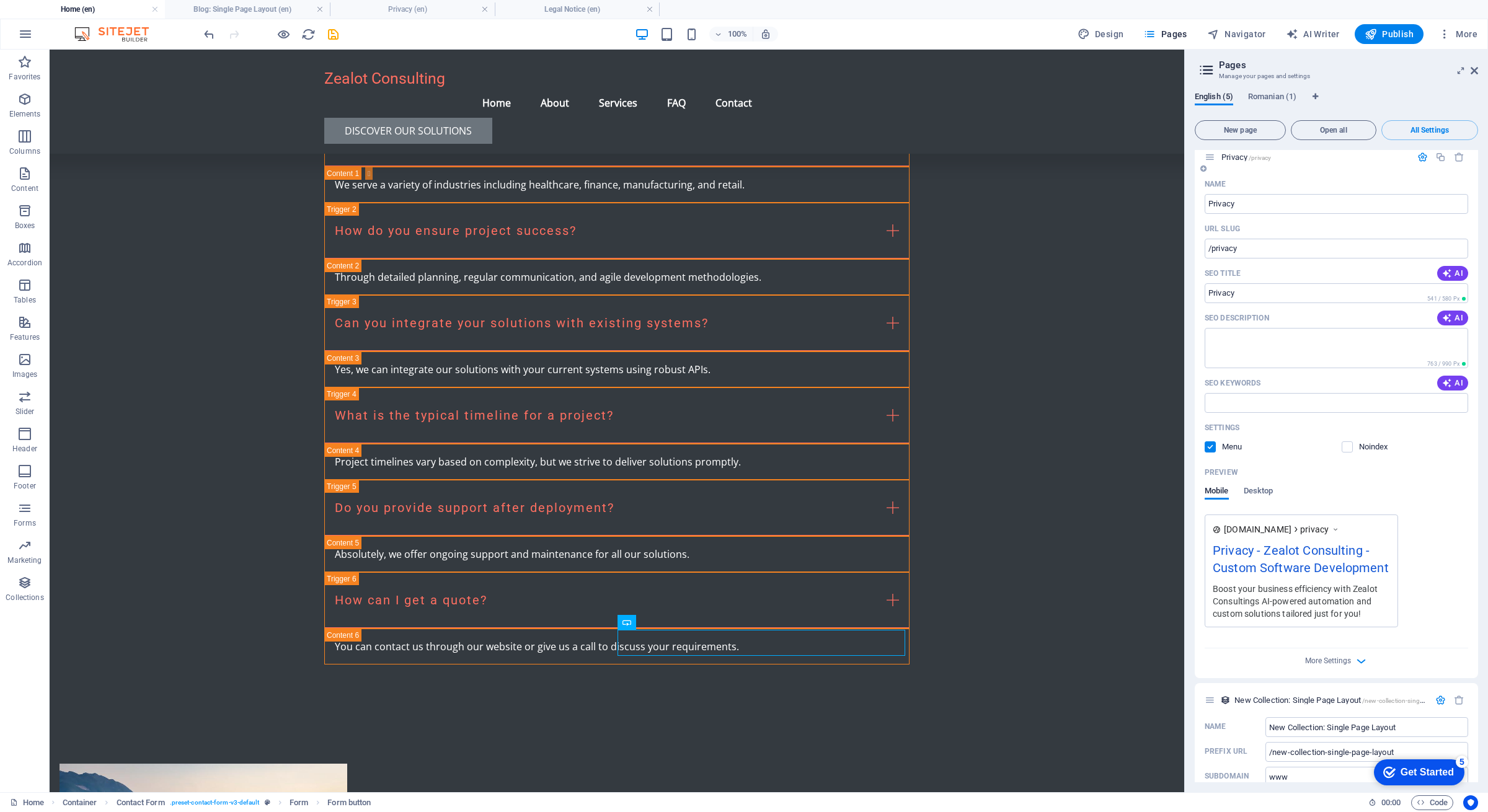
scroll to position [1093, 0]
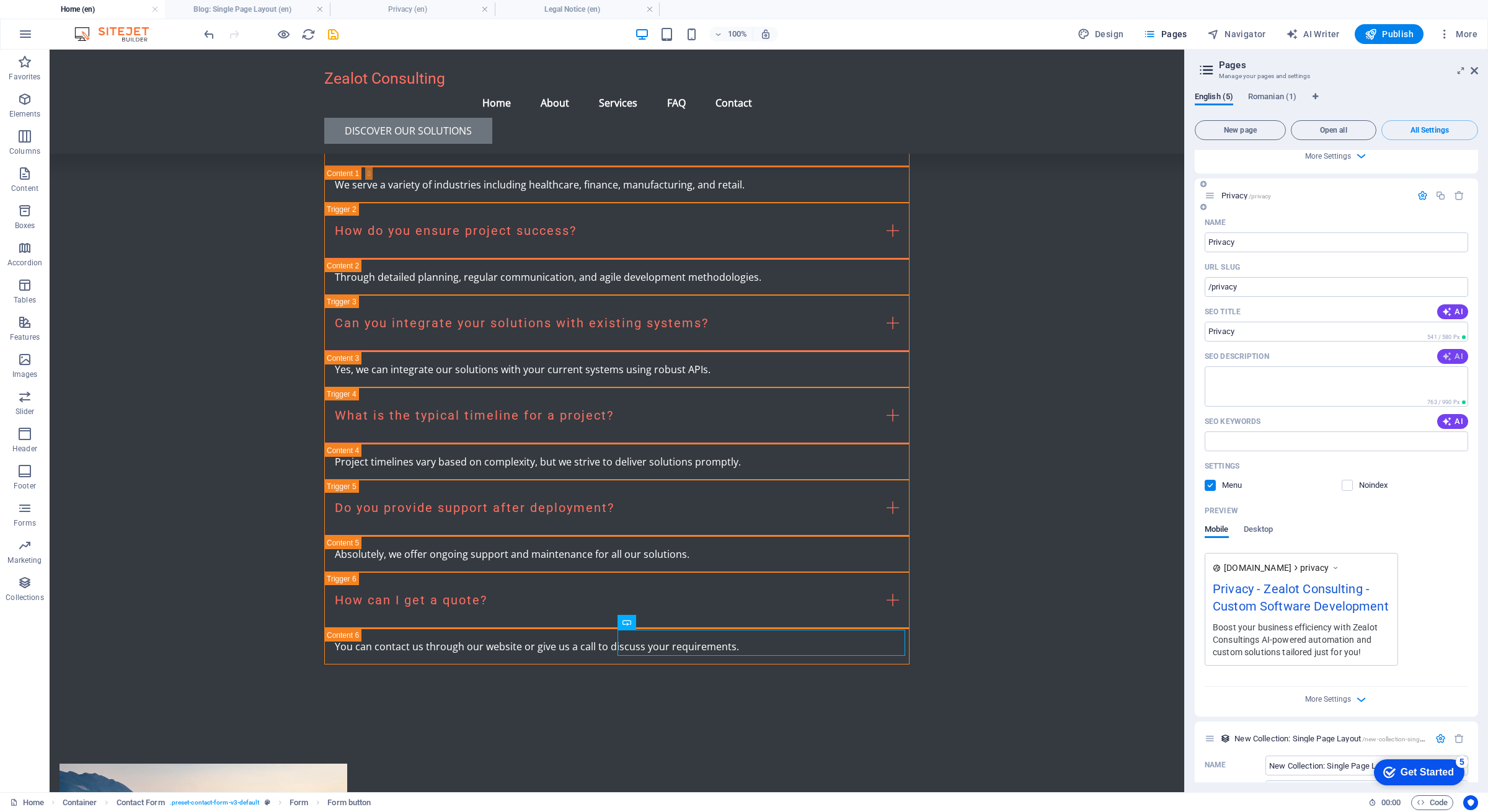
click at [1452, 355] on span "AI" at bounding box center [1453, 356] width 21 height 10
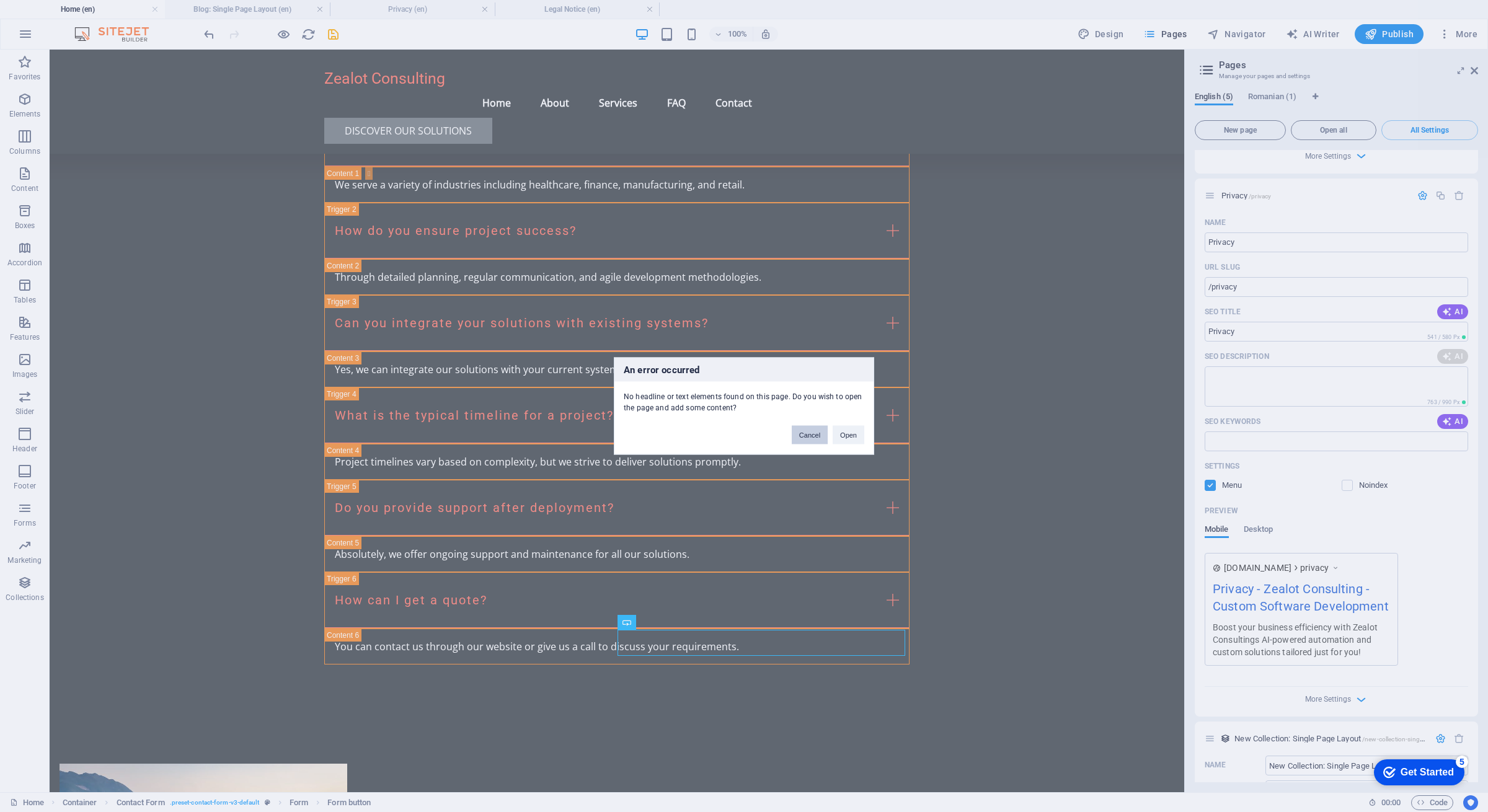
drag, startPoint x: 816, startPoint y: 436, endPoint x: 767, endPoint y: 387, distance: 69.3
click at [816, 436] on button "Cancel" at bounding box center [810, 436] width 36 height 19
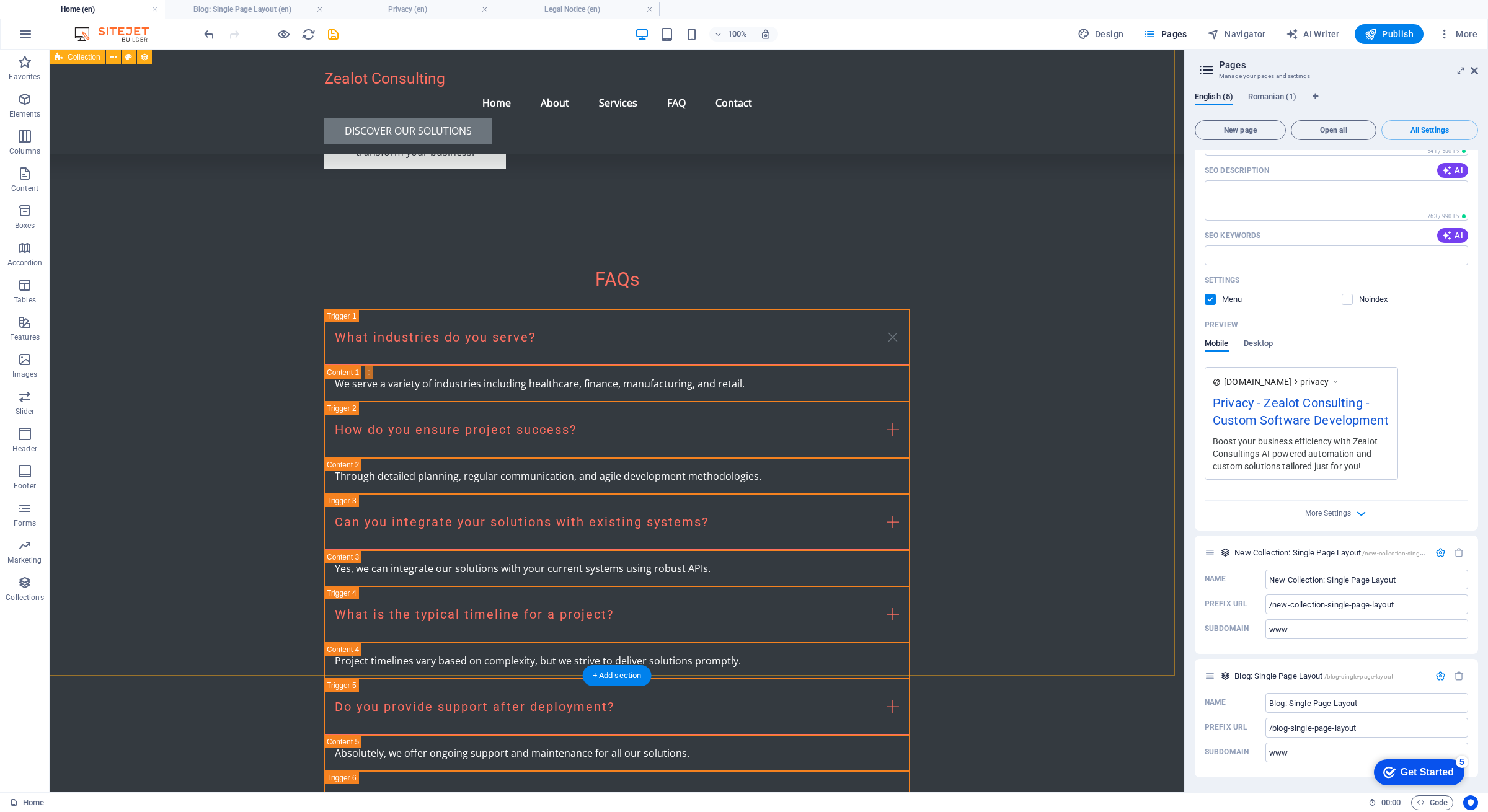
scroll to position [2419, 0]
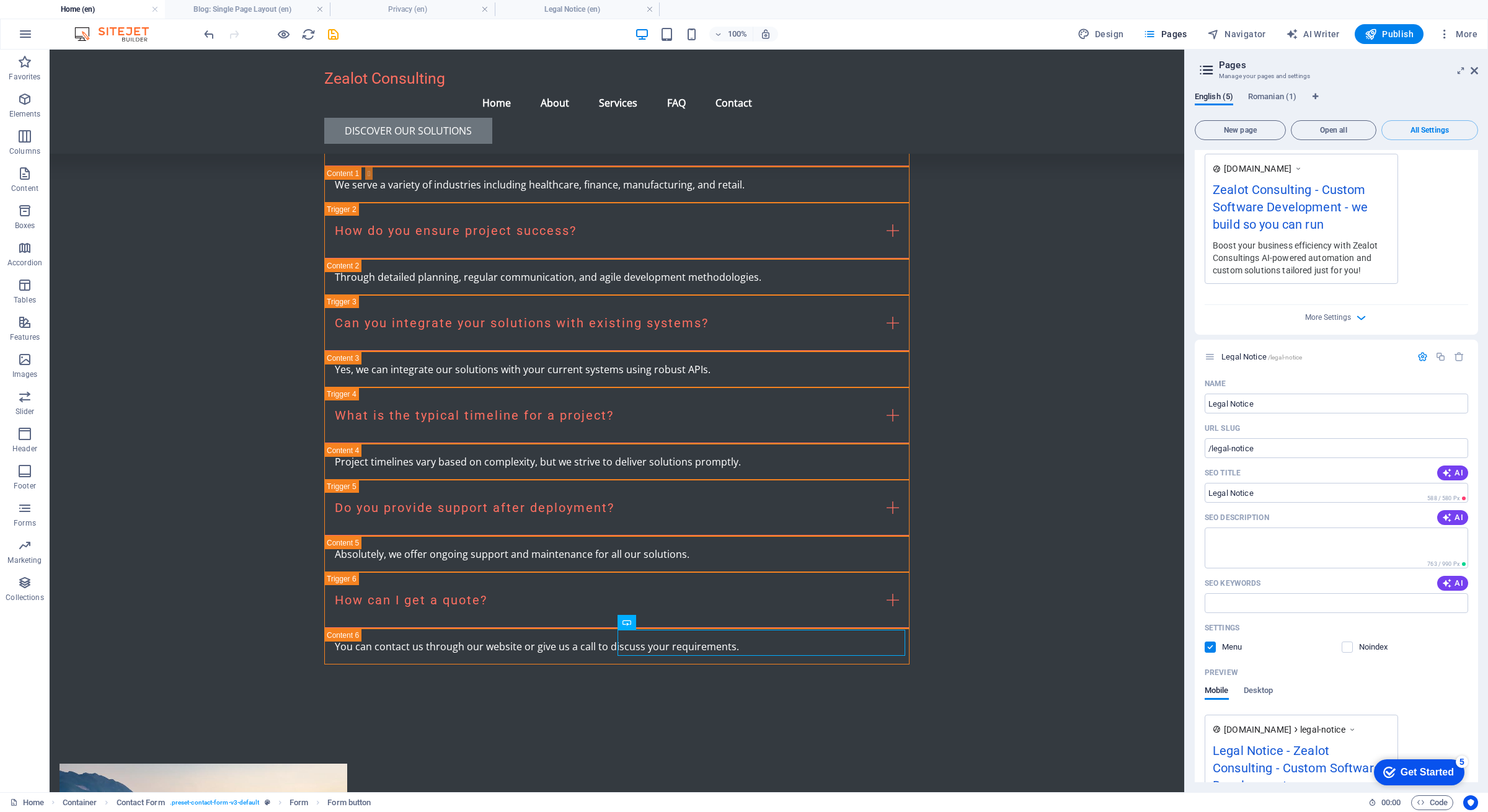
scroll to position [349, 0]
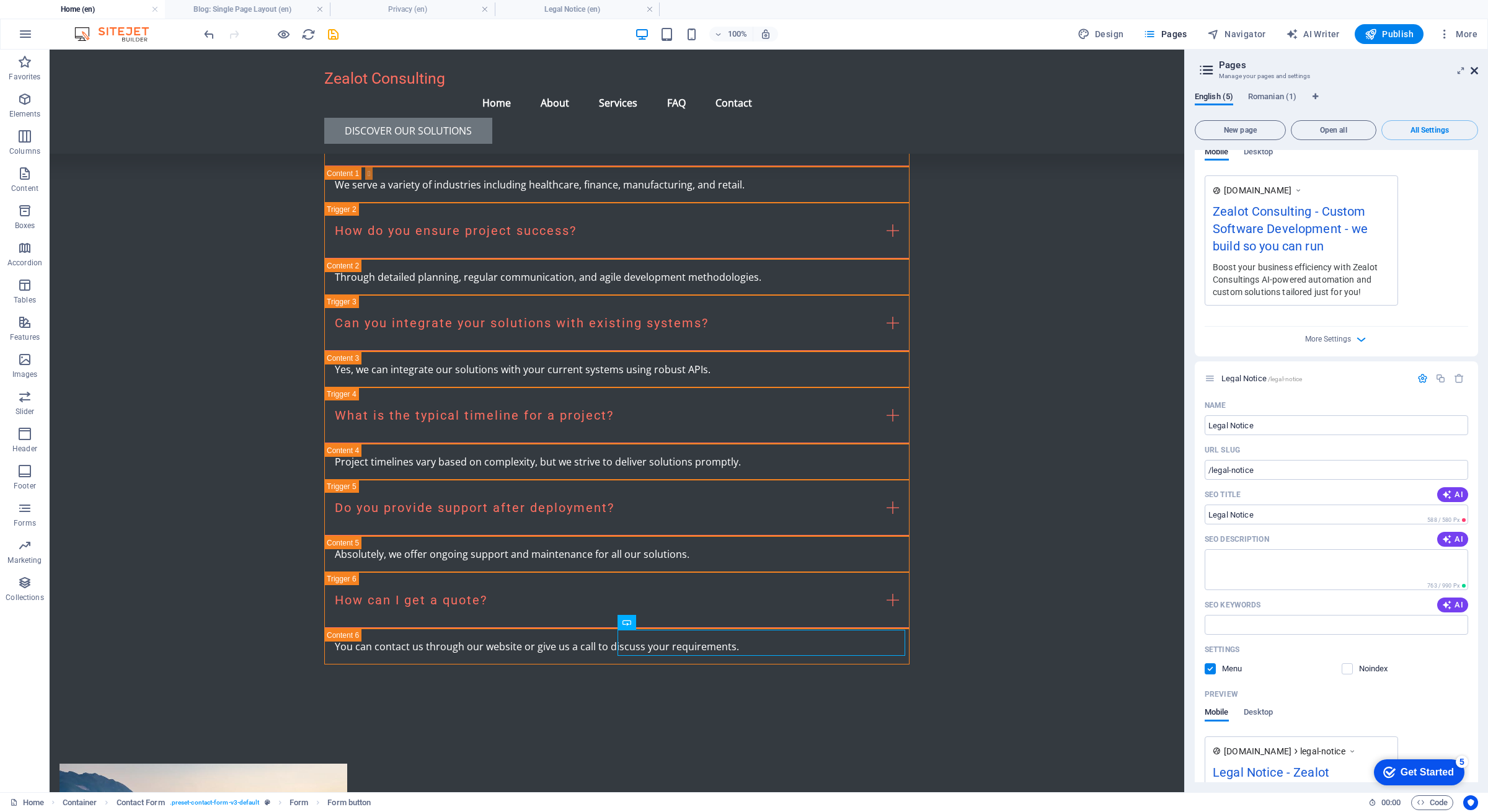
click at [1475, 69] on icon at bounding box center [1475, 71] width 8 height 10
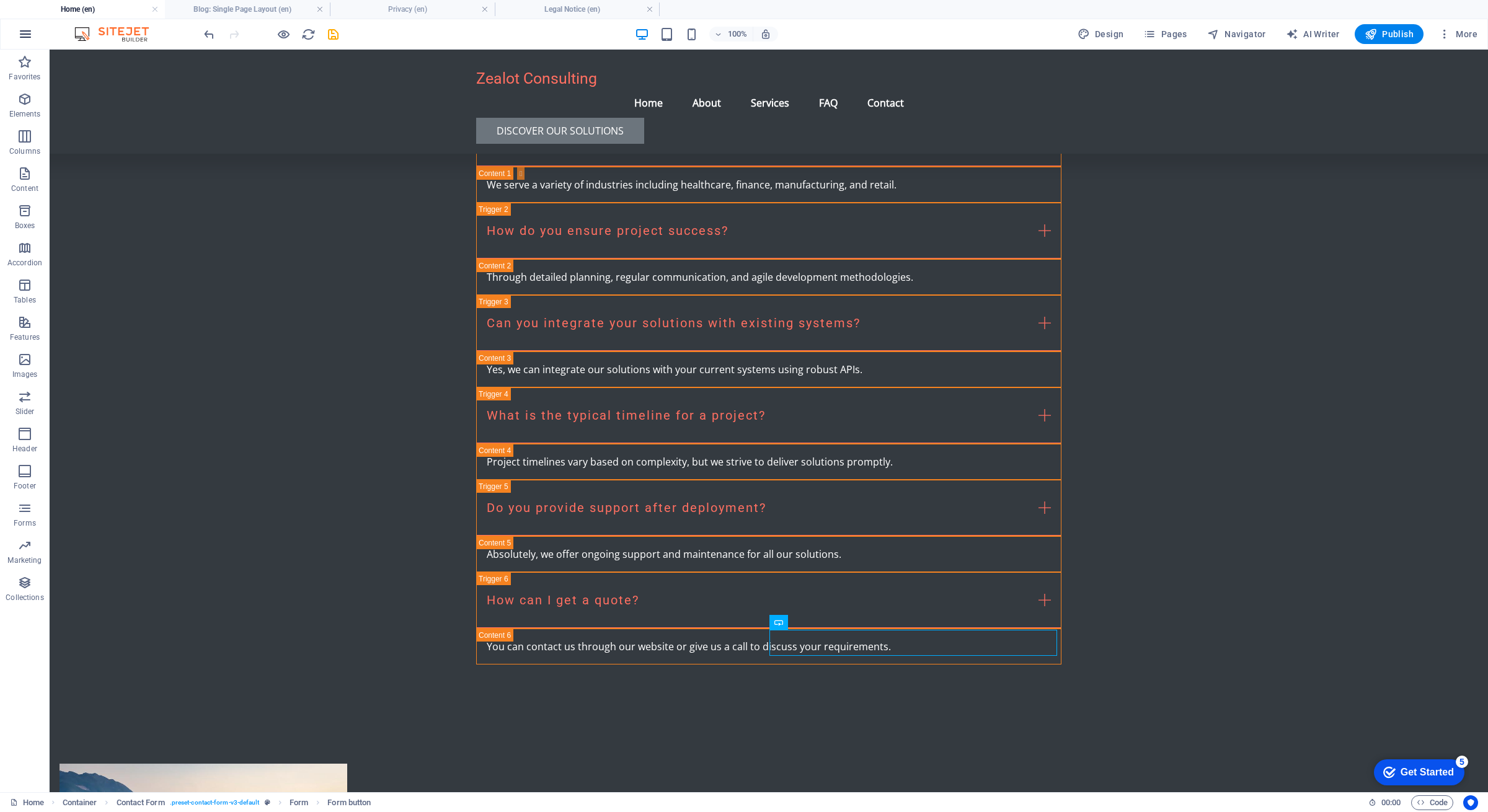
click at [31, 36] on icon "button" at bounding box center [26, 34] width 15 height 15
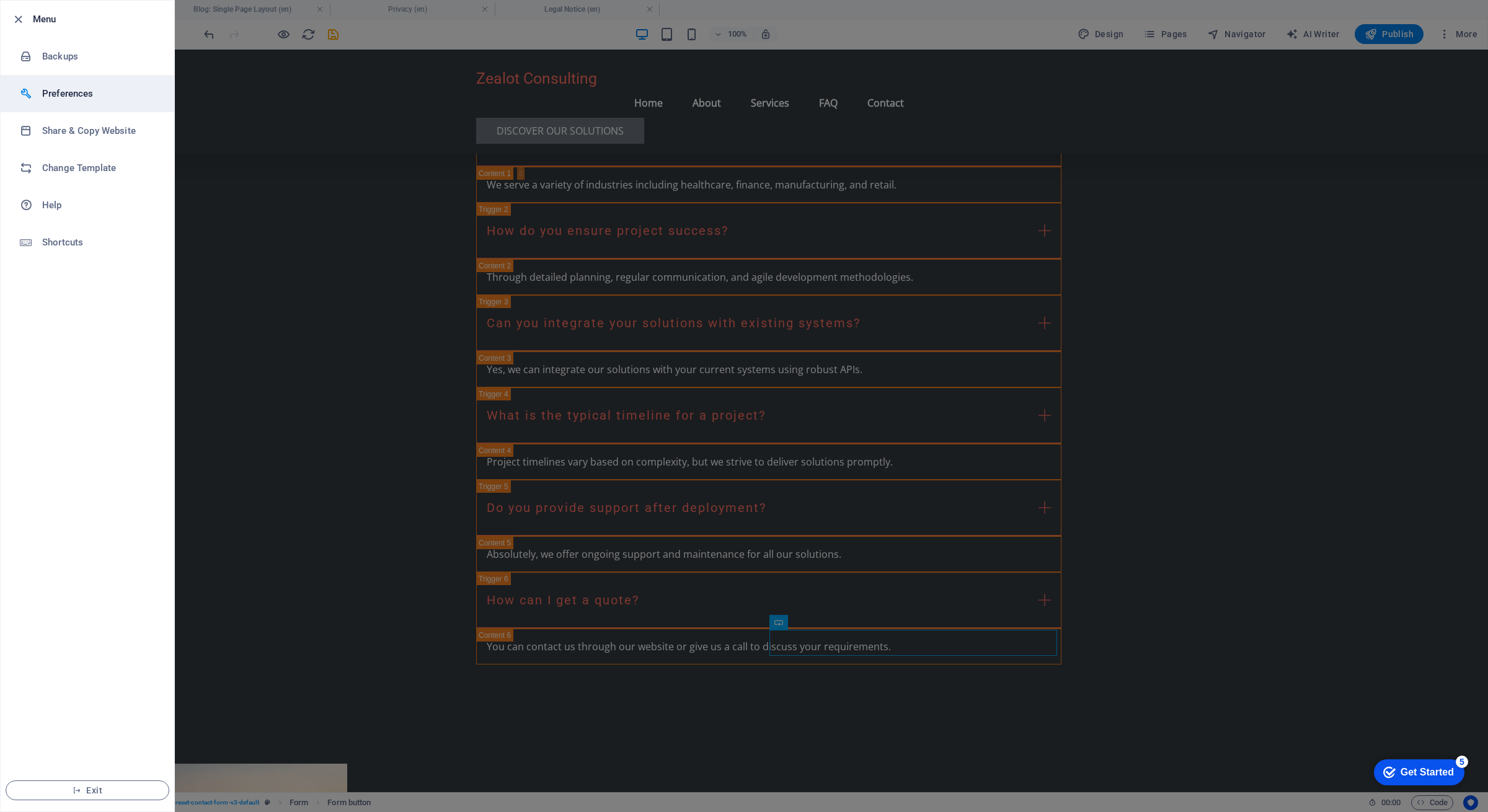
click at [74, 91] on h6 "Preferences" at bounding box center [99, 94] width 114 height 15
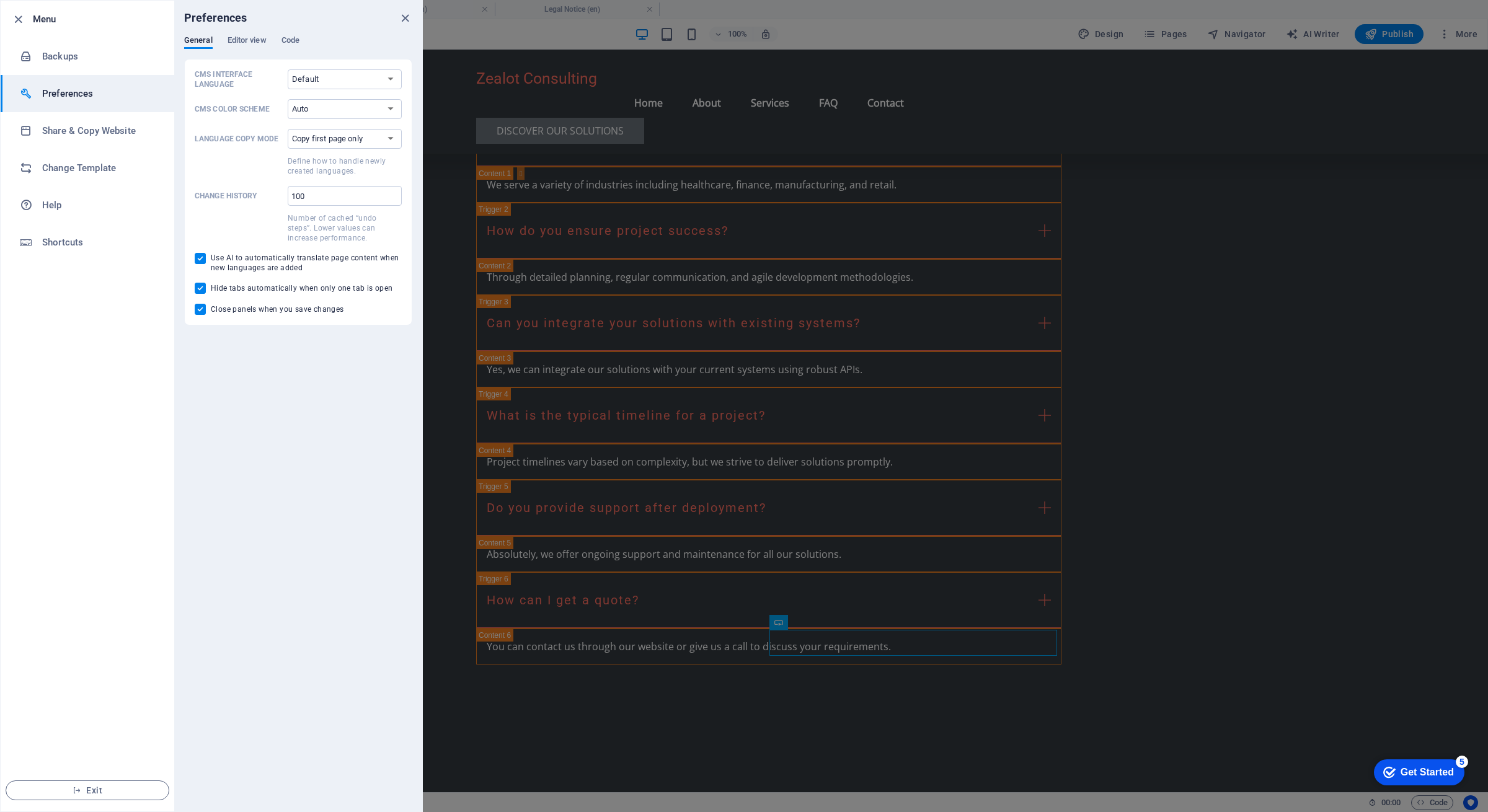
click at [74, 91] on h6 "Preferences" at bounding box center [99, 94] width 114 height 15
click at [238, 39] on span "Editor view" at bounding box center [247, 41] width 39 height 18
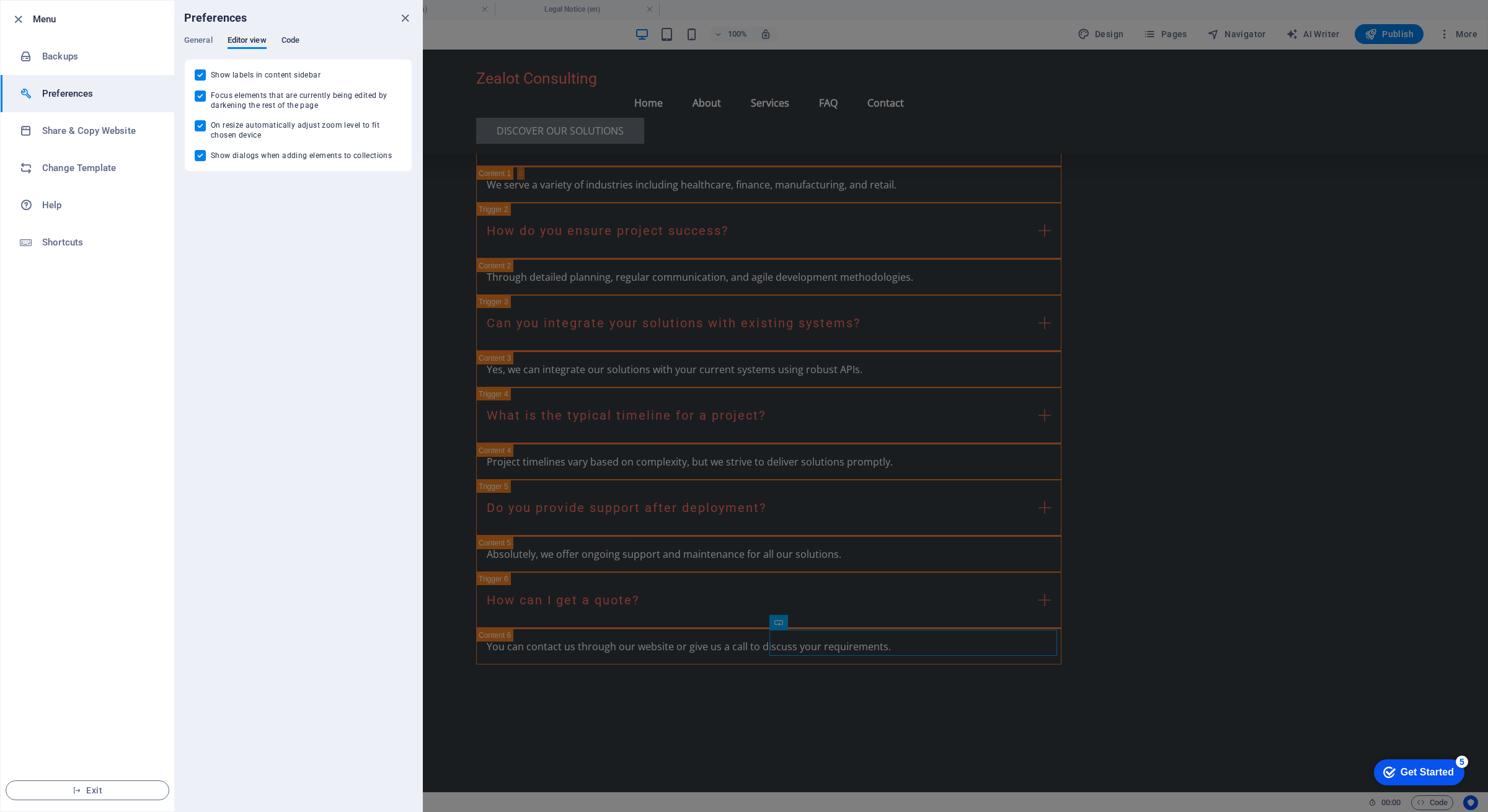
click at [294, 35] on span "Code" at bounding box center [290, 41] width 18 height 18
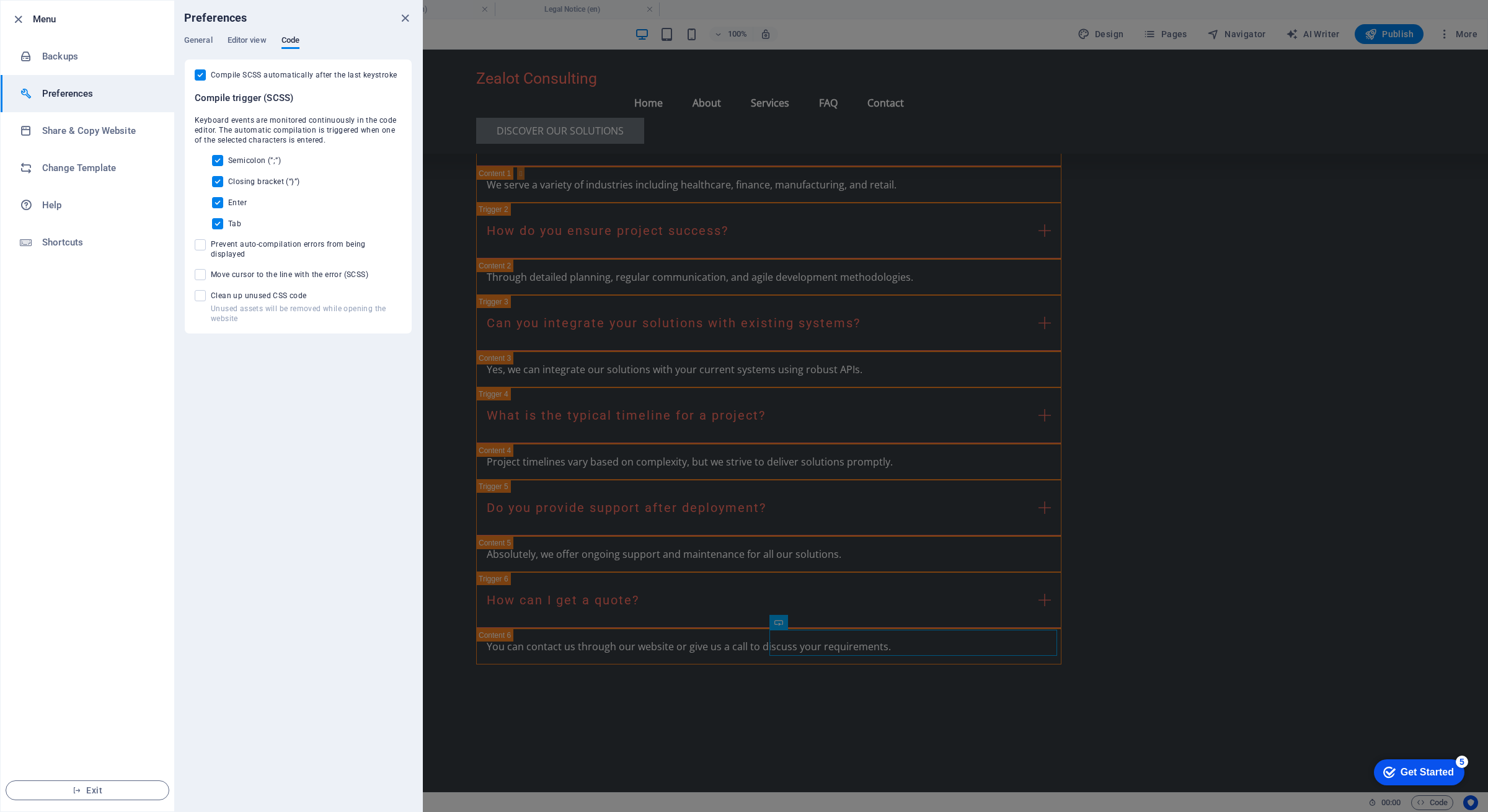
click at [676, 329] on div at bounding box center [744, 406] width 1488 height 812
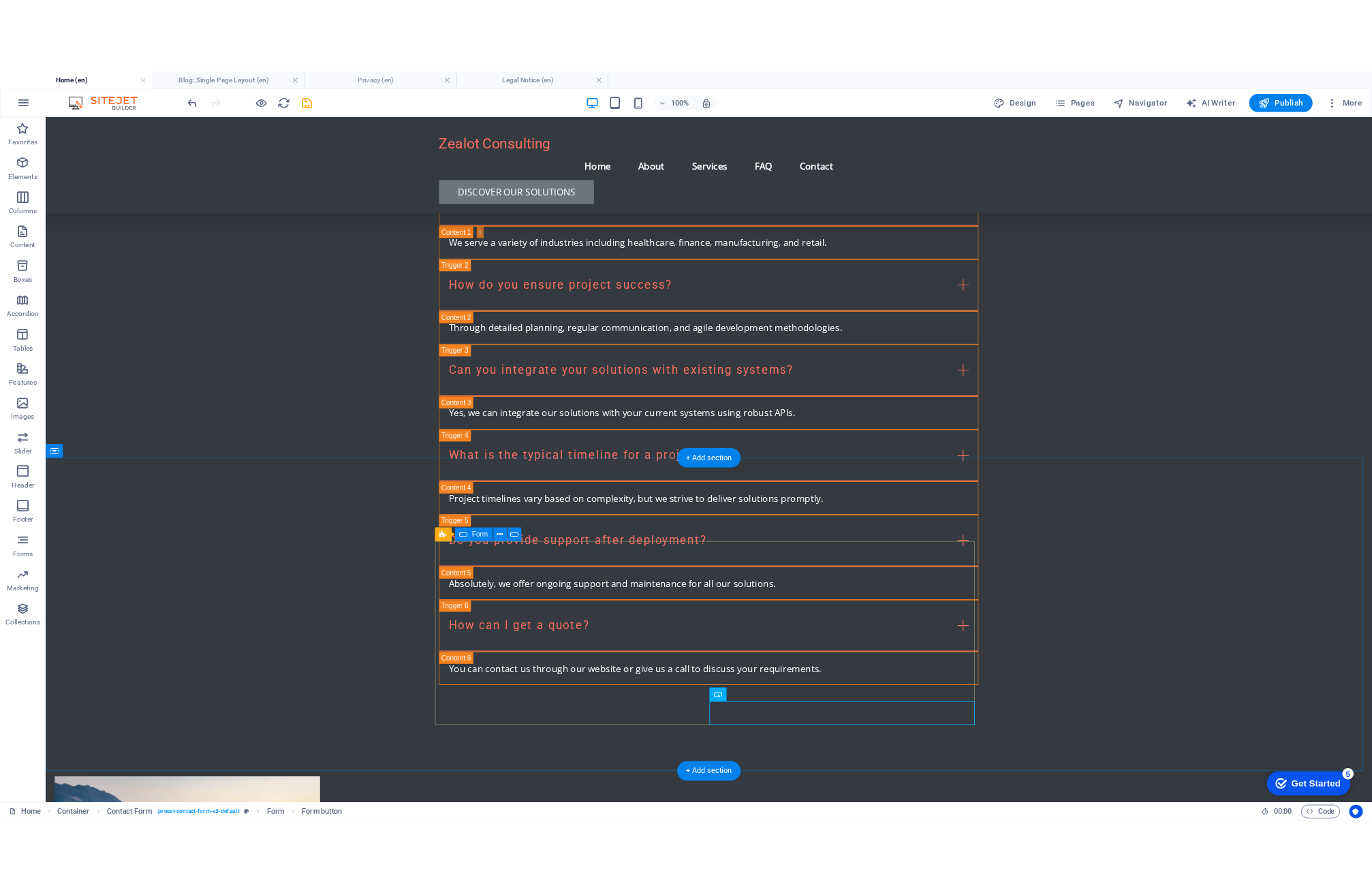
scroll to position [2657, 0]
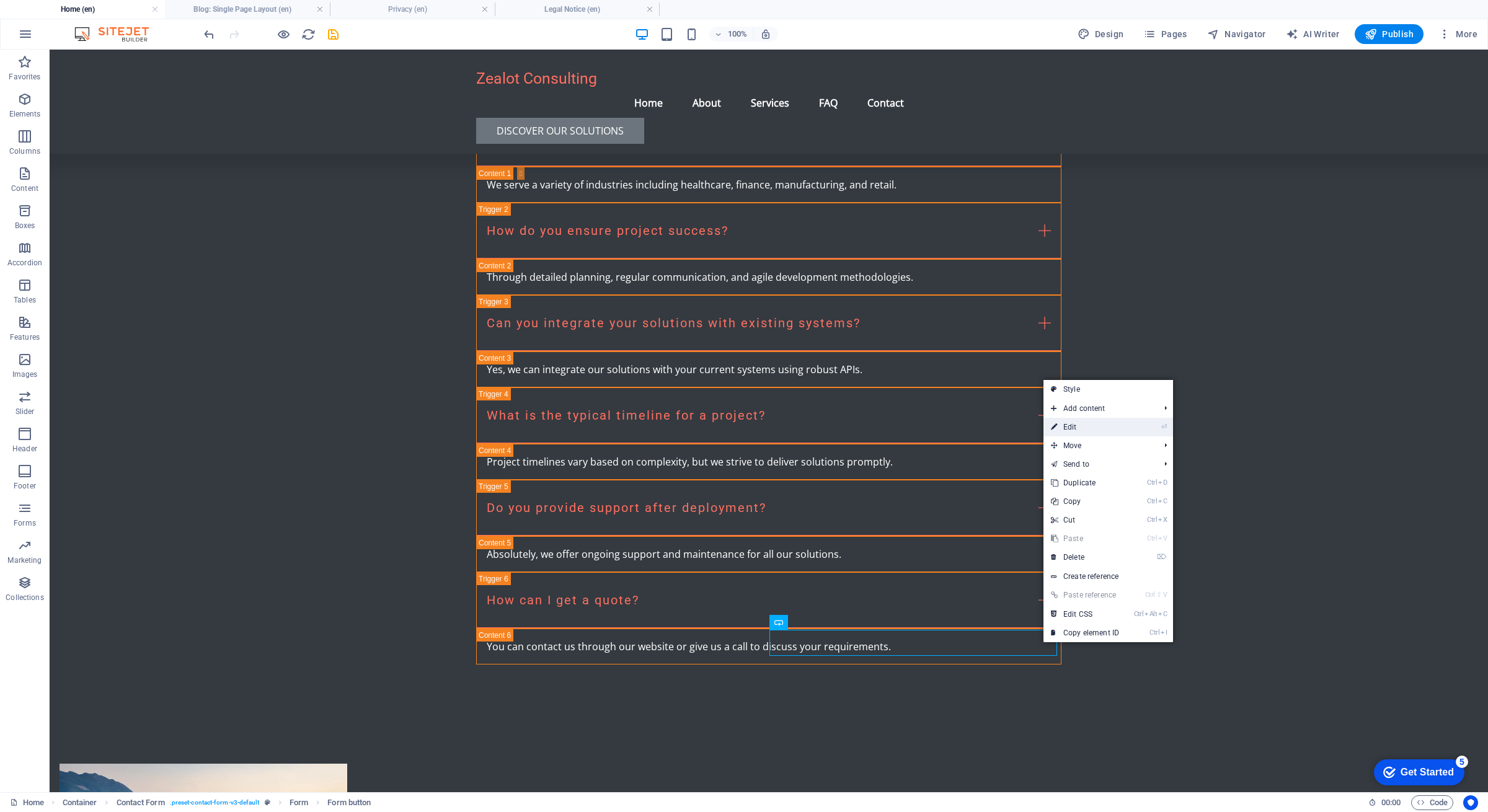
click at [1083, 427] on link "⏎ Edit" at bounding box center [1085, 427] width 83 height 19
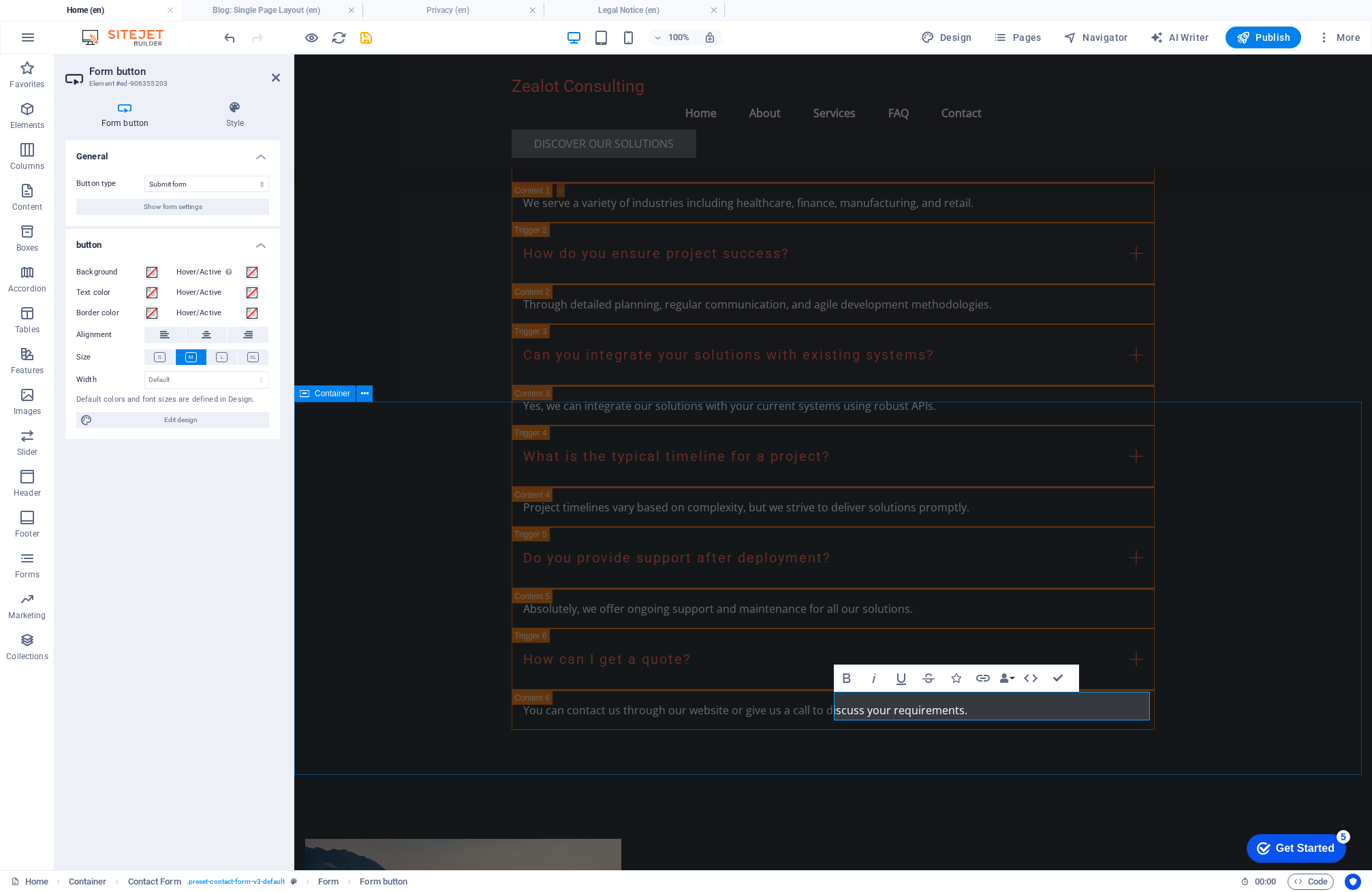
drag, startPoint x: 1219, startPoint y: 645, endPoint x: 1208, endPoint y: 637, distance: 13.6
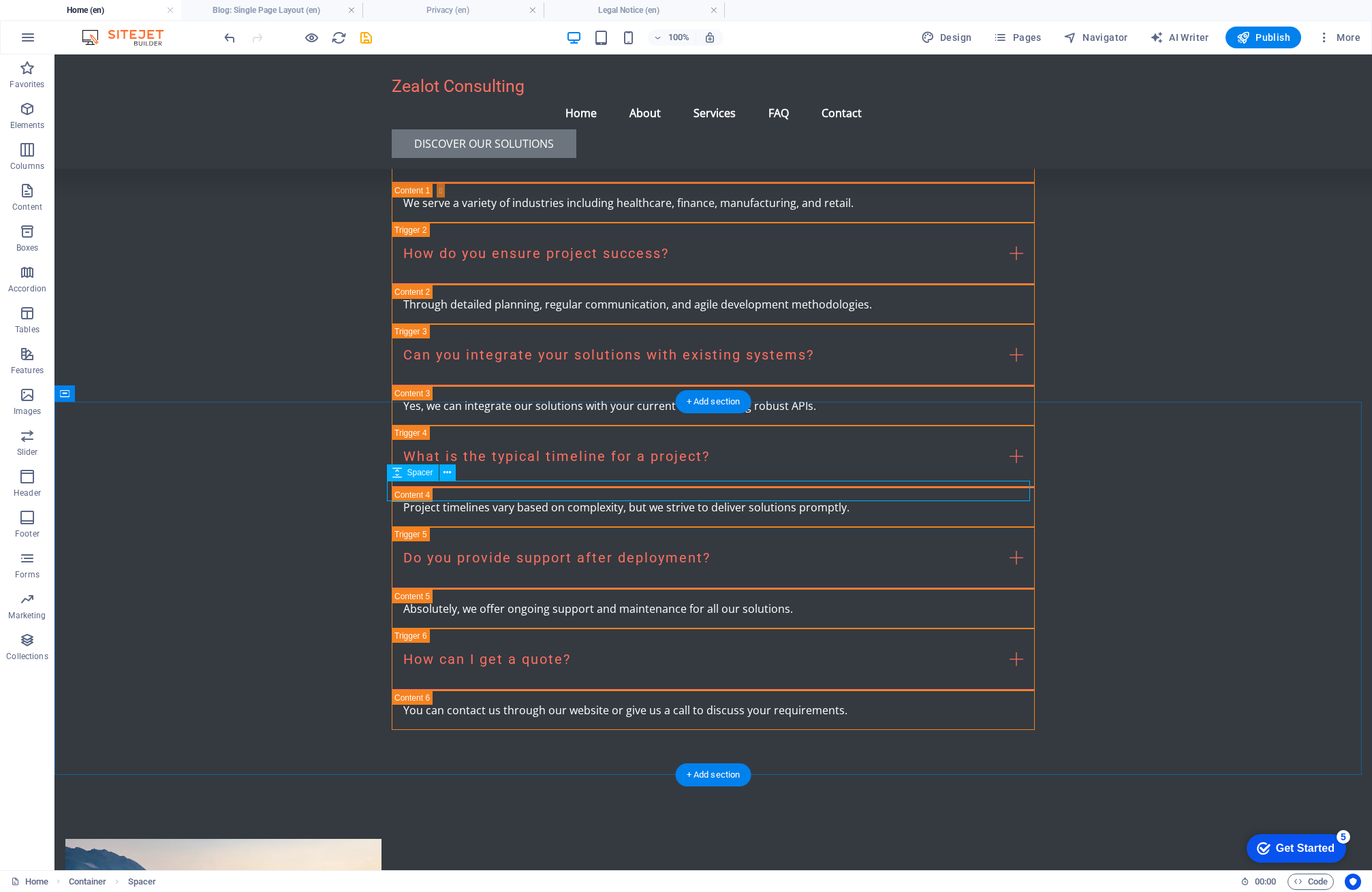
select select "px"
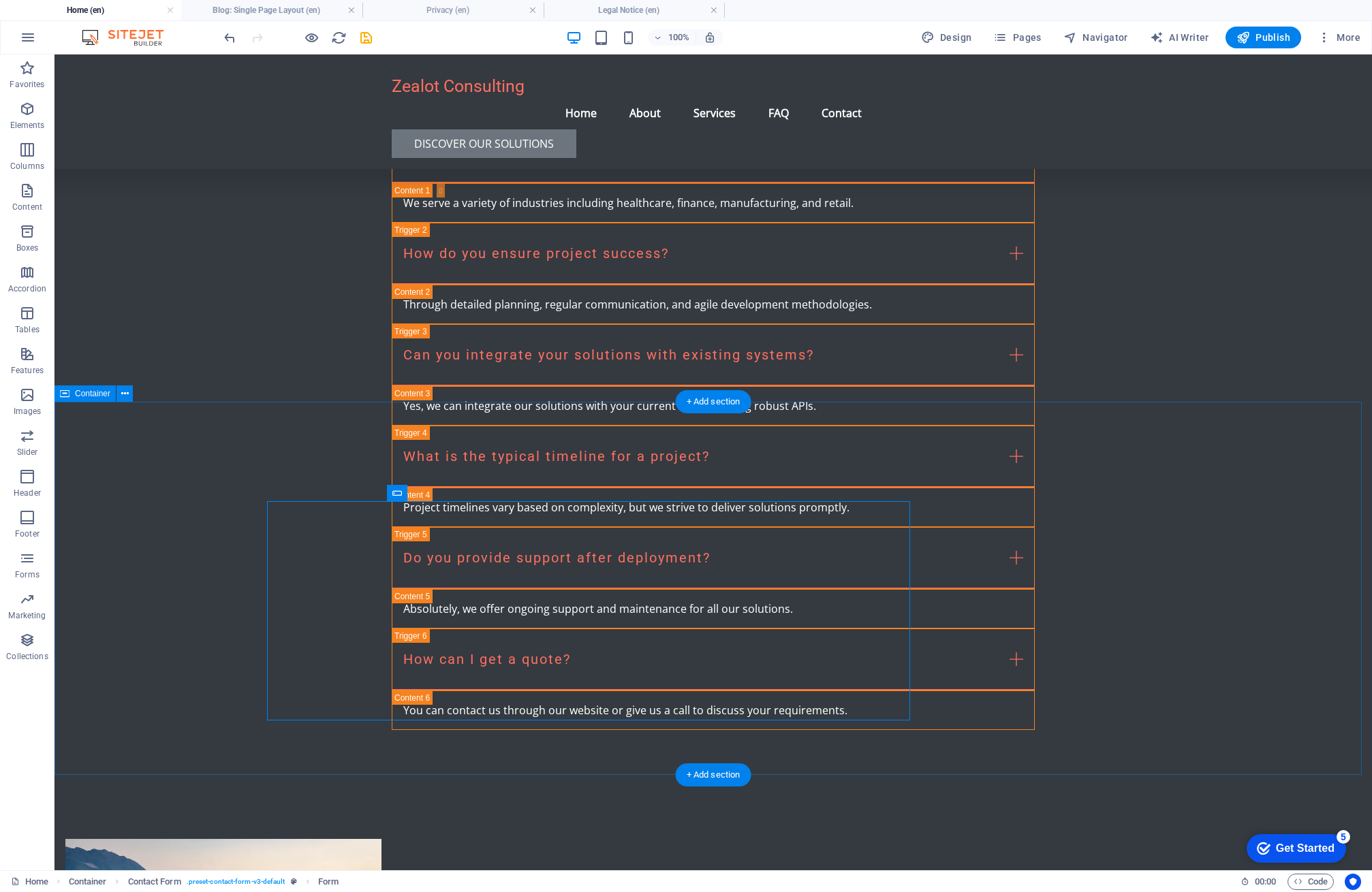
click at [412, 493] on span "Contact Form" at bounding box center [432, 493] width 50 height 8
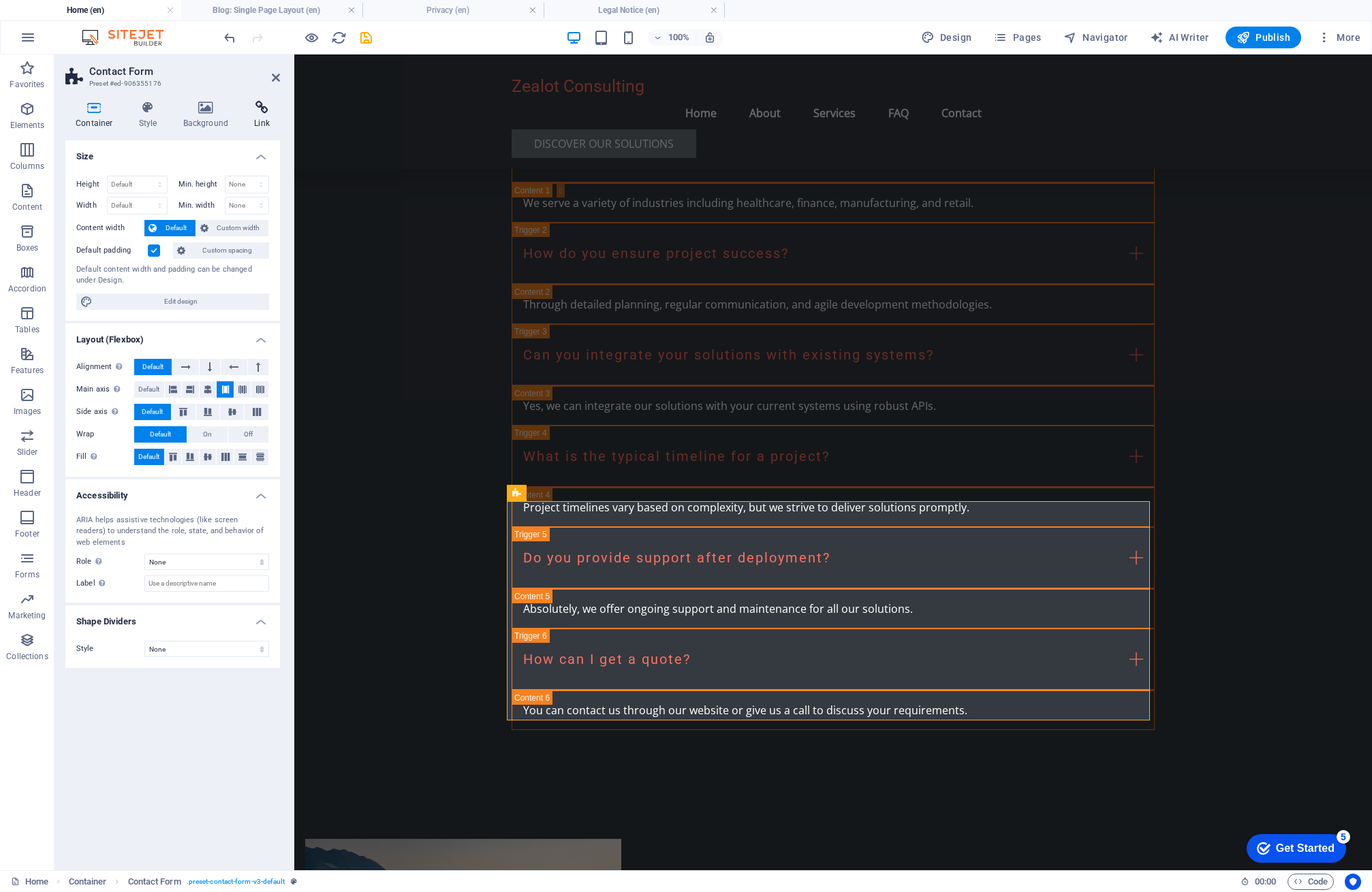
click at [263, 117] on h4 "Link" at bounding box center [262, 115] width 36 height 28
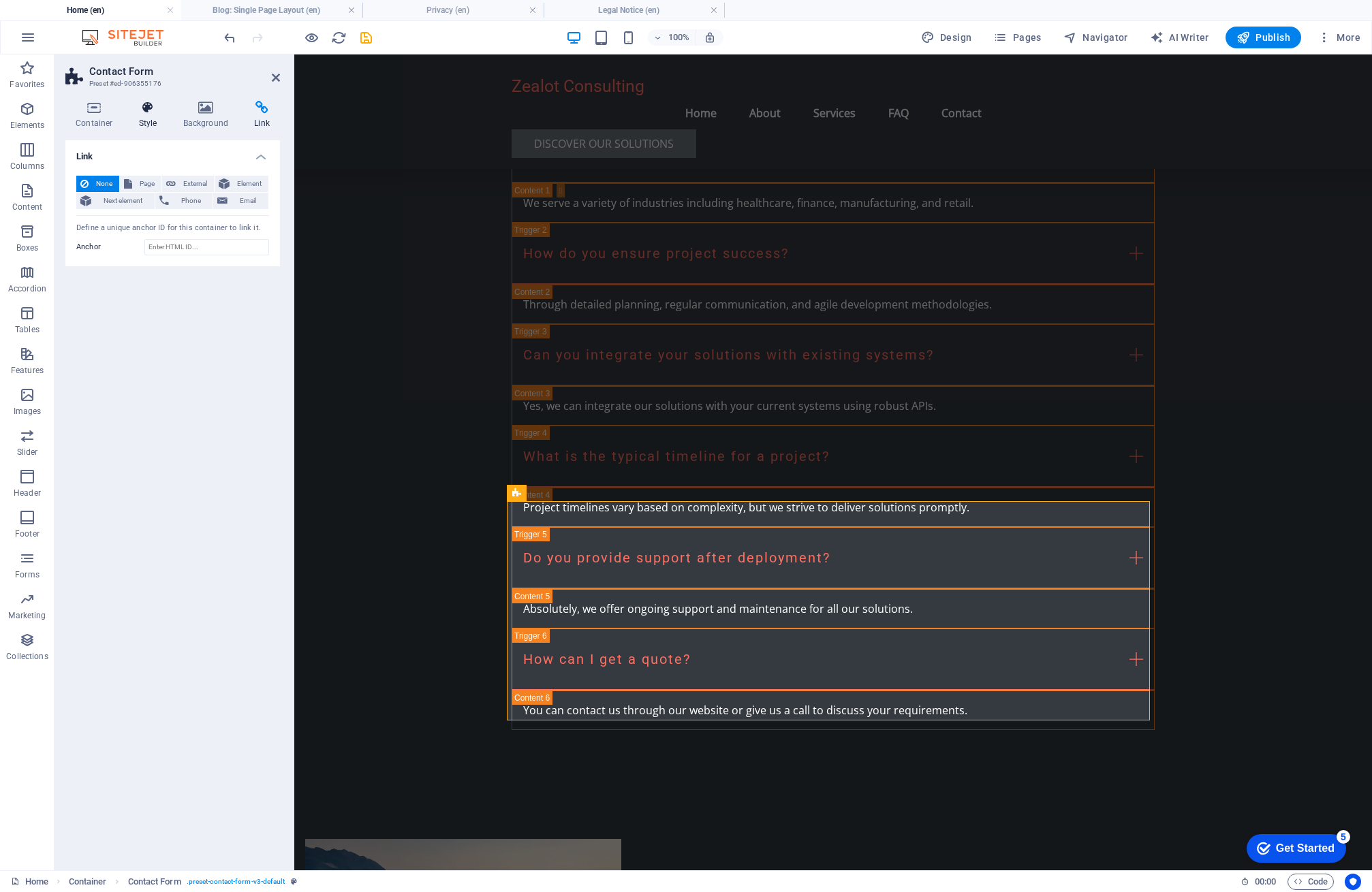
click at [151, 119] on h4 "Style" at bounding box center [151, 115] width 44 height 28
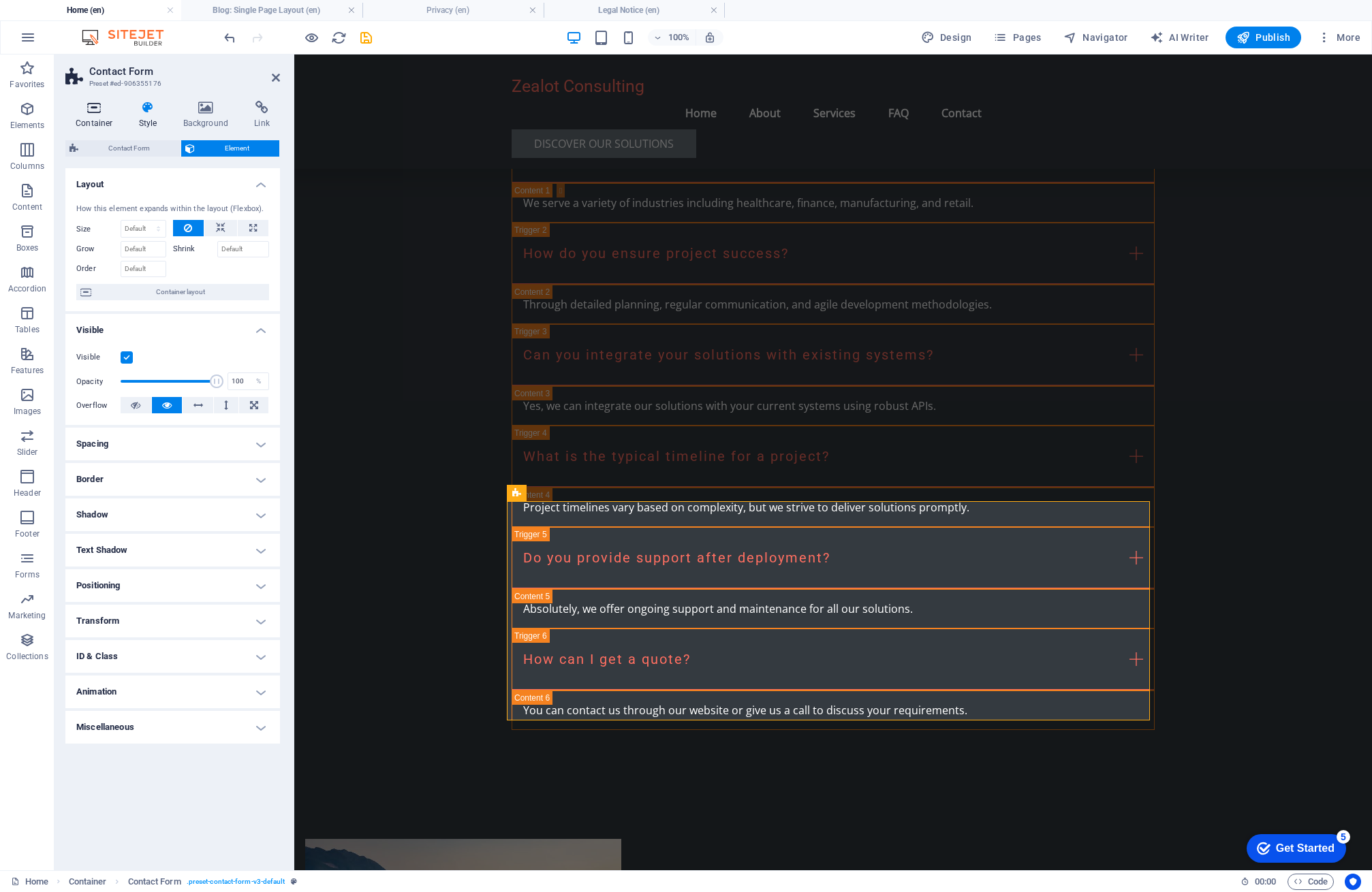
click at [94, 122] on h4 "Container" at bounding box center [97, 115] width 64 height 28
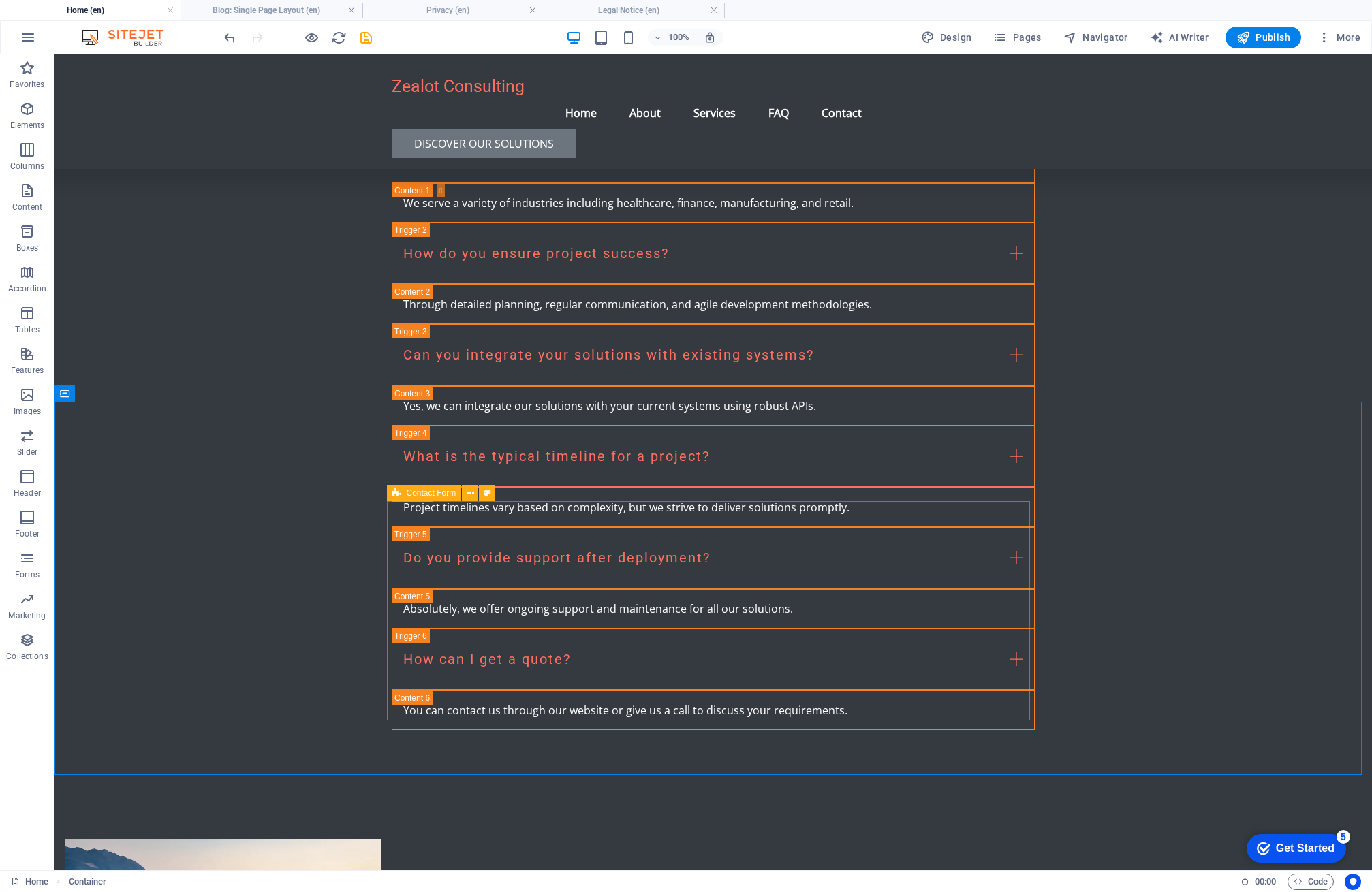
click at [398, 495] on icon at bounding box center [396, 493] width 9 height 17
click at [470, 494] on icon at bounding box center [470, 493] width 8 height 14
click at [435, 494] on span "Contact Form" at bounding box center [432, 493] width 50 height 8
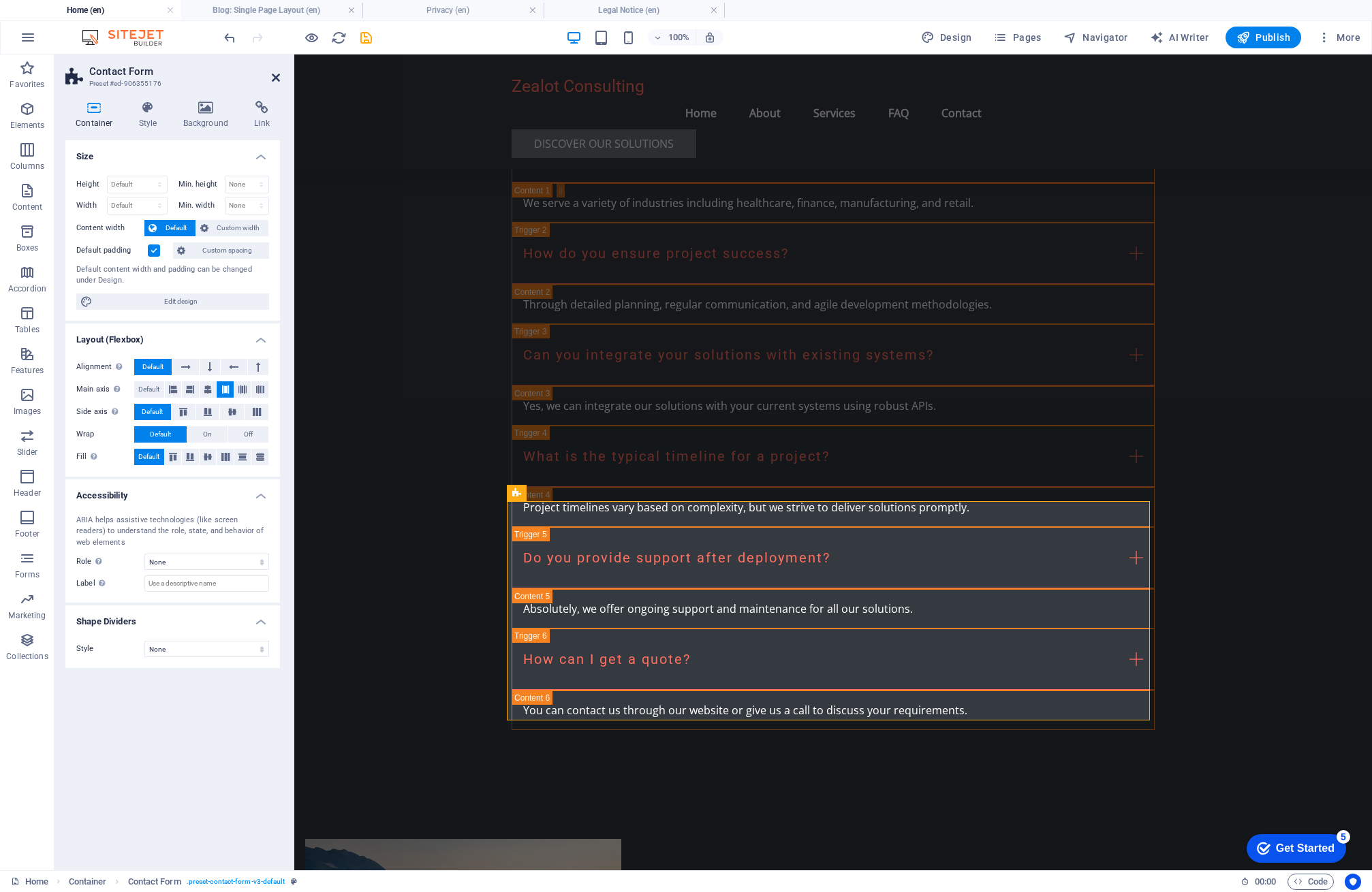
click at [277, 75] on icon at bounding box center [276, 78] width 8 height 11
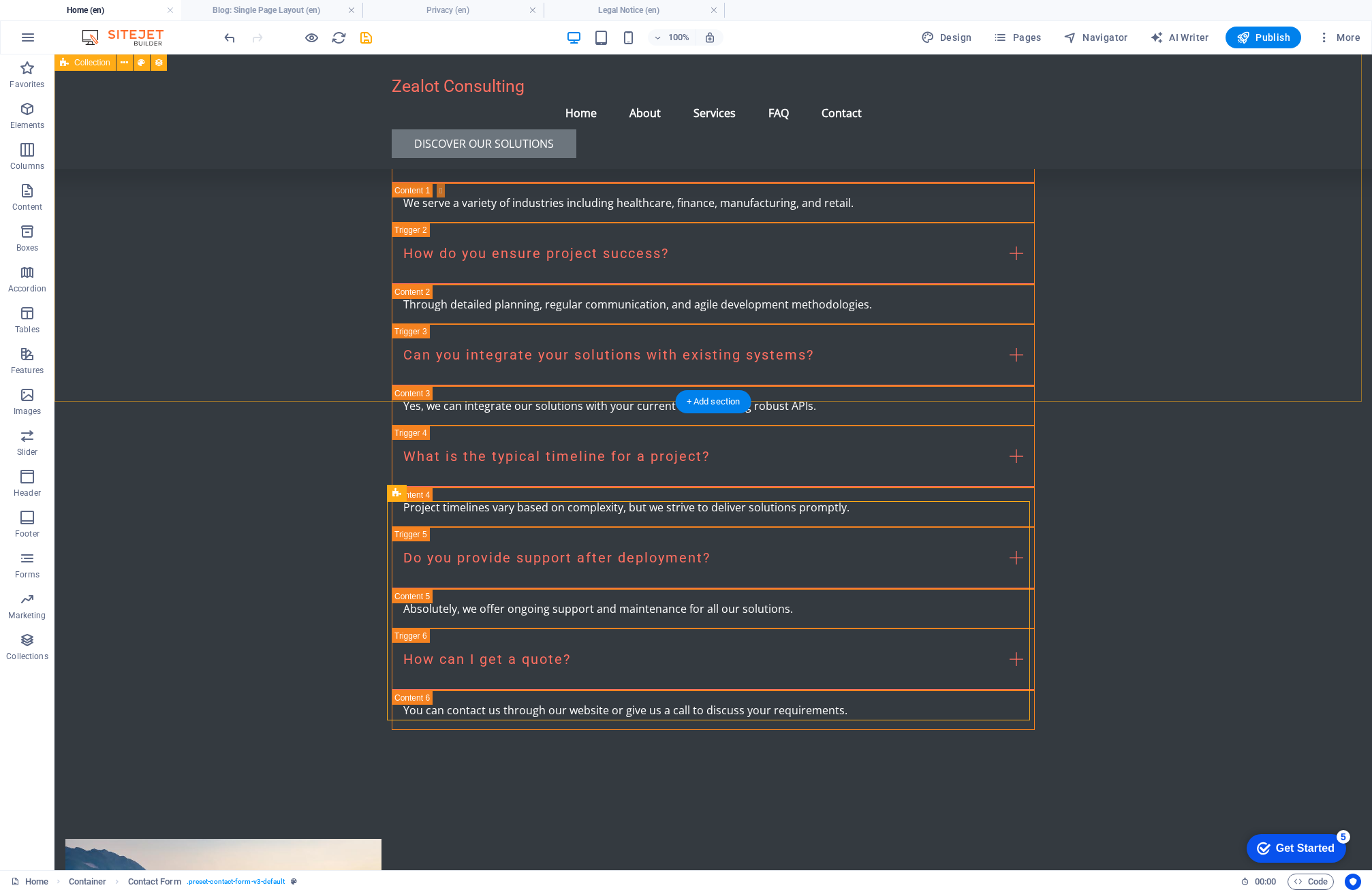
click at [122, 395] on icon at bounding box center [125, 394] width 8 height 14
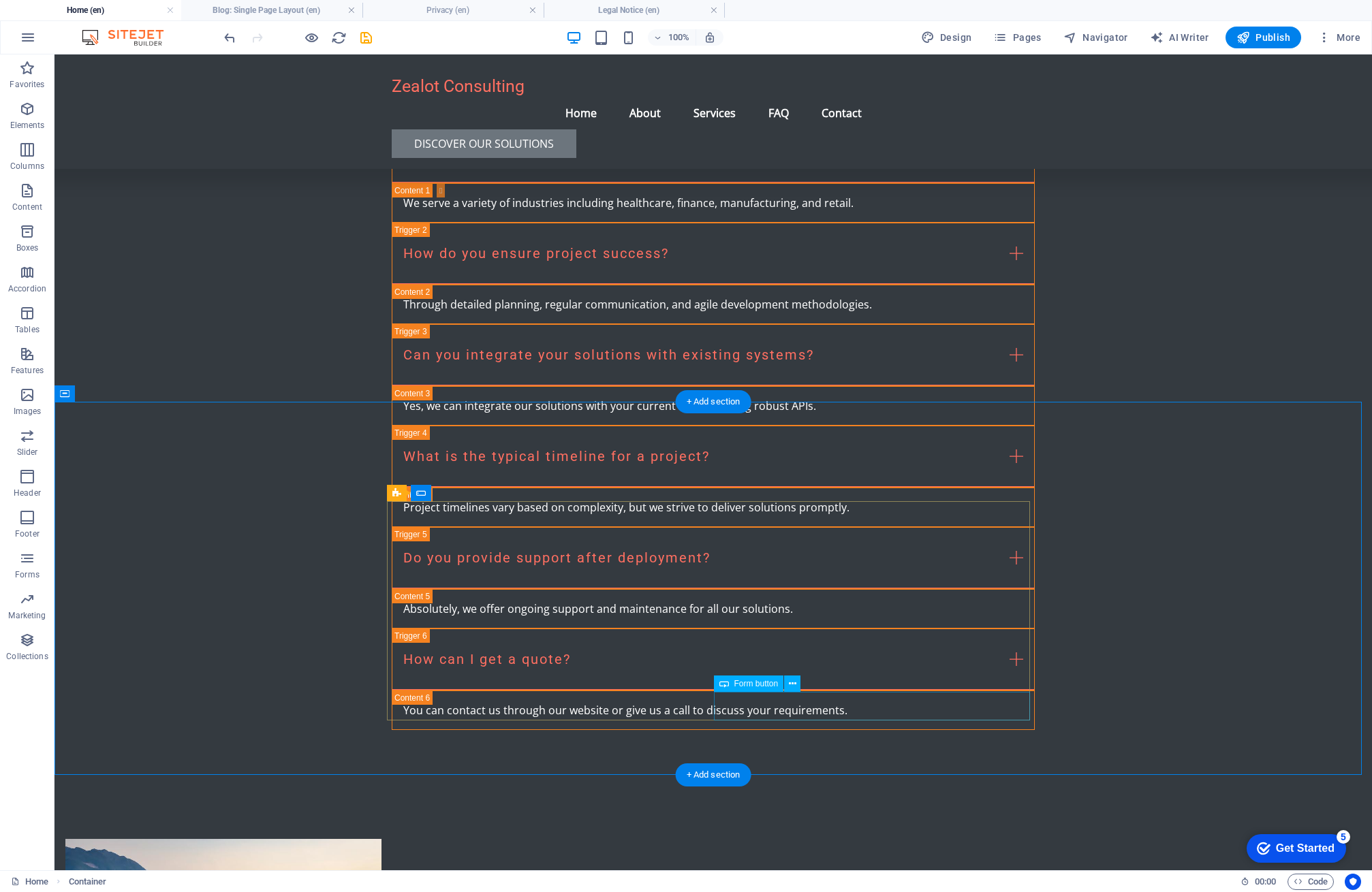
click at [29, 567] on span "Forms" at bounding box center [27, 566] width 55 height 32
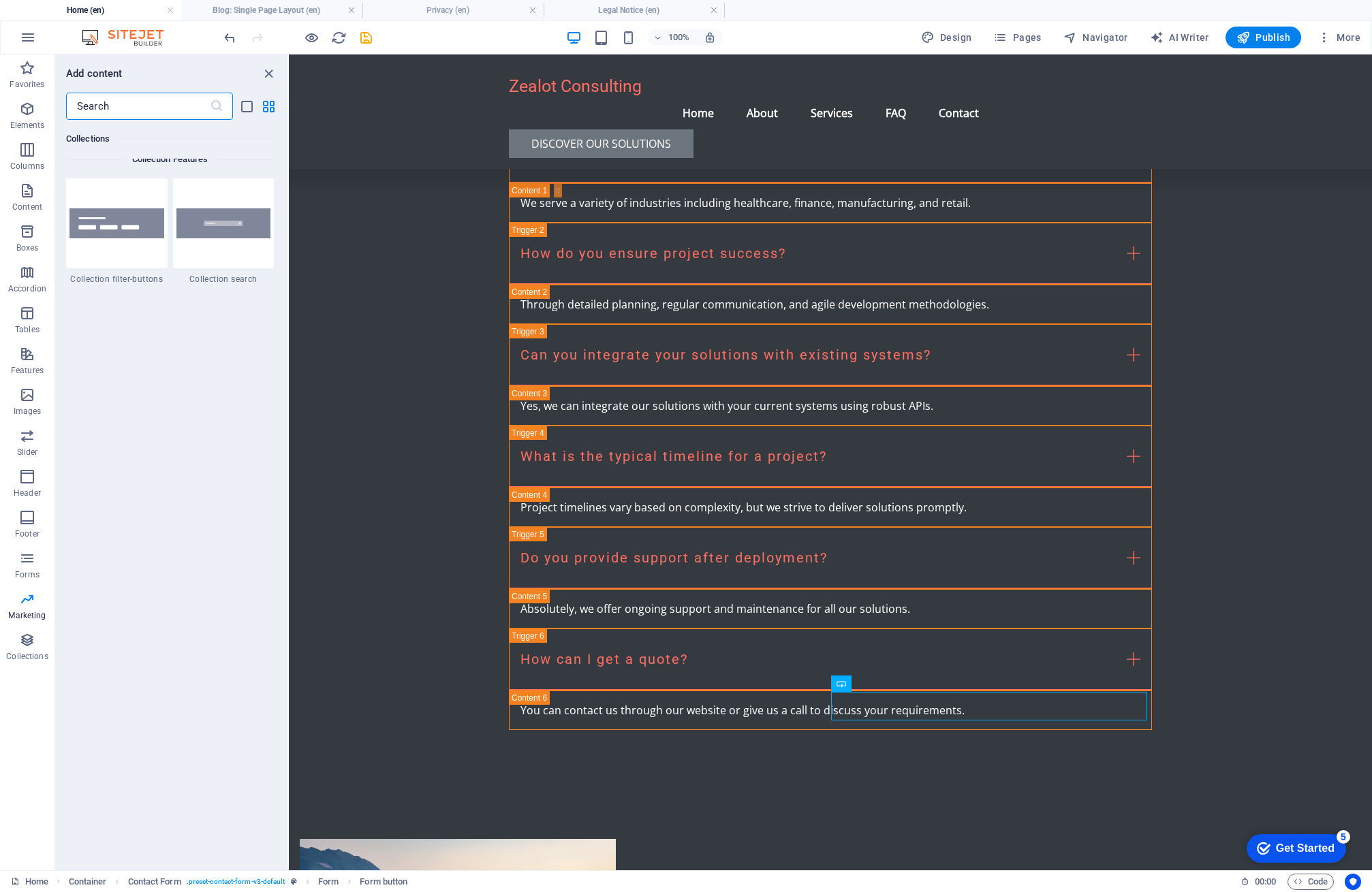
scroll to position [13072, 0]
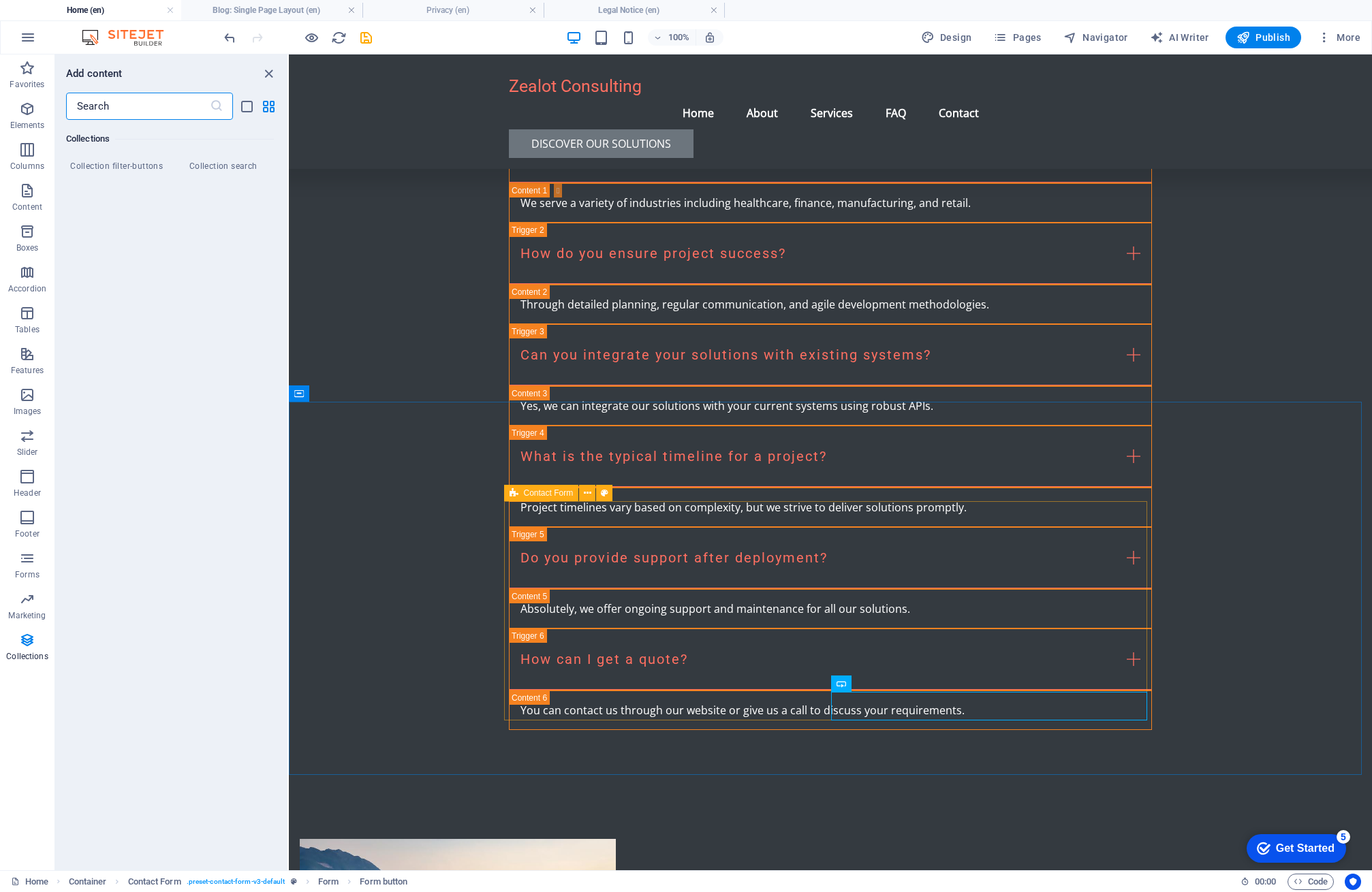
click at [532, 496] on span "Contact Form" at bounding box center [549, 493] width 50 height 8
click at [512, 494] on icon at bounding box center [514, 493] width 9 height 17
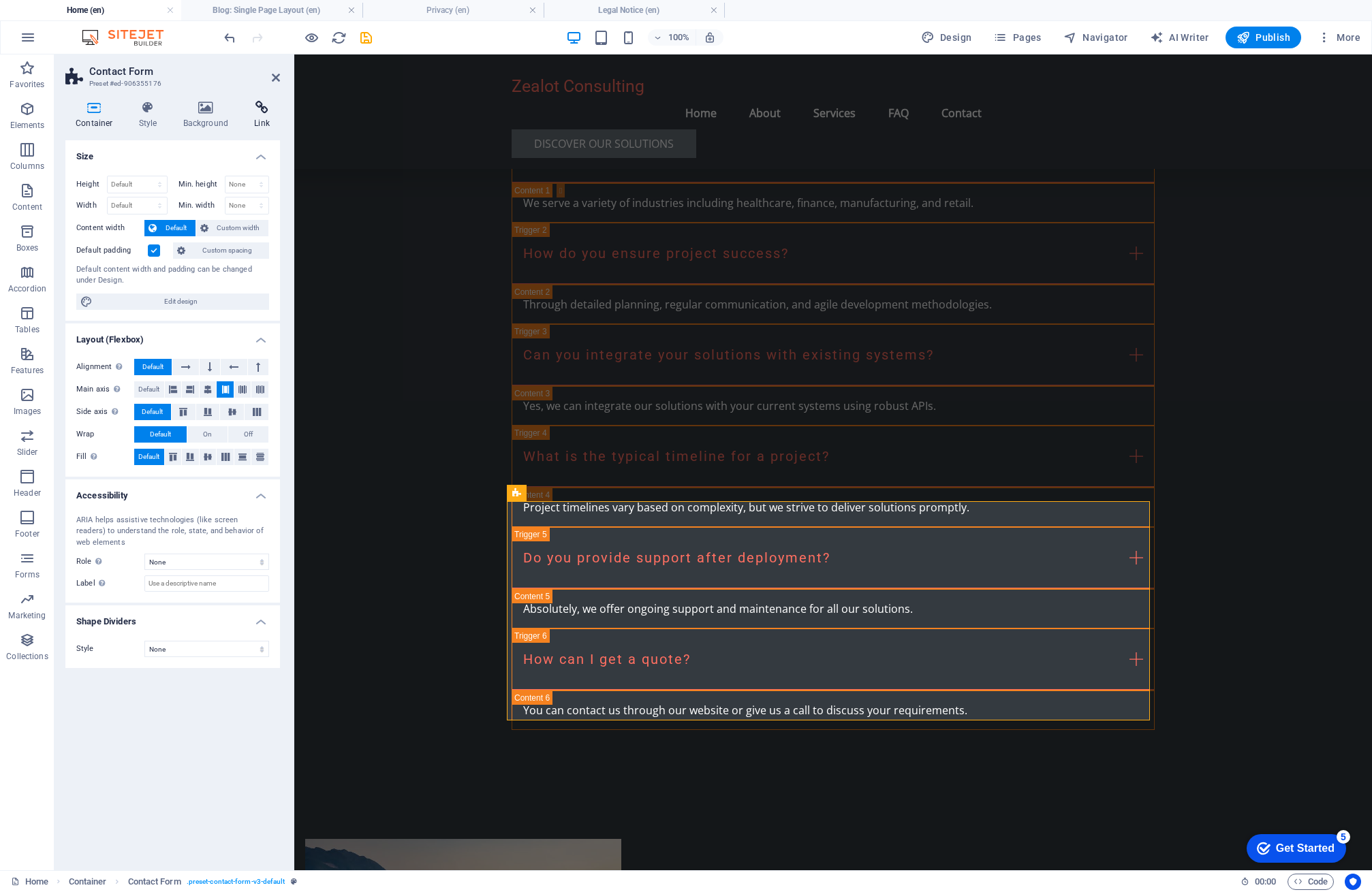
click at [253, 107] on icon at bounding box center [262, 108] width 36 height 14
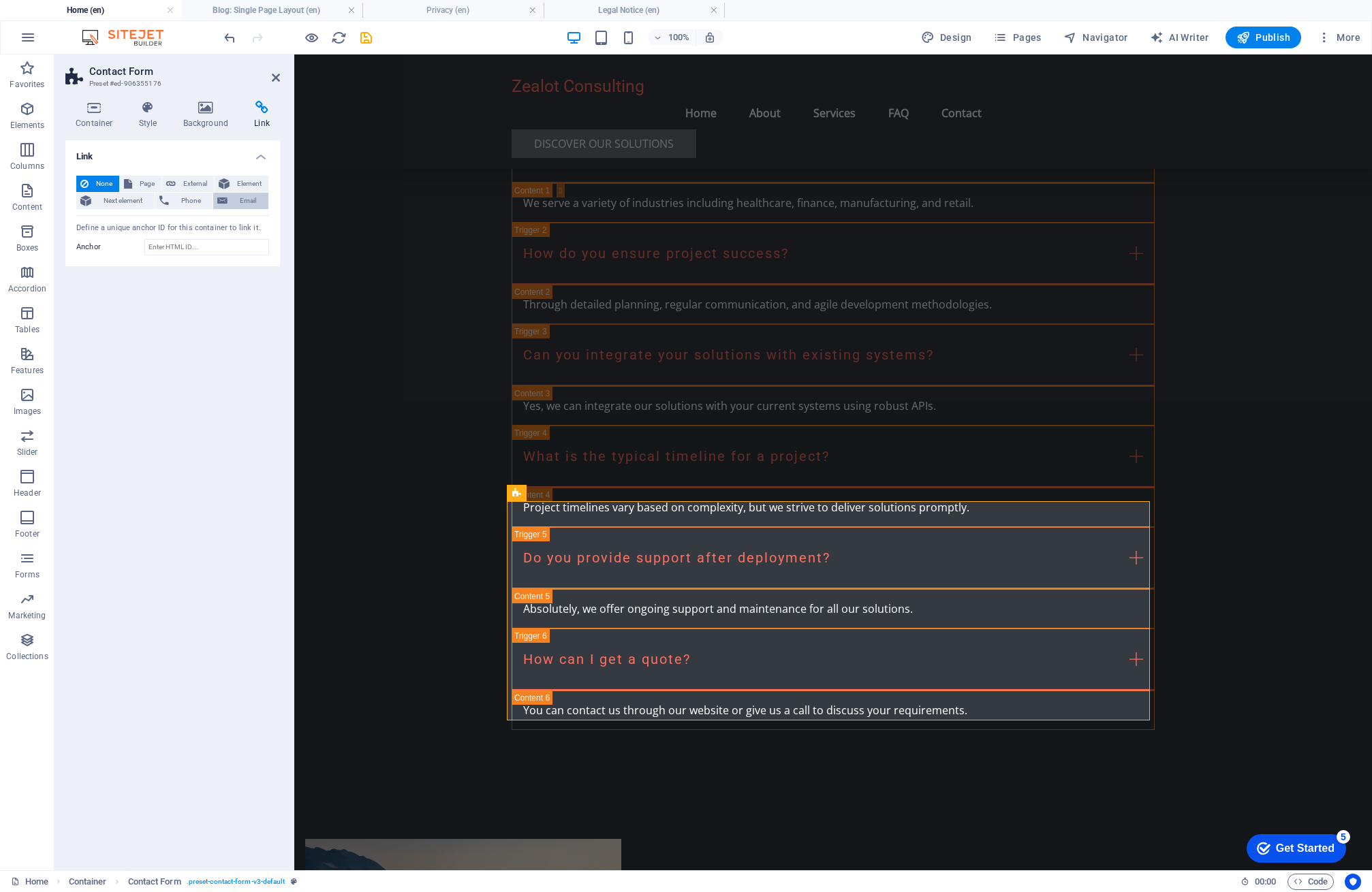
click at [251, 195] on span "Email" at bounding box center [247, 201] width 32 height 17
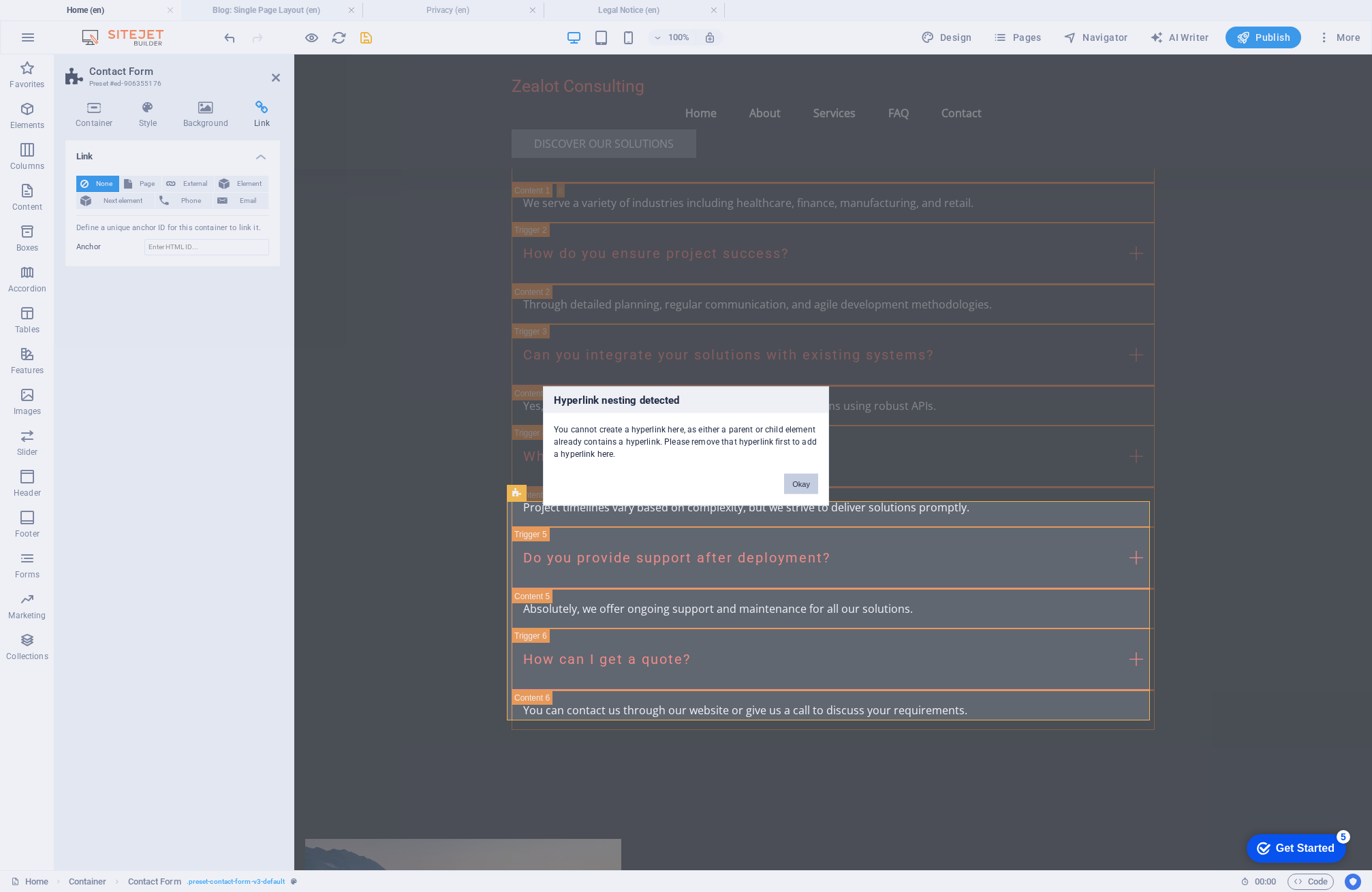
click at [804, 478] on button "Okay" at bounding box center [800, 485] width 34 height 21
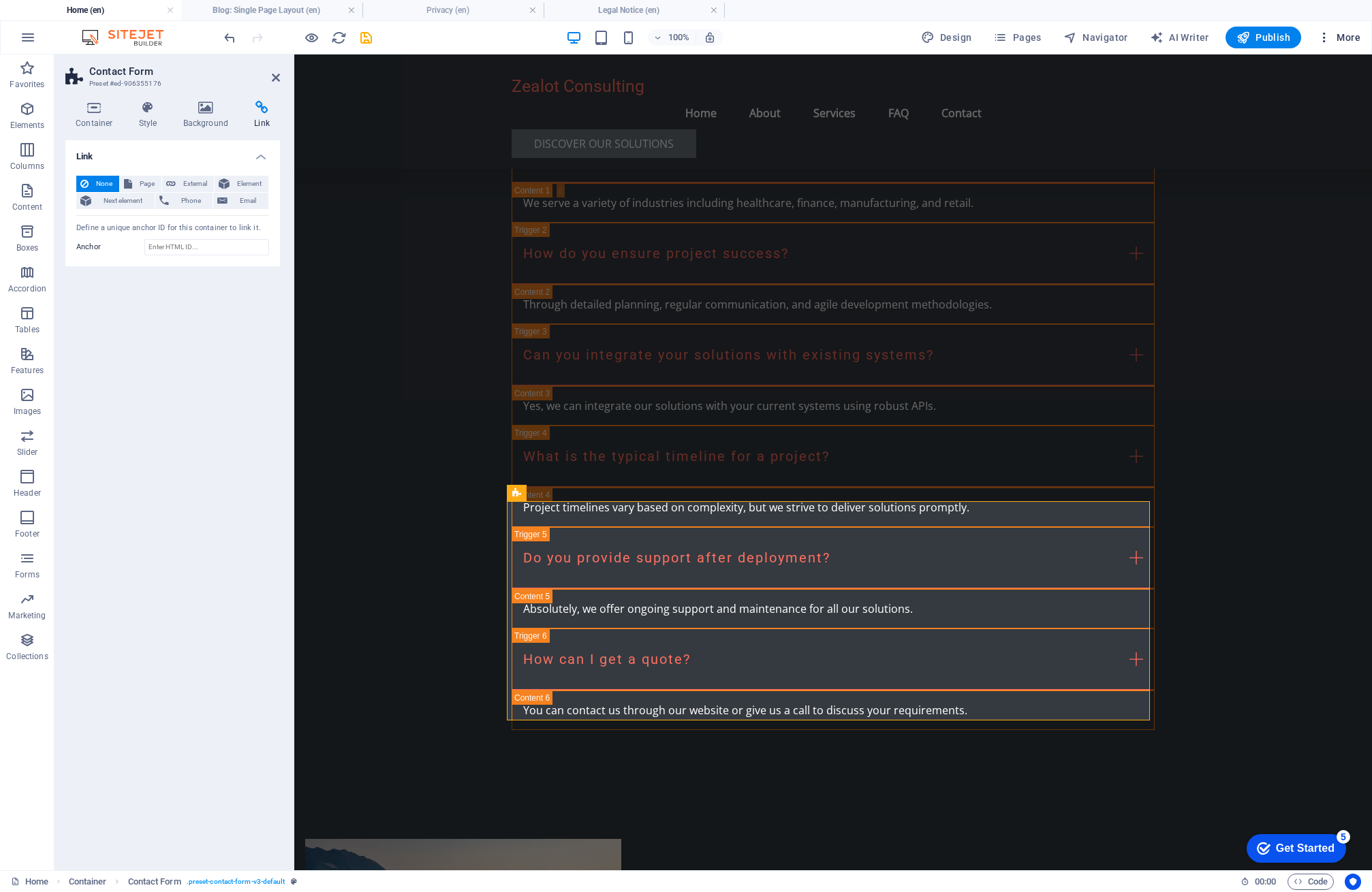
click at [1327, 39] on icon "button" at bounding box center [1324, 37] width 14 height 14
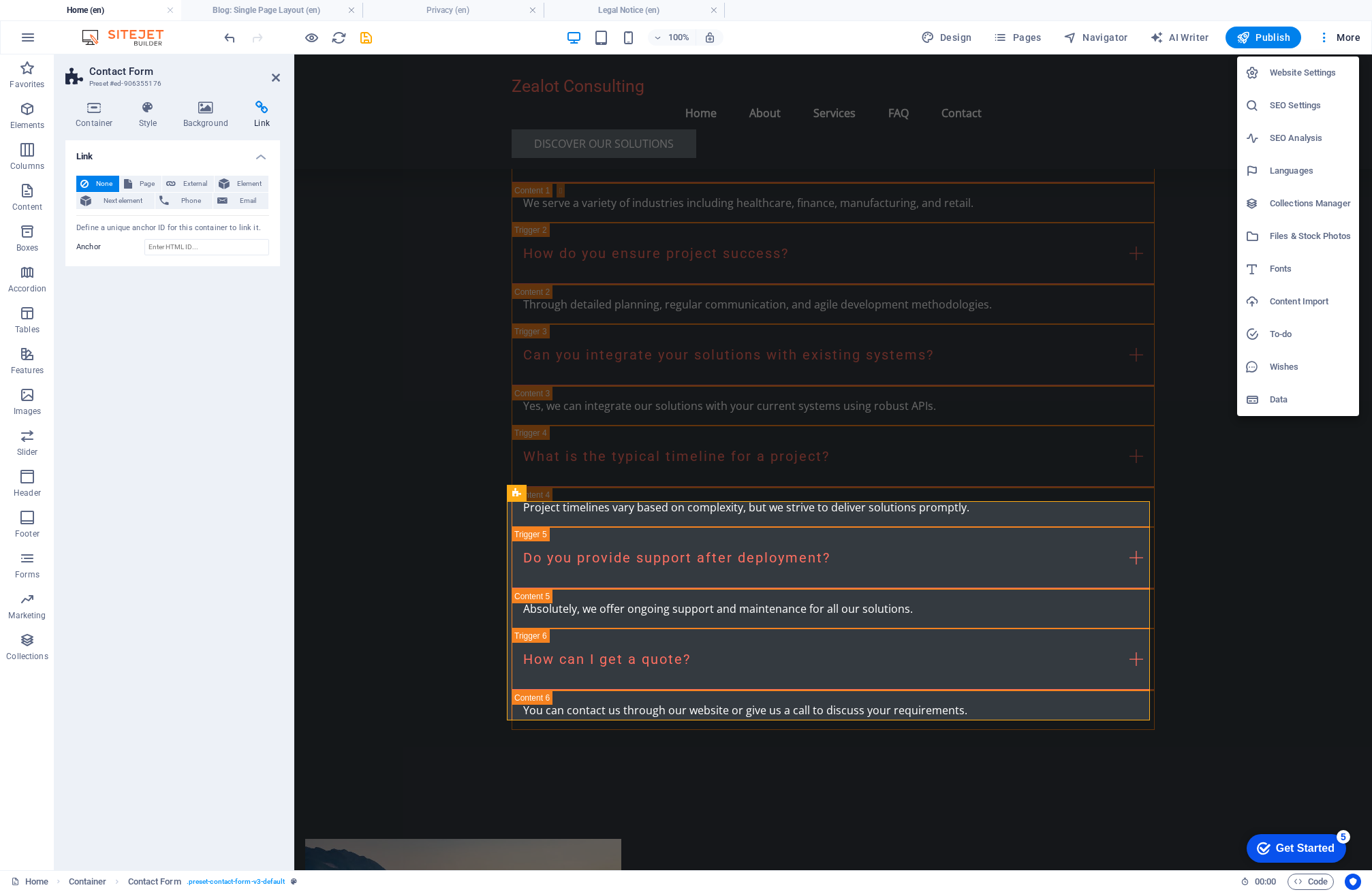
click at [1323, 197] on h6 "Collections Manager" at bounding box center [1310, 204] width 81 height 17
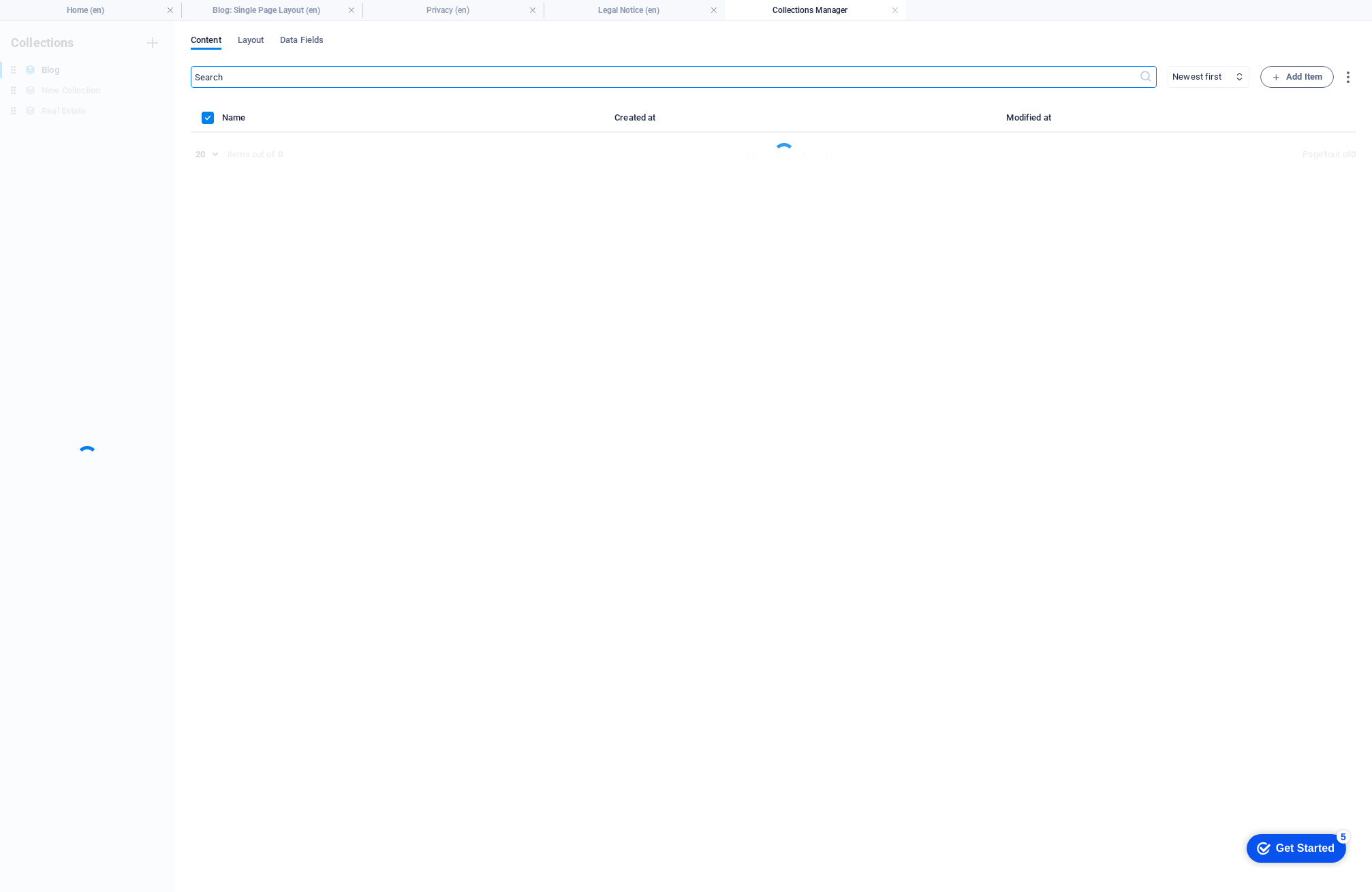
scroll to position [0, 0]
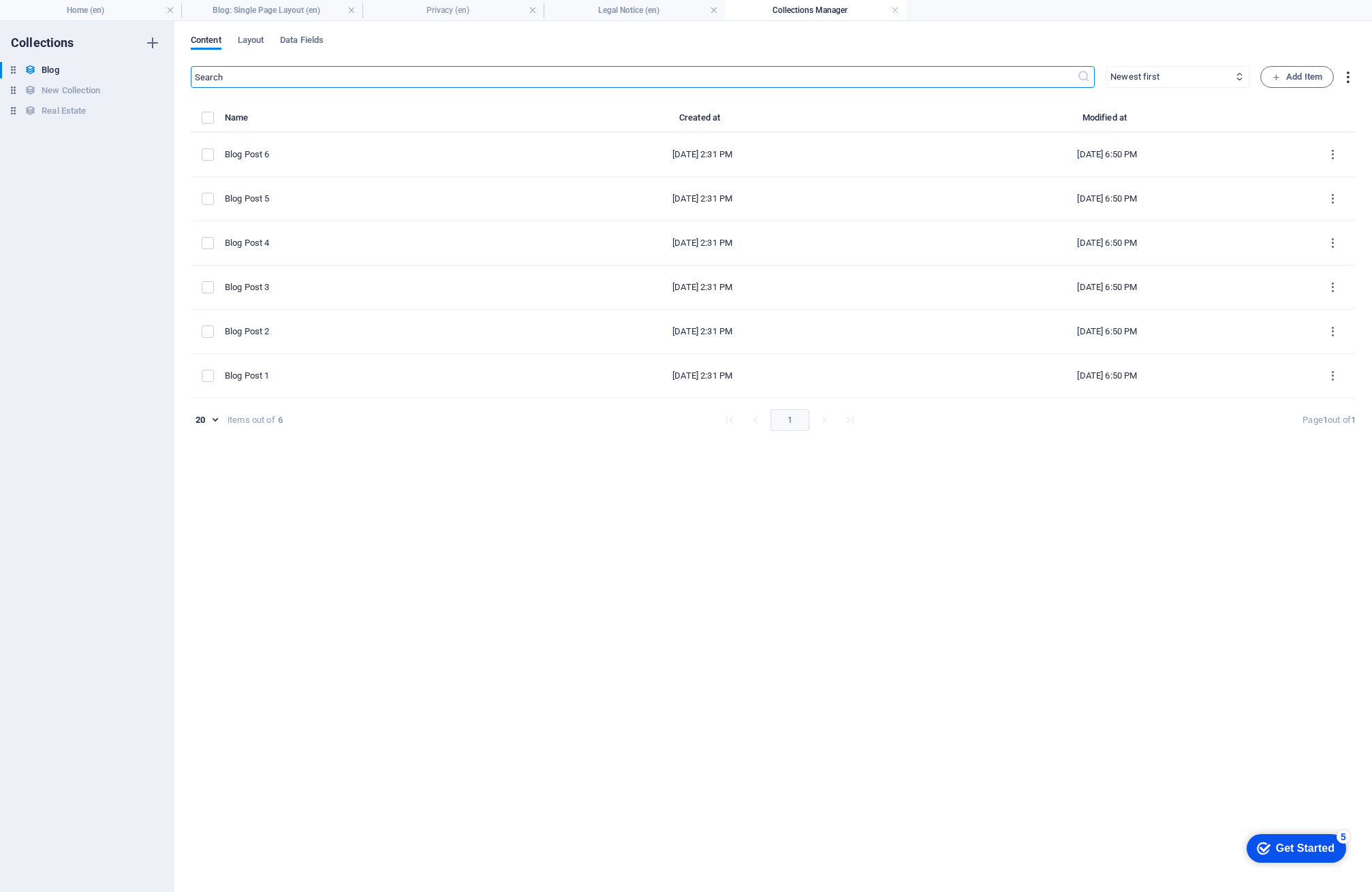
click at [1345, 72] on icon "button" at bounding box center [1347, 77] width 16 height 16
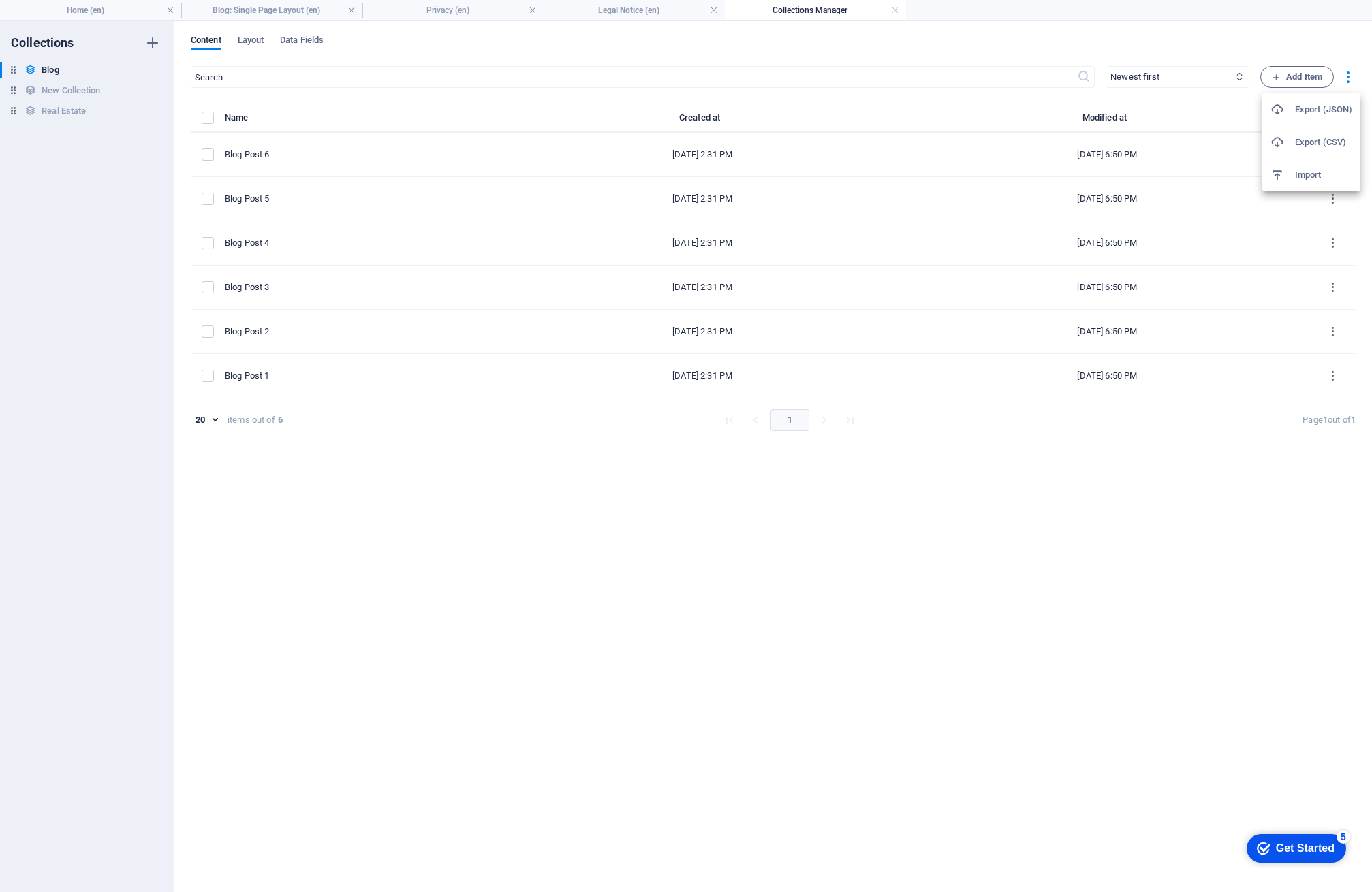
drag, startPoint x: 12, startPoint y: 109, endPoint x: 45, endPoint y: 111, distance: 33.1
click at [12, 109] on div at bounding box center [686, 446] width 1372 height 892
click at [155, 108] on icon "button" at bounding box center [153, 111] width 10 height 10
click at [157, 204] on h6 "Delete" at bounding box center [164, 204] width 37 height 17
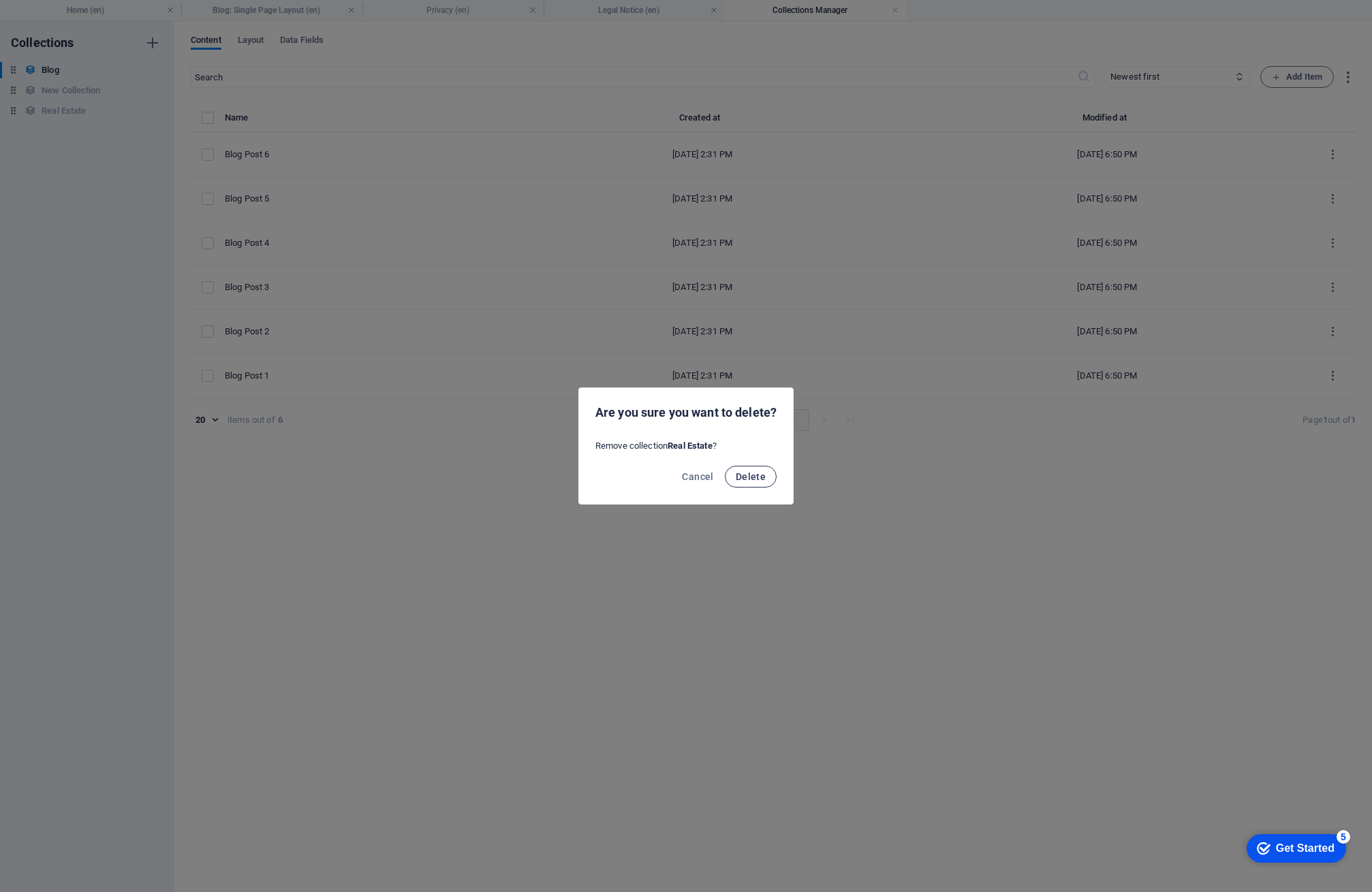
click at [757, 475] on span "Delete" at bounding box center [750, 477] width 30 height 11
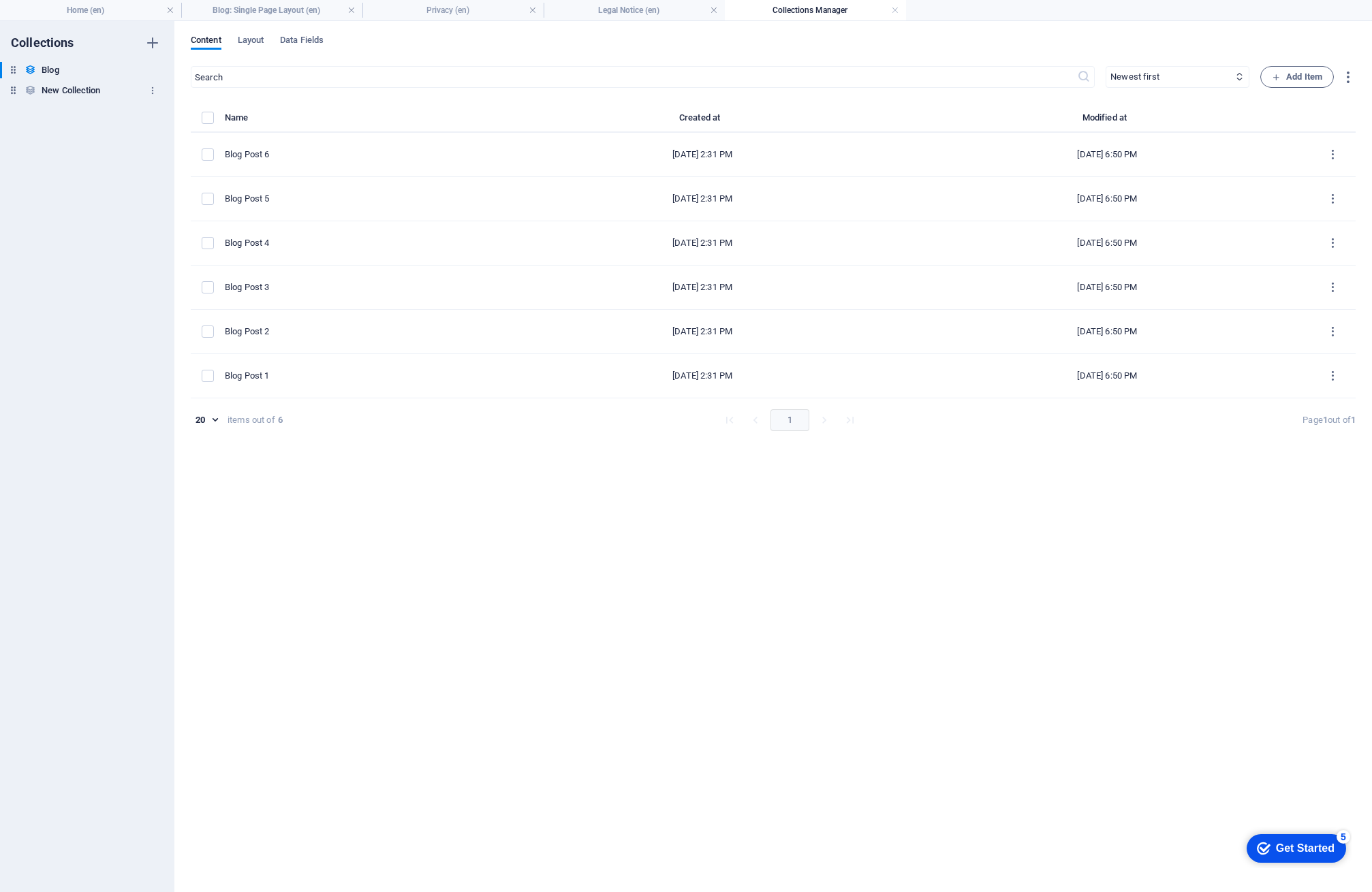
click at [64, 90] on h6 "New Collection" at bounding box center [70, 90] width 59 height 17
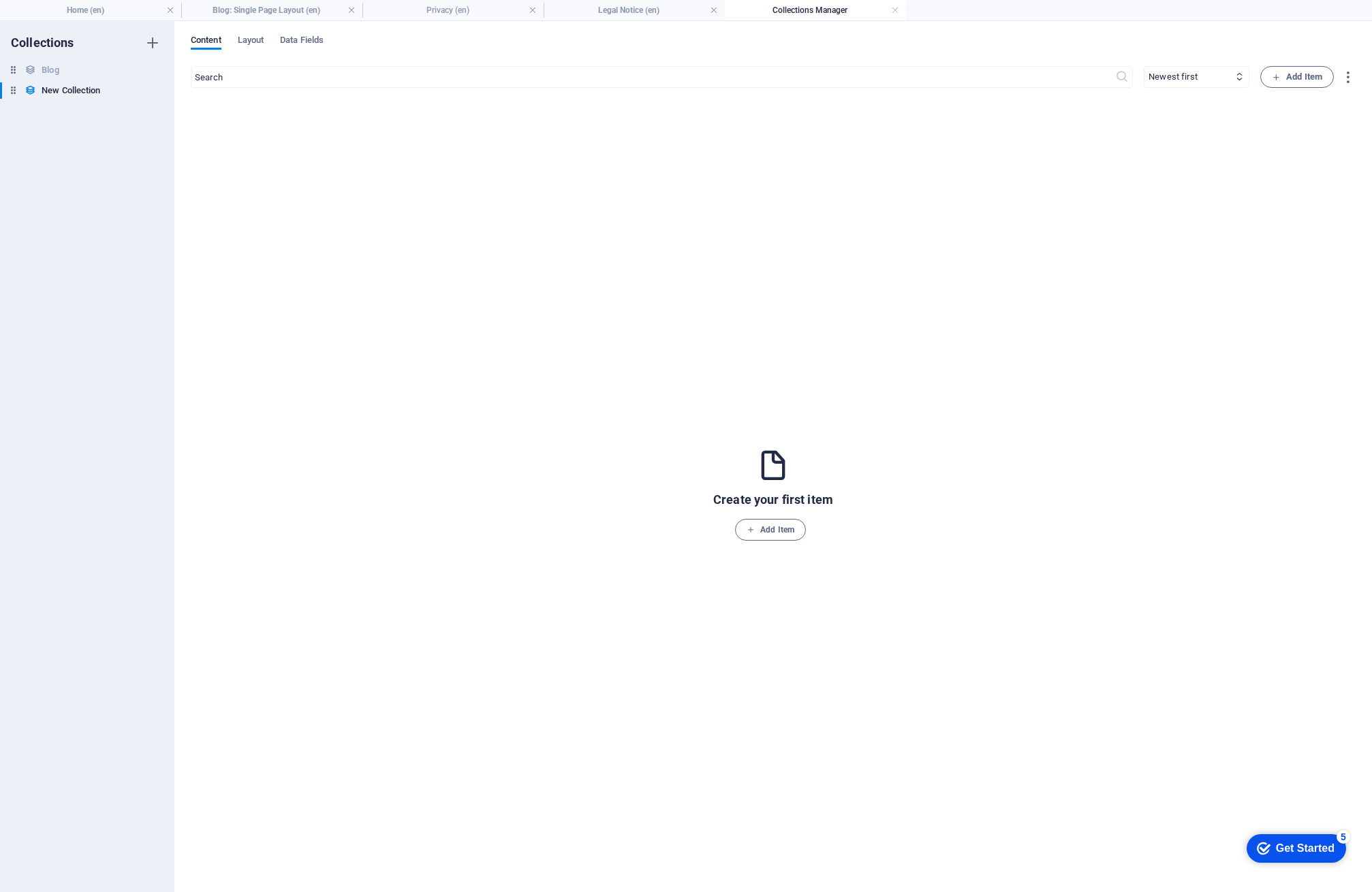
click at [50, 58] on div "Collections Blog Blog New Collection New Collection" at bounding box center [87, 457] width 175 height 871
click at [48, 66] on h6 "Blog" at bounding box center [50, 70] width 17 height 17
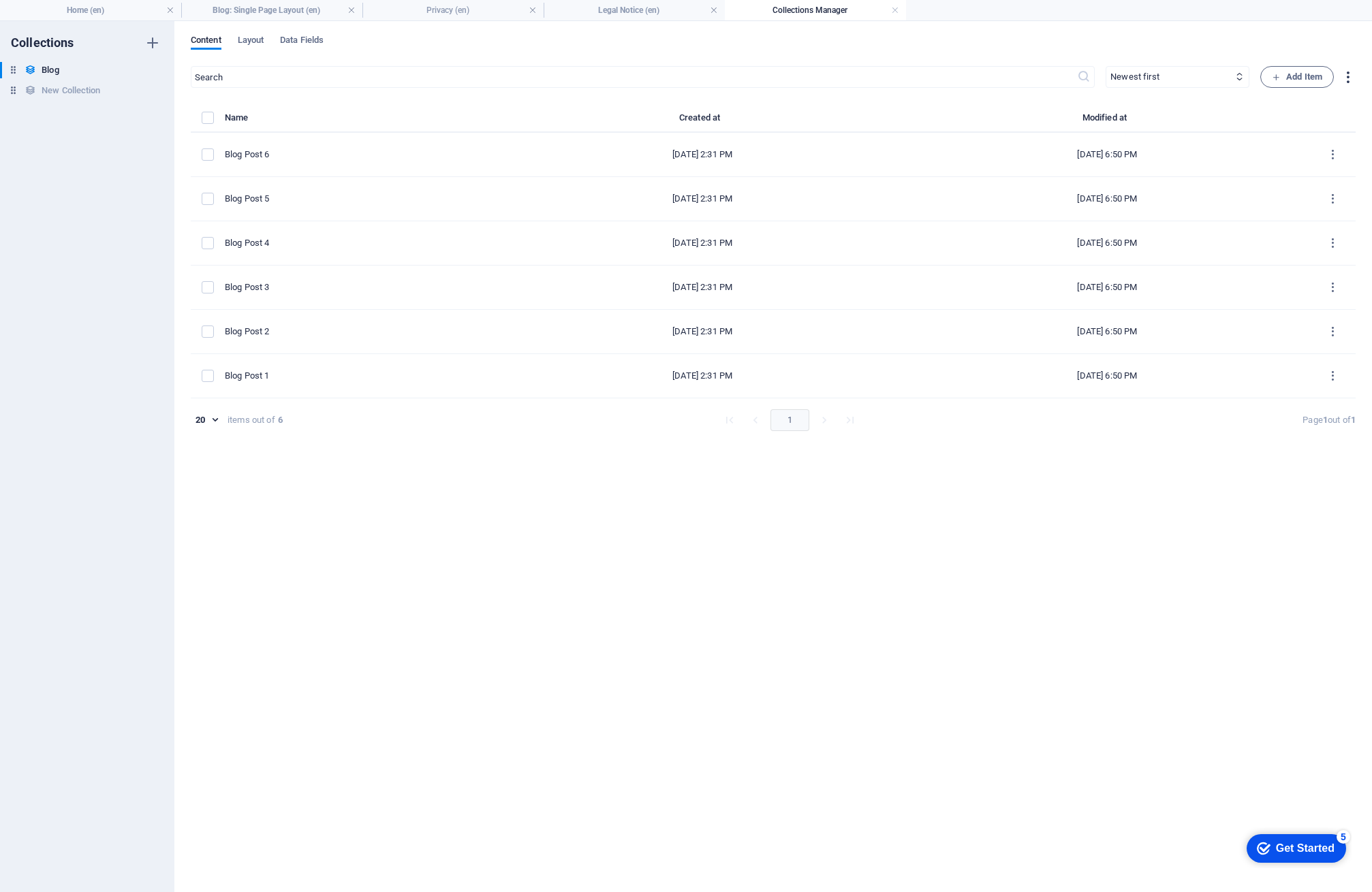
click at [1341, 80] on icon "button" at bounding box center [1347, 77] width 16 height 16
drag, startPoint x: 835, startPoint y: 572, endPoint x: 811, endPoint y: 567, distance: 24.5
click at [828, 572] on div at bounding box center [686, 446] width 1372 height 892
